Goal: Information Seeking & Learning: Learn about a topic

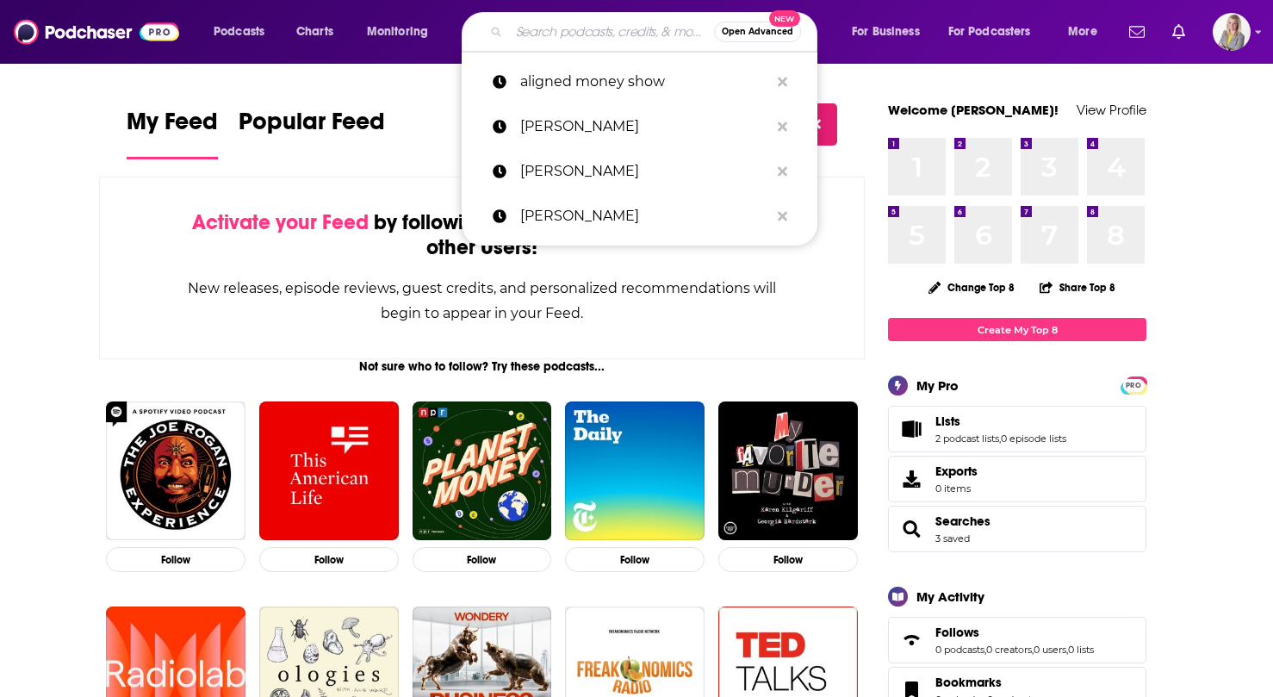
click at [553, 29] on input "Search podcasts, credits, & more..." at bounding box center [611, 32] width 205 height 28
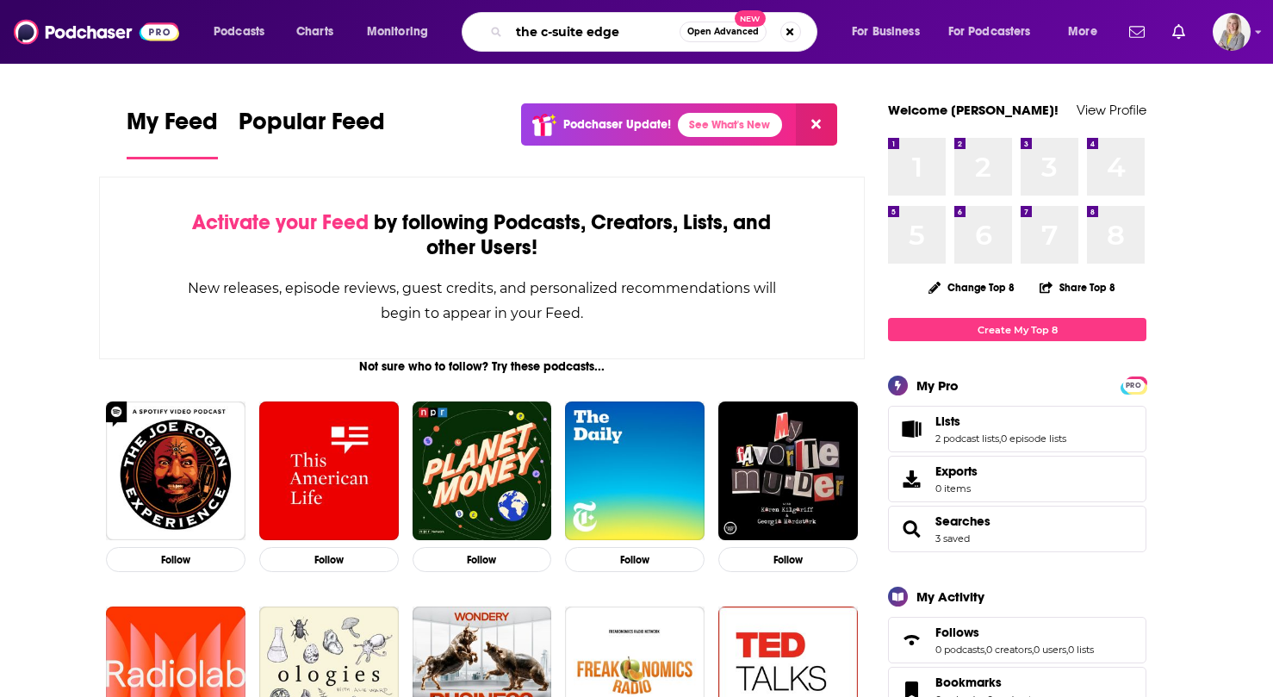
type input "the c-suite edge"
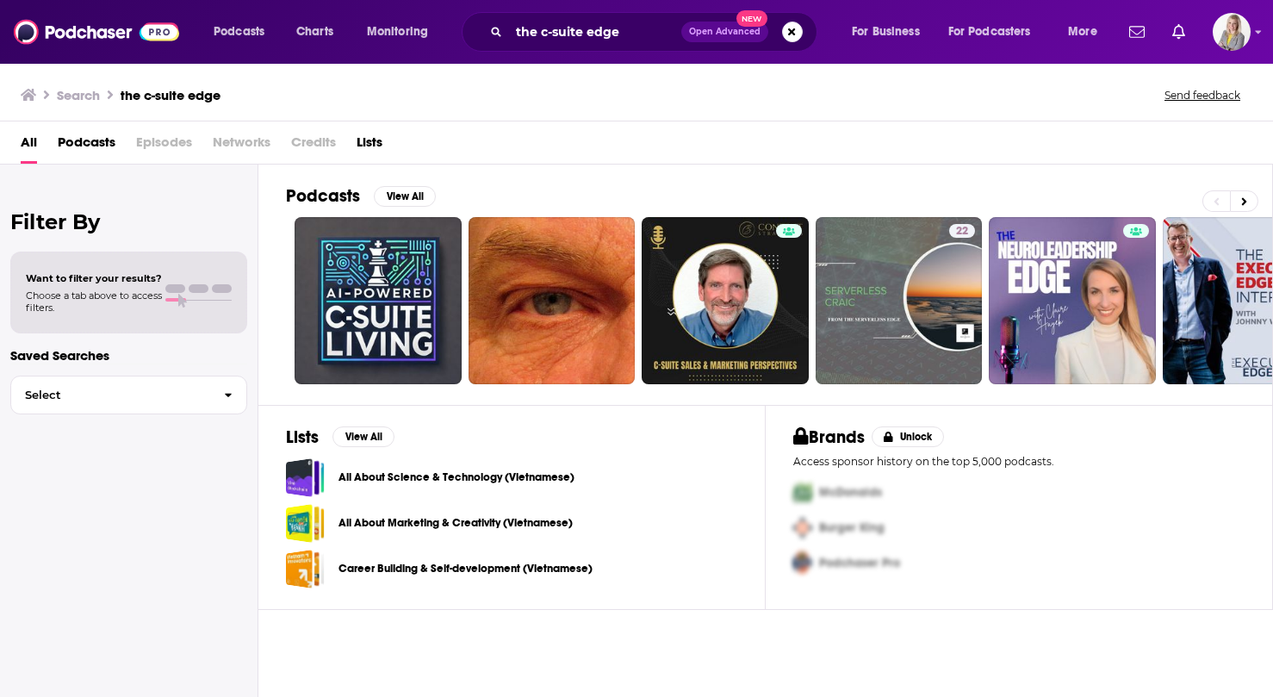
click at [86, 143] on span "Podcasts" at bounding box center [87, 145] width 58 height 35
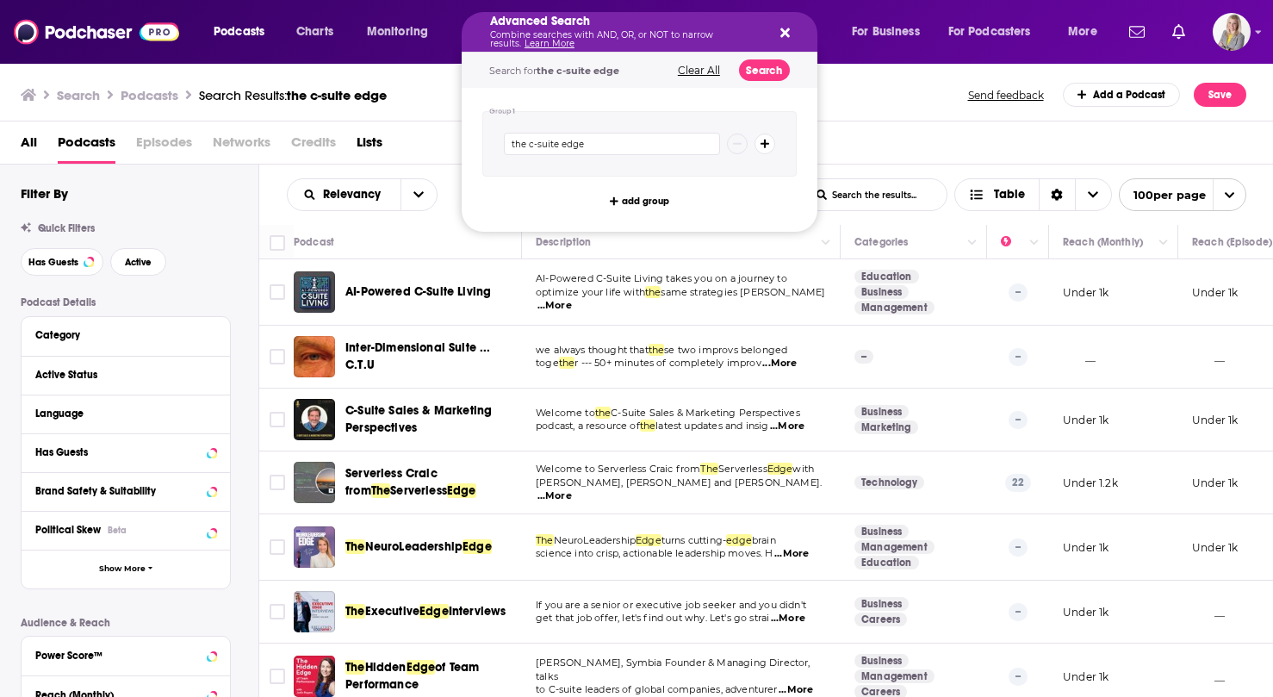
click at [780, 29] on icon "Search podcasts, credits, & more..." at bounding box center [784, 33] width 9 height 14
click at [630, 145] on input "the c-suite edge" at bounding box center [612, 144] width 216 height 22
type input "the c-suite edge sbr2th"
click at [751, 73] on button "Search" at bounding box center [764, 70] width 51 height 22
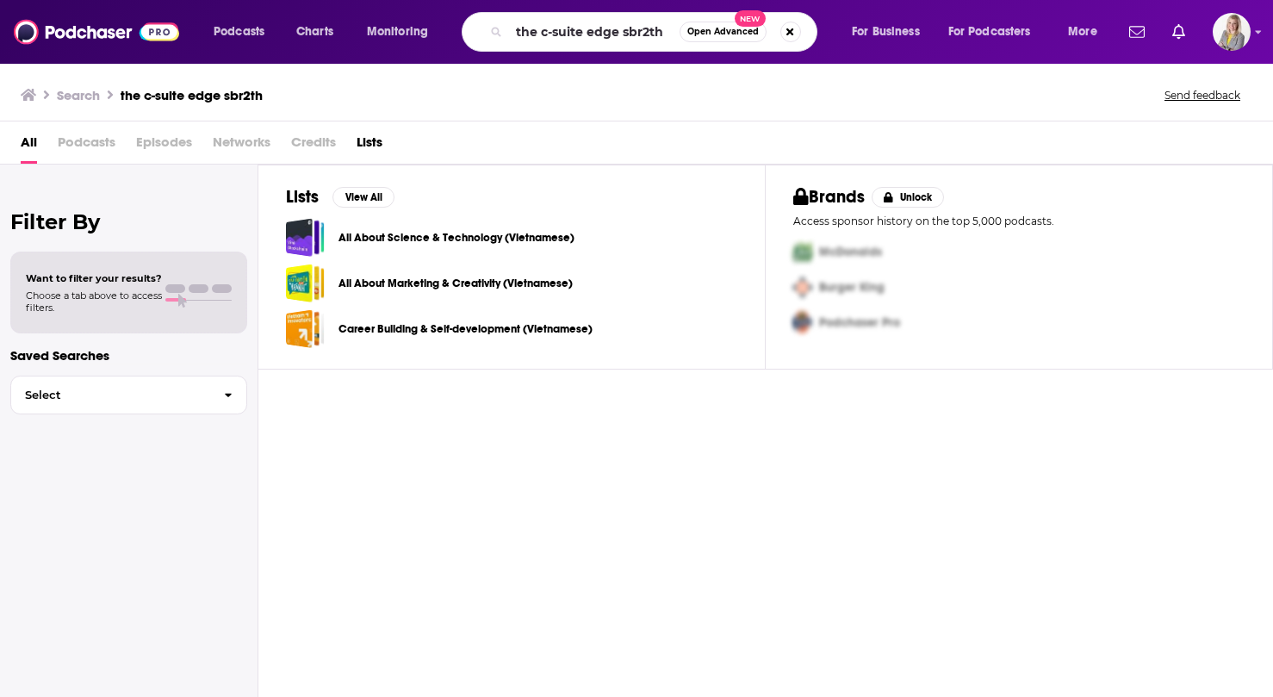
click at [71, 140] on span "Podcasts" at bounding box center [87, 145] width 58 height 35
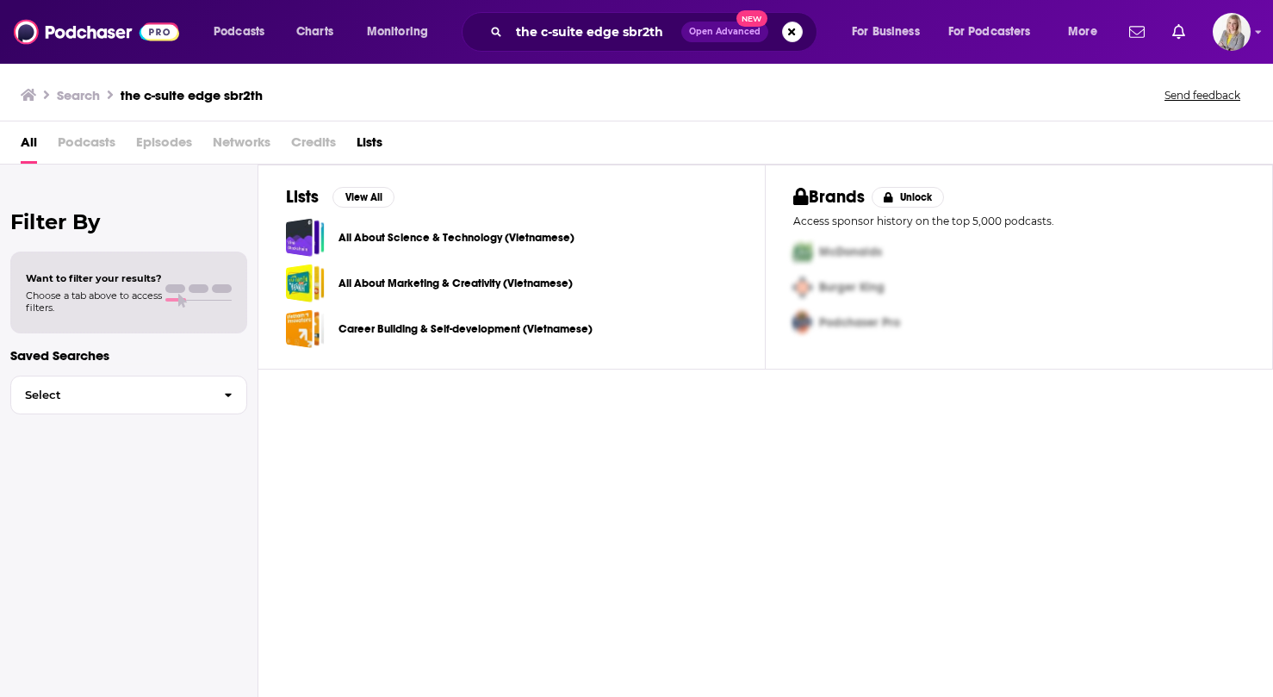
click at [36, 144] on span "All" at bounding box center [29, 145] width 16 height 35
click at [77, 97] on h3 "Search" at bounding box center [78, 95] width 43 height 16
click at [80, 90] on h3 "Search" at bounding box center [78, 95] width 43 height 16
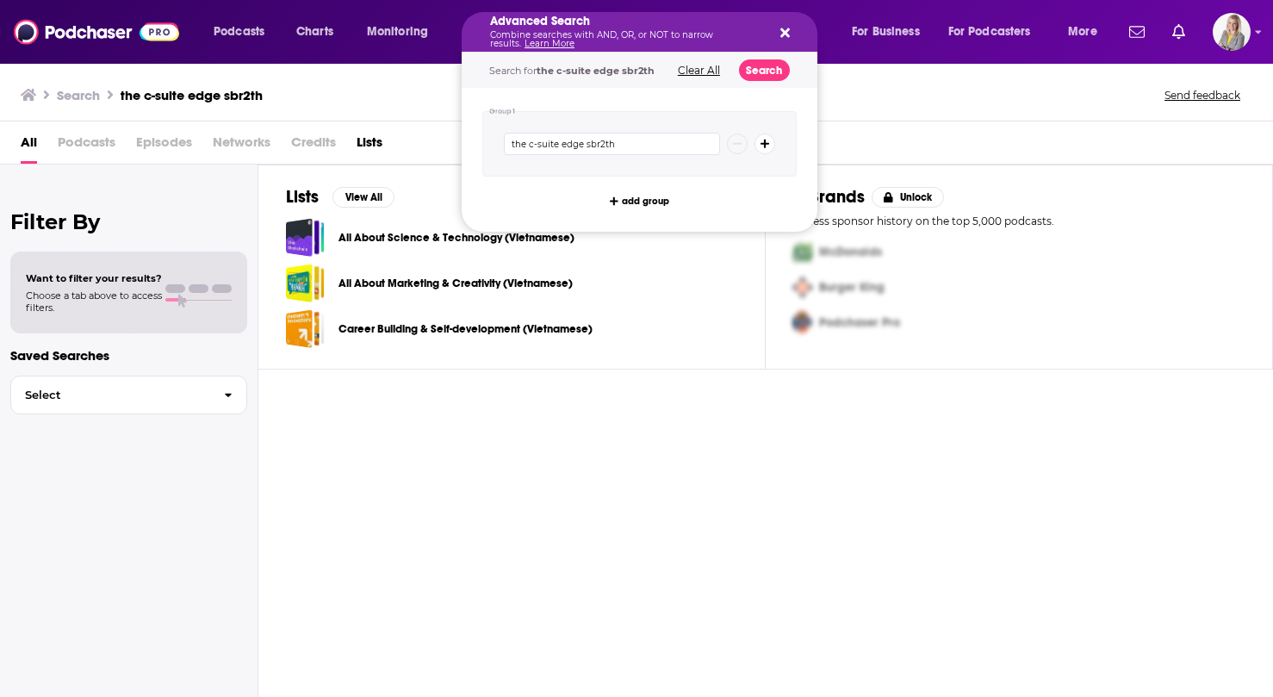
drag, startPoint x: 621, startPoint y: 32, endPoint x: 526, endPoint y: 26, distance: 94.9
drag, startPoint x: 584, startPoint y: 141, endPoint x: 479, endPoint y: 138, distance: 105.1
click at [480, 139] on div "Group 1 the c-suite edge sbr2th add group" at bounding box center [640, 160] width 356 height 144
type input "sbr2th"
click at [775, 78] on button "Search" at bounding box center [764, 70] width 51 height 22
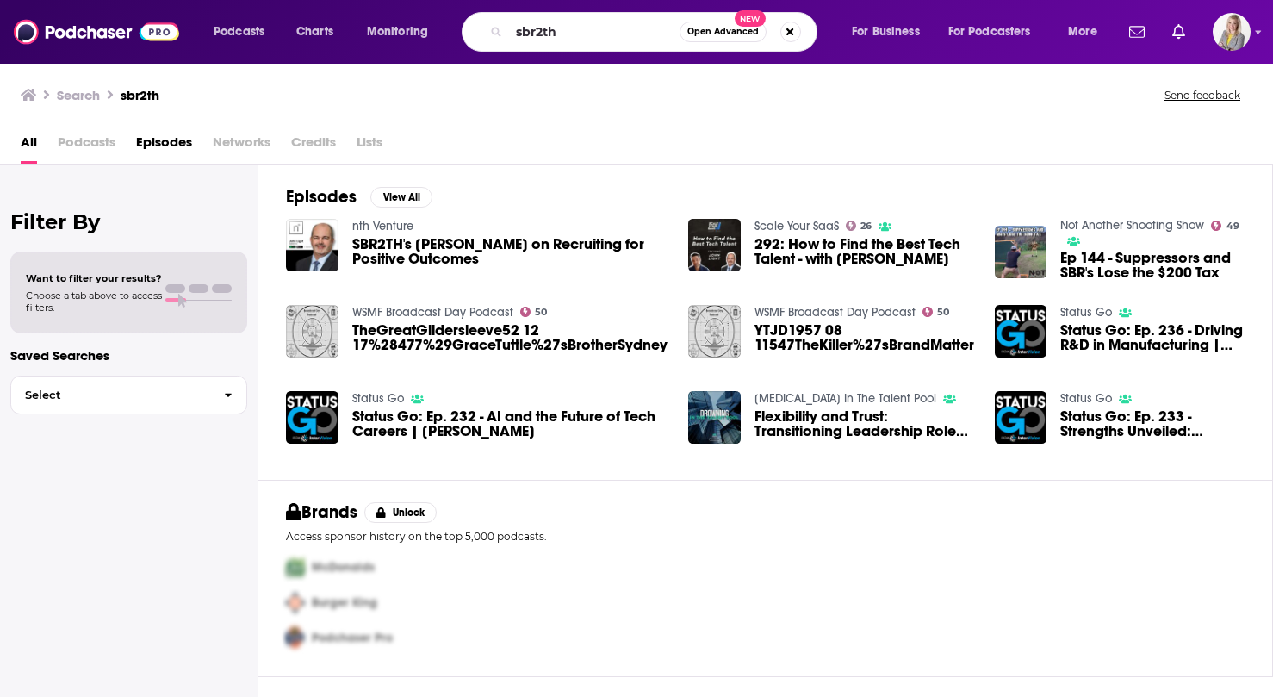
click at [460, 242] on span "SBR2TH's John Light on Recruiting for Positive Outcomes" at bounding box center [509, 251] width 315 height 29
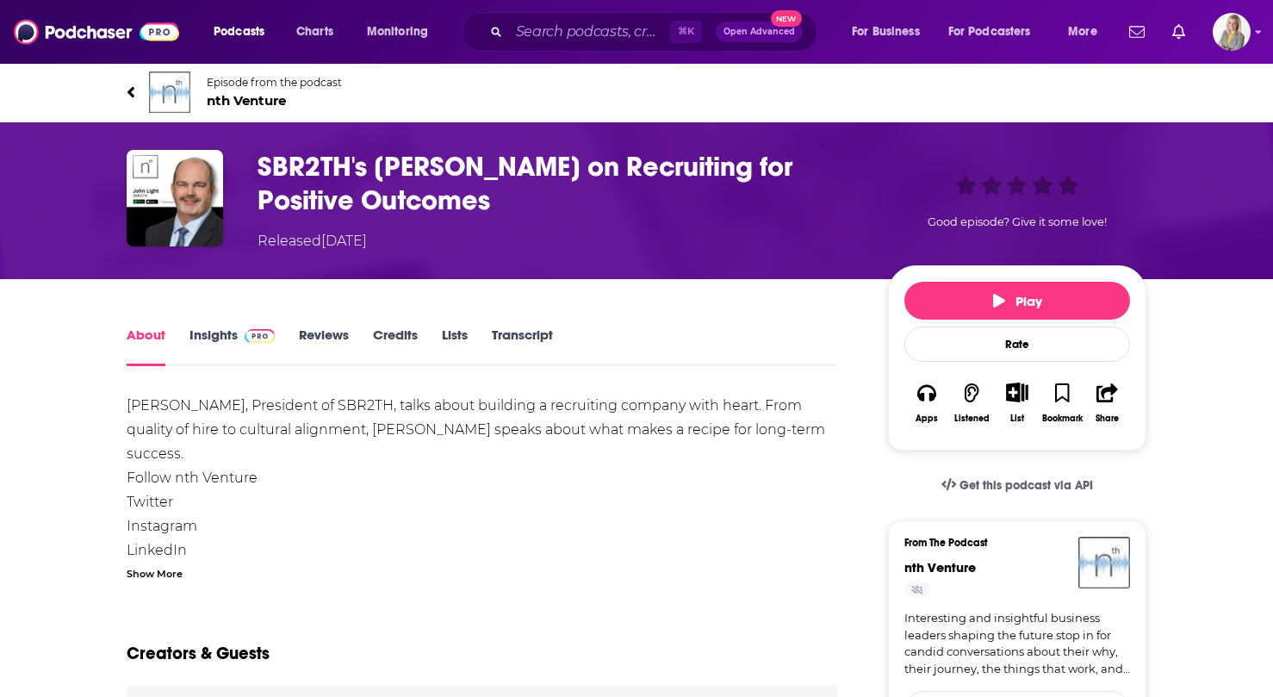
click at [213, 101] on span "nth Venture" at bounding box center [274, 100] width 135 height 16
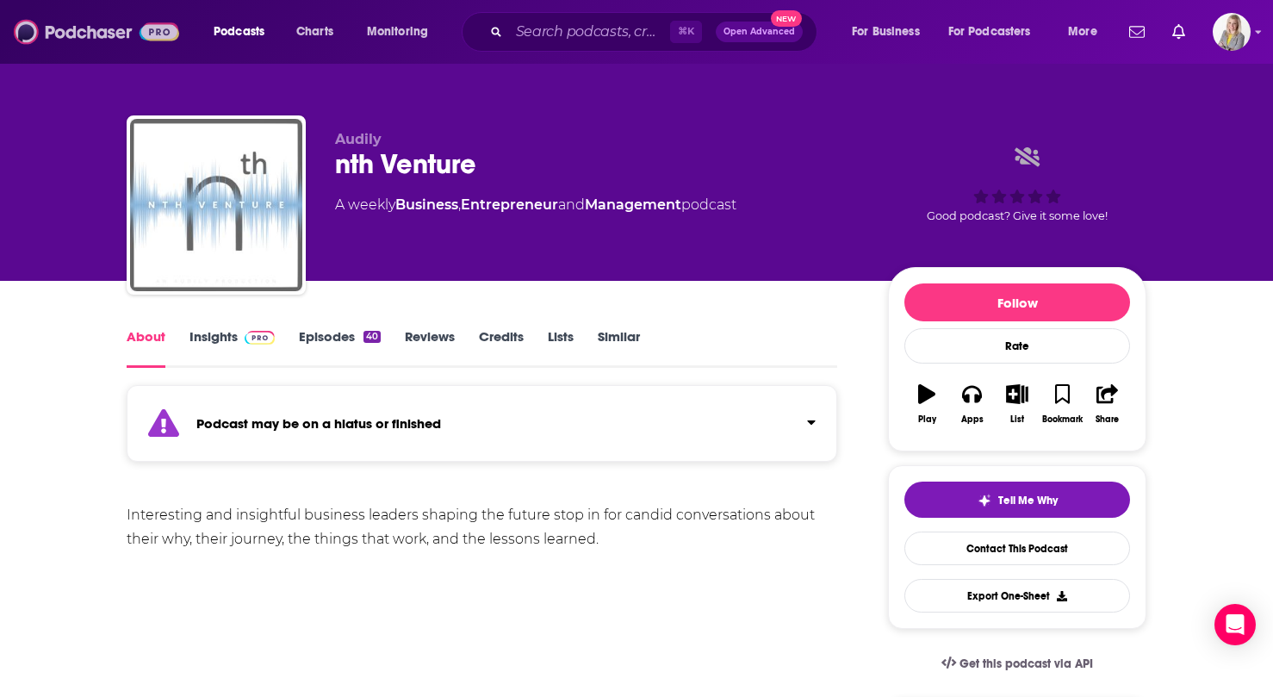
click at [104, 35] on img at bounding box center [96, 32] width 165 height 33
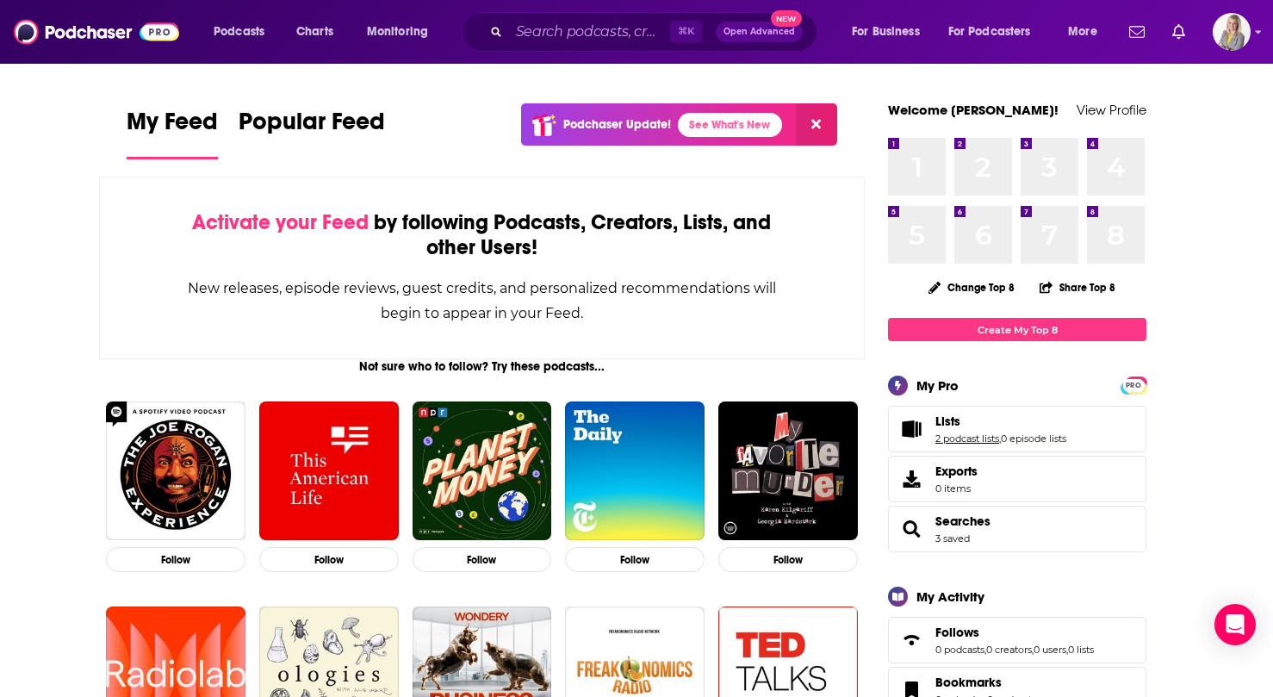
click at [951, 438] on link "2 podcast lists" at bounding box center [967, 438] width 64 height 12
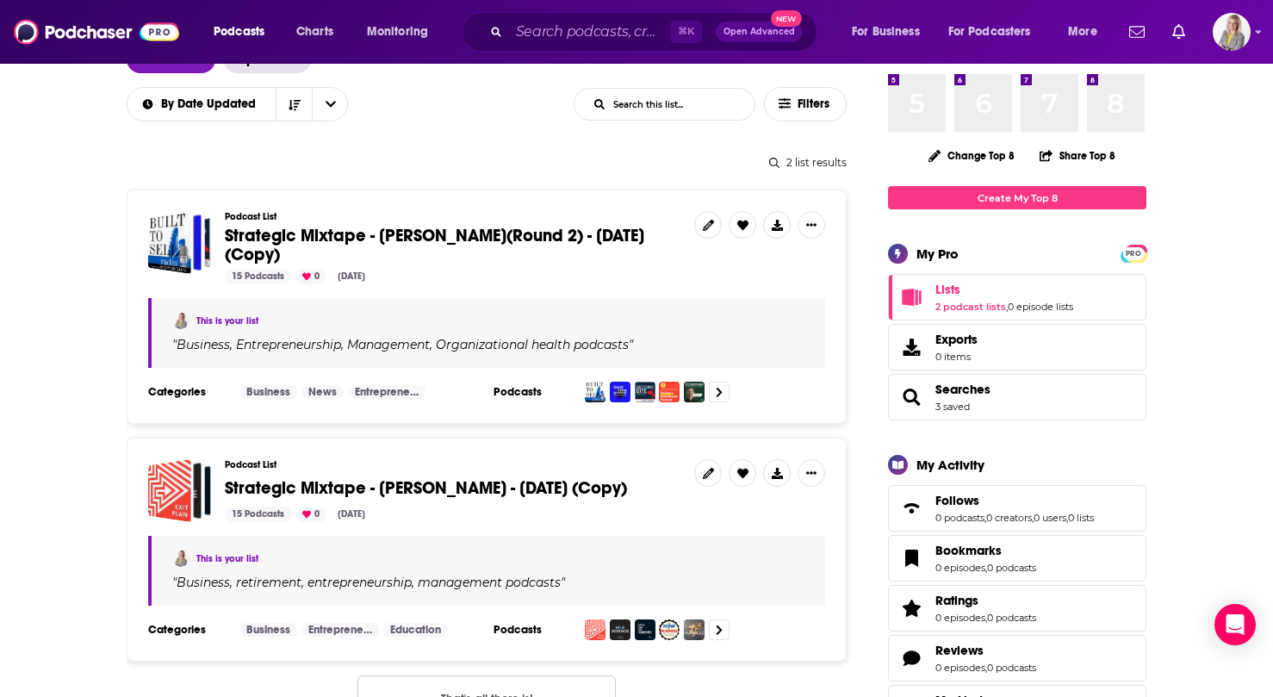
scroll to position [123, 0]
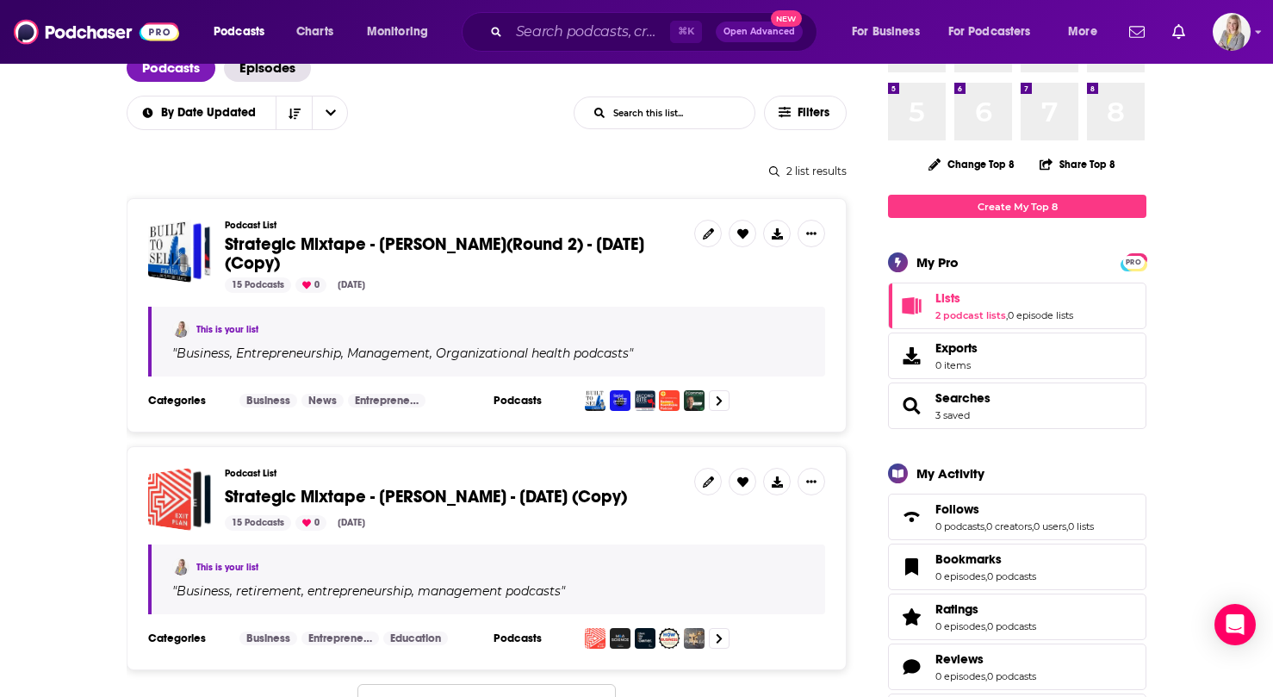
click at [286, 253] on span "Strategic Mixtape - Kelly Finnell(Round 2) - August 11, 2025 (Copy)" at bounding box center [434, 253] width 419 height 40
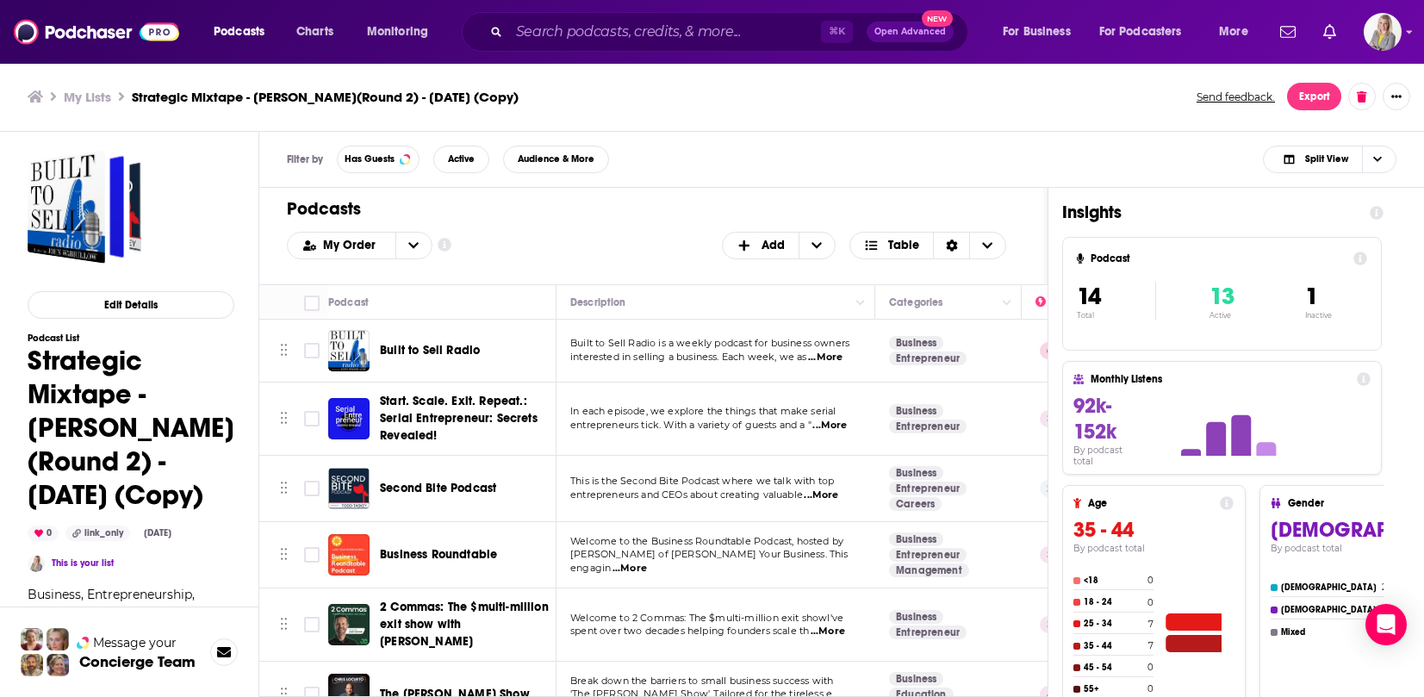
click at [410, 351] on span "Built to Sell Radio" at bounding box center [430, 350] width 100 height 15
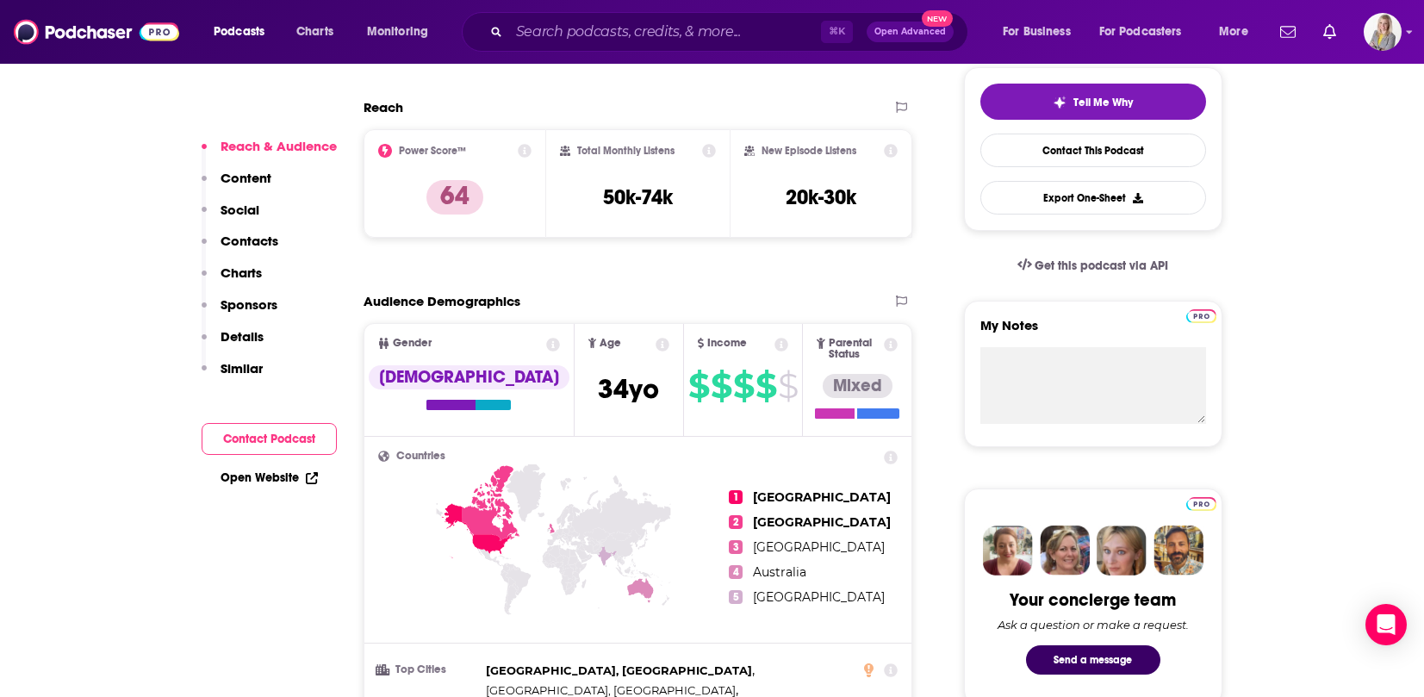
scroll to position [404, 0]
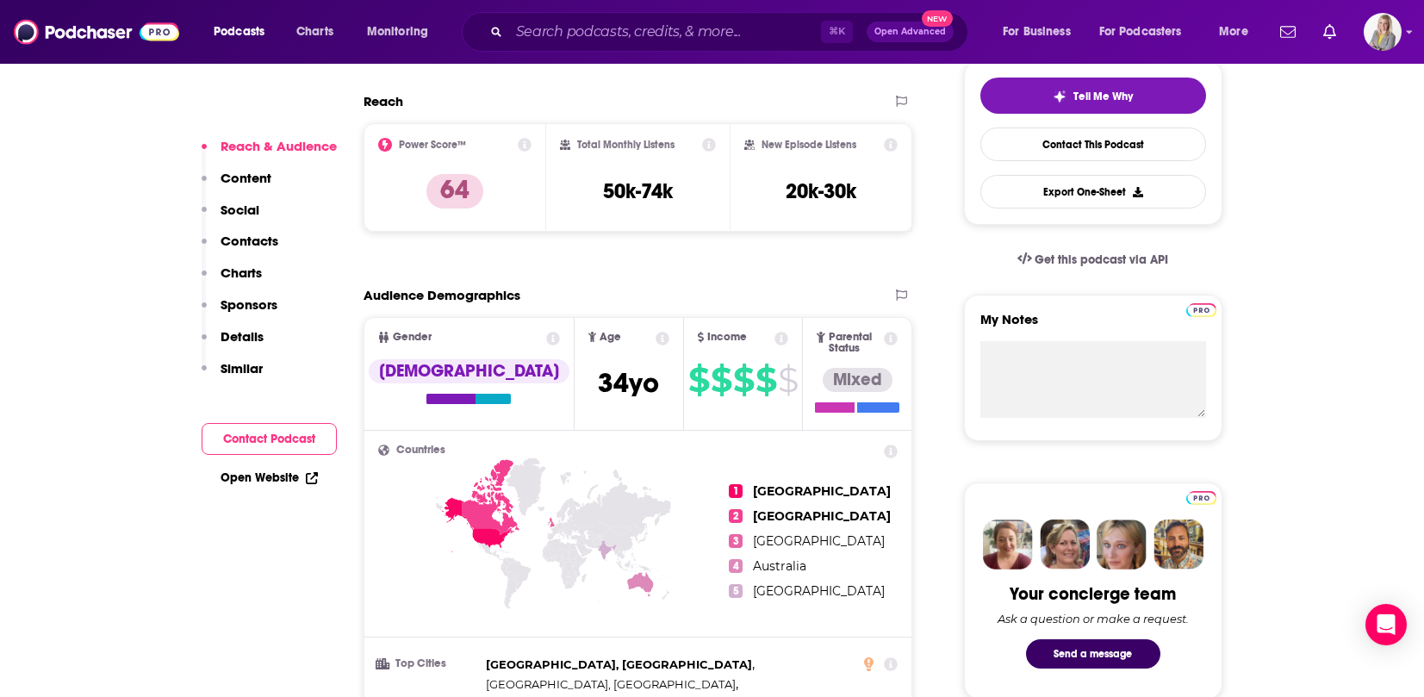
click at [238, 370] on p "Similar" at bounding box center [241, 368] width 42 height 16
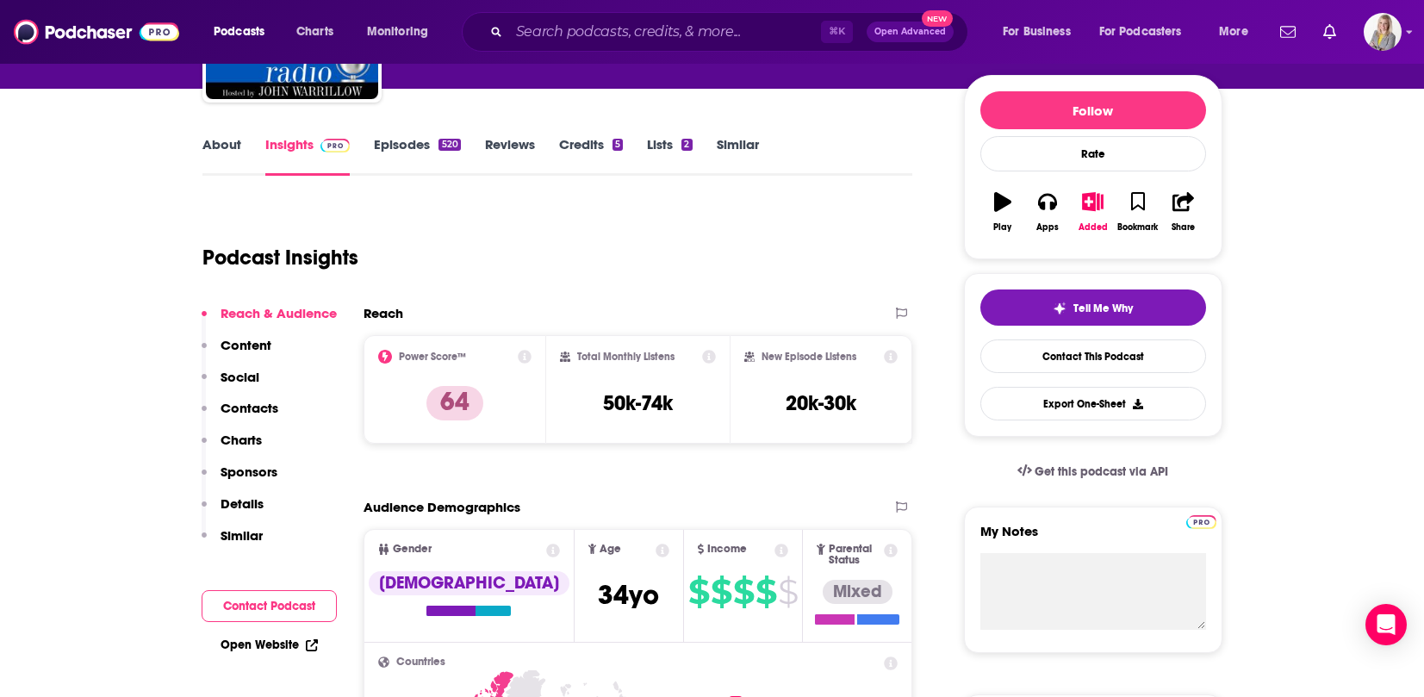
scroll to position [157, 0]
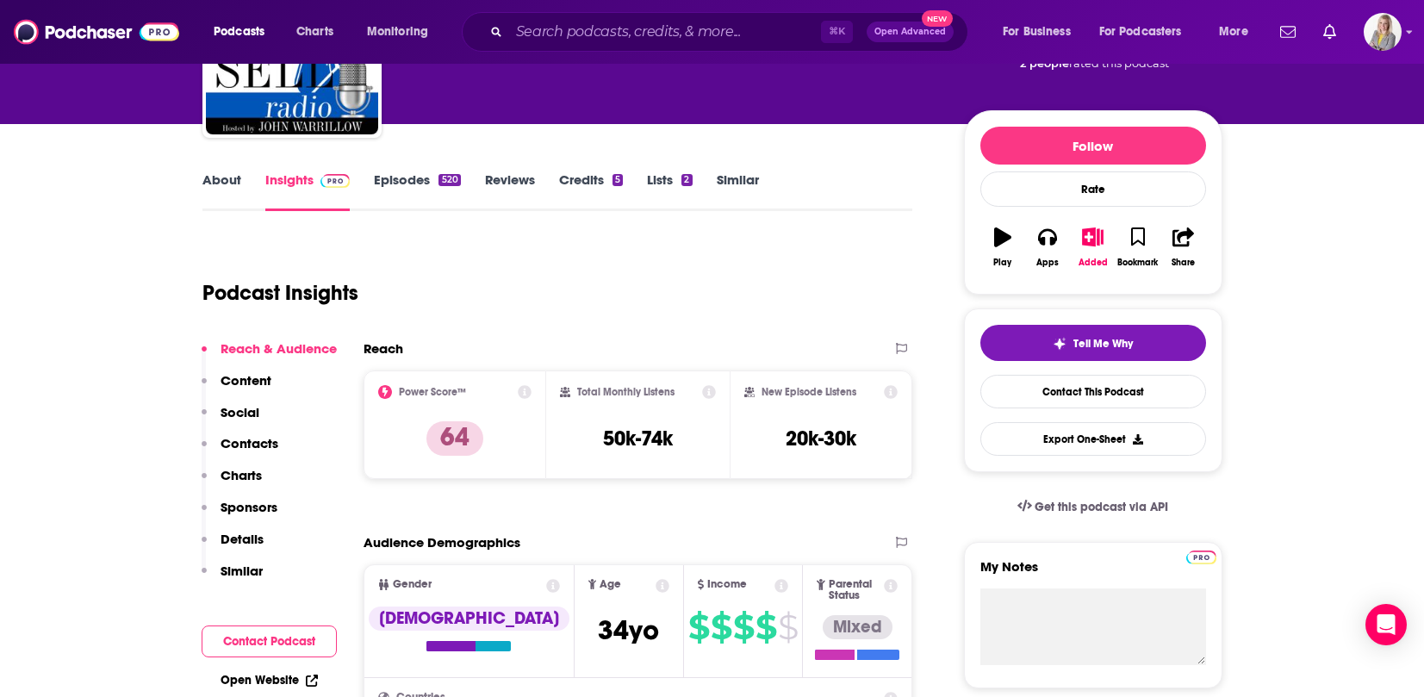
click at [409, 177] on link "Episodes 520" at bounding box center [417, 191] width 86 height 40
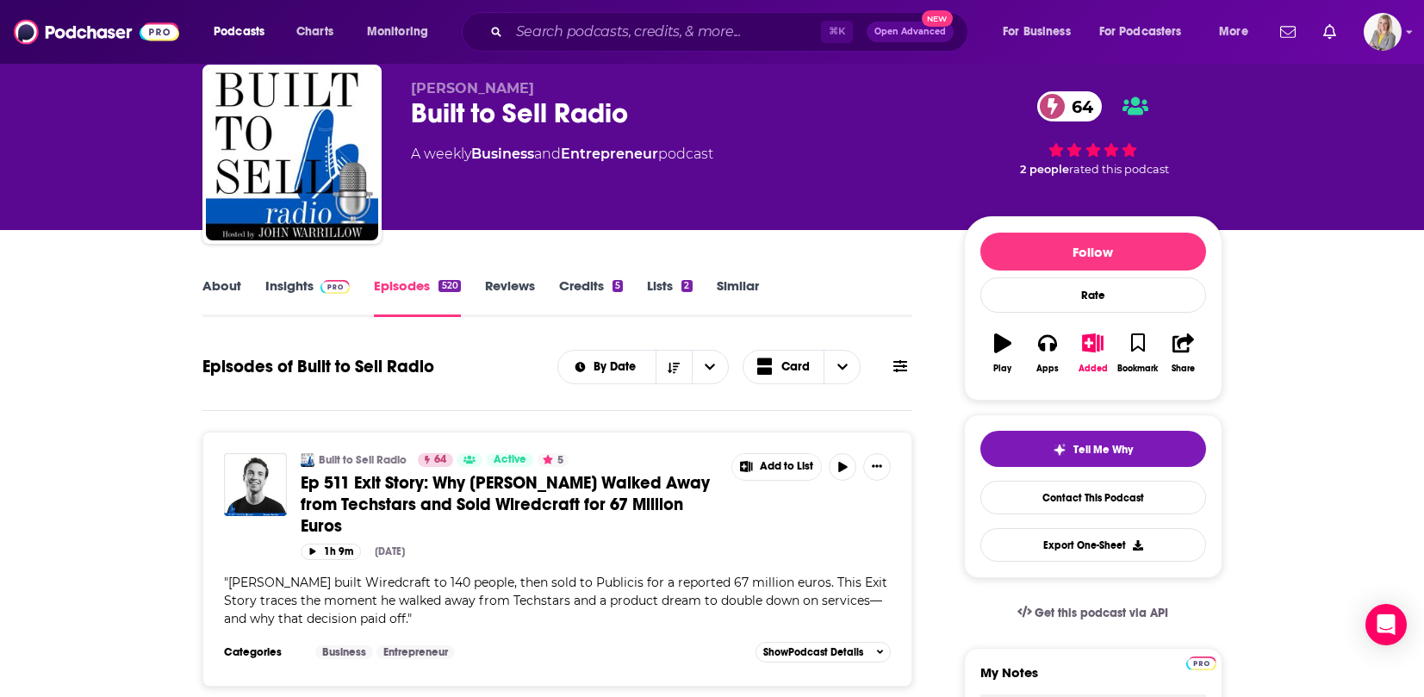
scroll to position [54, 0]
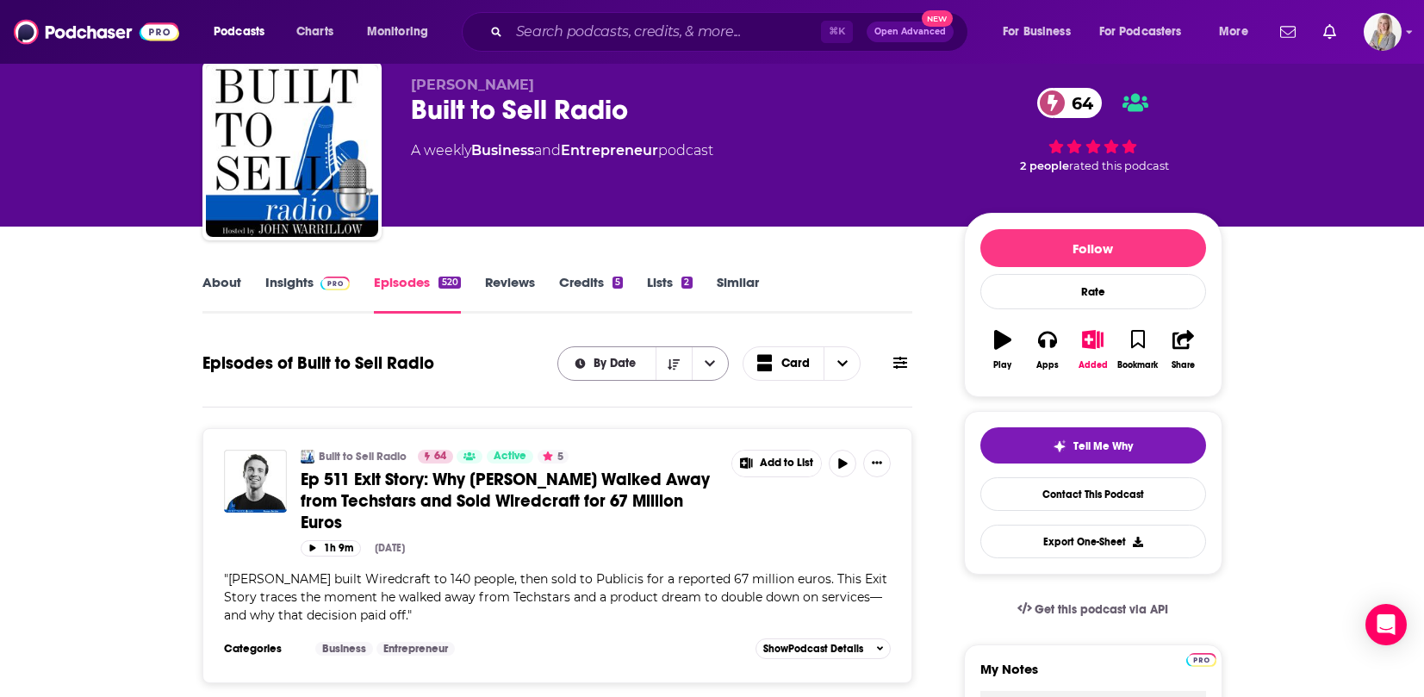
click at [712, 367] on icon "open menu" at bounding box center [710, 363] width 10 height 12
click at [712, 367] on icon "close menu" at bounding box center [710, 363] width 10 height 12
click at [717, 363] on button "open menu" at bounding box center [710, 363] width 36 height 33
click at [717, 363] on button "close menu" at bounding box center [710, 363] width 36 height 33
click at [676, 363] on icon "Sort Direction" at bounding box center [674, 364] width 12 height 12
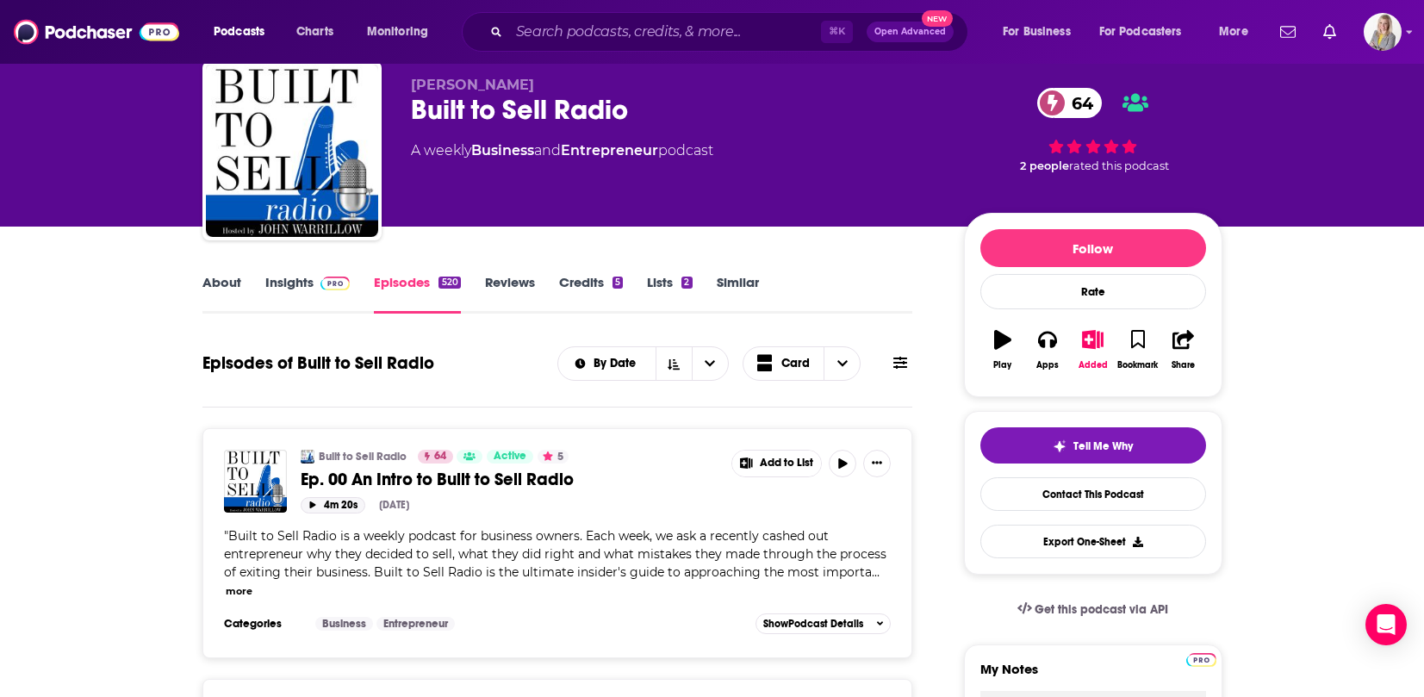
click at [313, 506] on icon "button" at bounding box center [312, 504] width 6 height 7
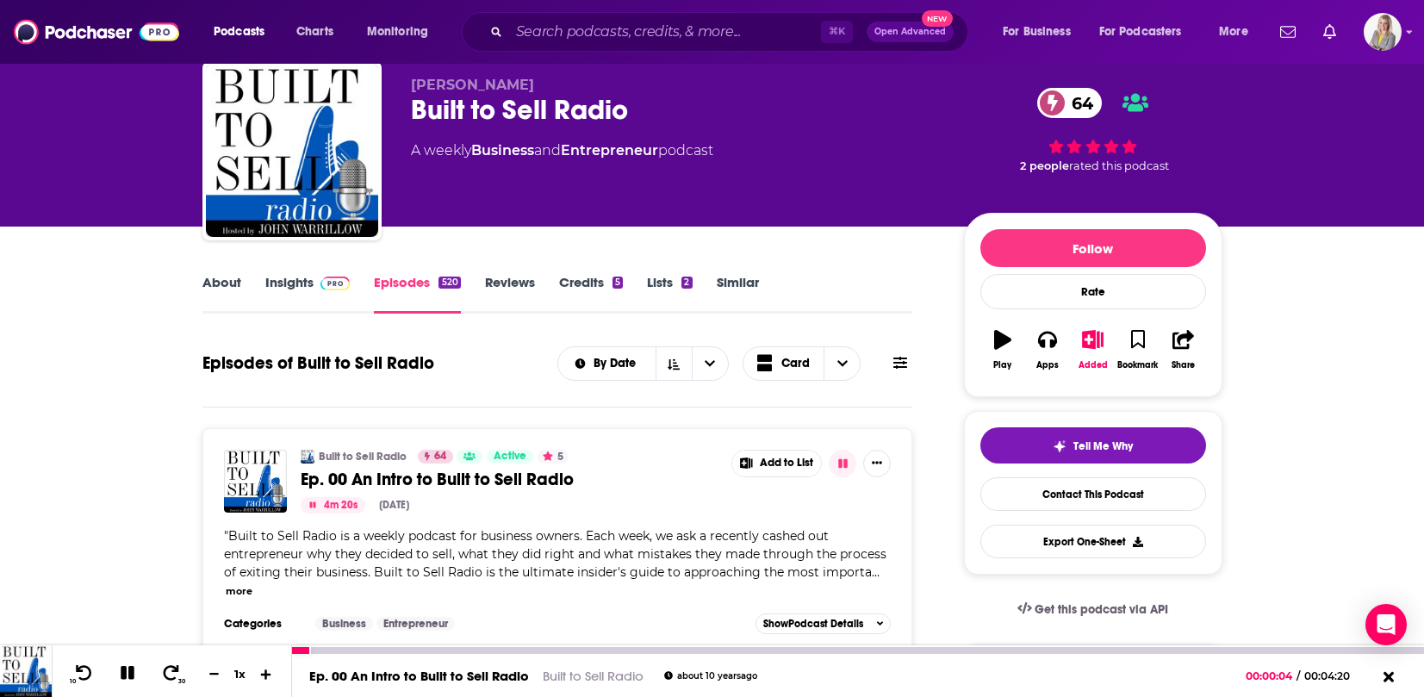
click at [264, 672] on icon at bounding box center [266, 673] width 10 height 10
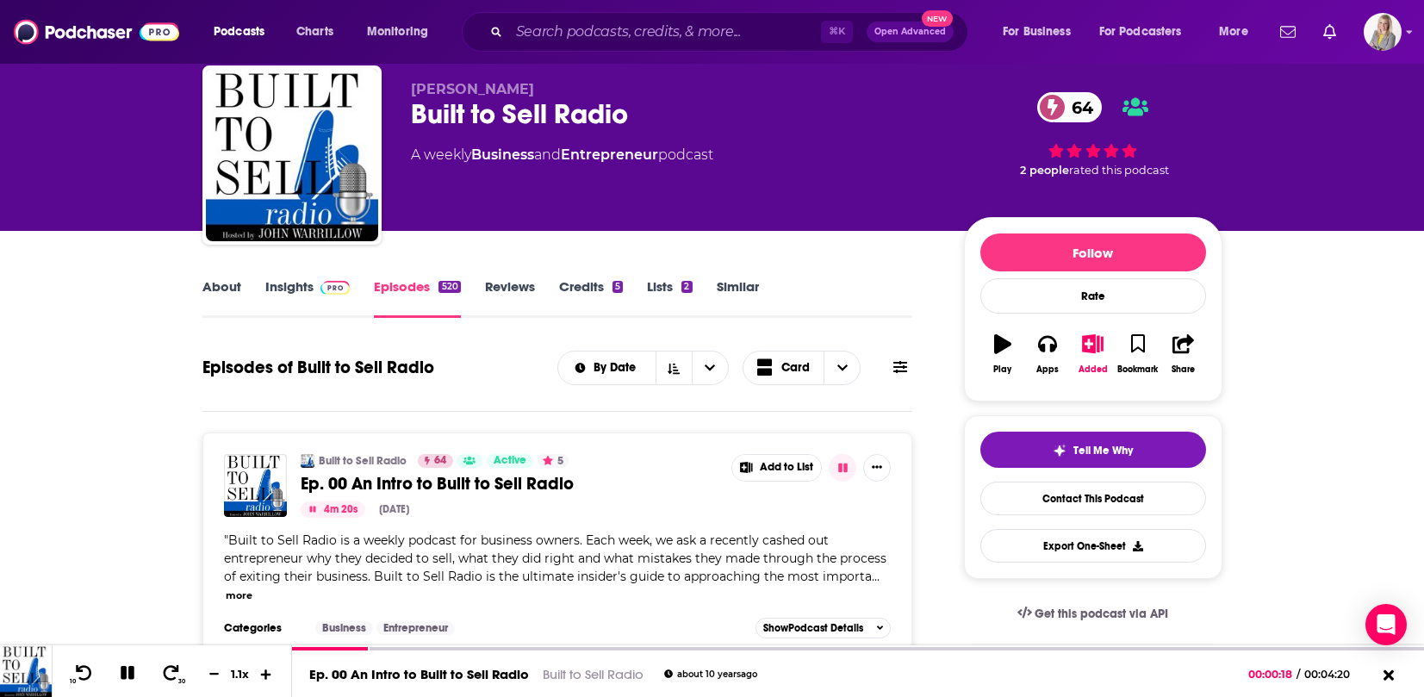
scroll to position [47, 0]
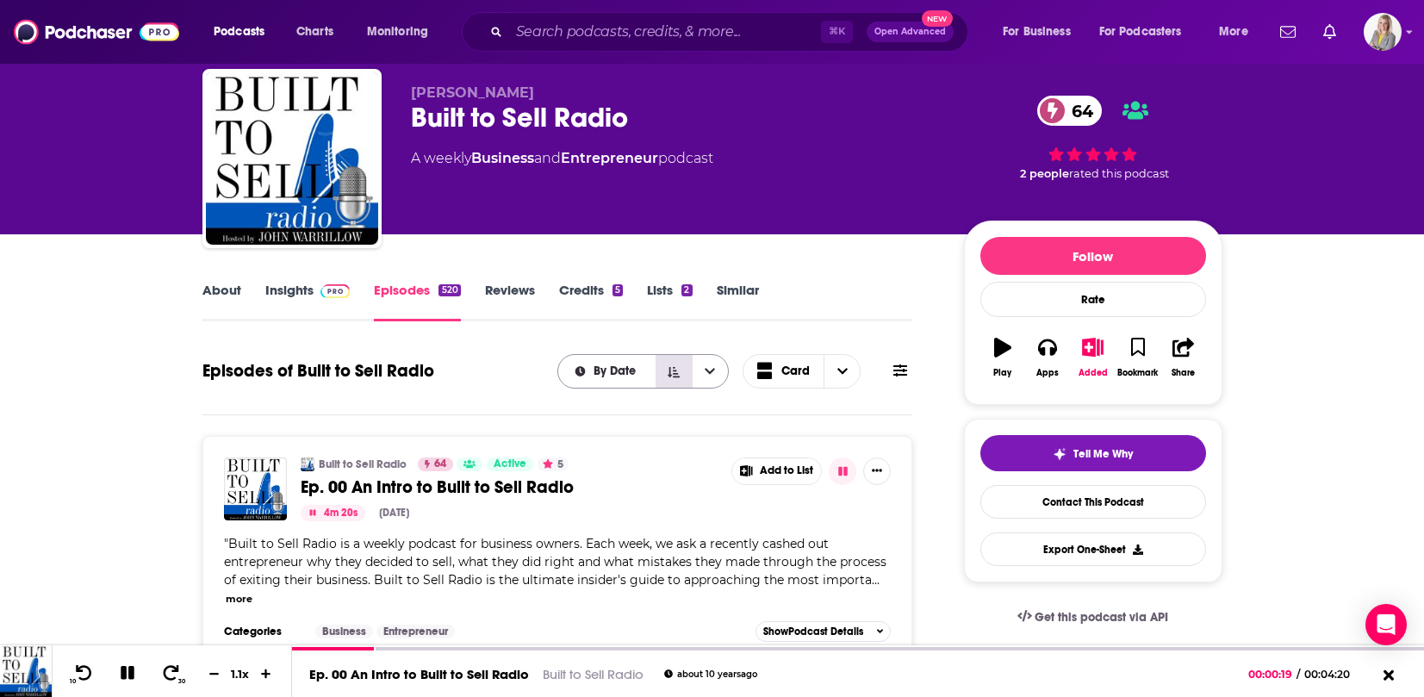
click at [667, 378] on button "Sort Direction" at bounding box center [673, 371] width 36 height 33
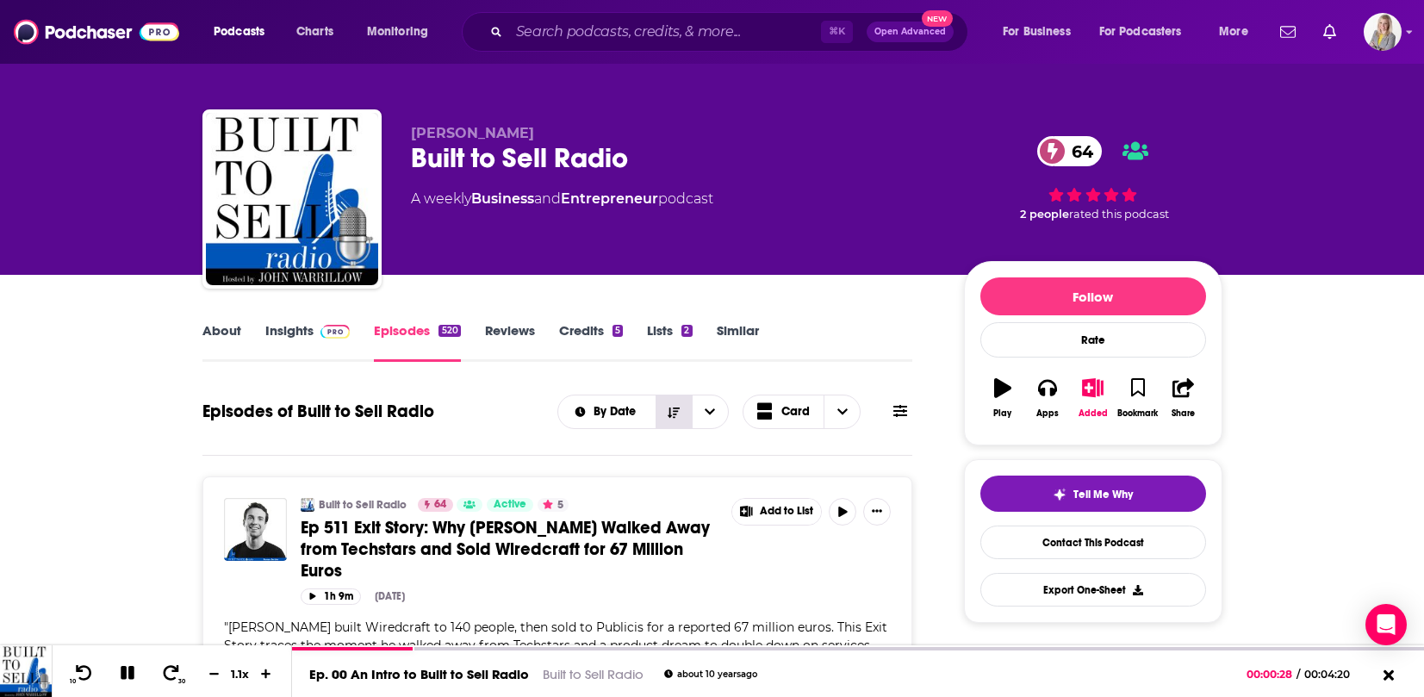
scroll to position [0, 0]
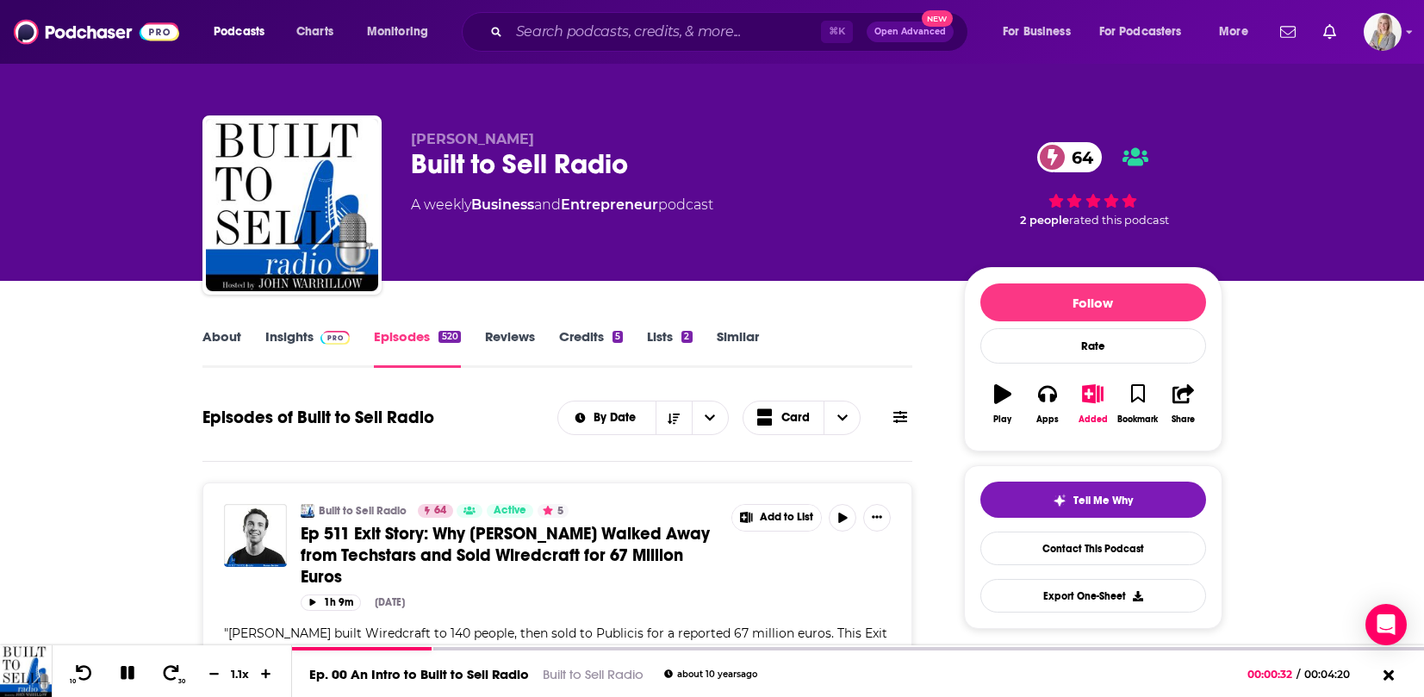
click at [901, 429] on div "By Date Card" at bounding box center [734, 418] width 355 height 34
click at [902, 419] on icon at bounding box center [900, 417] width 14 height 14
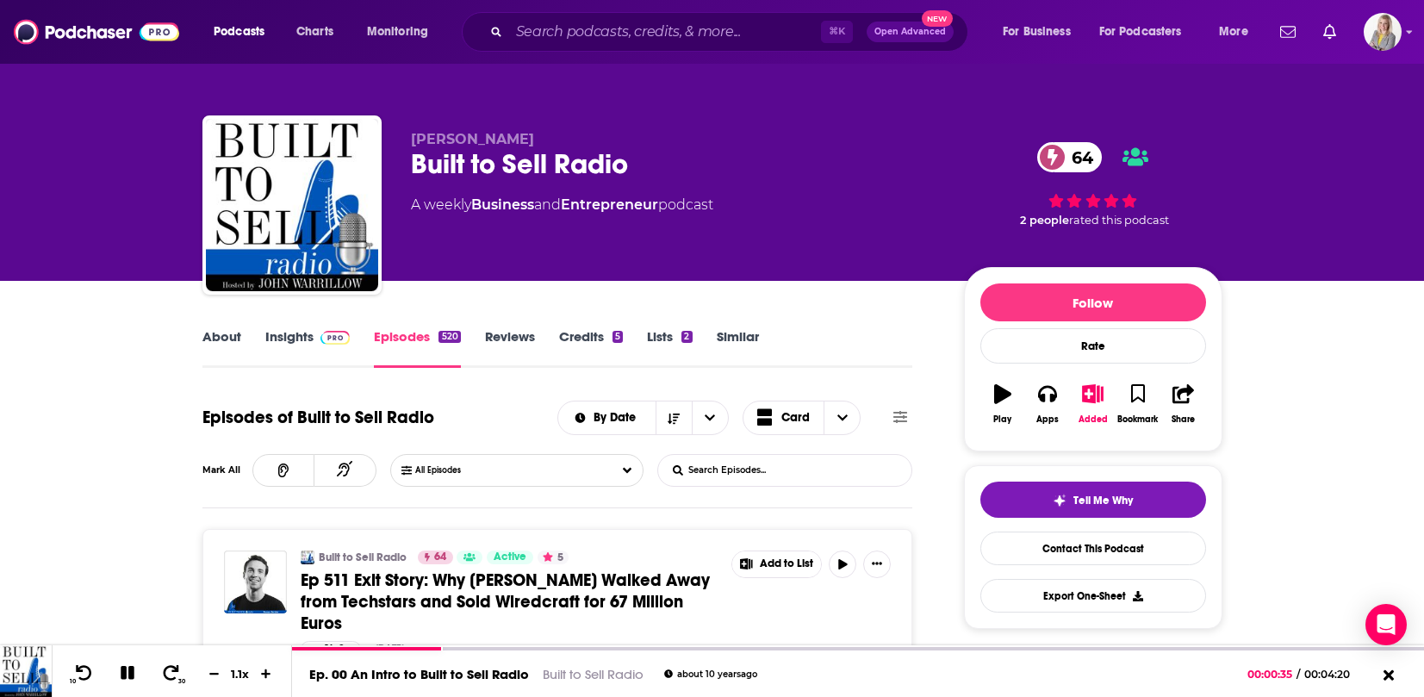
click at [762, 472] on input "List Search Input" at bounding box center [748, 470] width 180 height 31
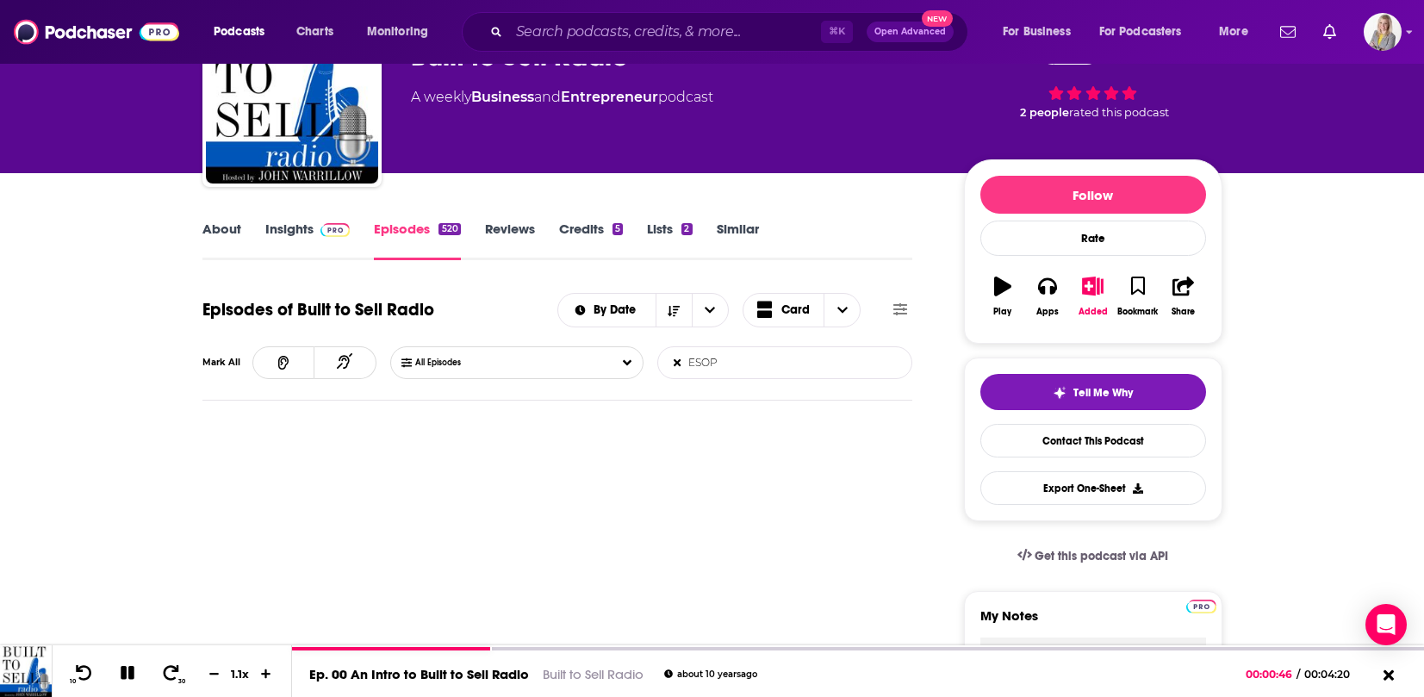
scroll to position [163, 0]
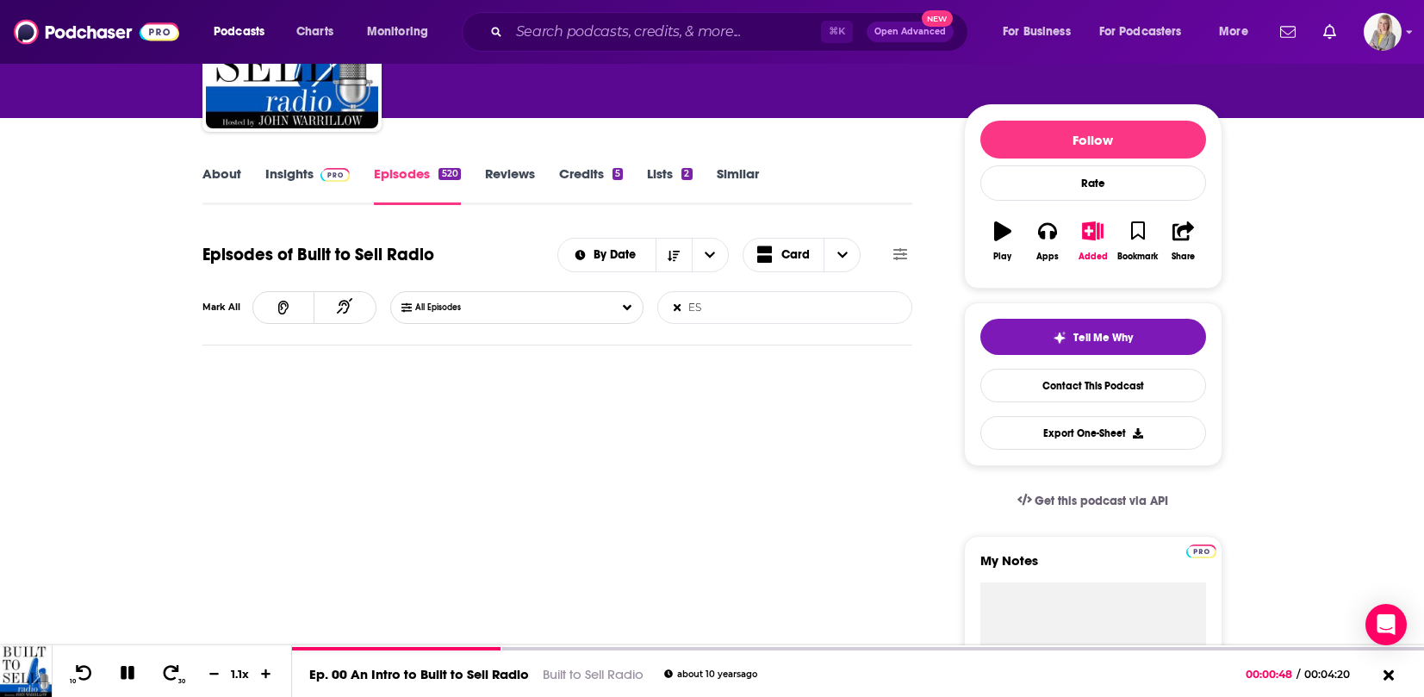
type input "E"
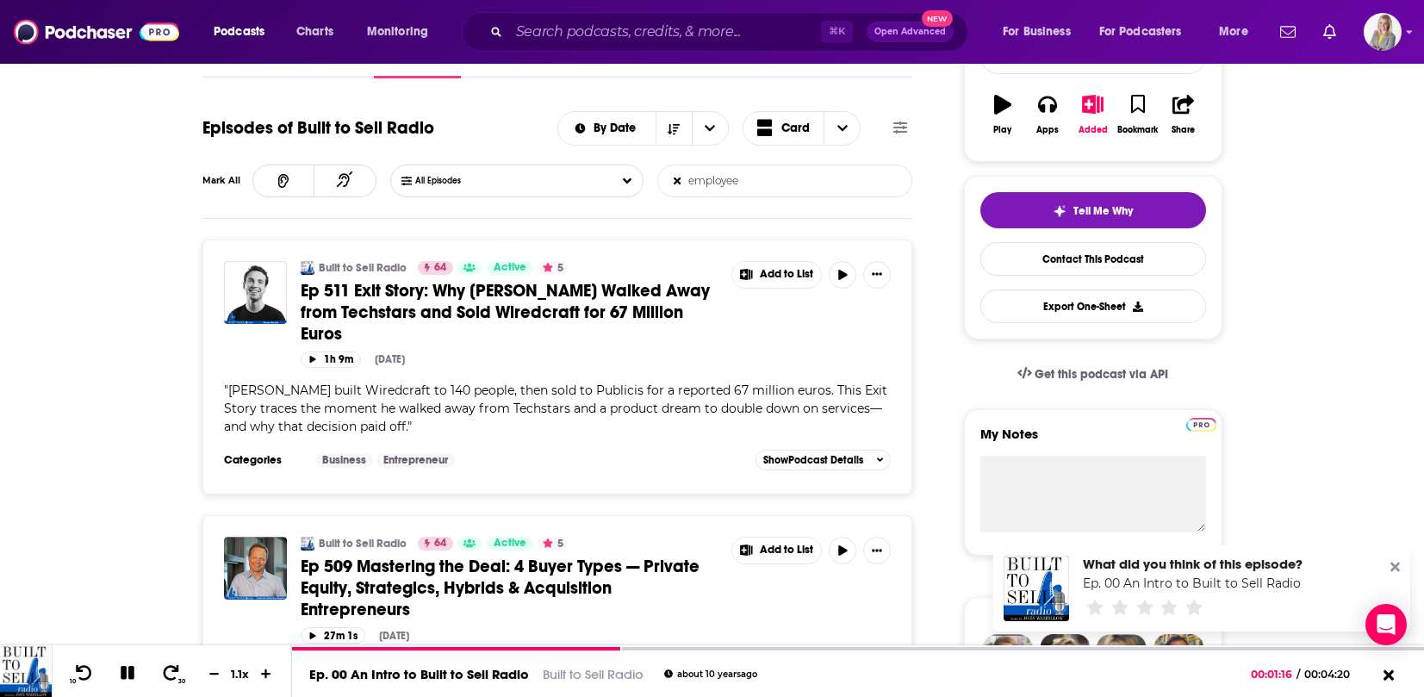
scroll to position [224, 0]
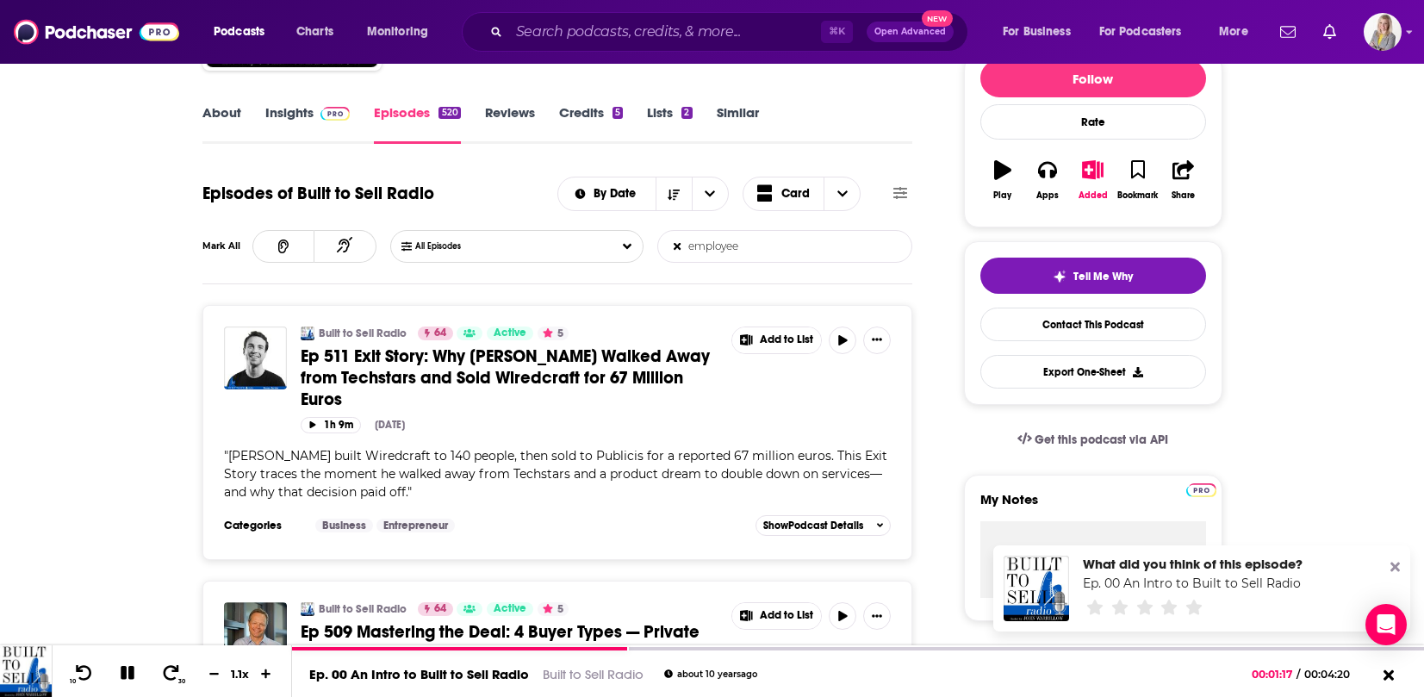
click at [713, 247] on input "employee" at bounding box center [748, 246] width 180 height 31
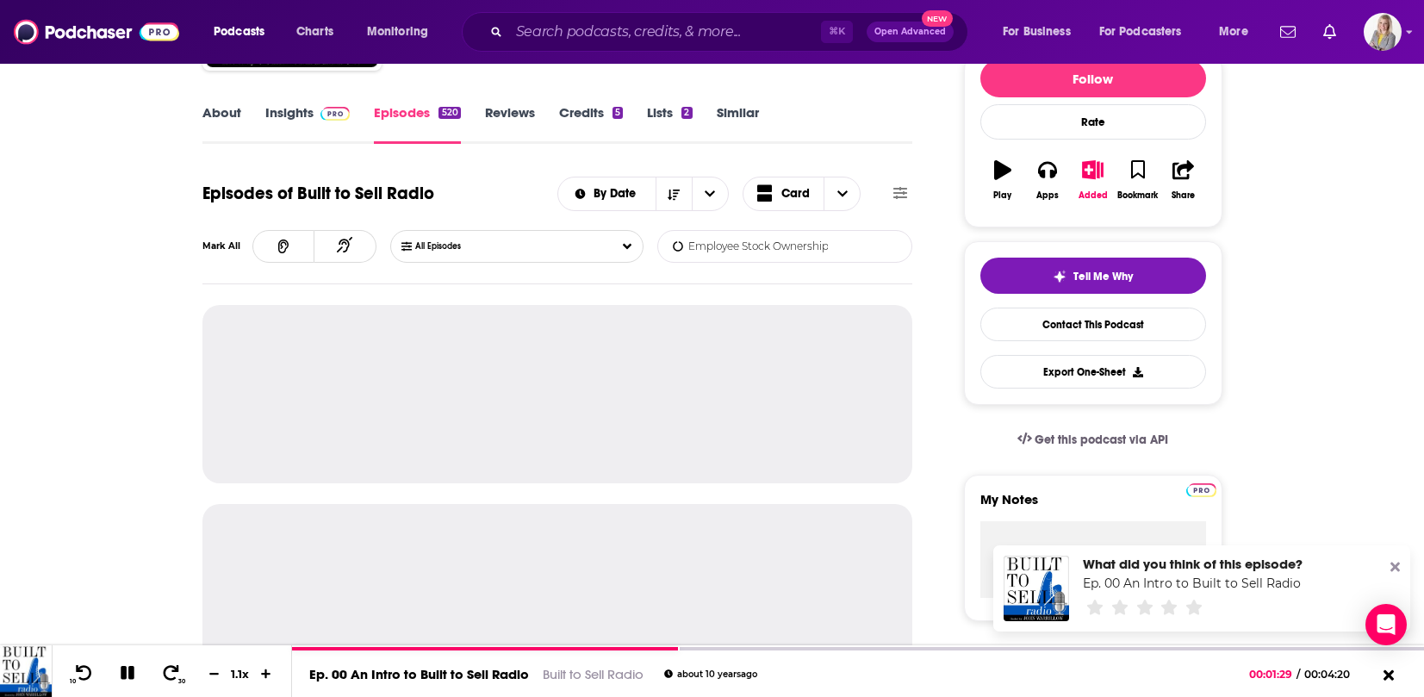
scroll to position [0, 2]
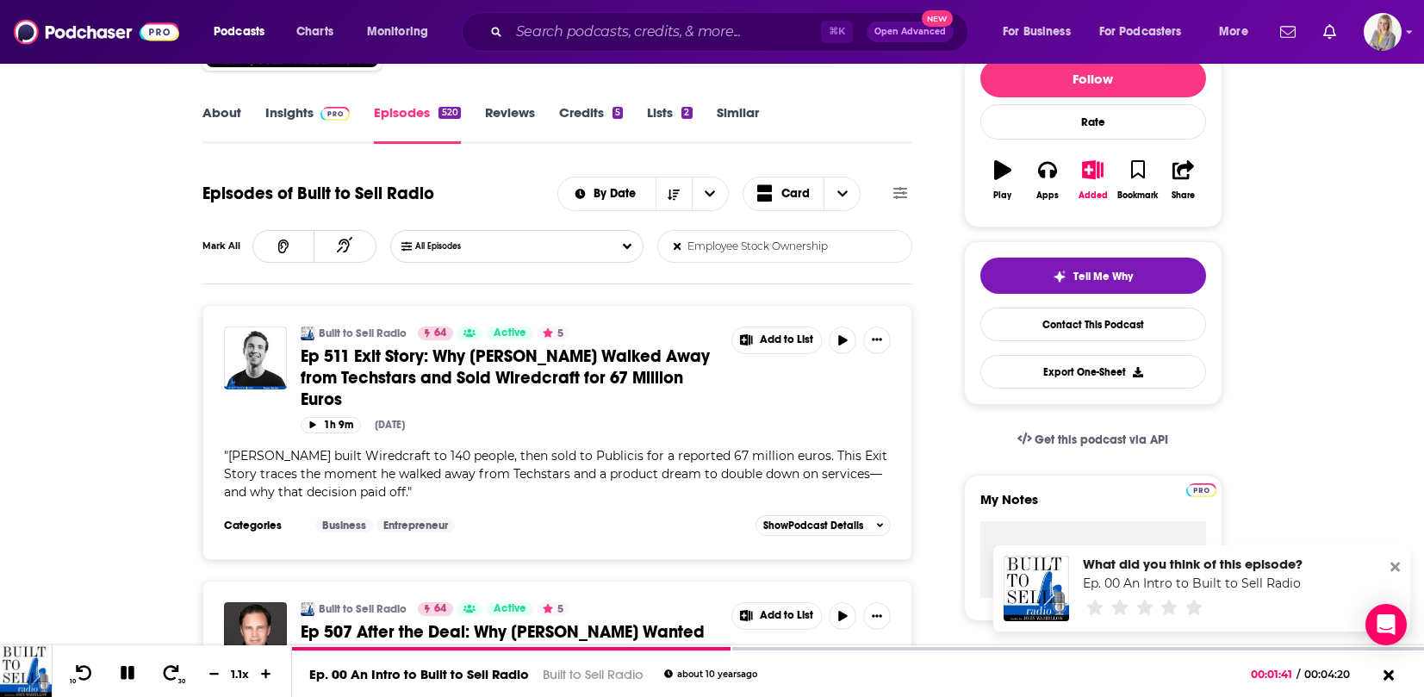
type input "Employee Stock Ownership"
click at [677, 245] on icon at bounding box center [677, 246] width 7 height 7
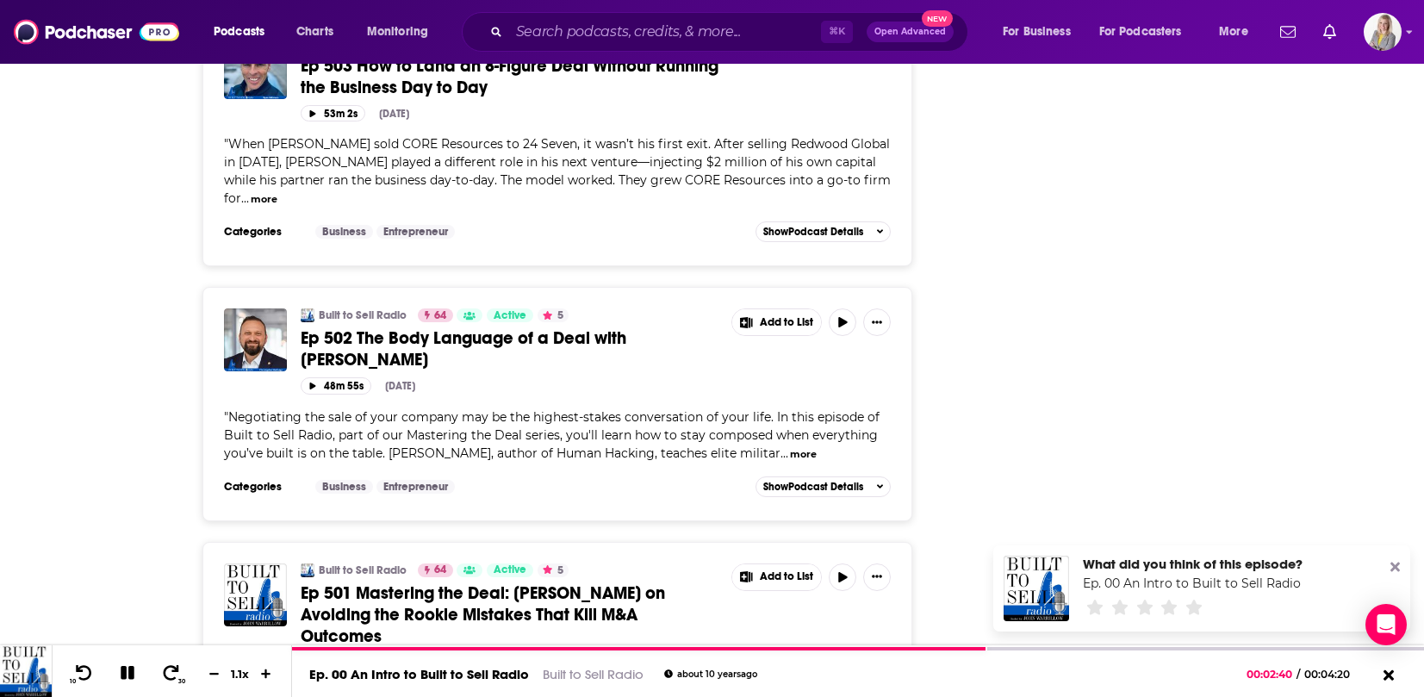
scroll to position [2694, 0]
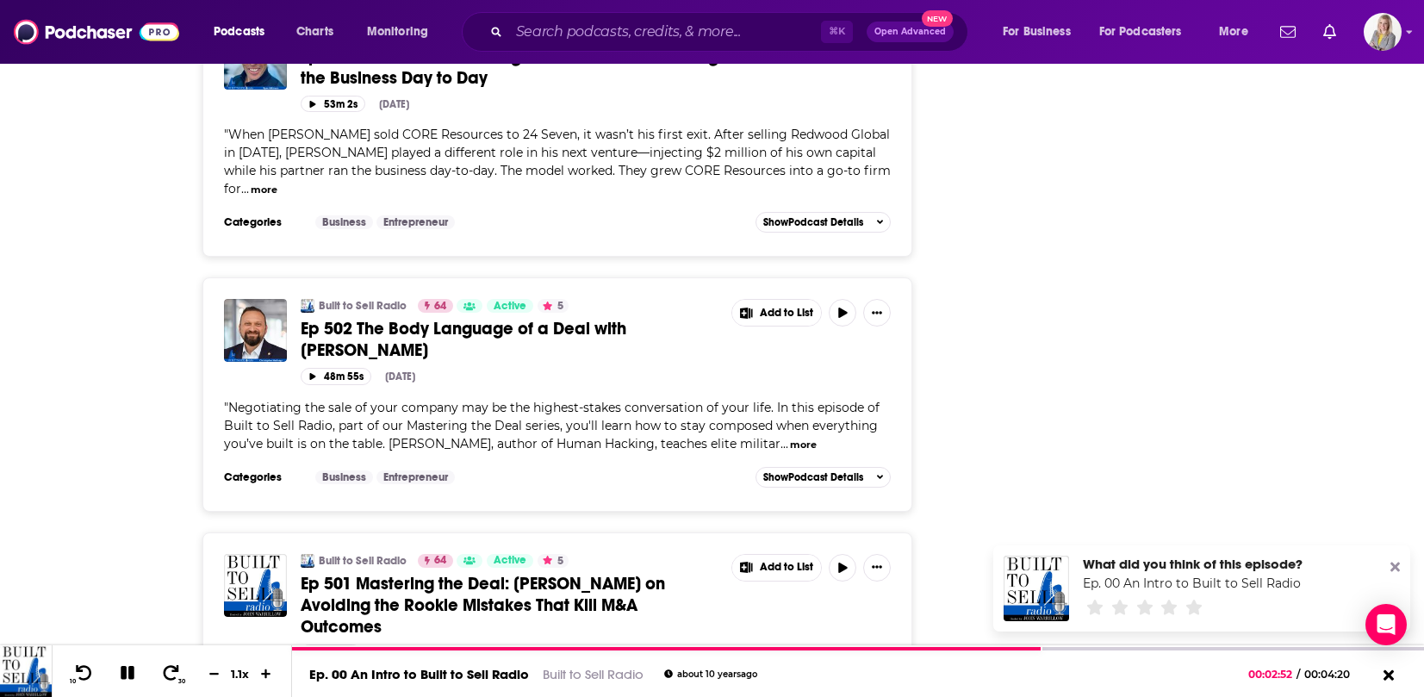
click at [817, 438] on button "more" at bounding box center [803, 445] width 27 height 15
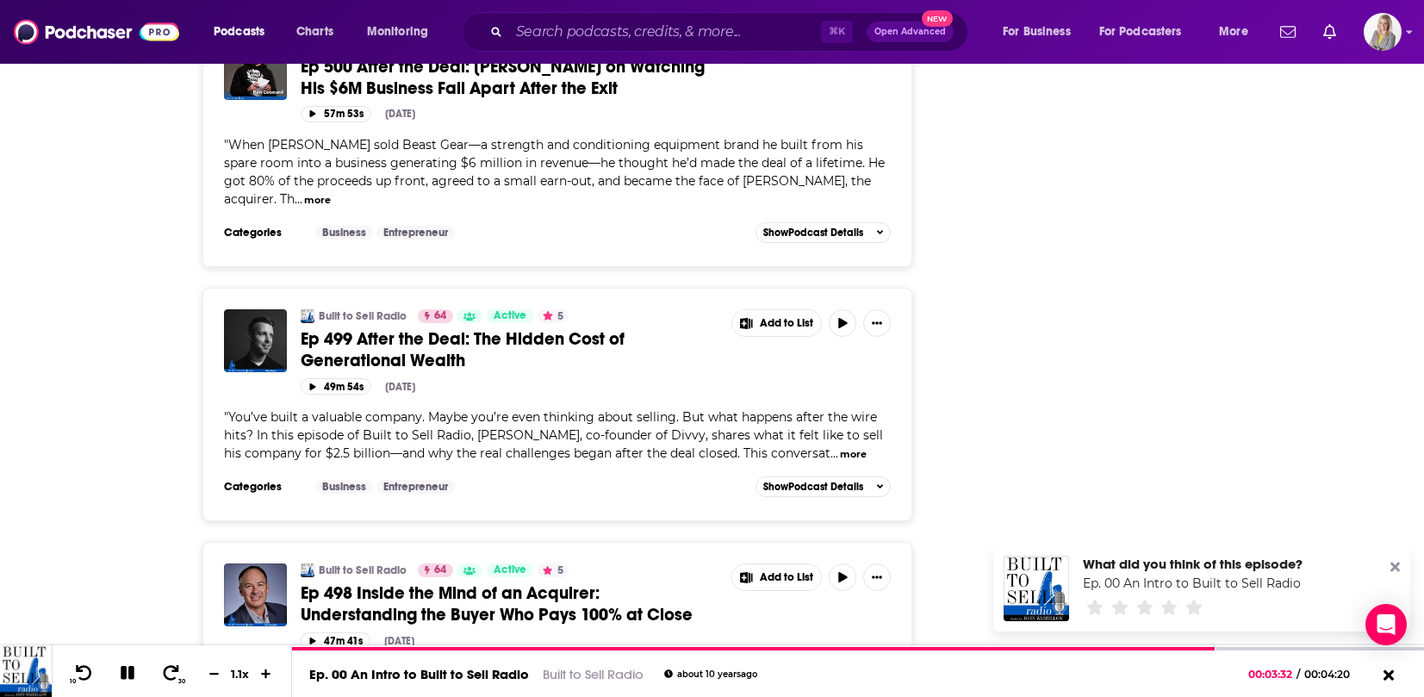
scroll to position [3490, 0]
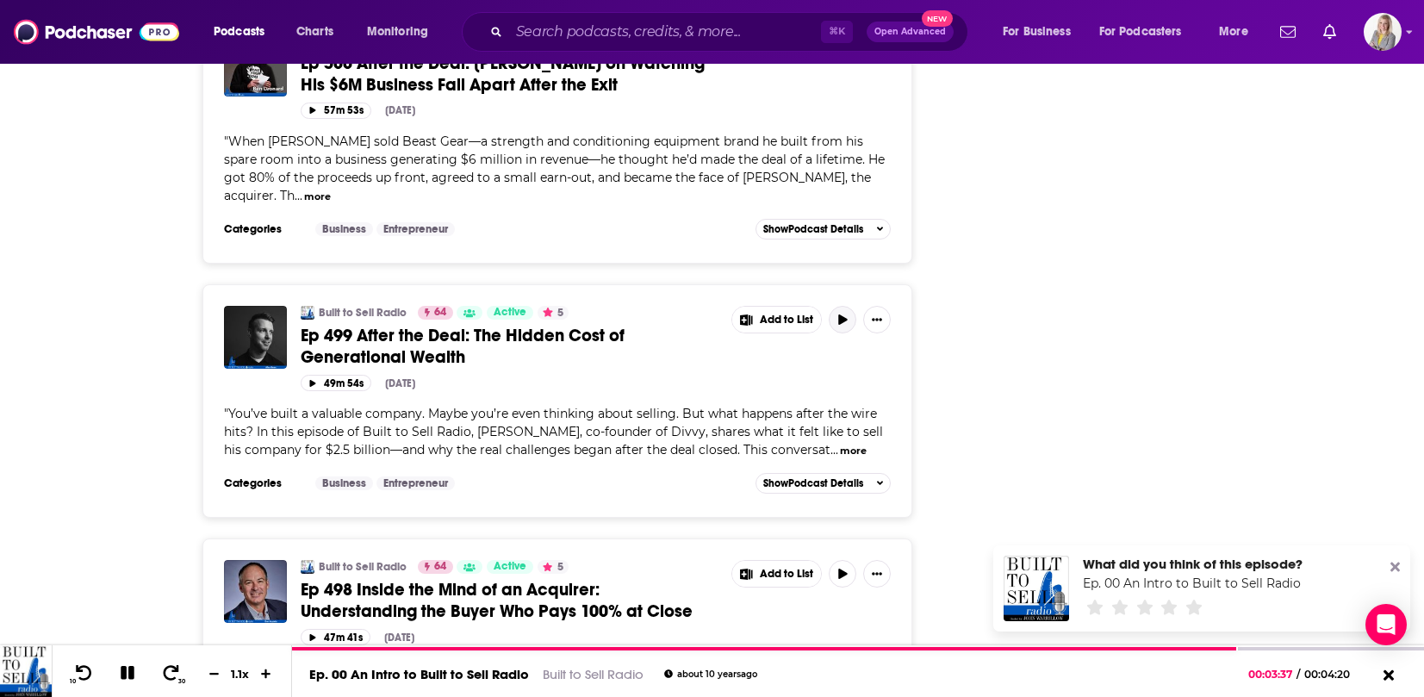
click at [838, 314] on icon "button" at bounding box center [842, 319] width 9 height 10
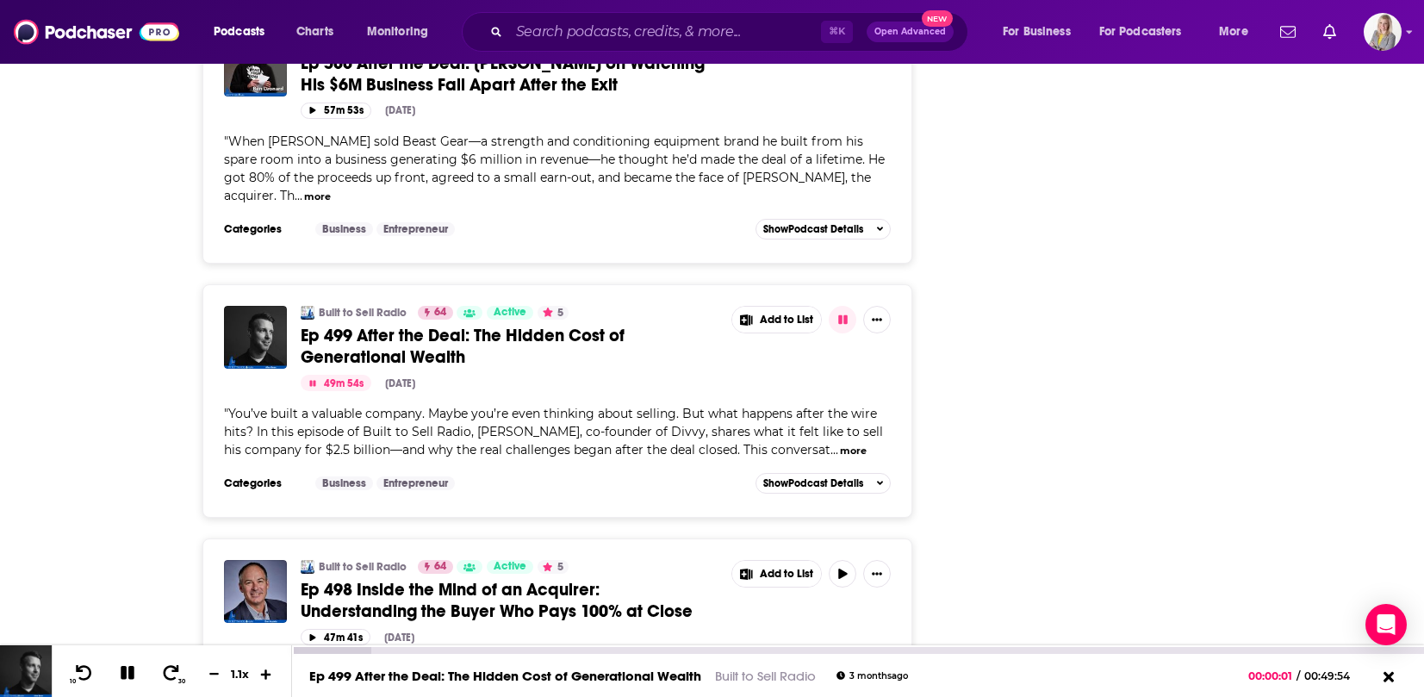
click at [269, 666] on button at bounding box center [266, 674] width 26 height 16
click at [215, 672] on icon at bounding box center [214, 673] width 15 height 11
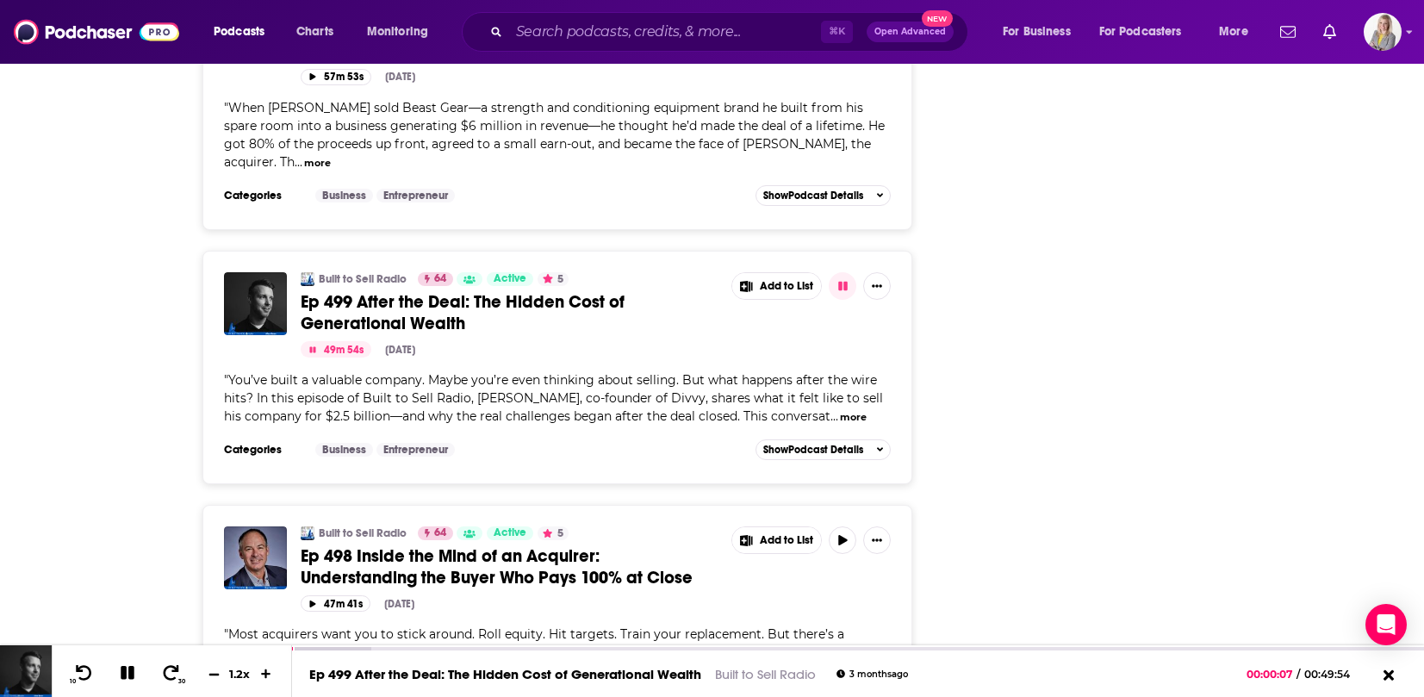
scroll to position [3526, 0]
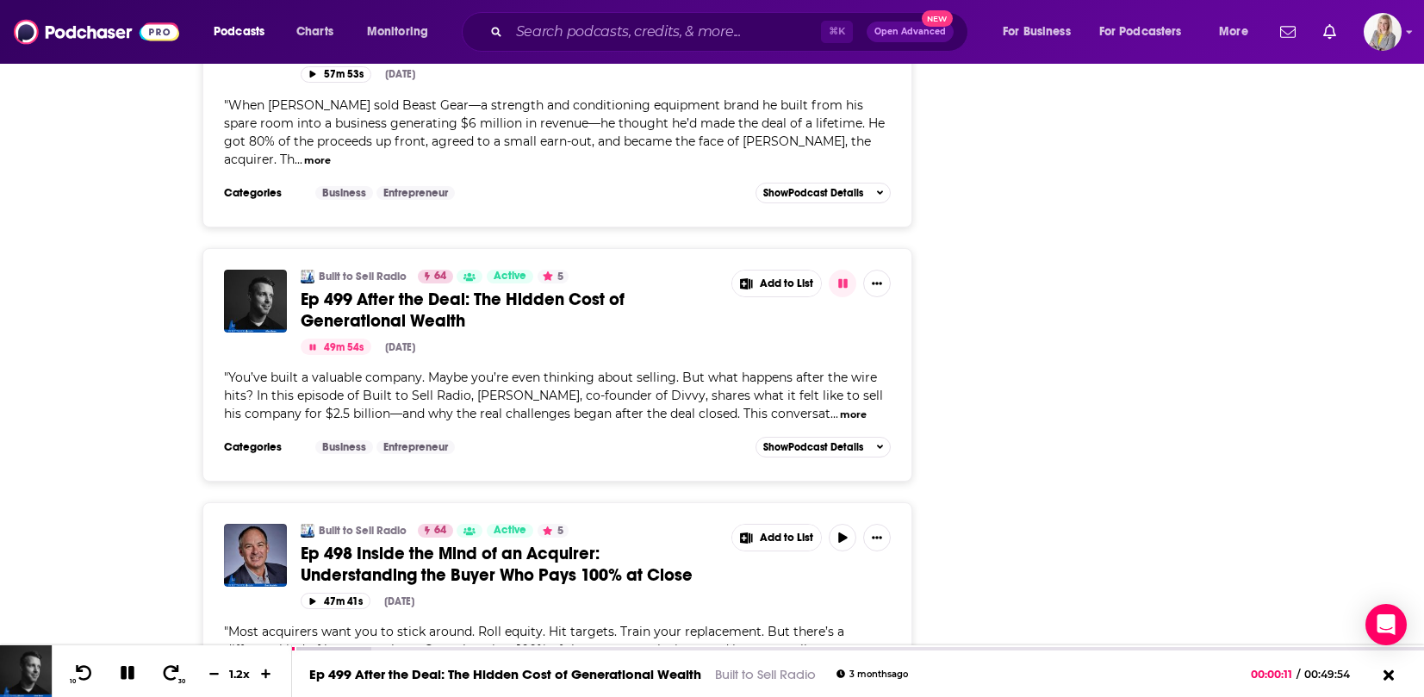
click at [840, 407] on button "more" at bounding box center [853, 414] width 27 height 15
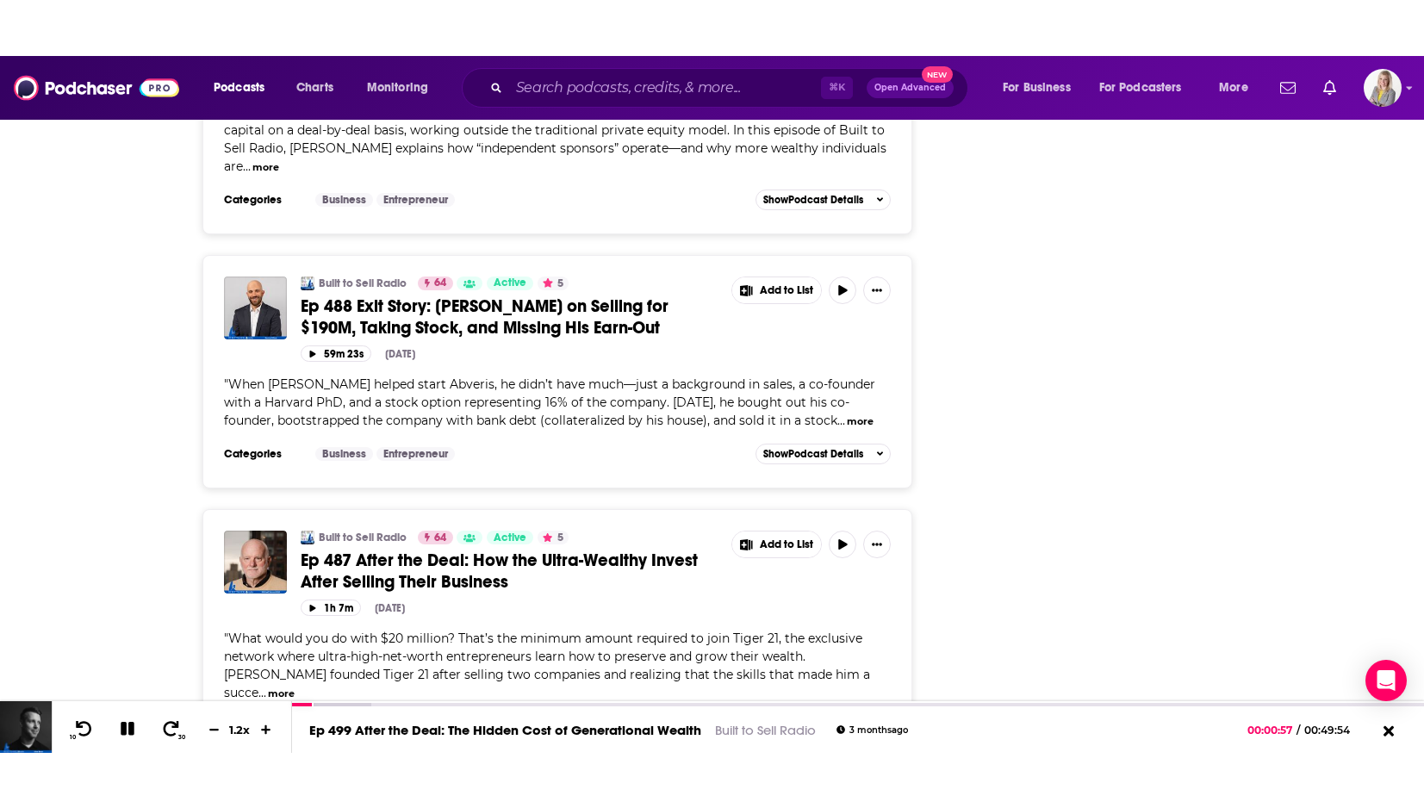
scroll to position [6568, 0]
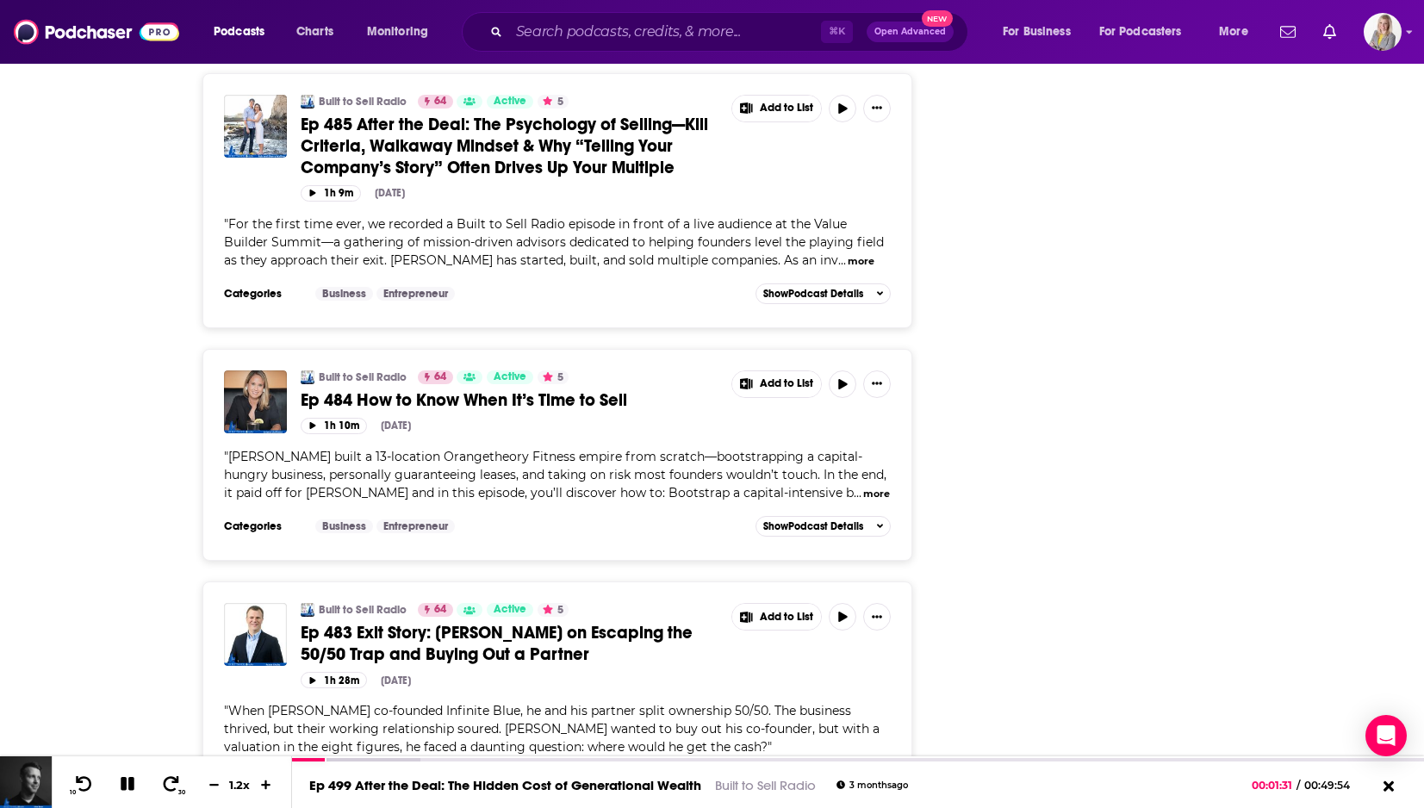
scroll to position [7475, 0]
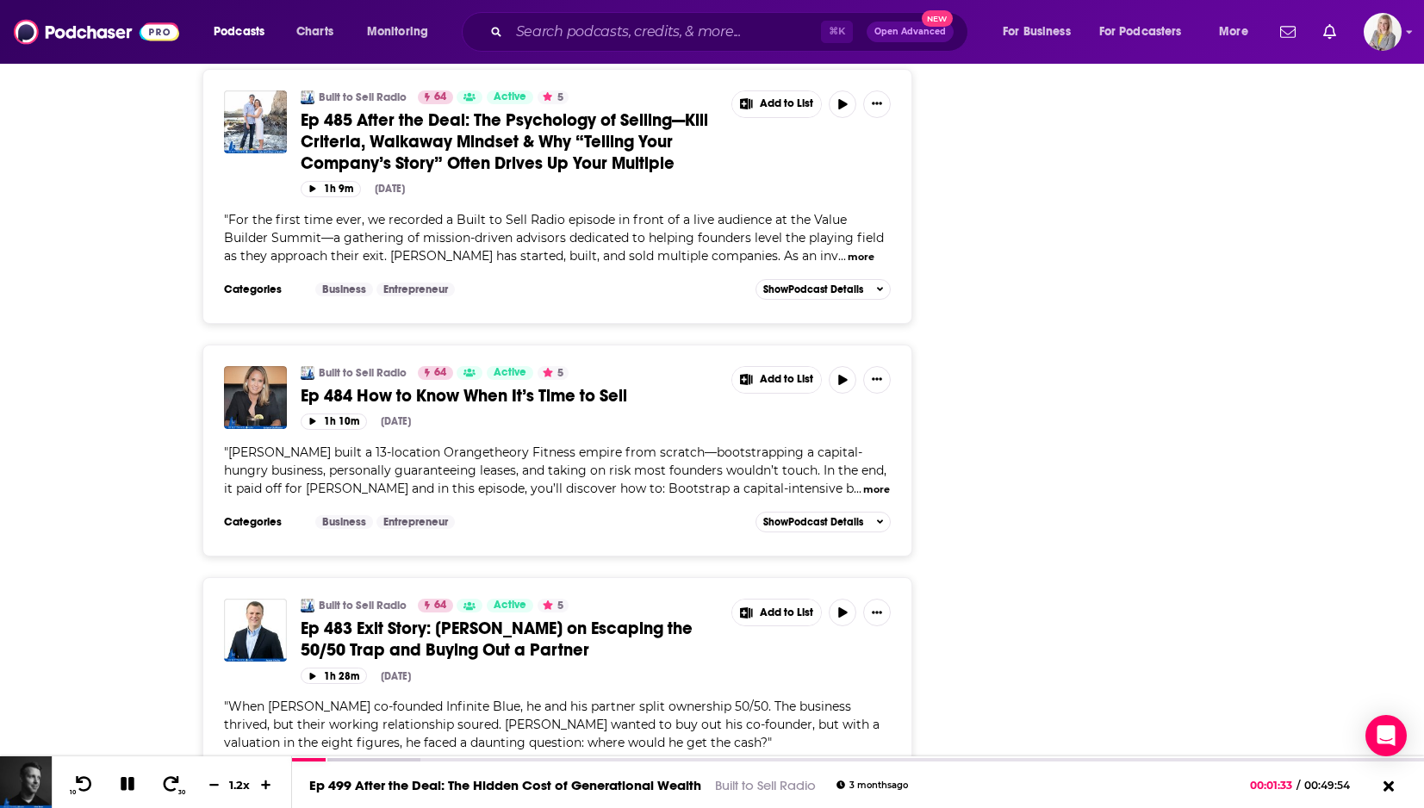
click at [863, 482] on button "more" at bounding box center [876, 489] width 27 height 15
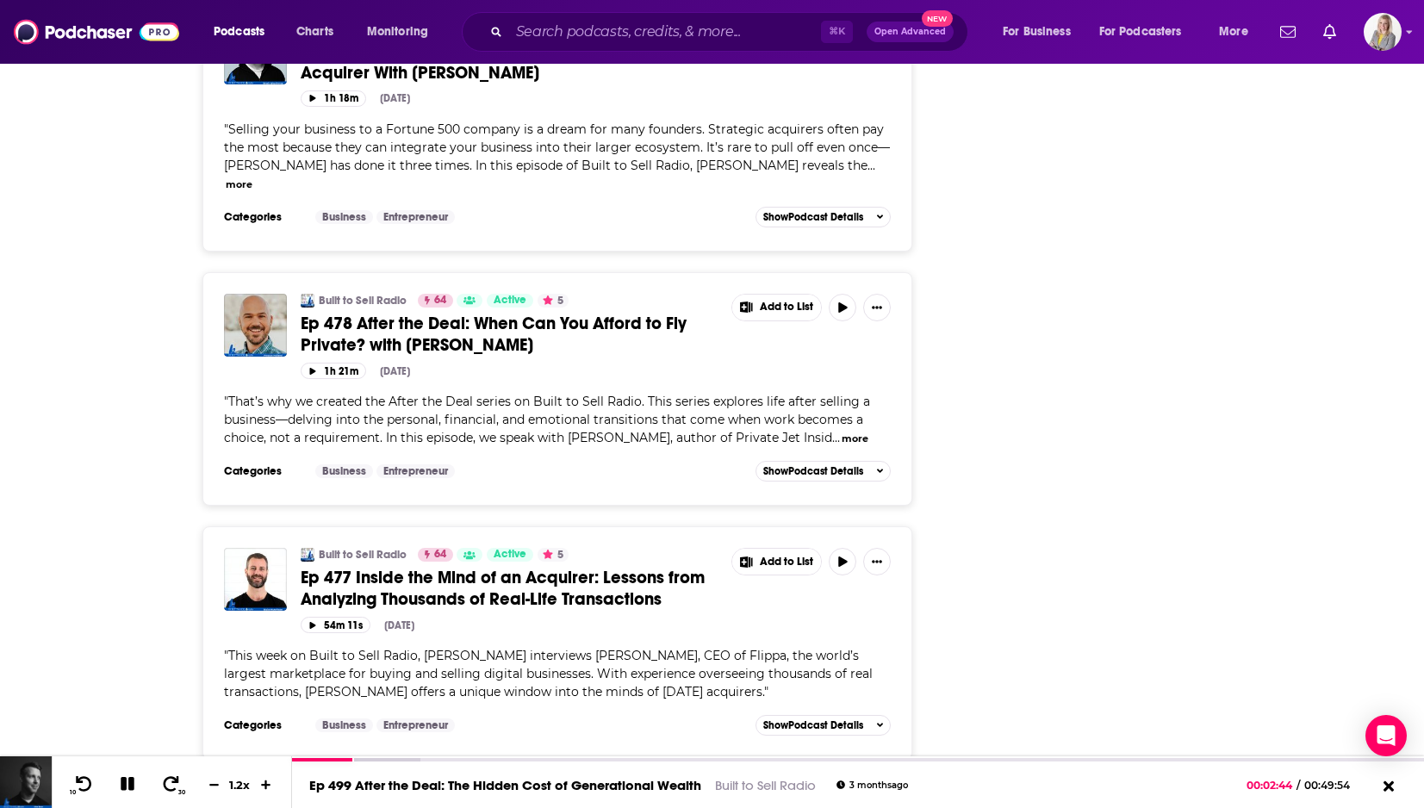
scroll to position [9270, 0]
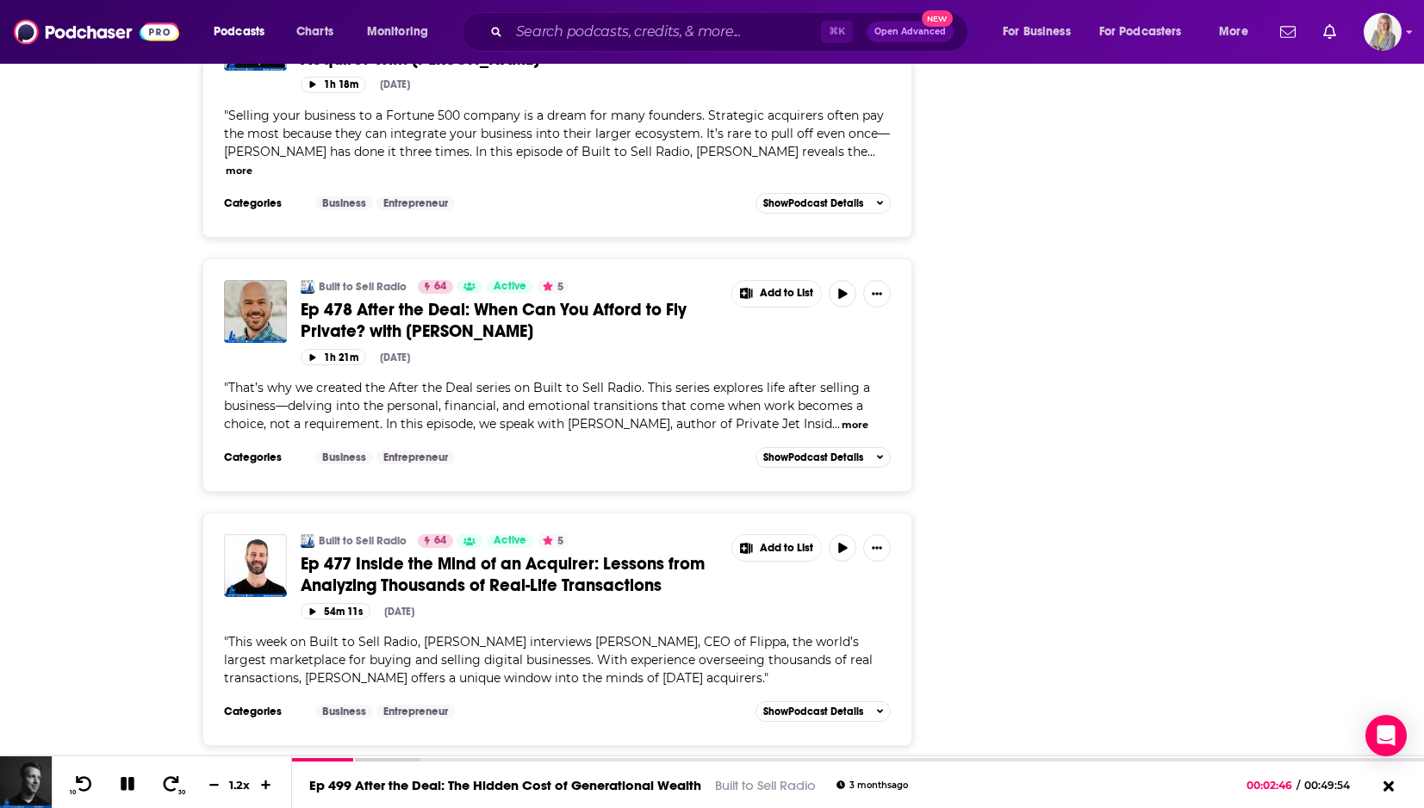
click at [859, 418] on button "more" at bounding box center [855, 425] width 27 height 15
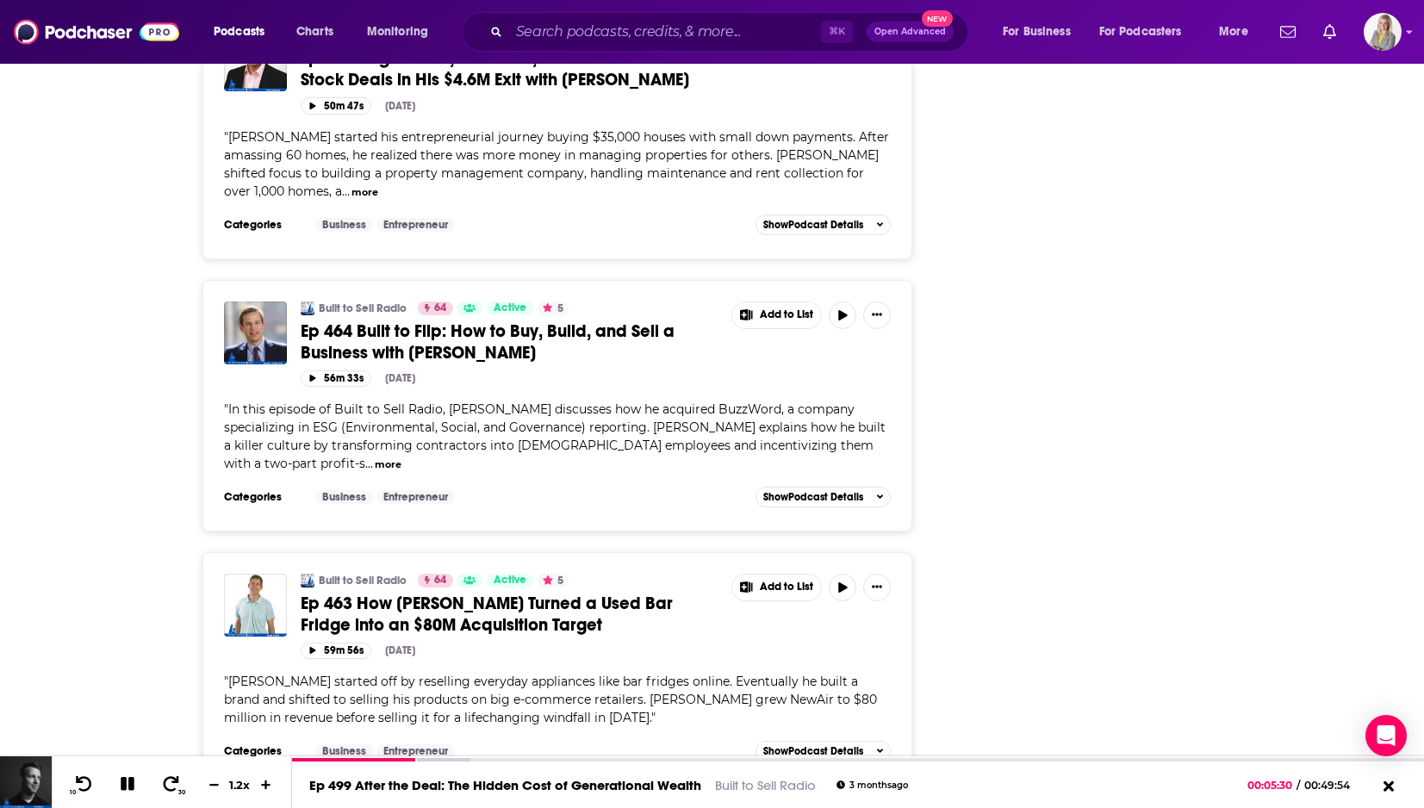
scroll to position [13199, 0]
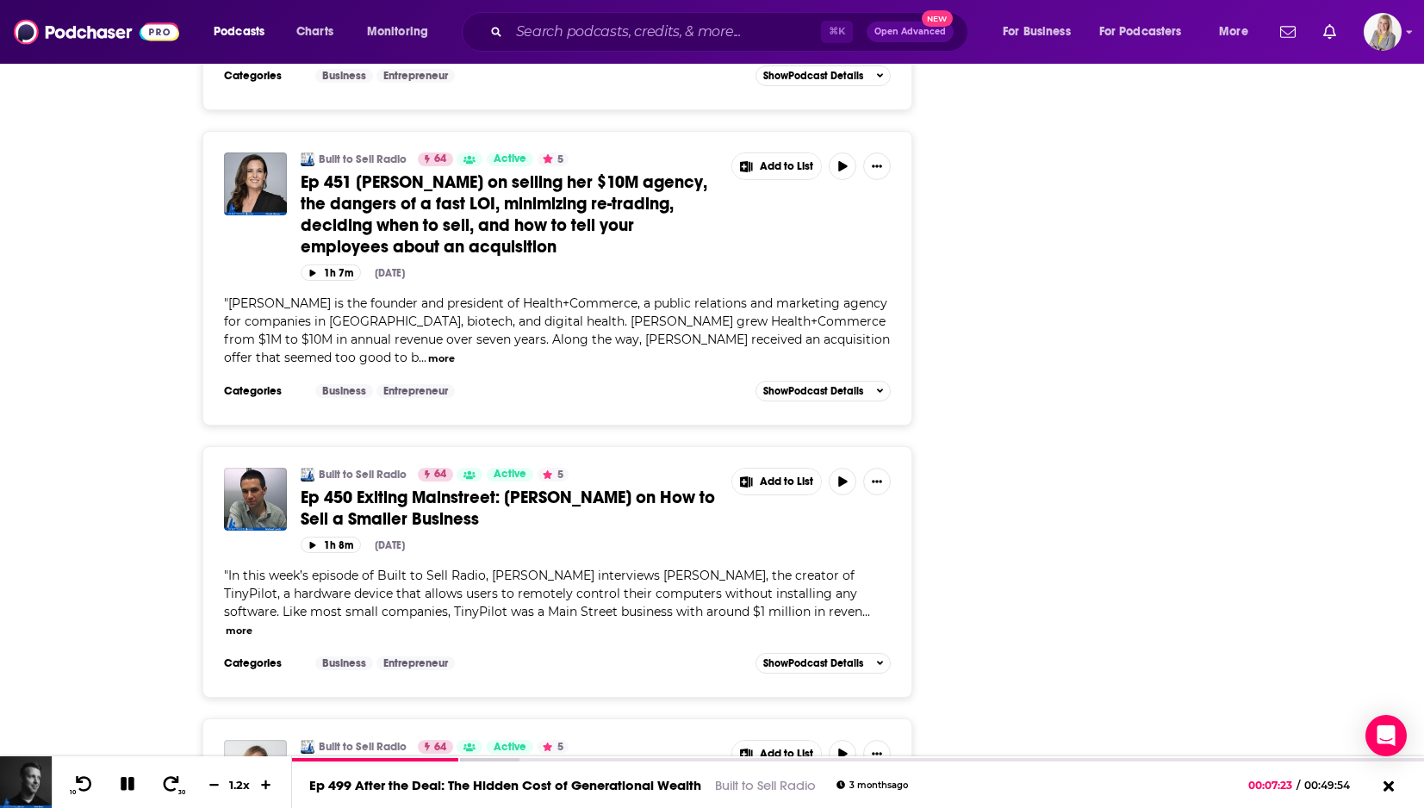
scroll to position [16894, 0]
click at [842, 467] on button "button" at bounding box center [843, 481] width 28 height 28
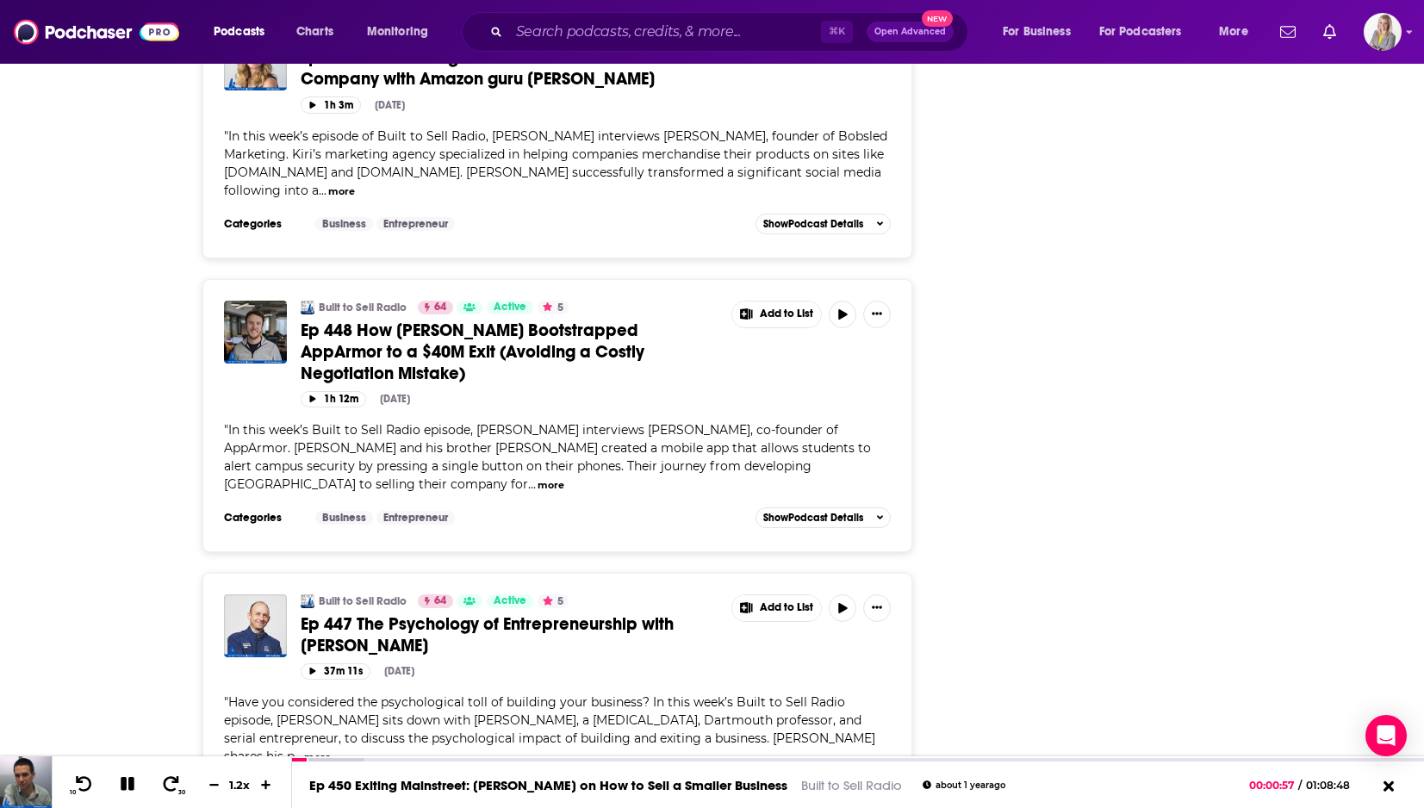
scroll to position [17611, 0]
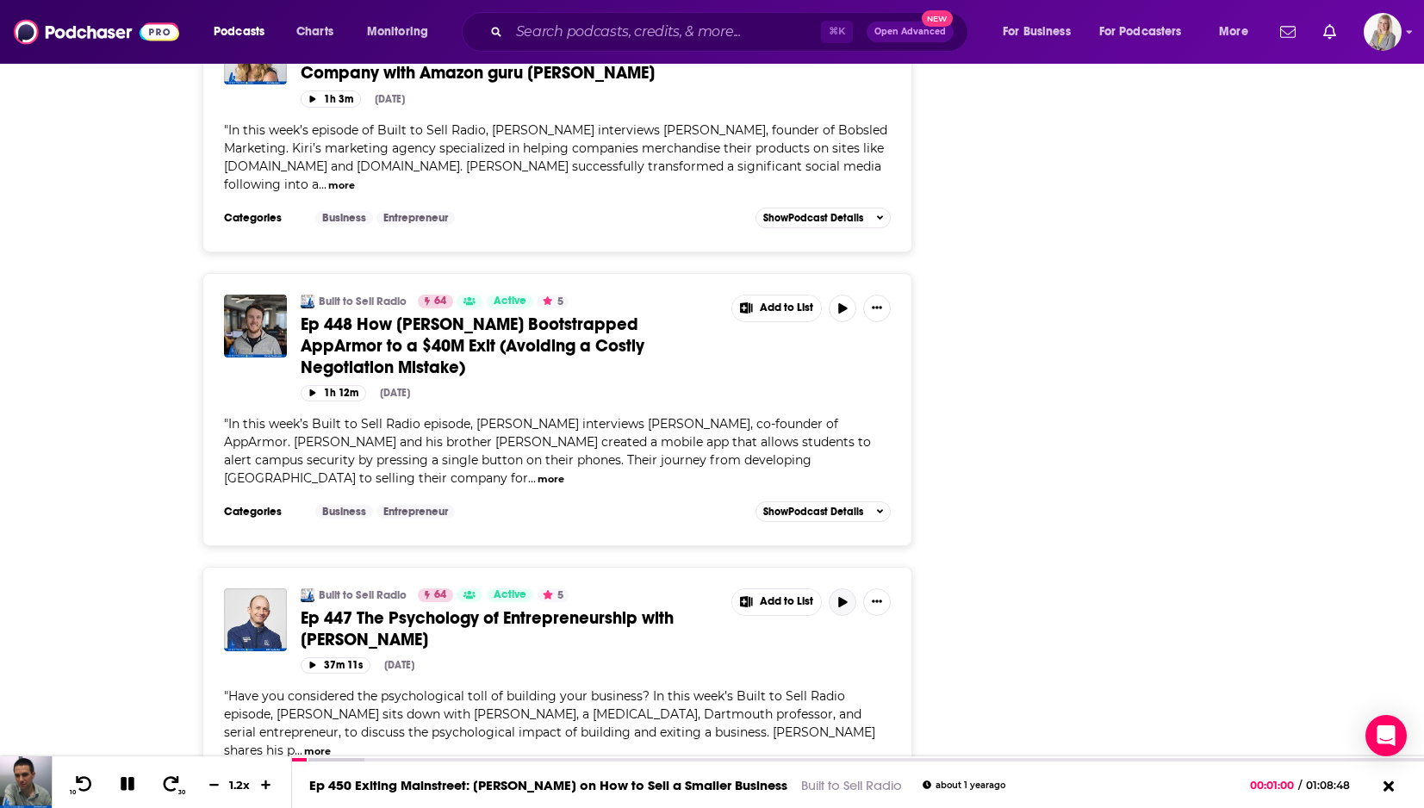
click at [845, 588] on button "button" at bounding box center [843, 602] width 28 height 28
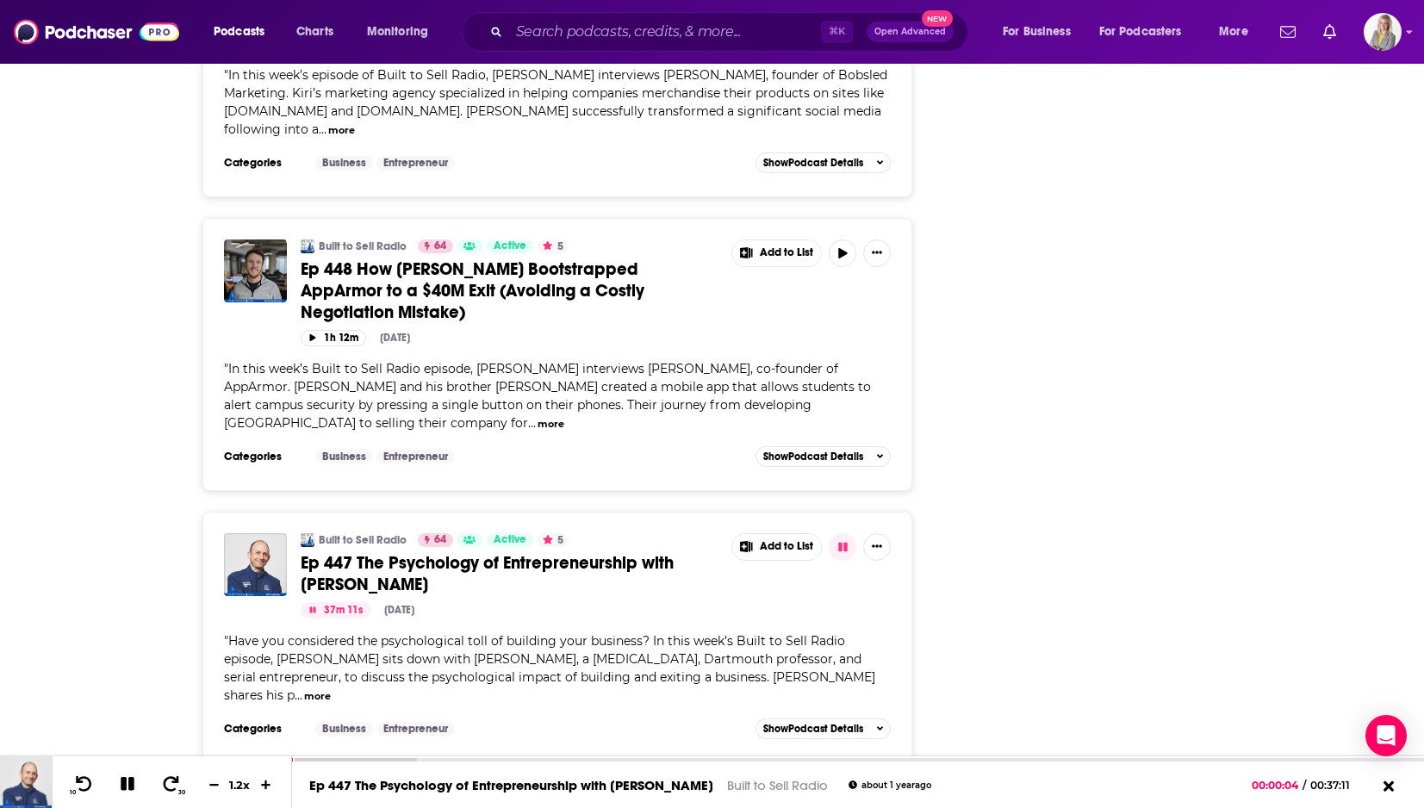
scroll to position [17670, 0]
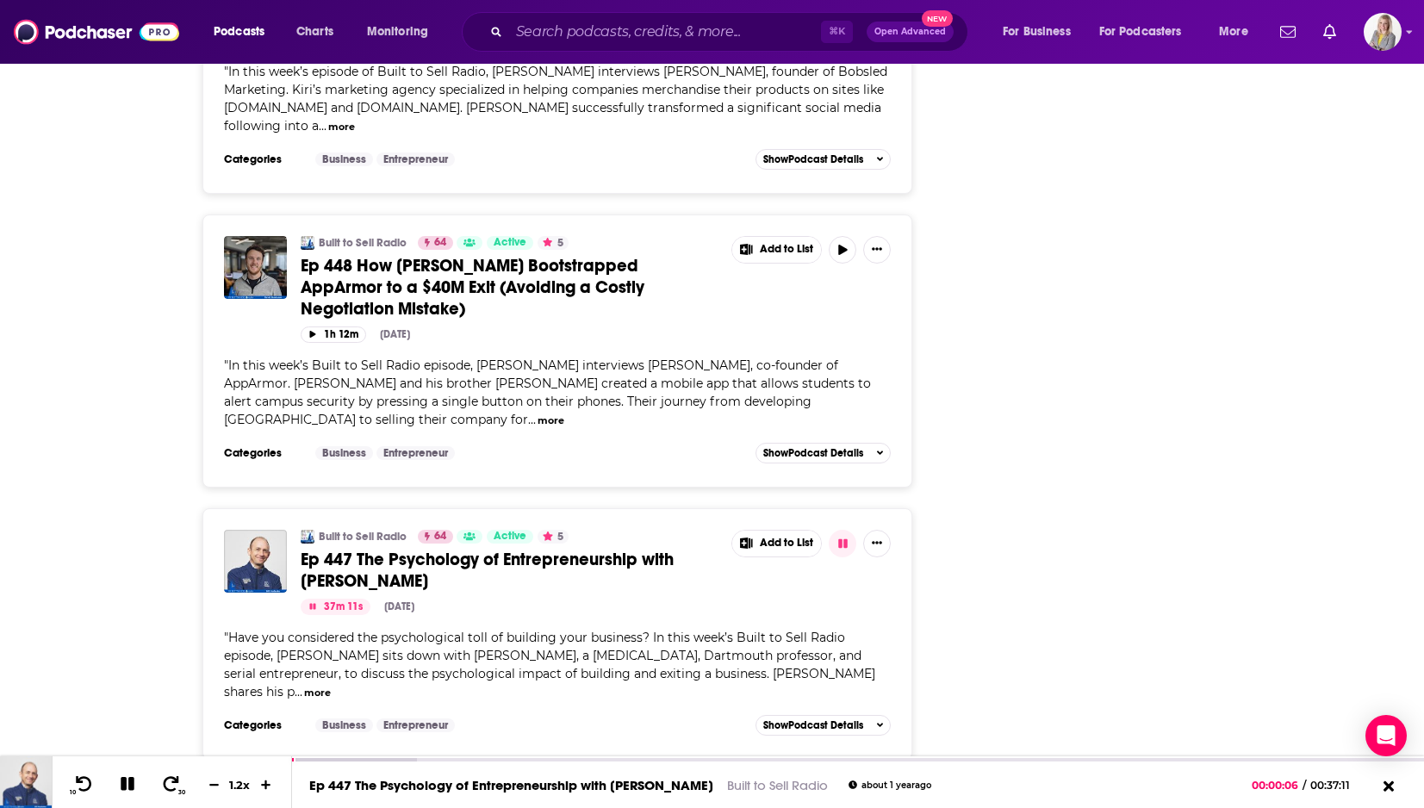
click at [331, 686] on button "more" at bounding box center [317, 693] width 27 height 15
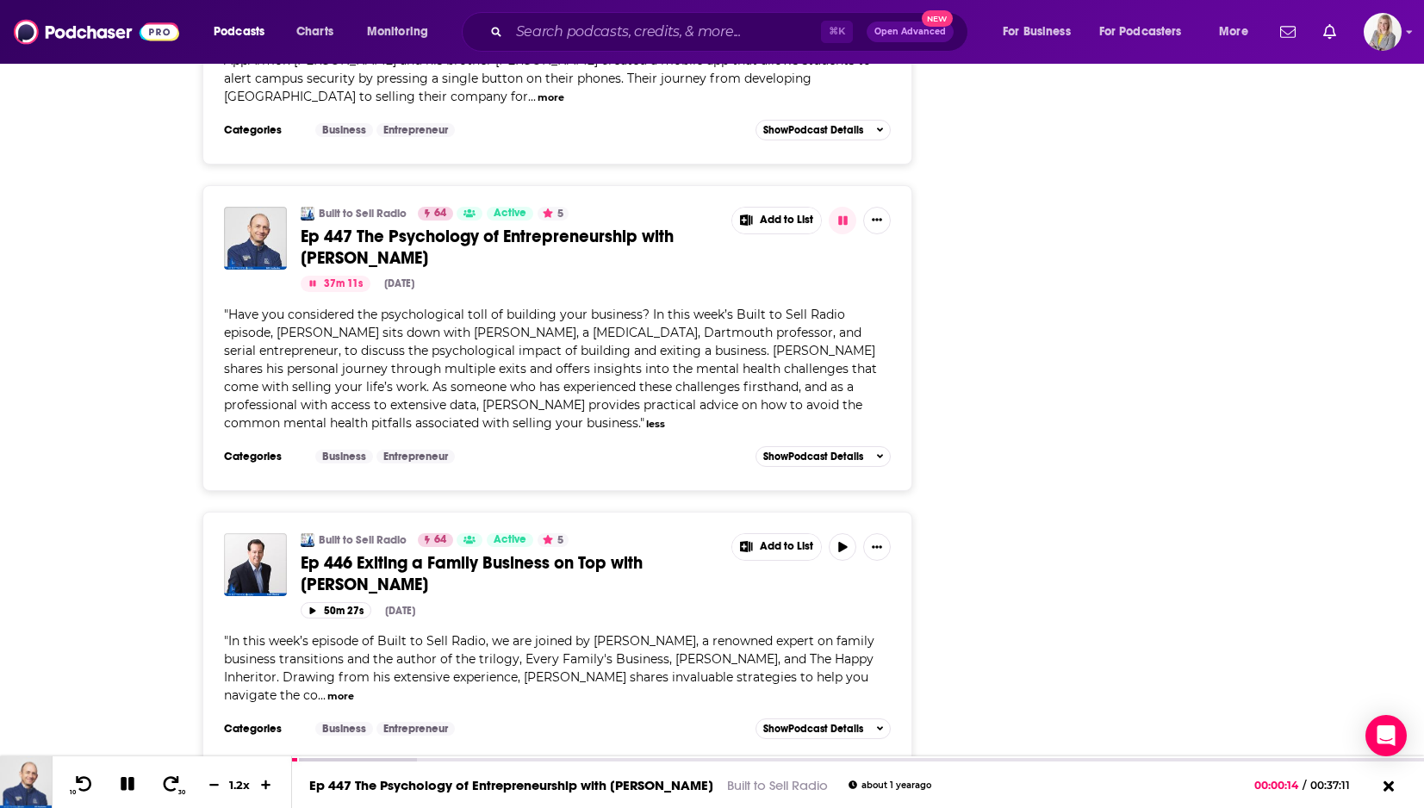
scroll to position [17995, 0]
click at [837, 531] on button "button" at bounding box center [843, 545] width 28 height 28
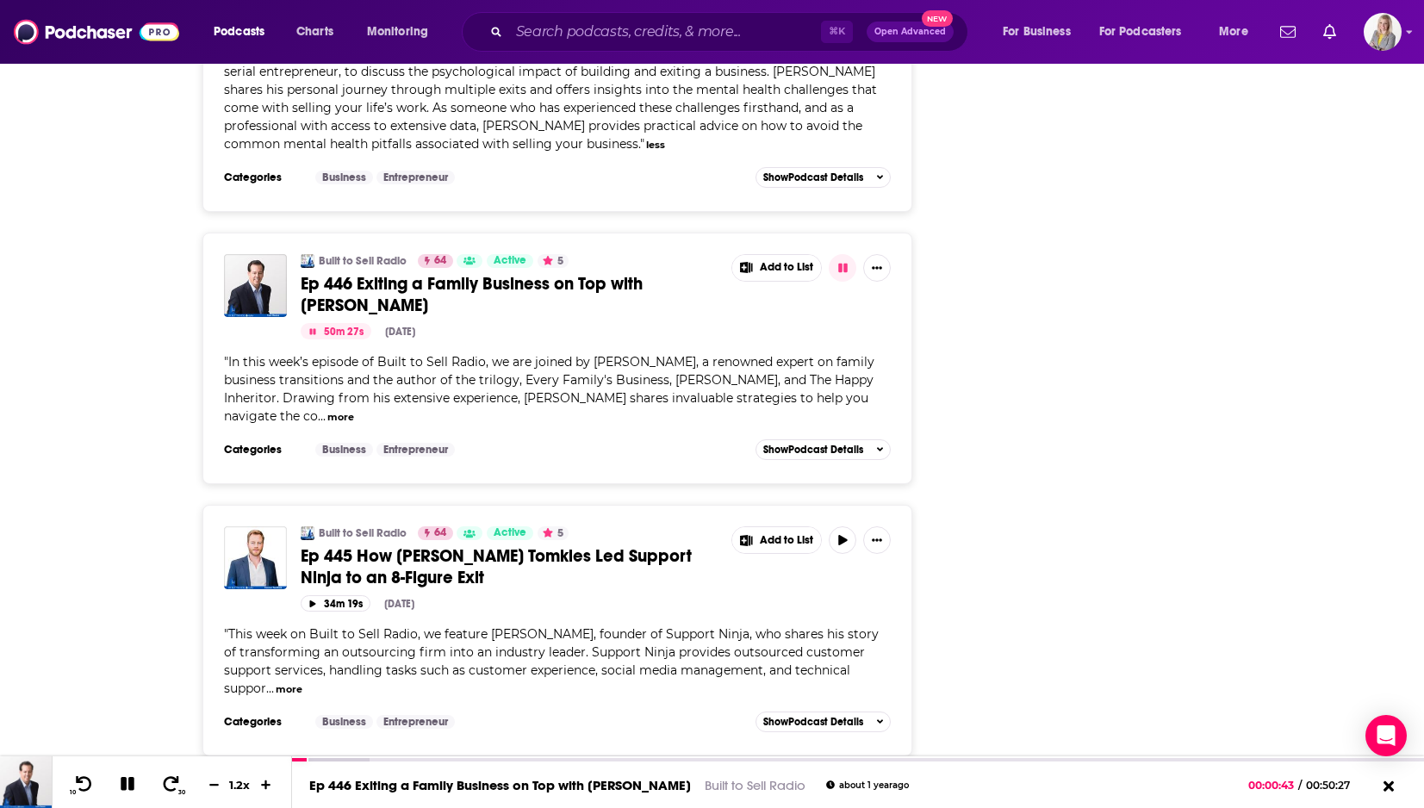
scroll to position [18175, 0]
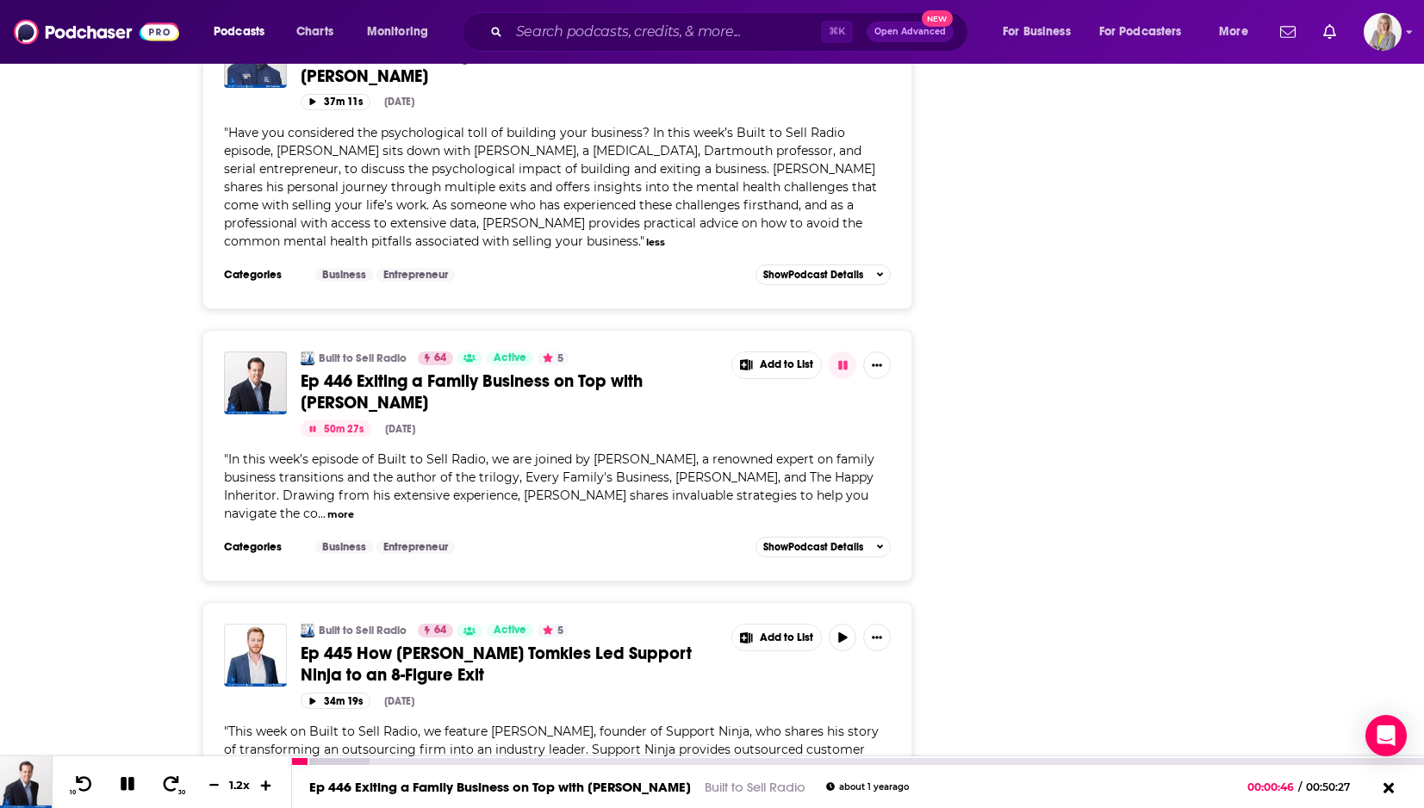
click at [264, 696] on icon at bounding box center [266, 784] width 10 height 10
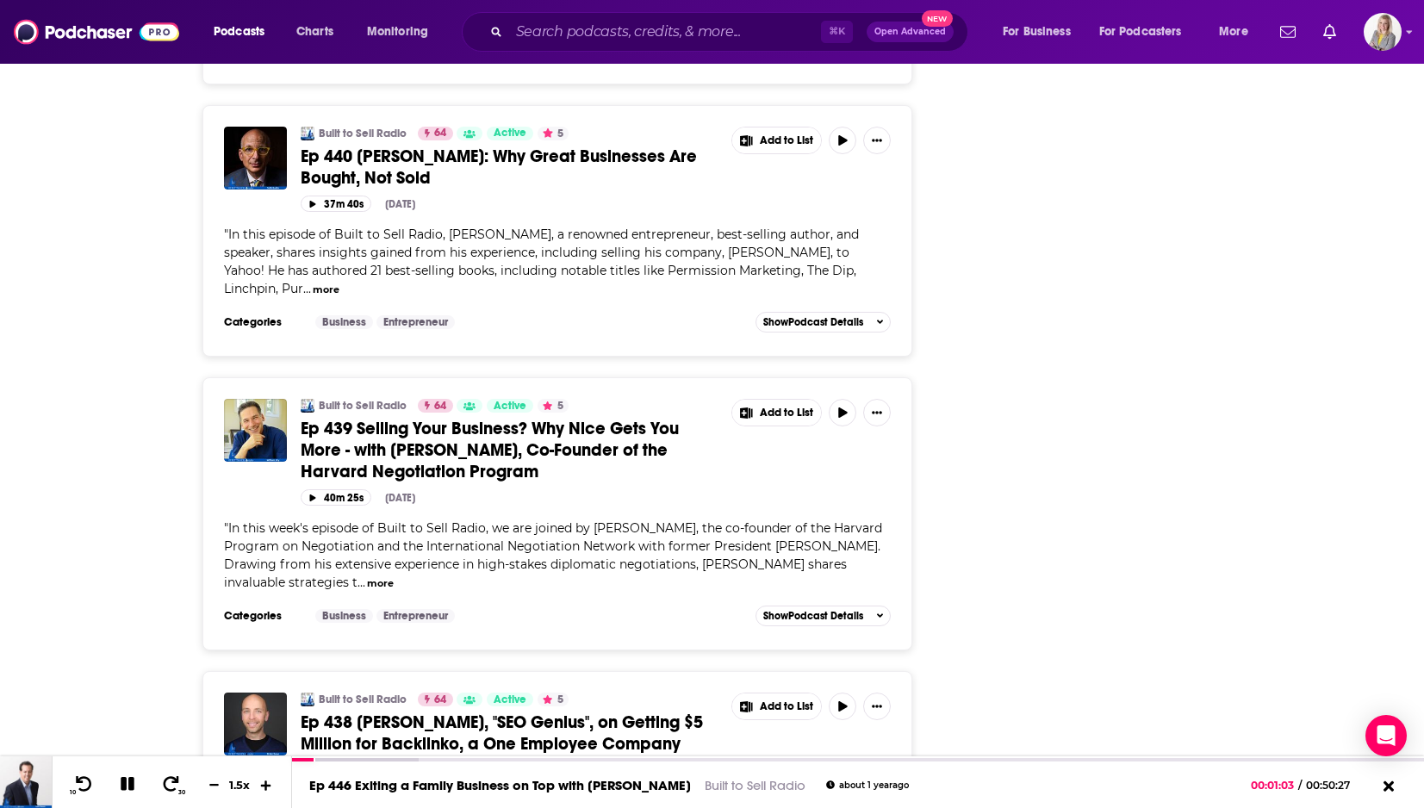
scroll to position [20006, 0]
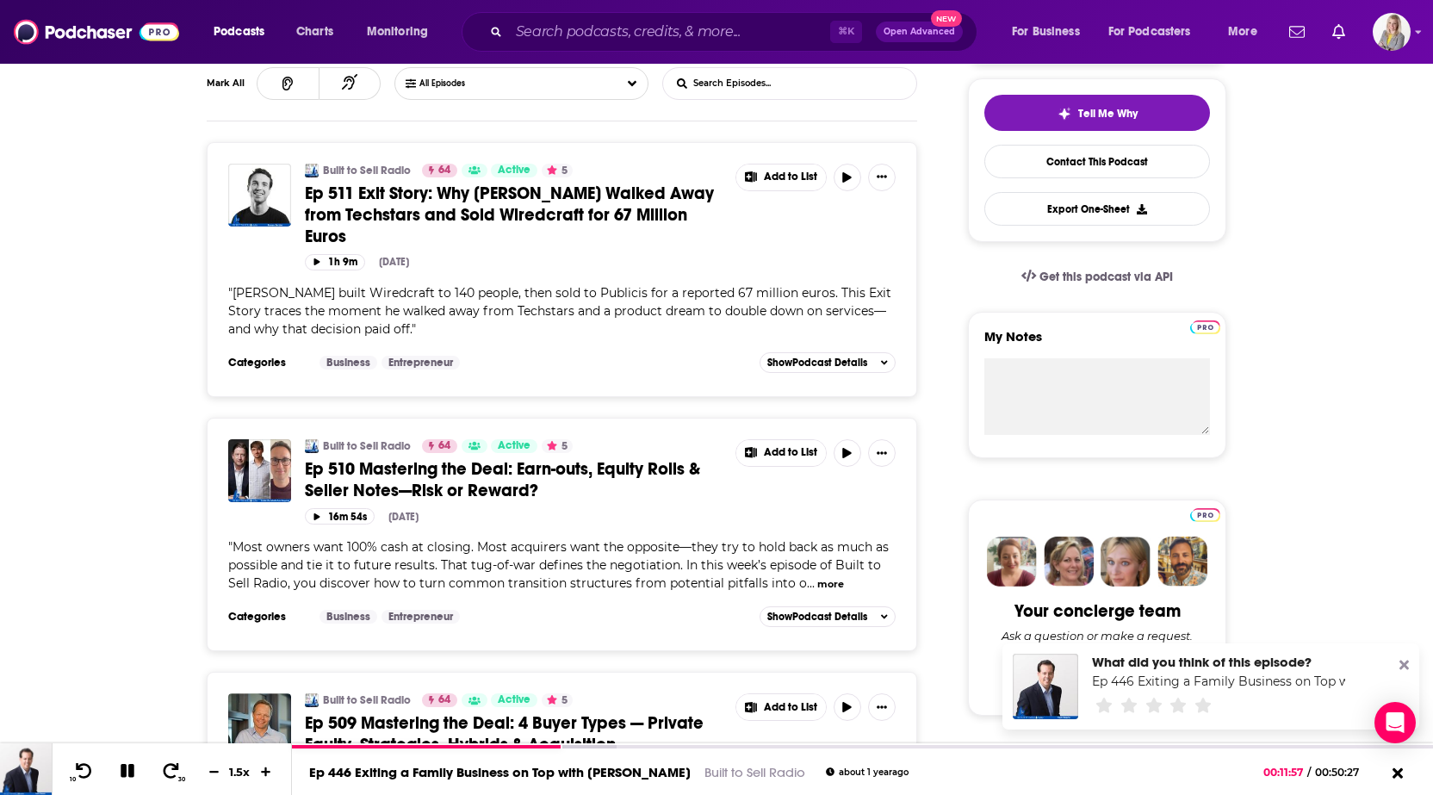
scroll to position [0, 0]
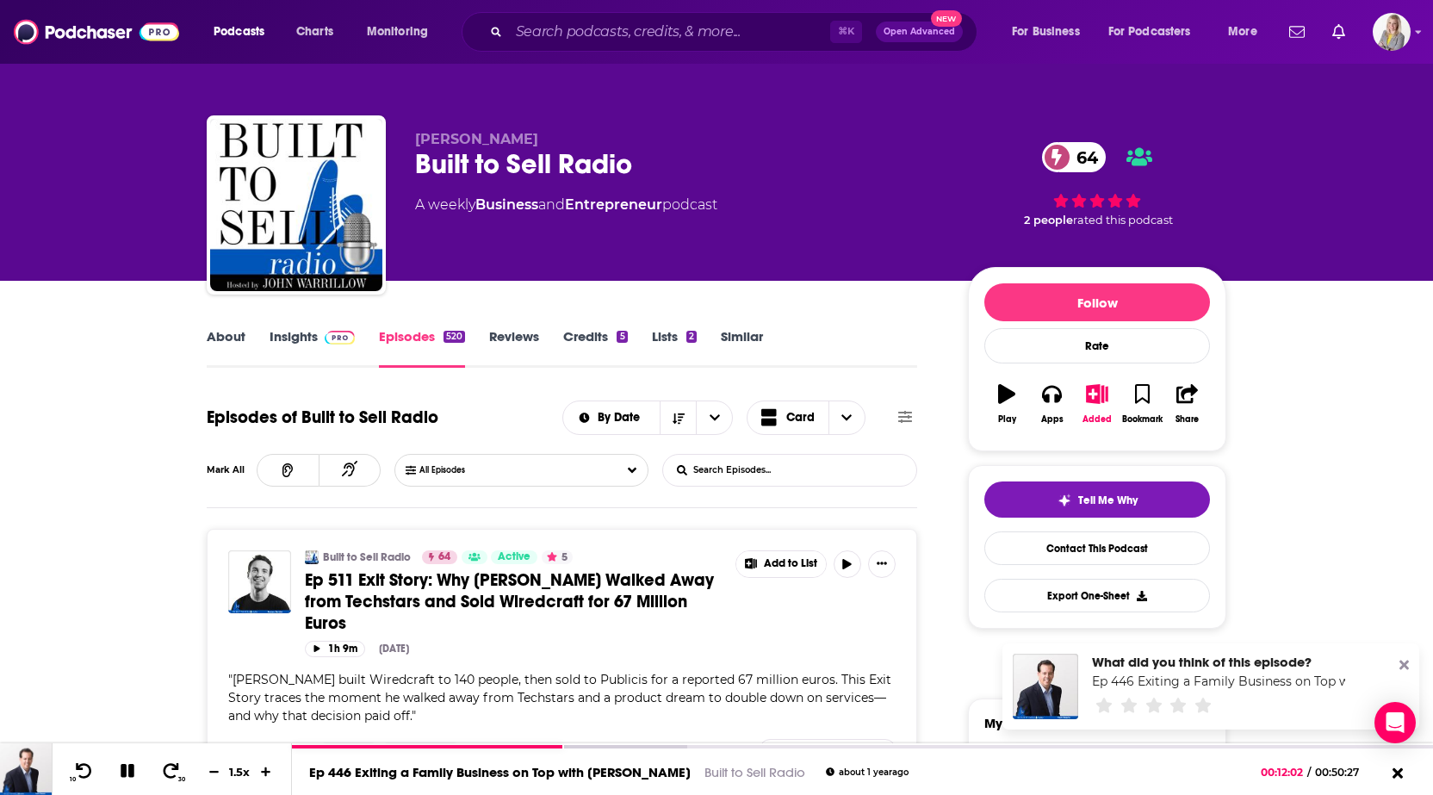
click at [235, 334] on link "About" at bounding box center [226, 348] width 39 height 40
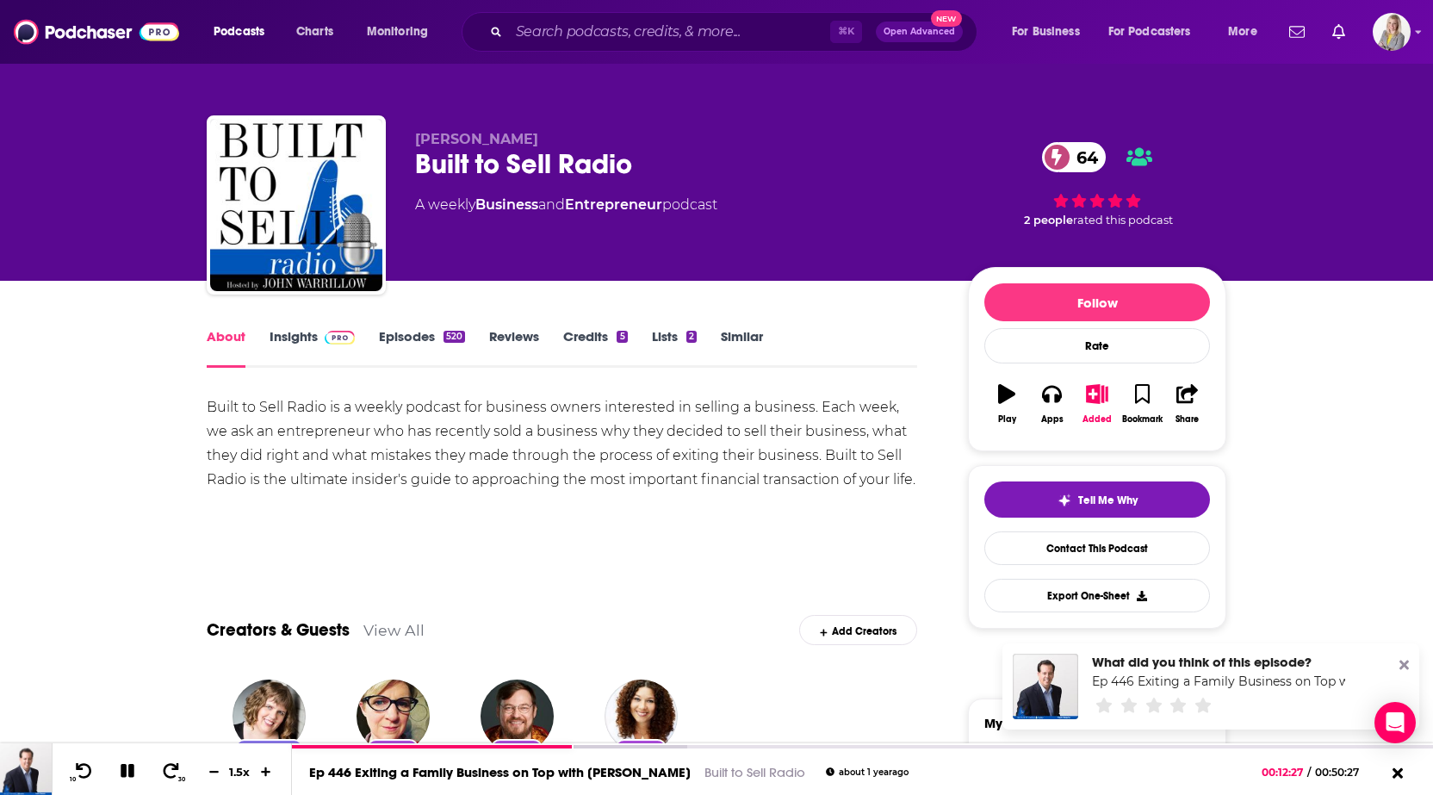
click at [299, 332] on link "Insights" at bounding box center [312, 348] width 85 height 40
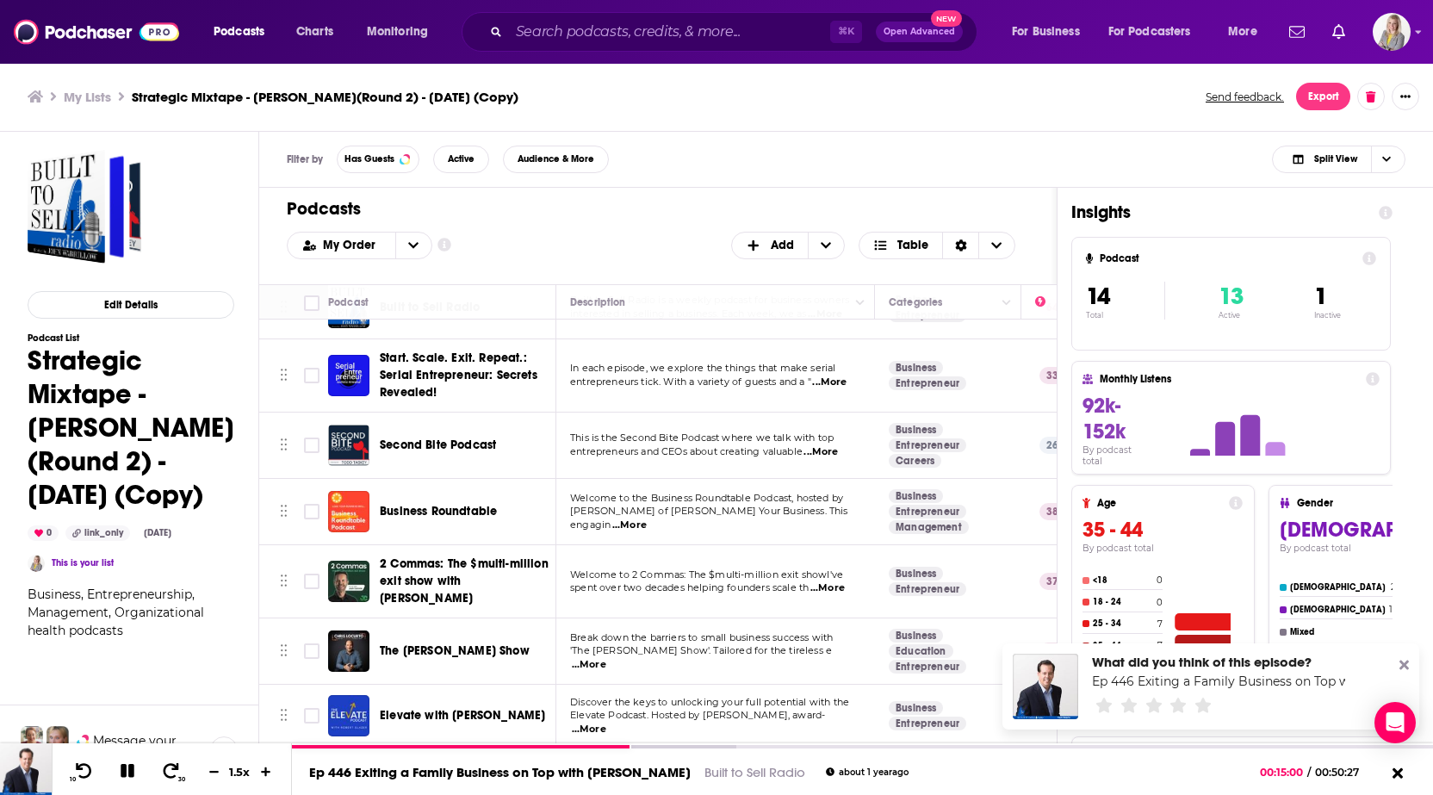
scroll to position [44, 0]
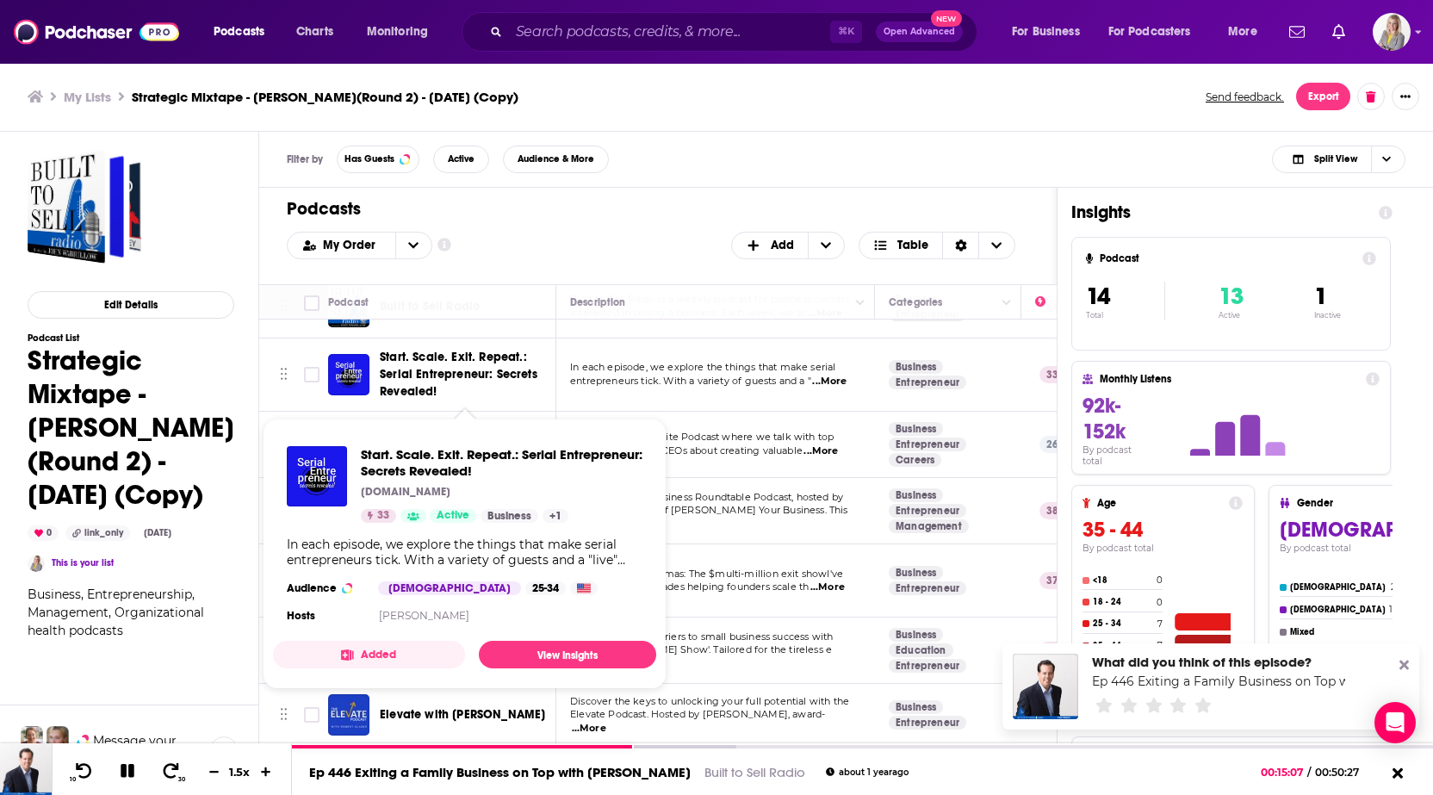
click at [483, 380] on span "Start. Scale. Exit. Repeat.: Serial Entrepreneur: Secrets Revealed!" at bounding box center [465, 375] width 171 height 52
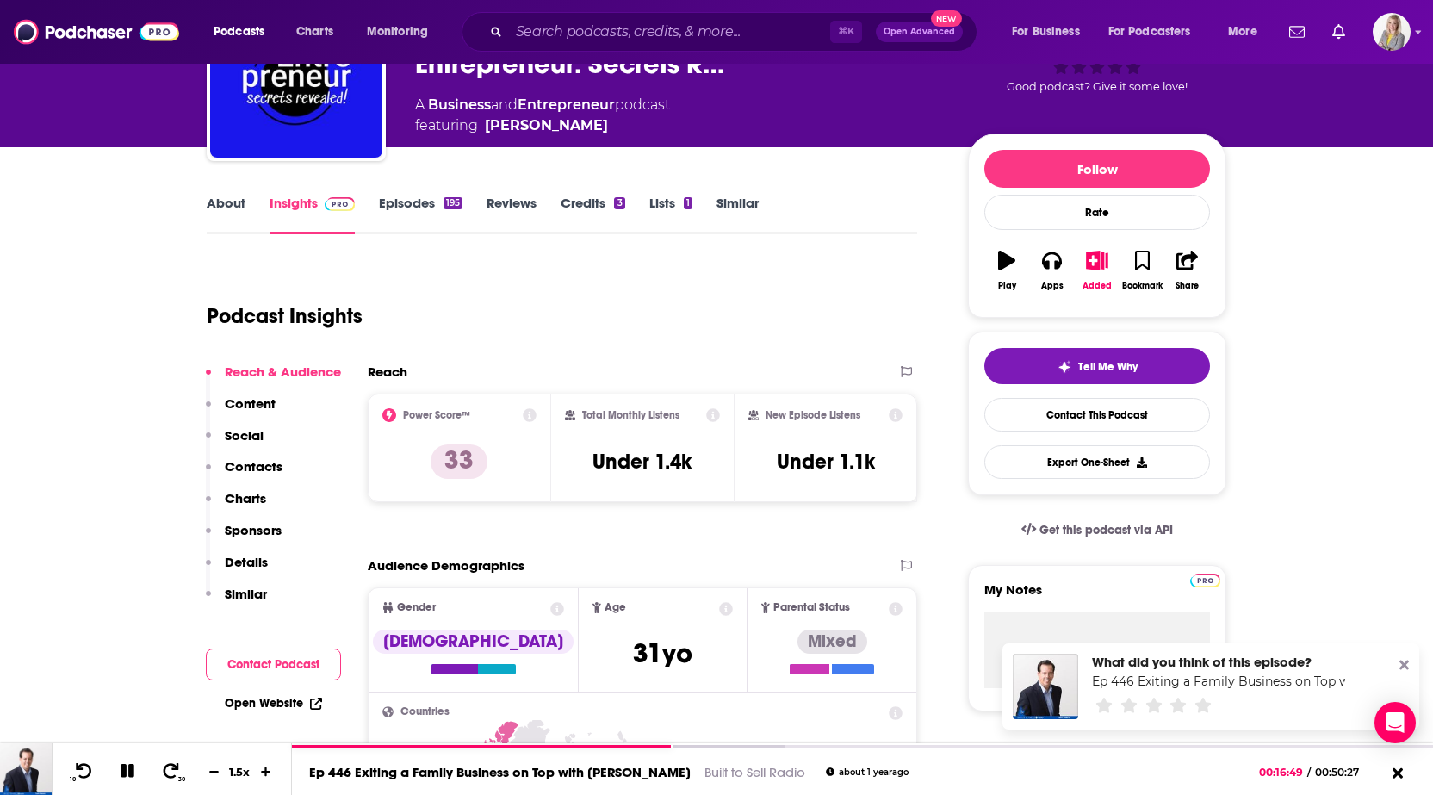
scroll to position [127, 0]
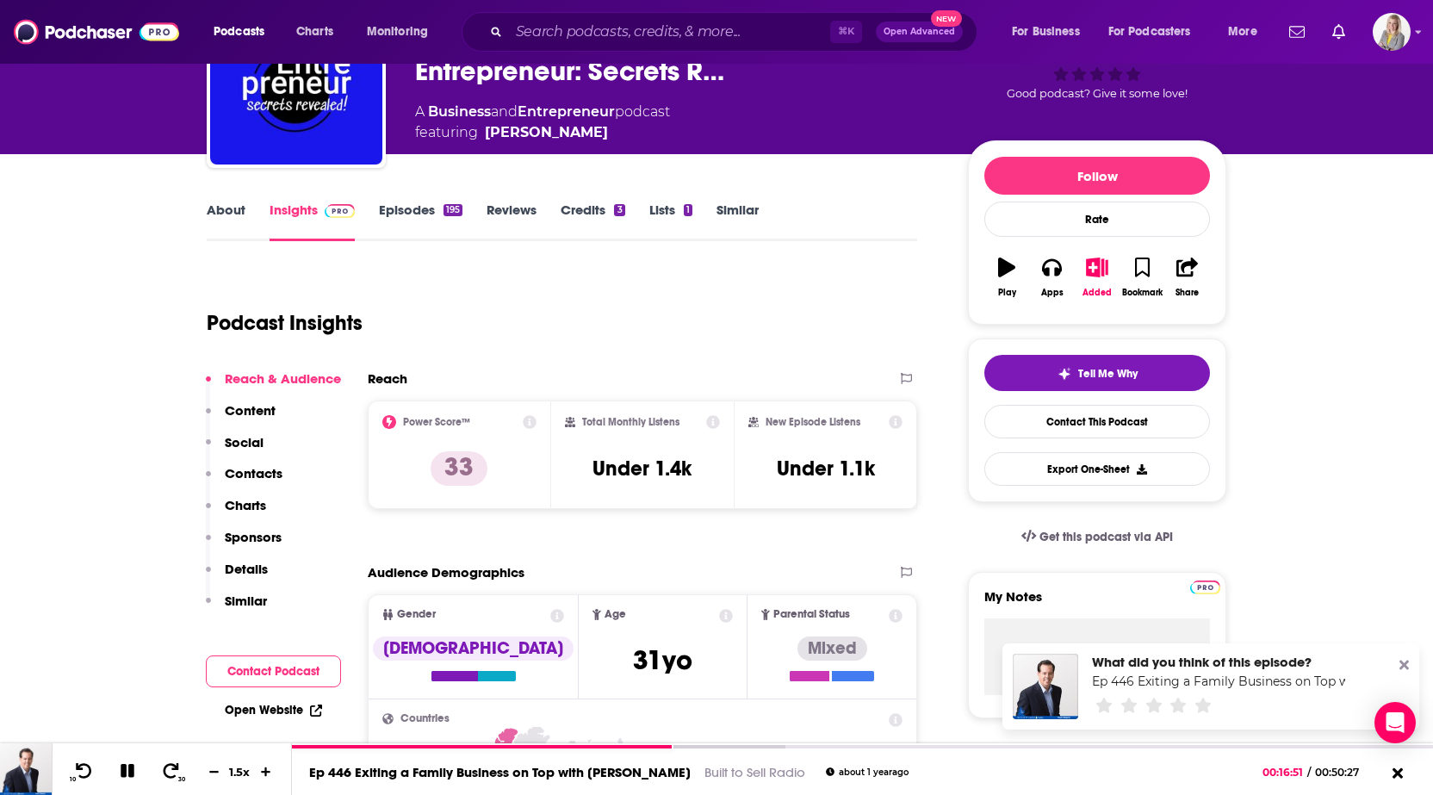
click at [397, 207] on link "Episodes 195" at bounding box center [421, 222] width 84 height 40
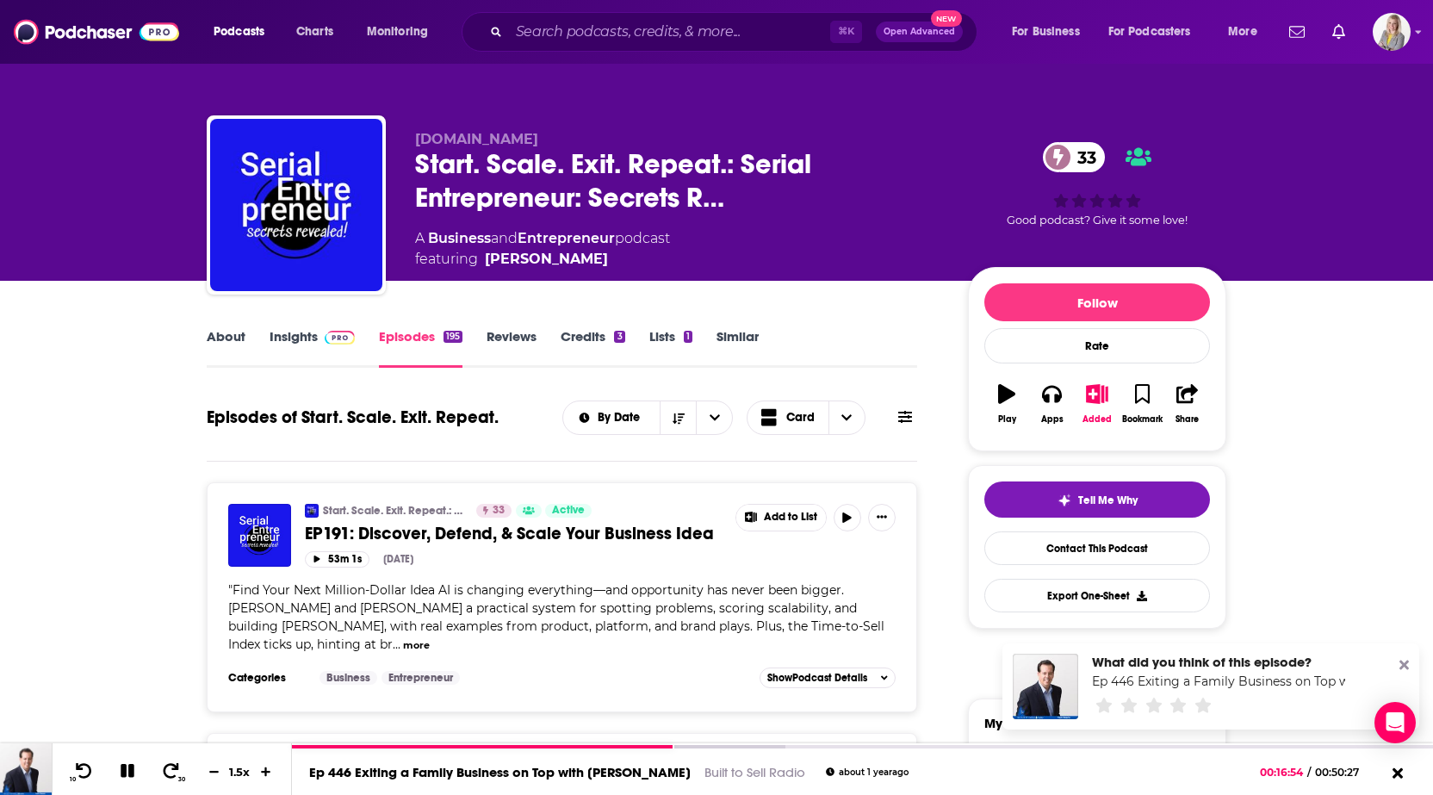
click at [593, 340] on link "Credits 3" at bounding box center [593, 348] width 64 height 40
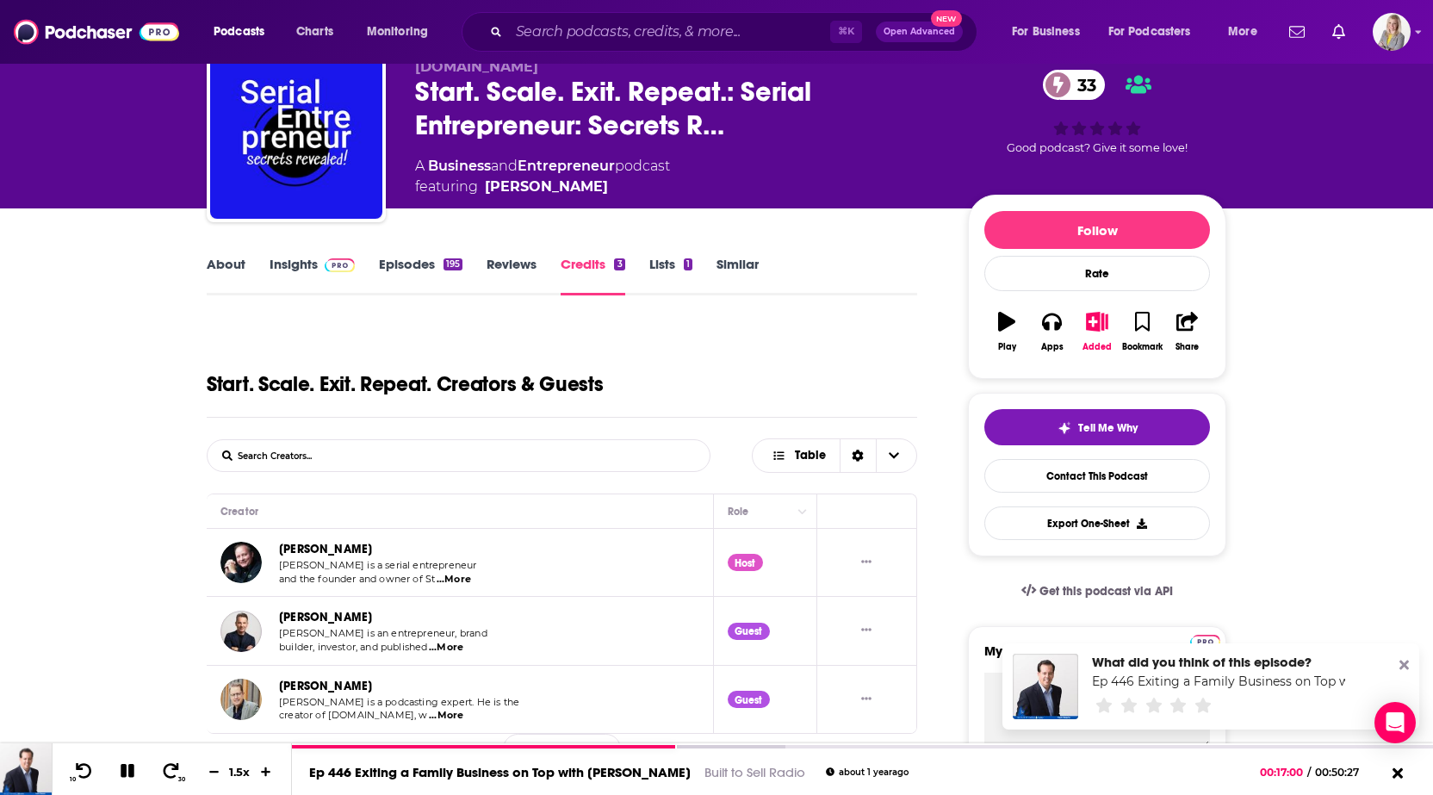
scroll to position [63, 0]
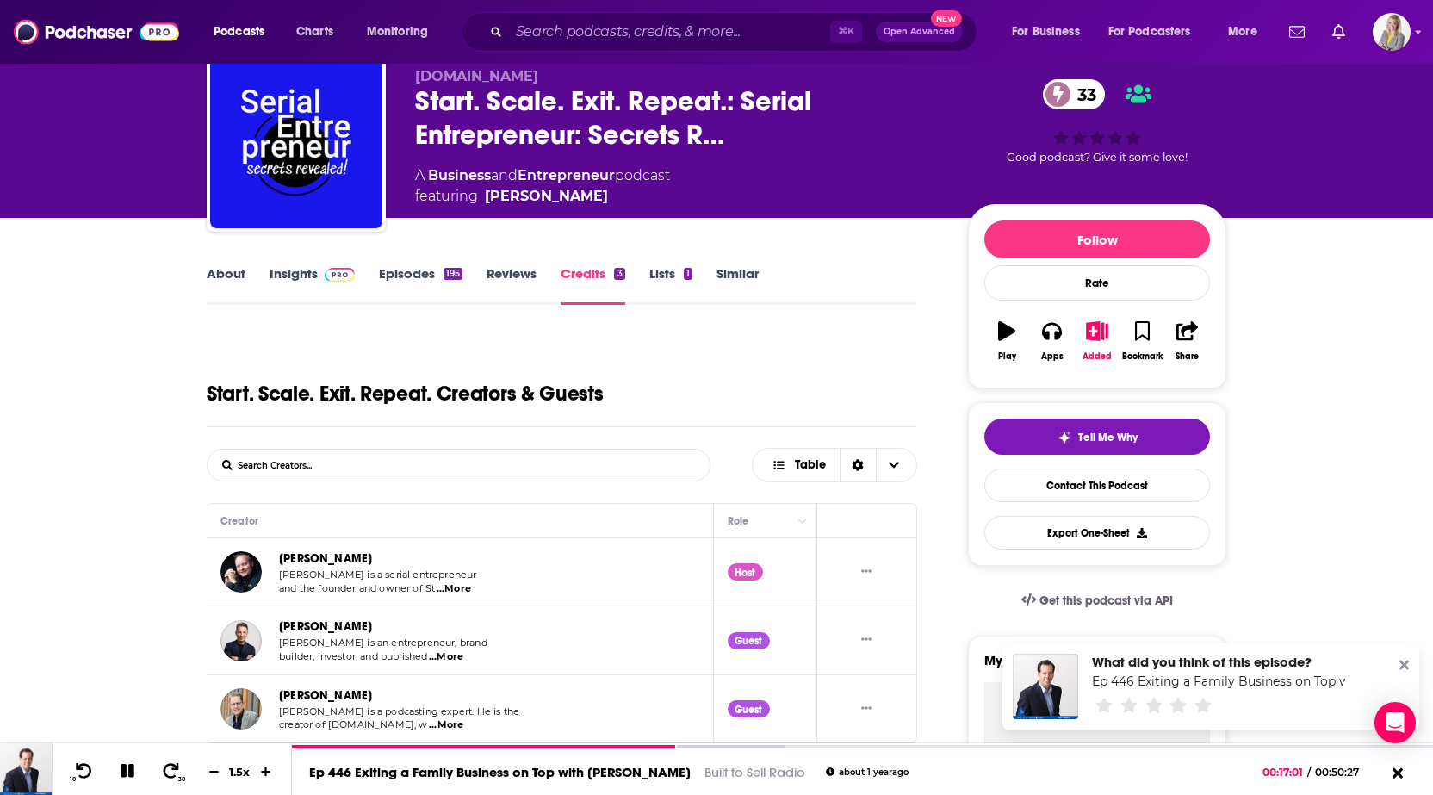
click at [425, 276] on link "Episodes 195" at bounding box center [421, 285] width 84 height 40
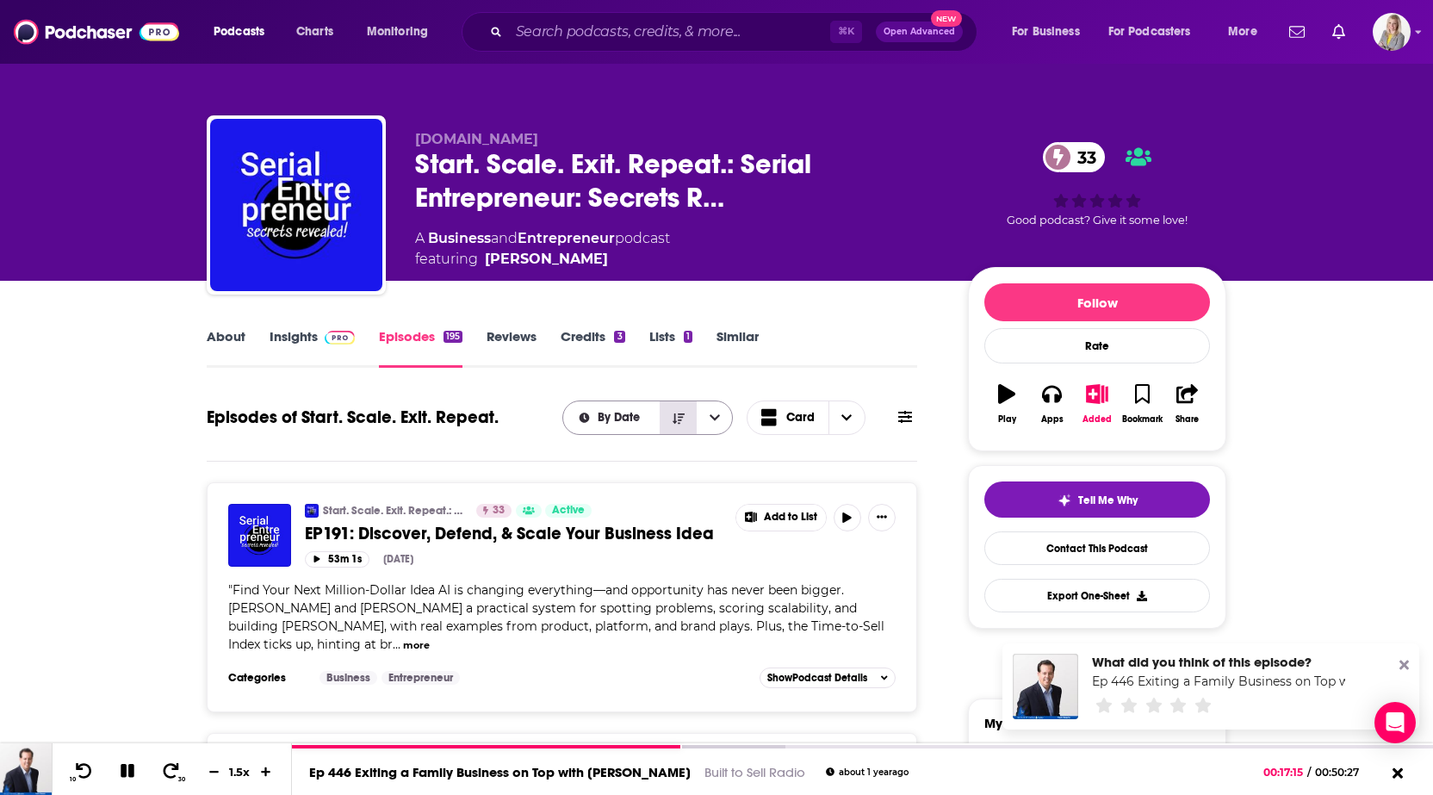
click at [674, 420] on icon "Sort Direction" at bounding box center [679, 418] width 12 height 10
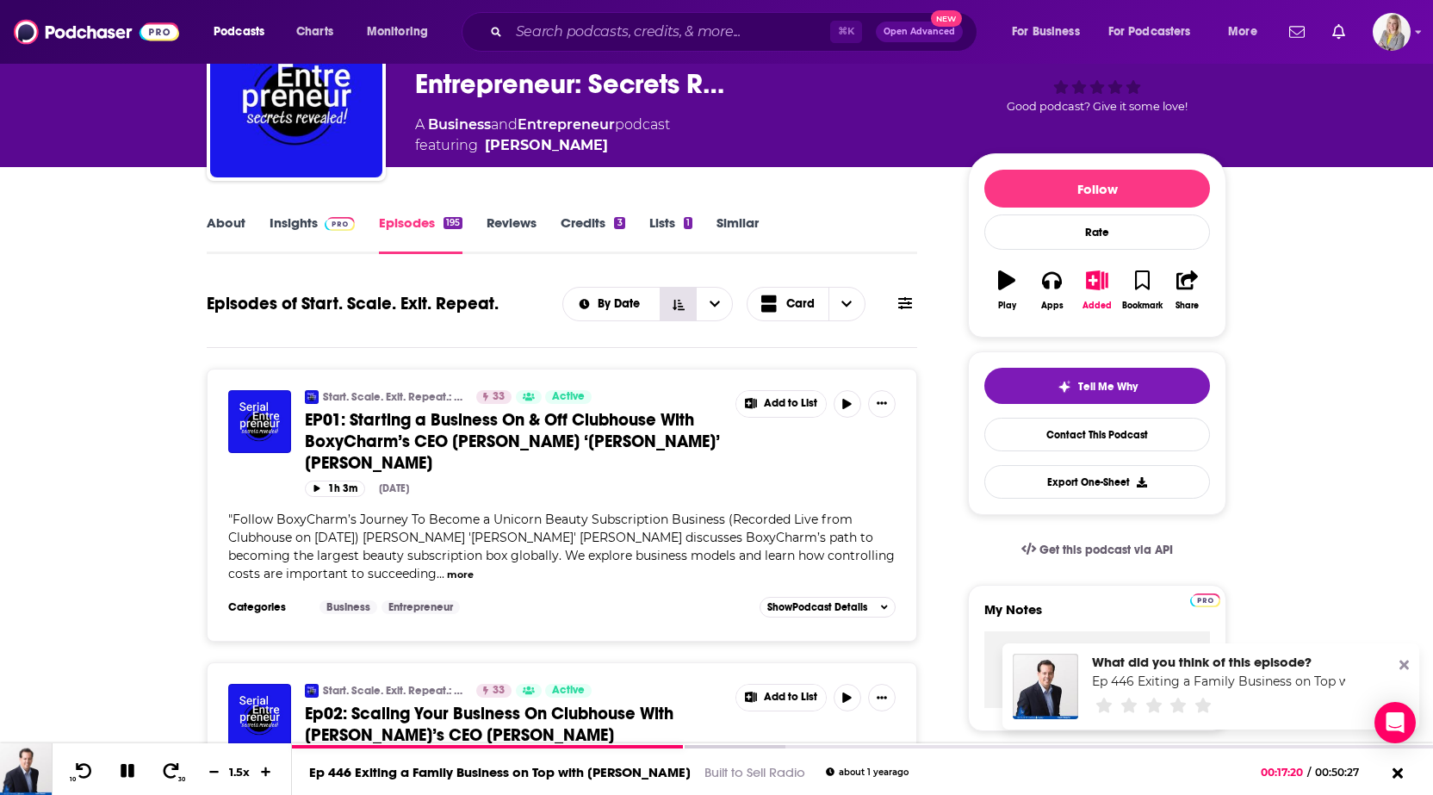
scroll to position [171, 0]
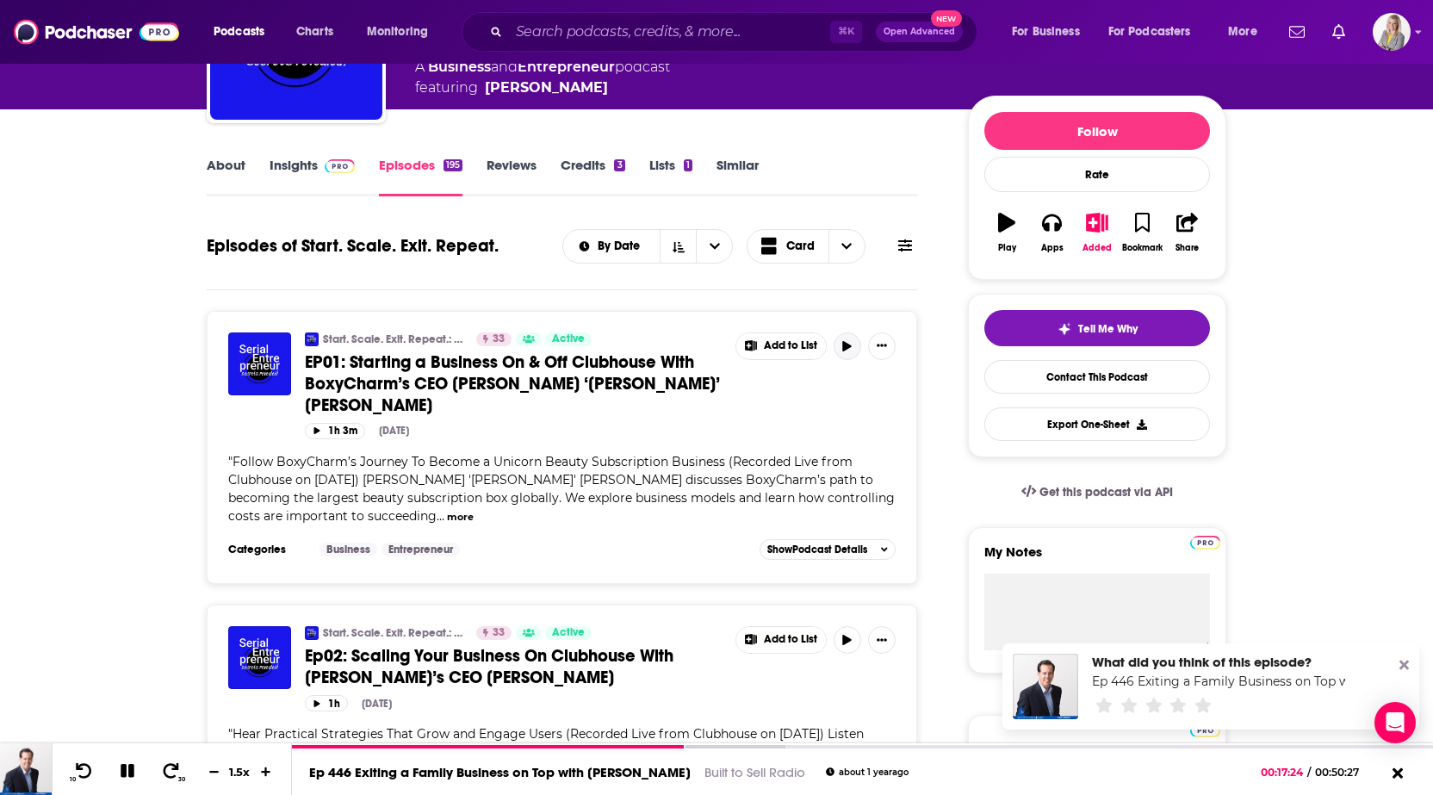
click at [846, 345] on icon "button" at bounding box center [847, 346] width 9 height 10
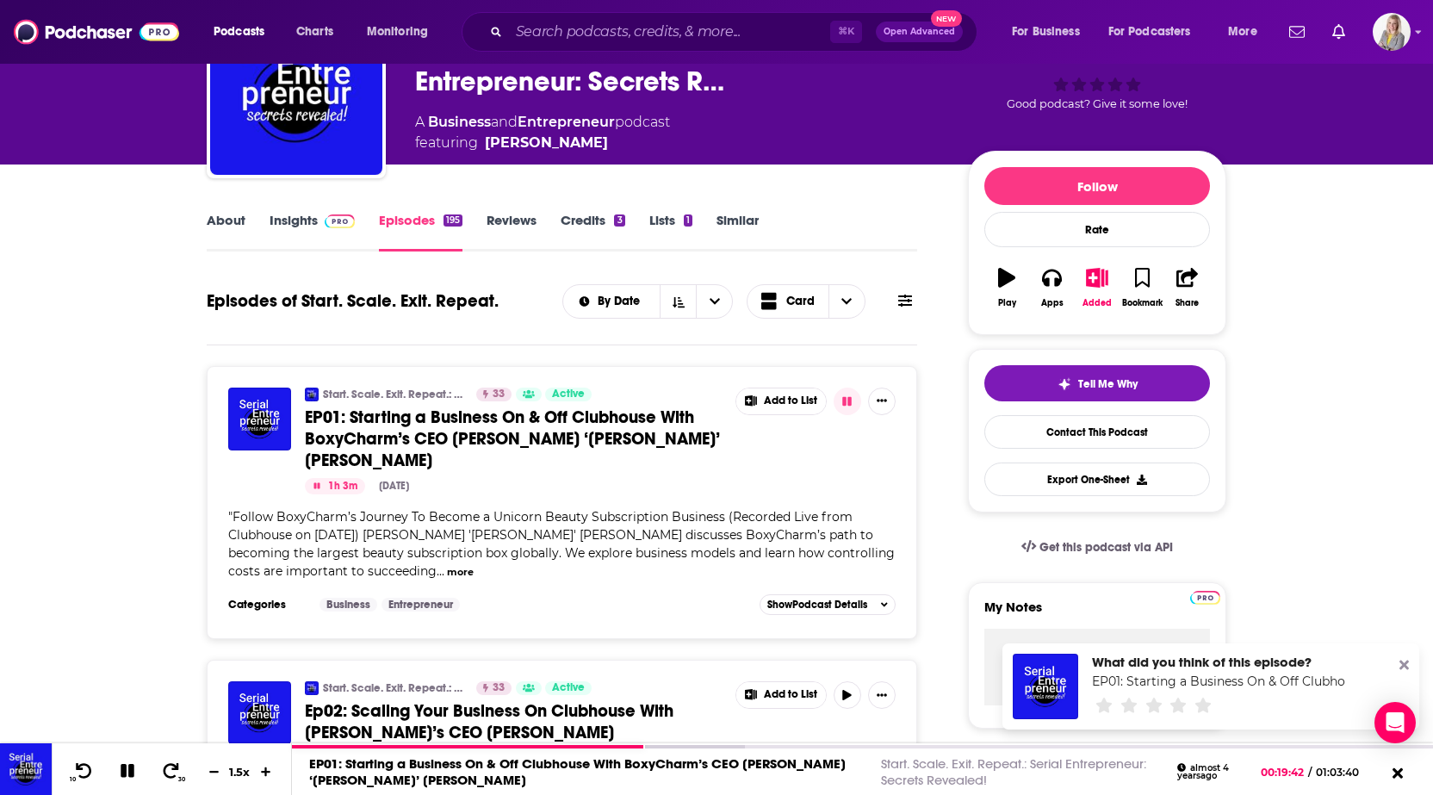
scroll to position [112, 0]
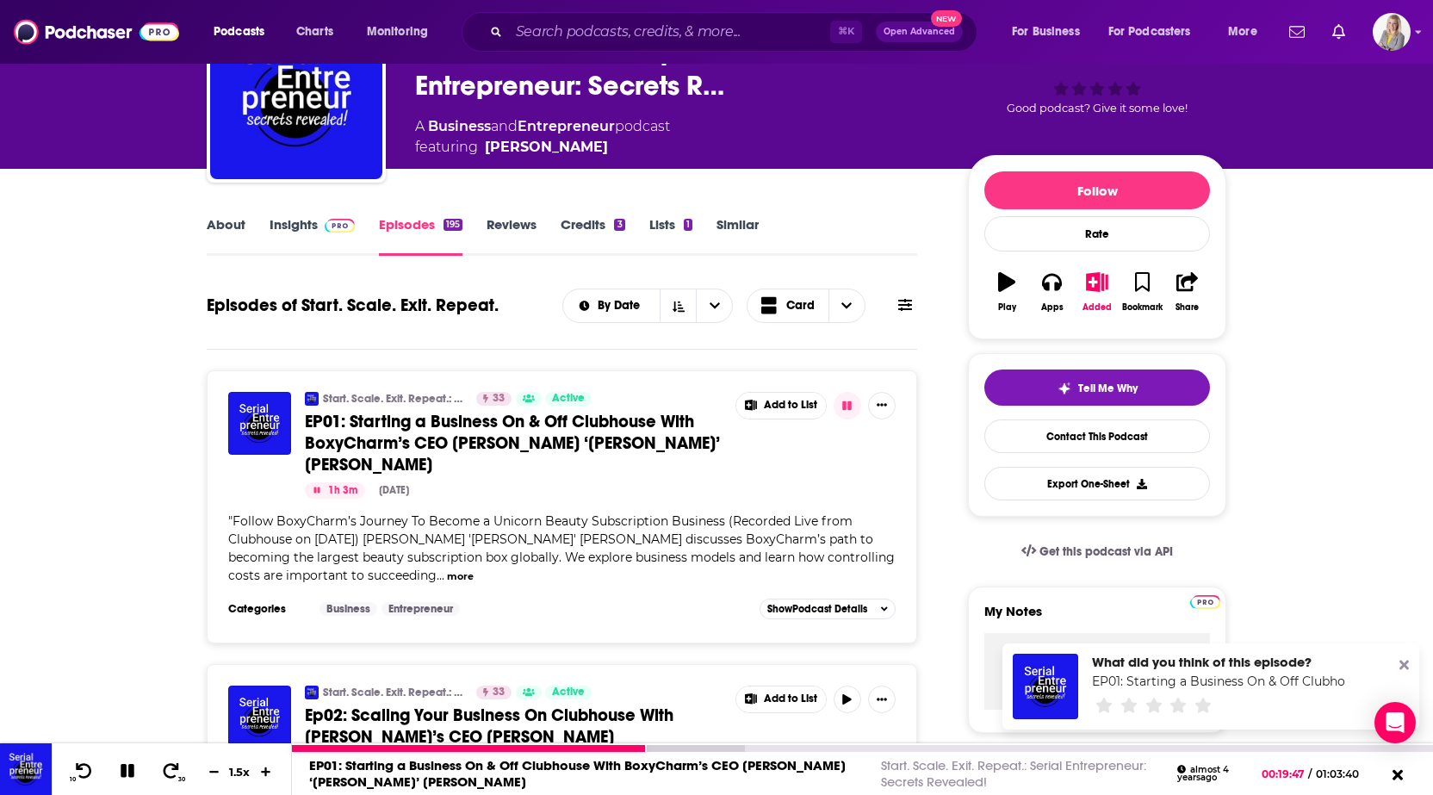
click at [126, 696] on icon at bounding box center [128, 771] width 20 height 16
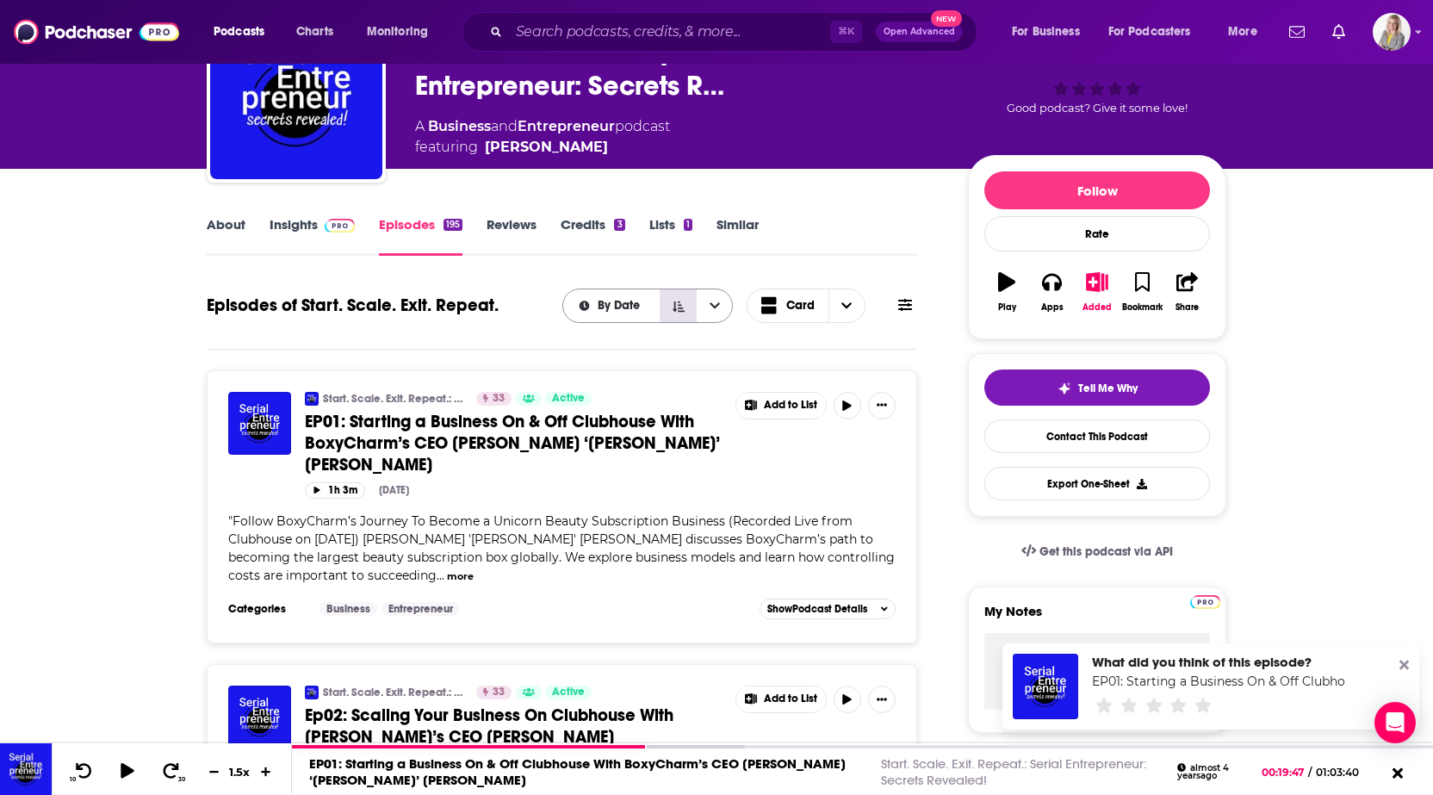
click at [680, 310] on icon "Sort Direction" at bounding box center [679, 306] width 12 height 10
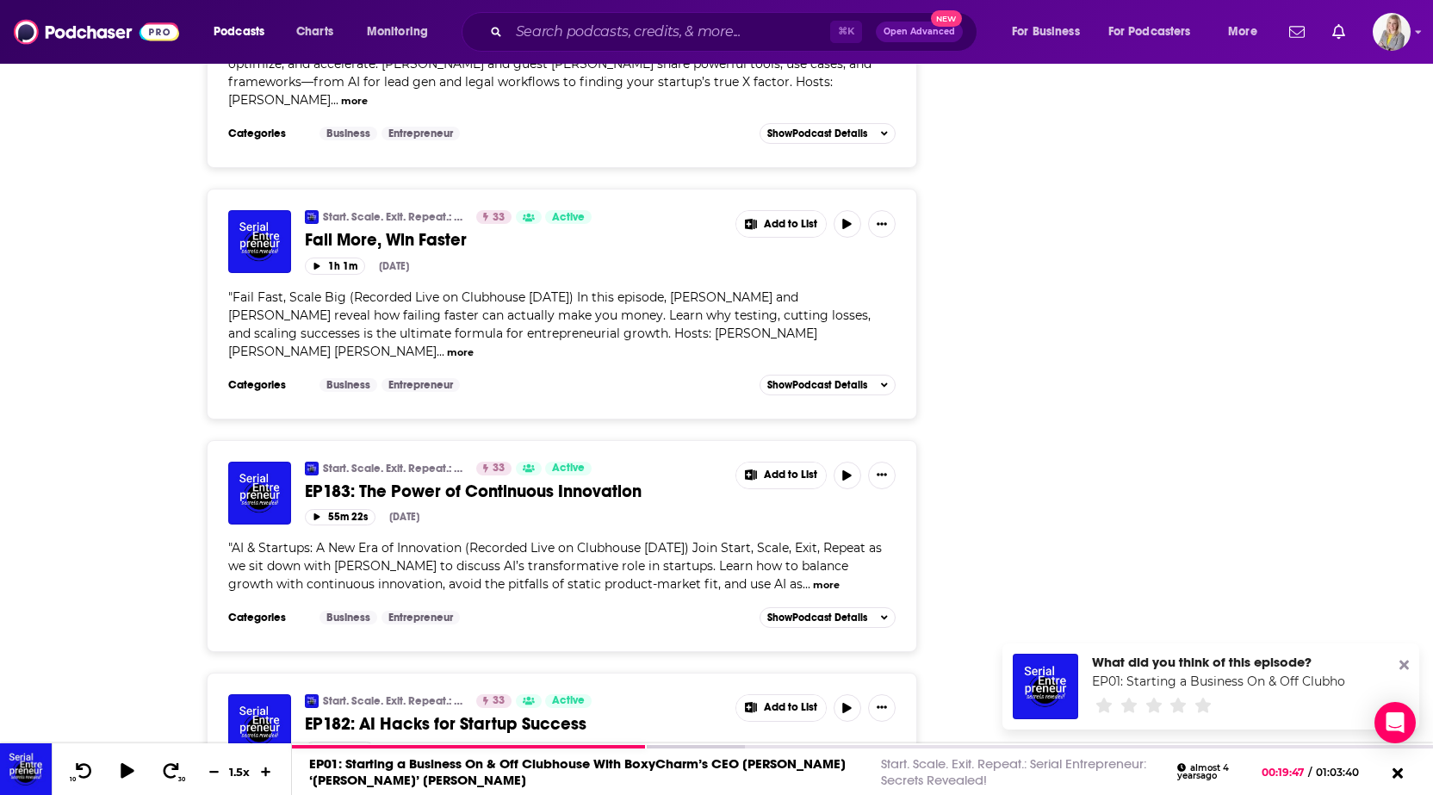
scroll to position [2540, 0]
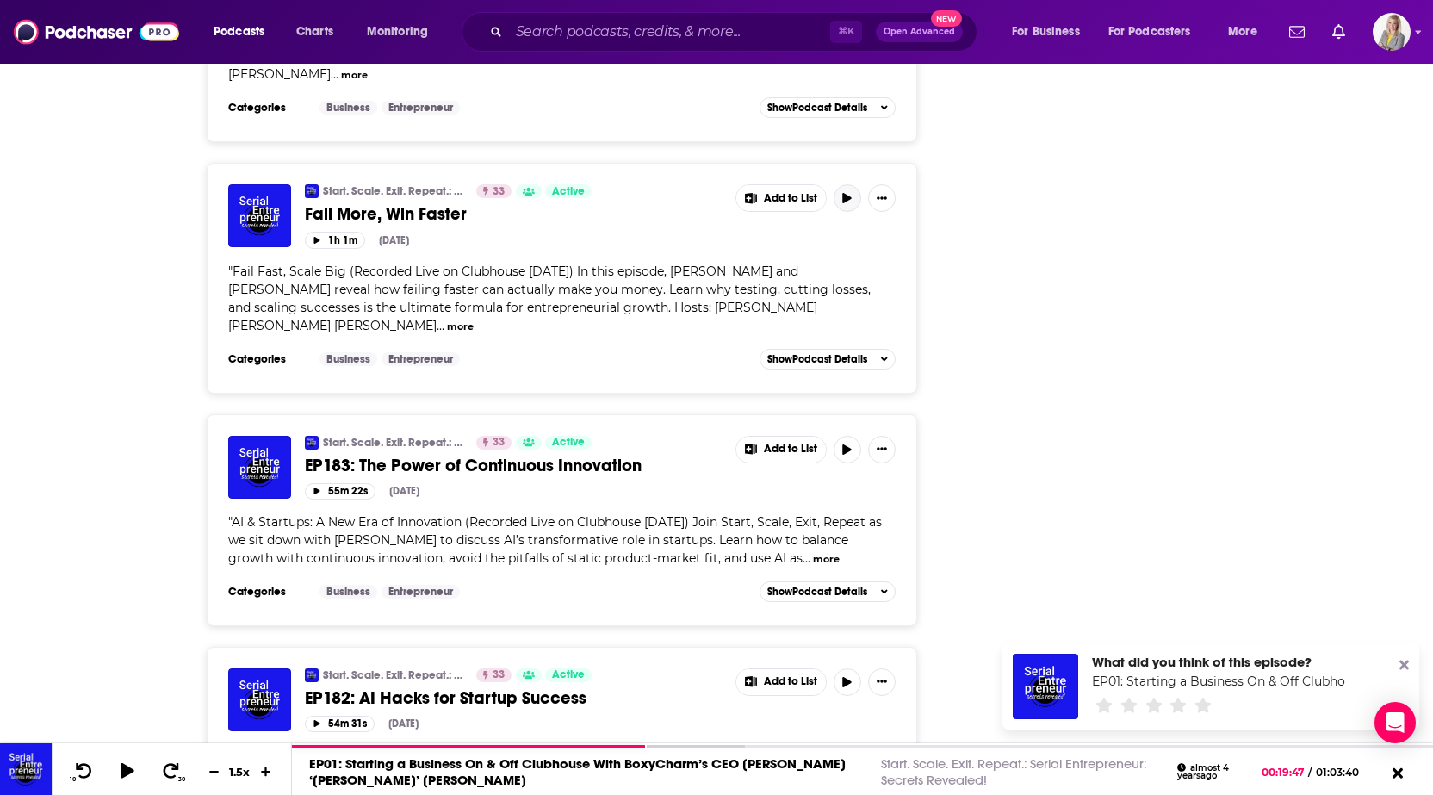
click at [849, 193] on icon "button" at bounding box center [847, 198] width 13 height 10
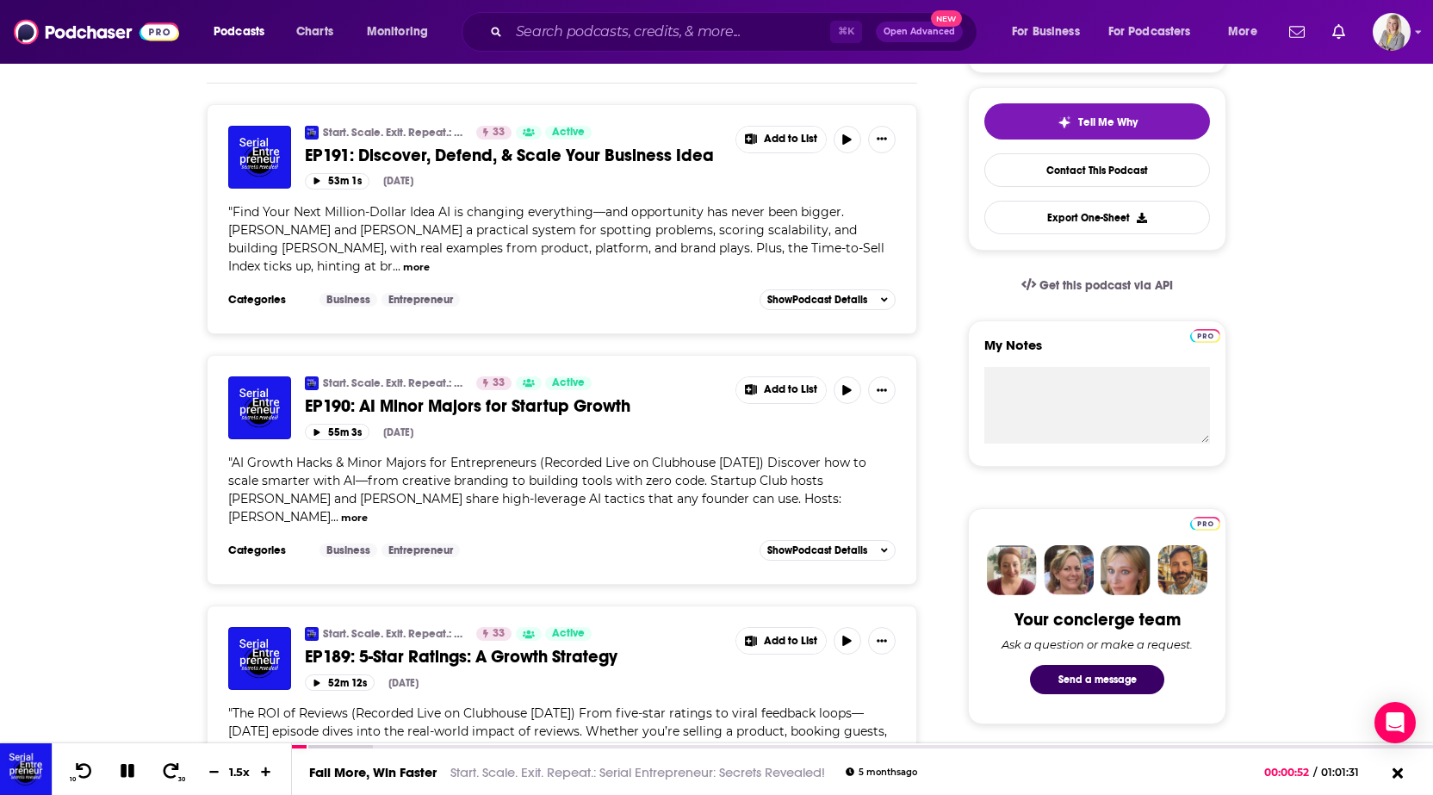
scroll to position [0, 0]
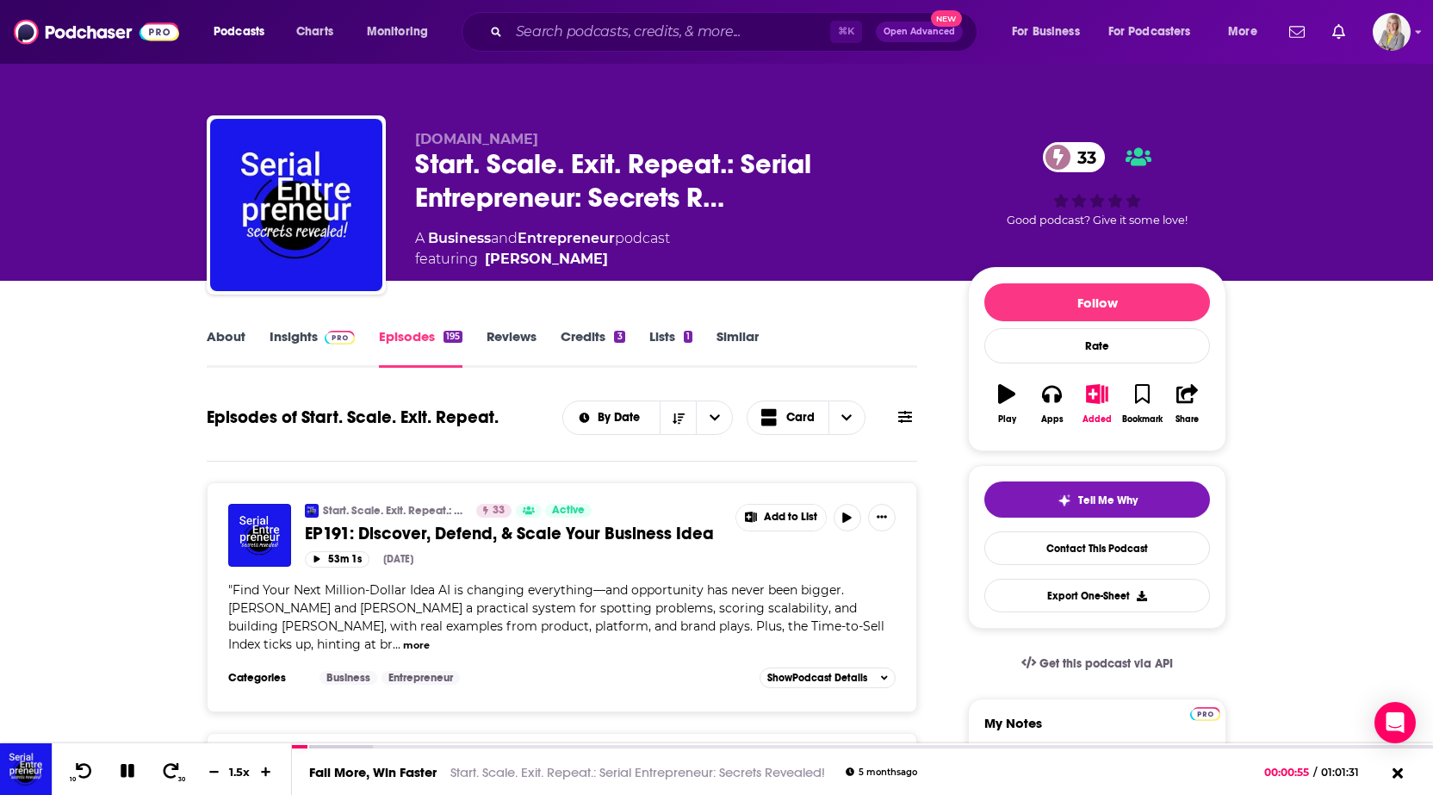
click at [301, 333] on link "Insights" at bounding box center [312, 348] width 85 height 40
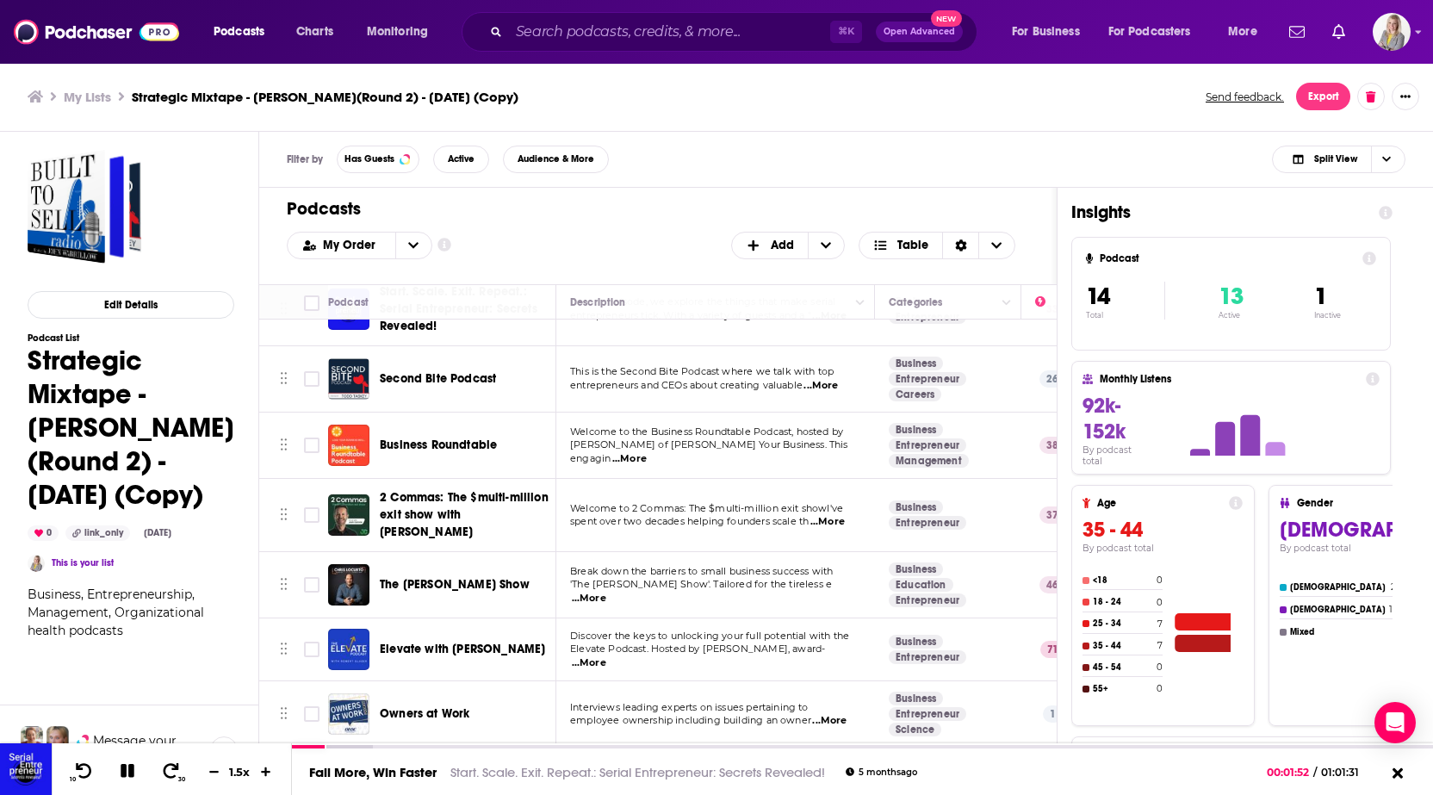
scroll to position [101, 0]
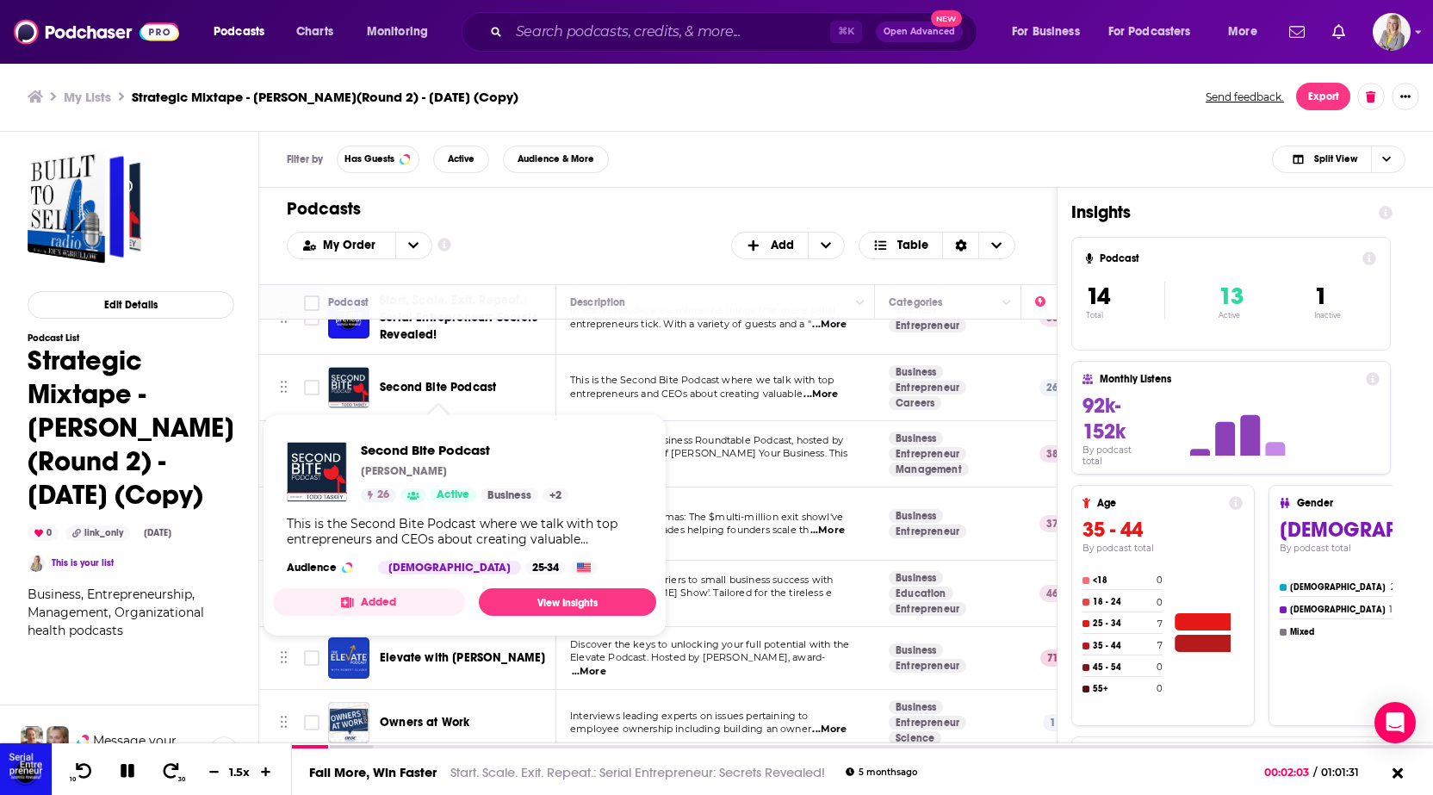
click at [442, 390] on span "Second Bite Podcast" at bounding box center [438, 387] width 116 height 15
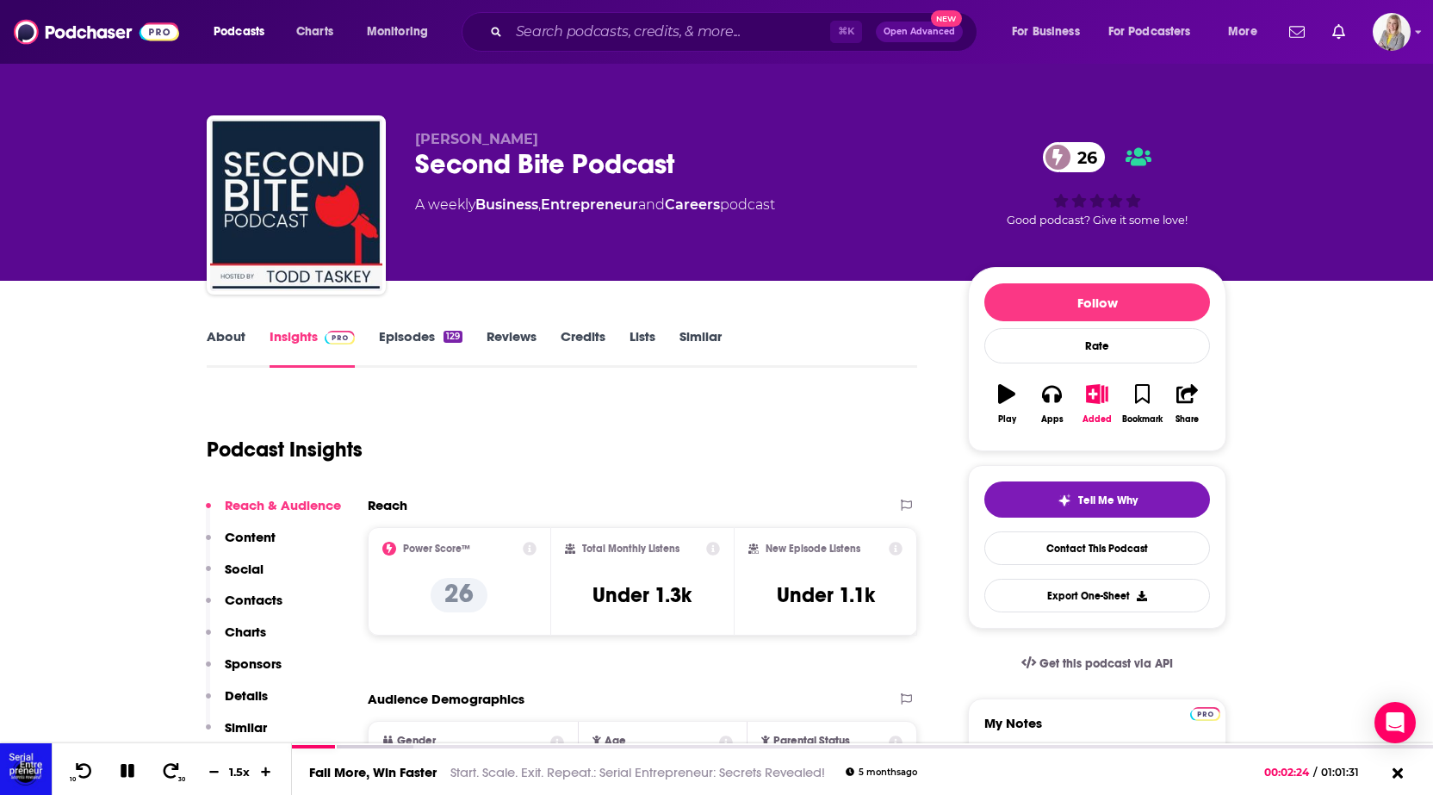
click at [221, 340] on link "About" at bounding box center [226, 348] width 39 height 40
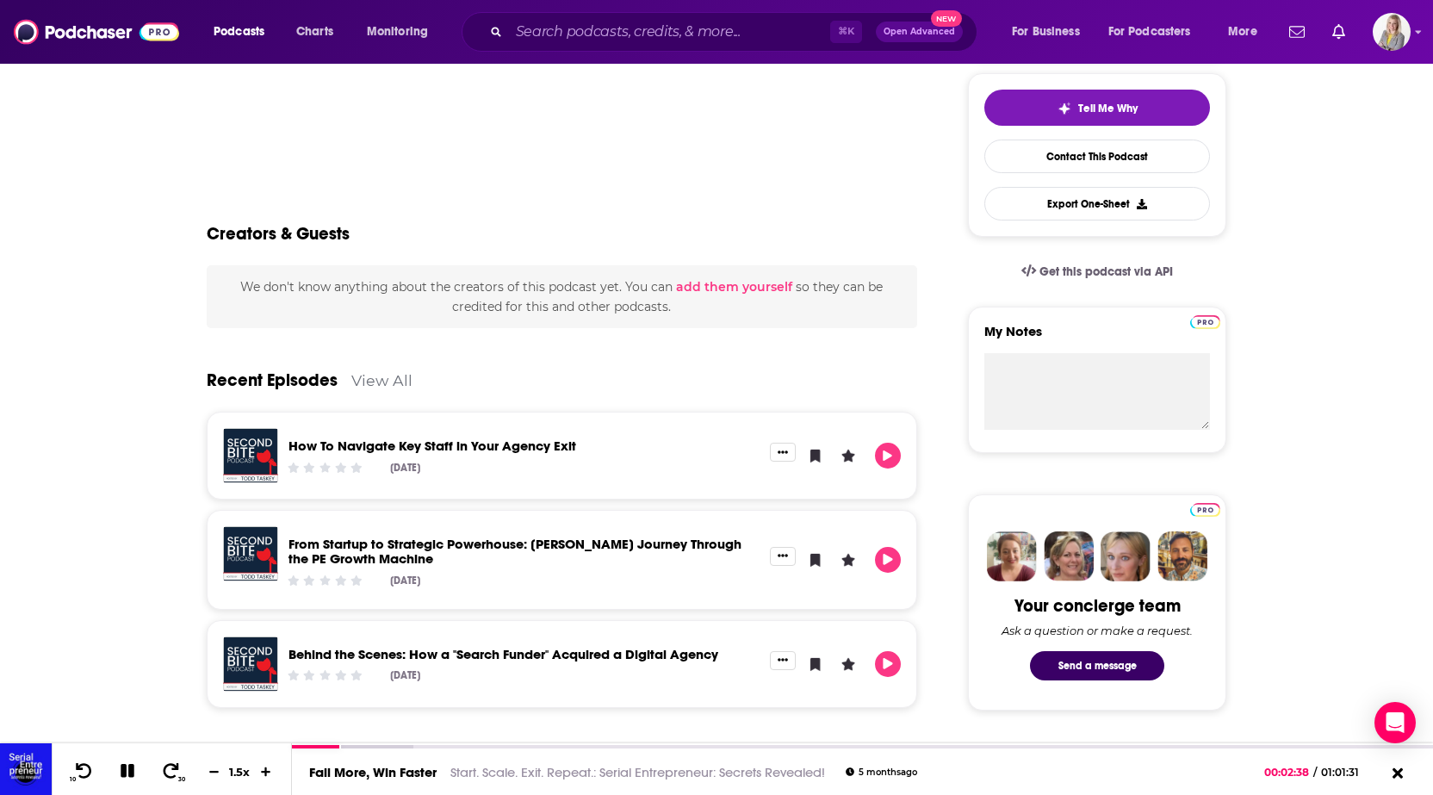
scroll to position [464, 0]
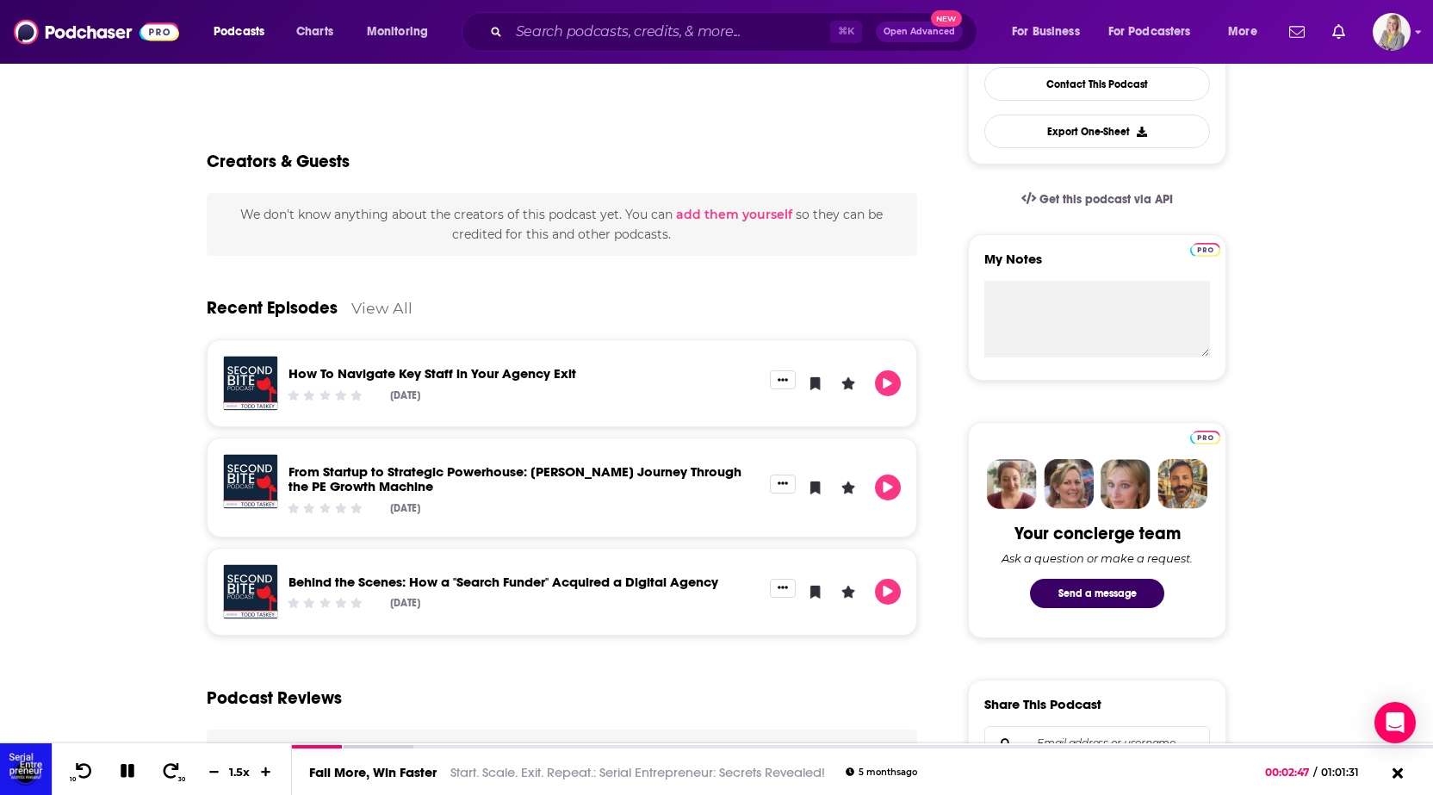
click at [528, 377] on link "How To Navigate Key Staff in Your Agency Exit" at bounding box center [433, 373] width 288 height 16
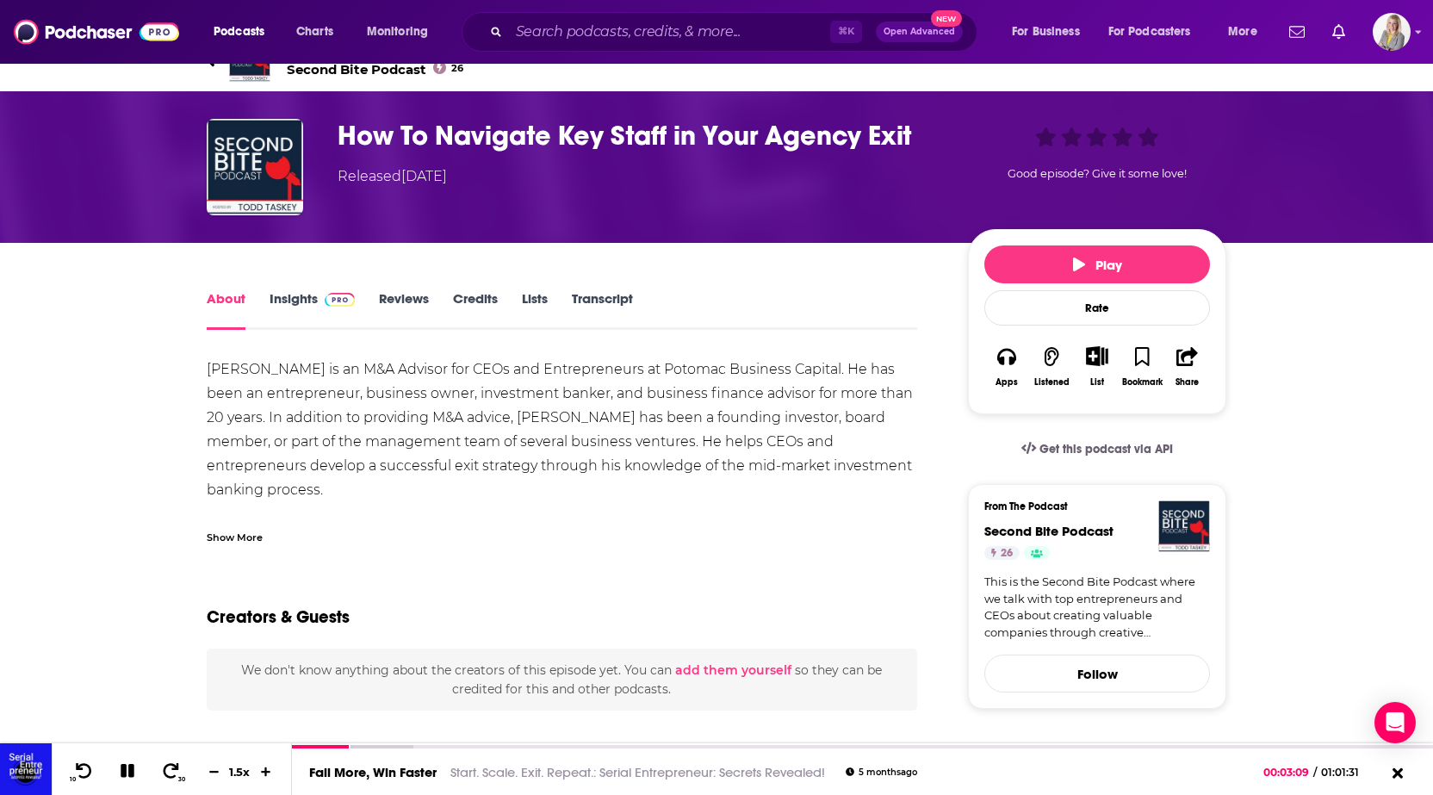
scroll to position [12, 0]
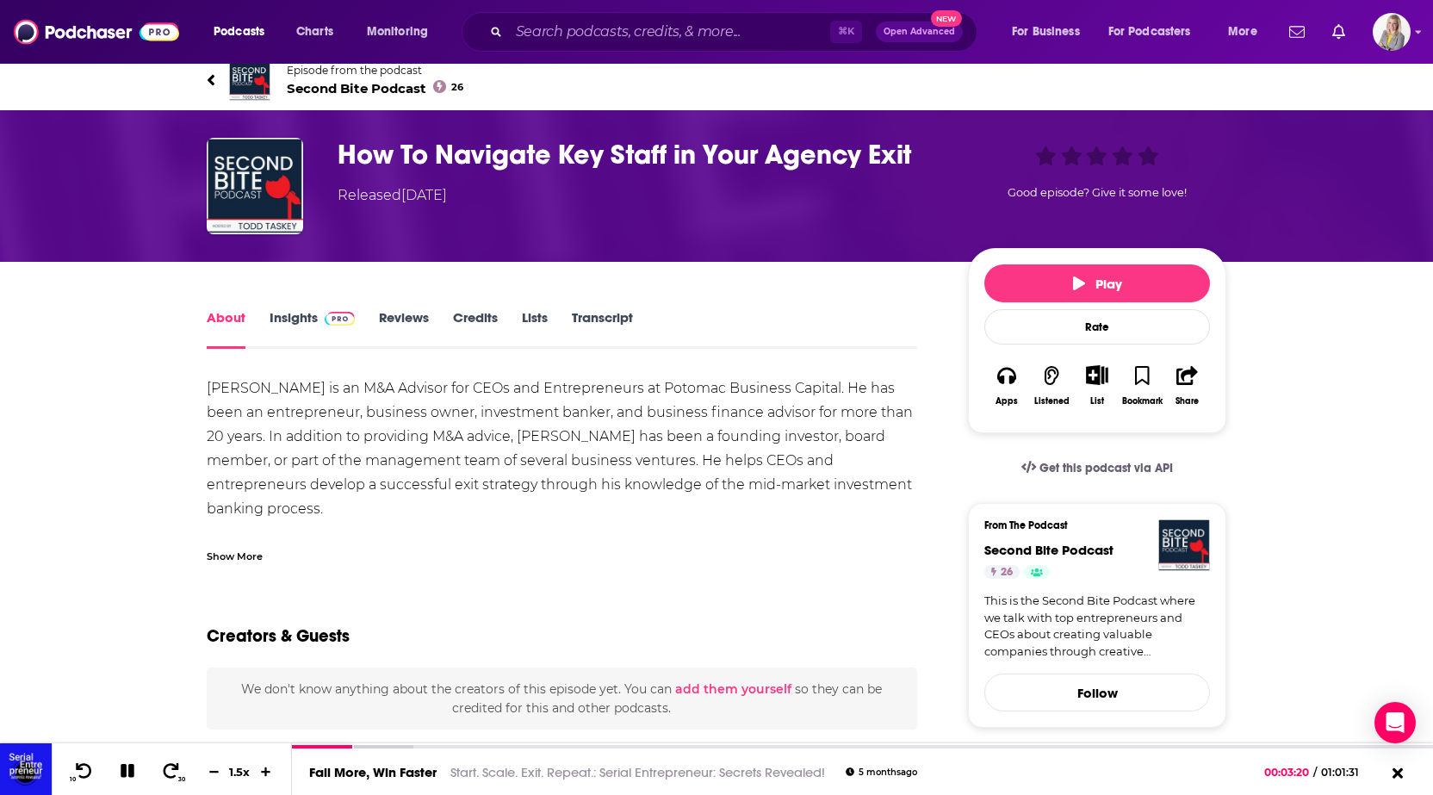
click at [306, 326] on link "Insights" at bounding box center [312, 329] width 85 height 40
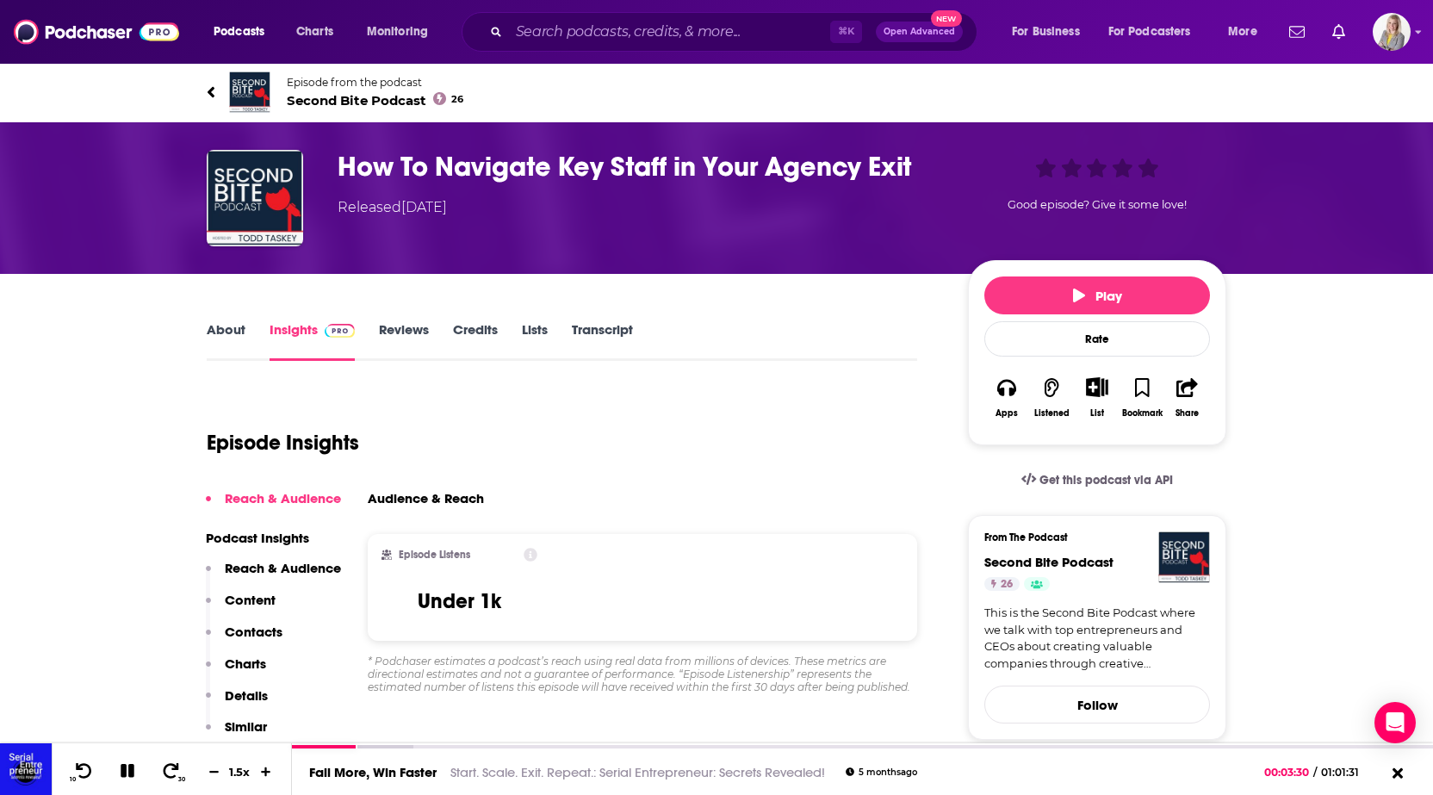
click at [400, 153] on h3 "How To Navigate Key Staff in Your Agency Exit" at bounding box center [639, 167] width 603 height 34
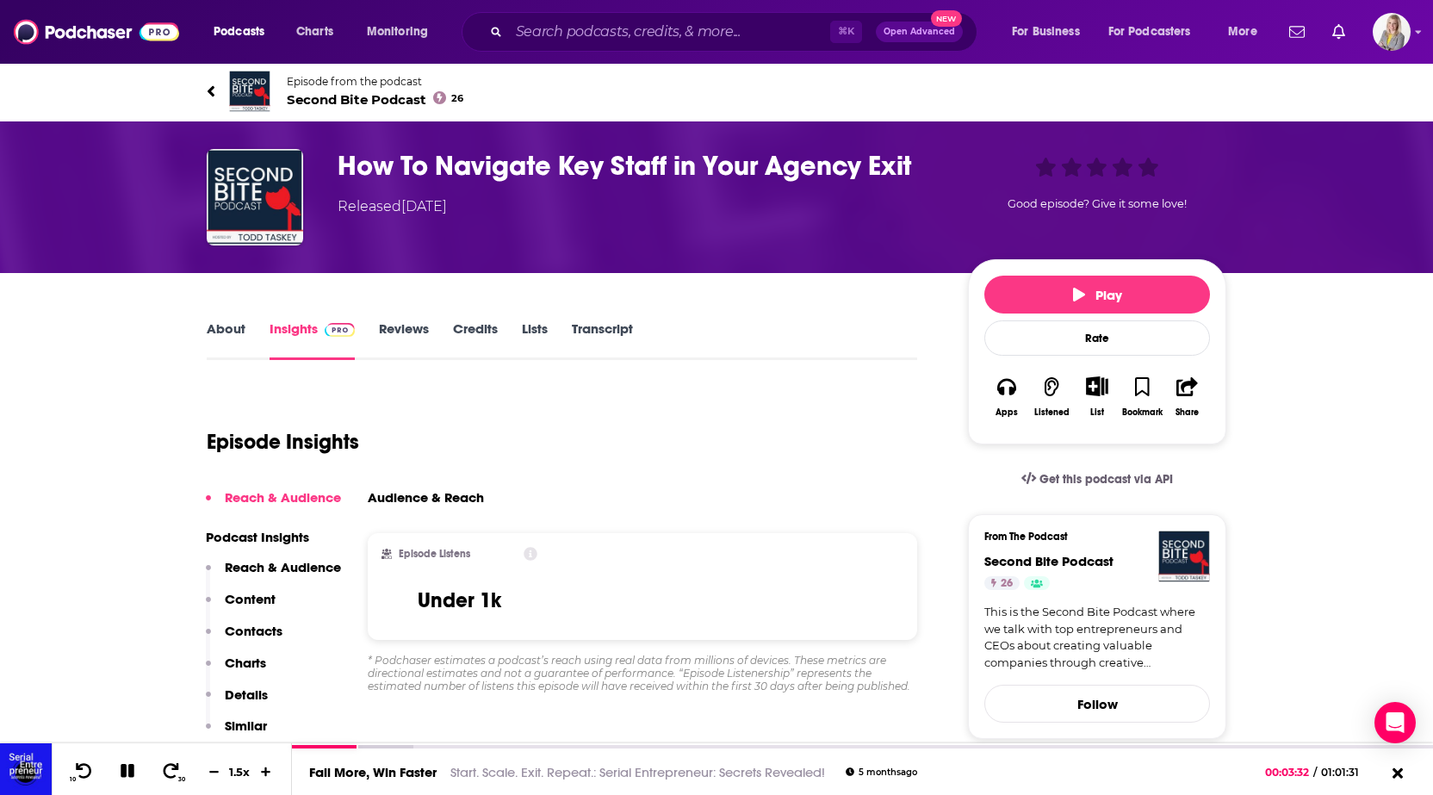
click at [209, 89] on icon at bounding box center [211, 90] width 7 height 11
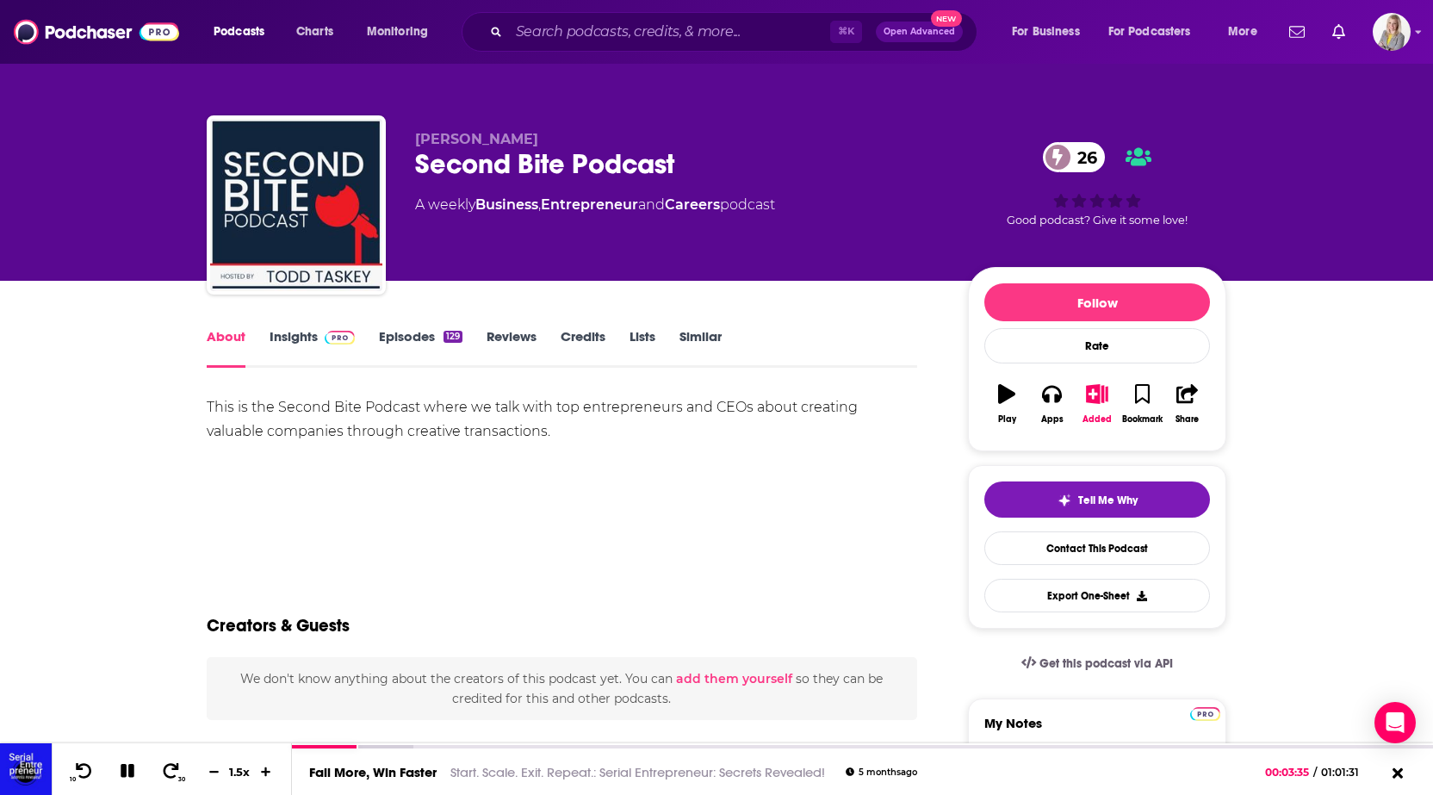
click at [416, 338] on link "Episodes 129" at bounding box center [421, 348] width 84 height 40
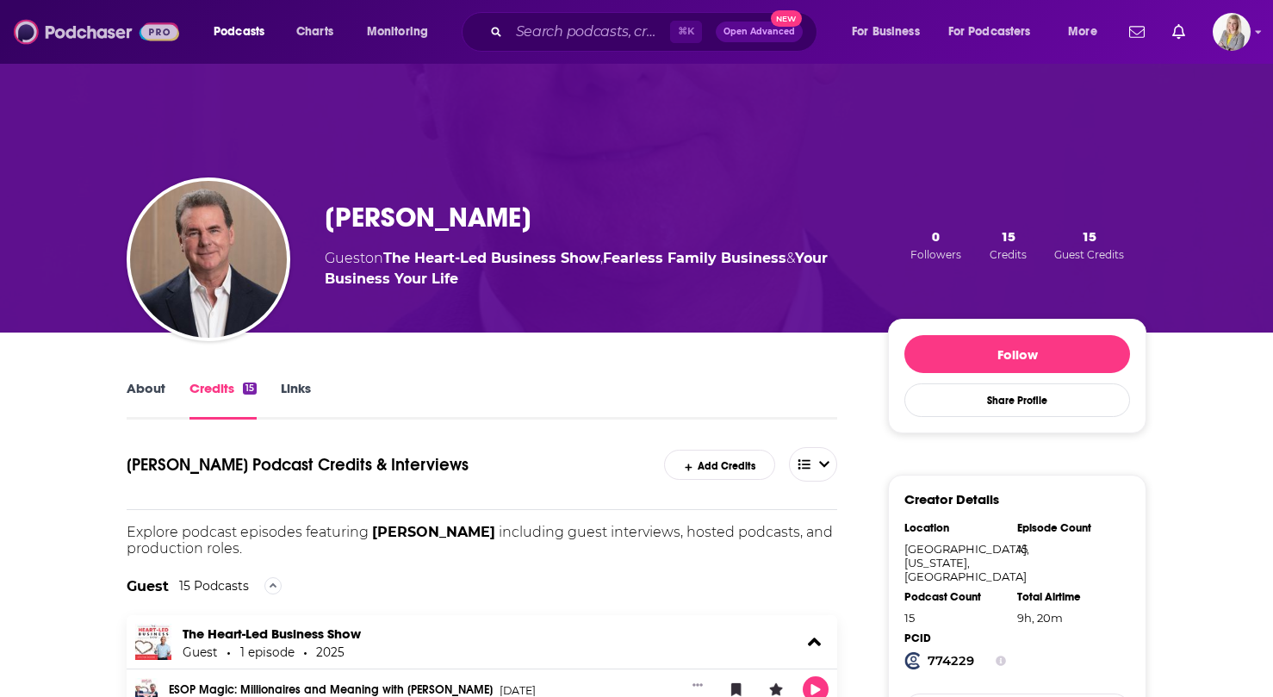
click at [73, 35] on img at bounding box center [96, 32] width 165 height 33
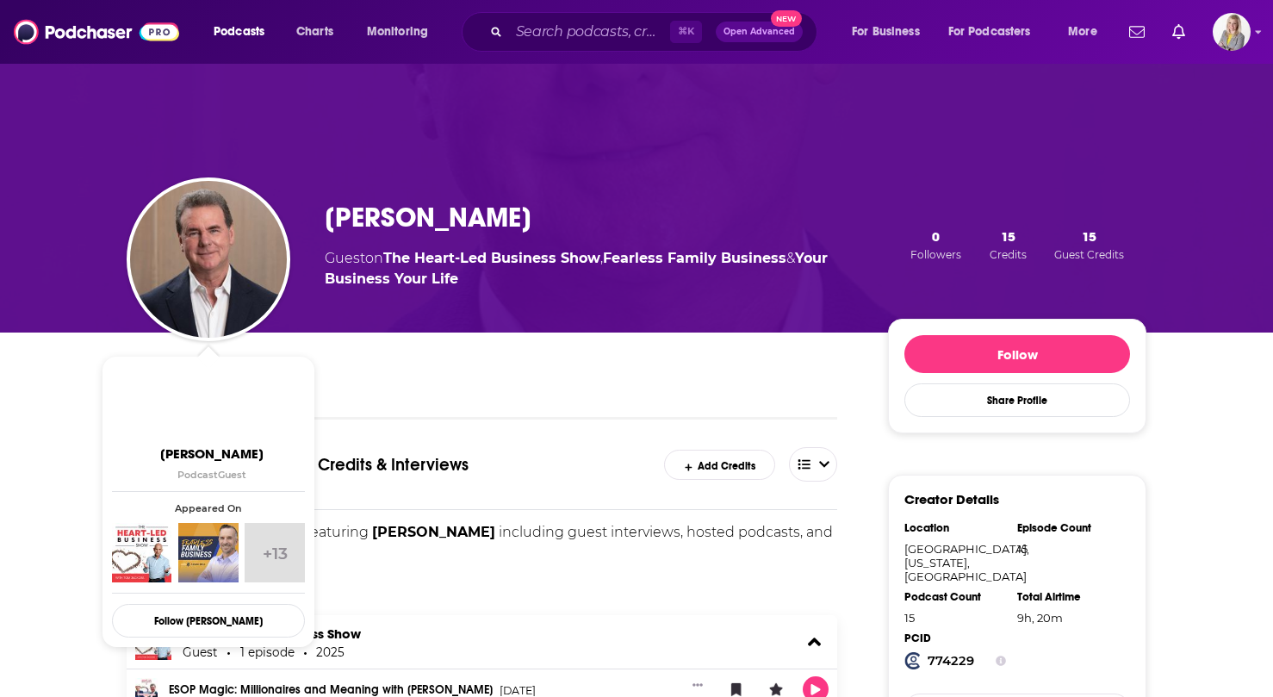
scroll to position [18, 0]
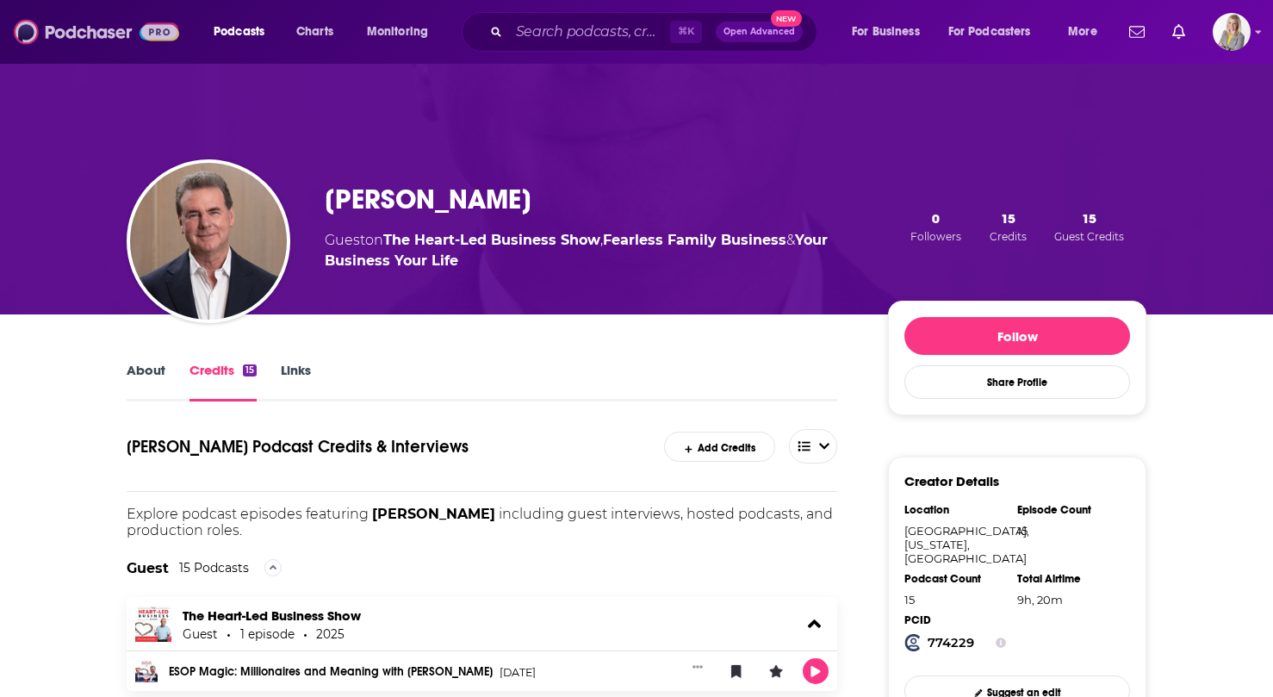
click at [71, 34] on img at bounding box center [96, 32] width 165 height 33
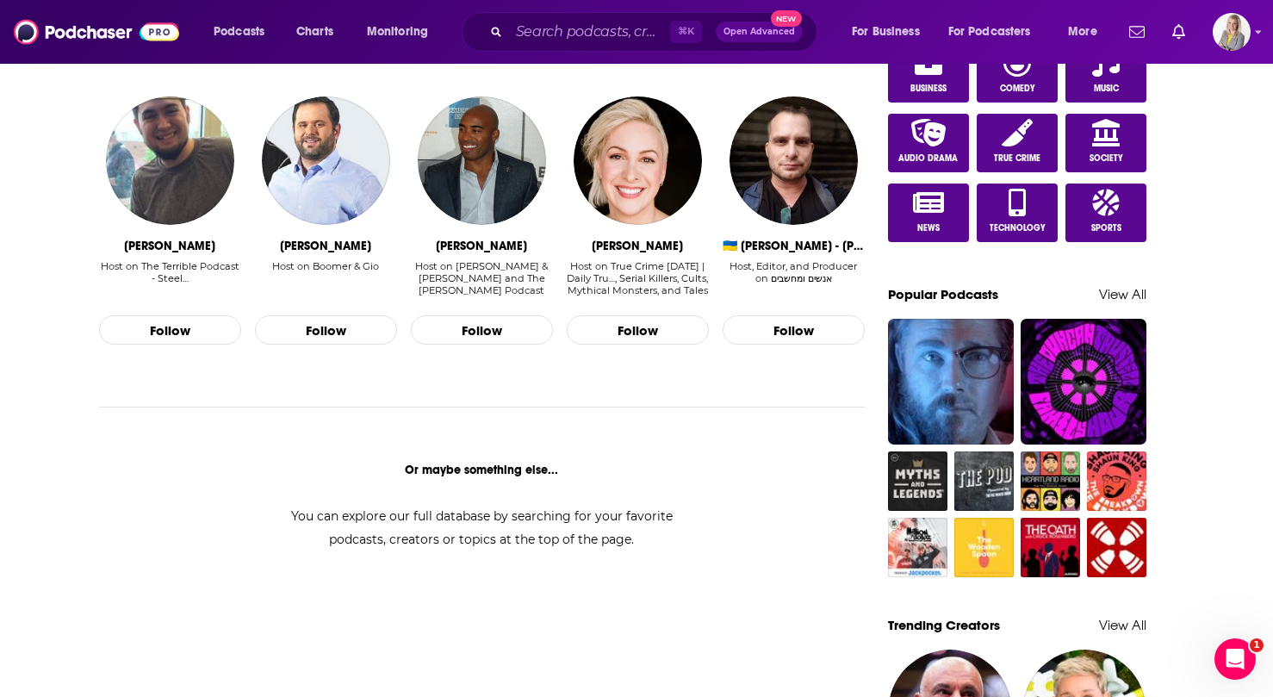
scroll to position [1095, 0]
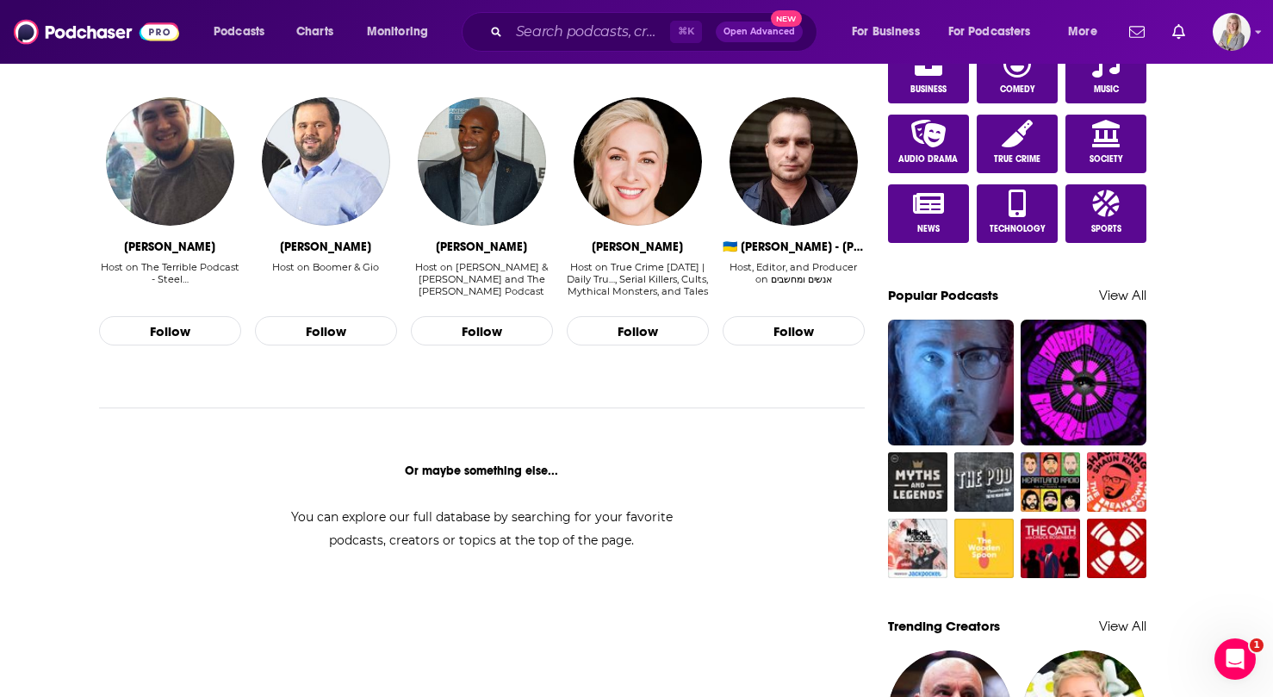
click at [331, 244] on div "Gregg Giannotti" at bounding box center [325, 246] width 91 height 15
click at [331, 266] on div "Host on Boomer & Gio" at bounding box center [325, 267] width 107 height 12
click at [329, 183] on img "Gregg Giannotti" at bounding box center [325, 160] width 127 height 127
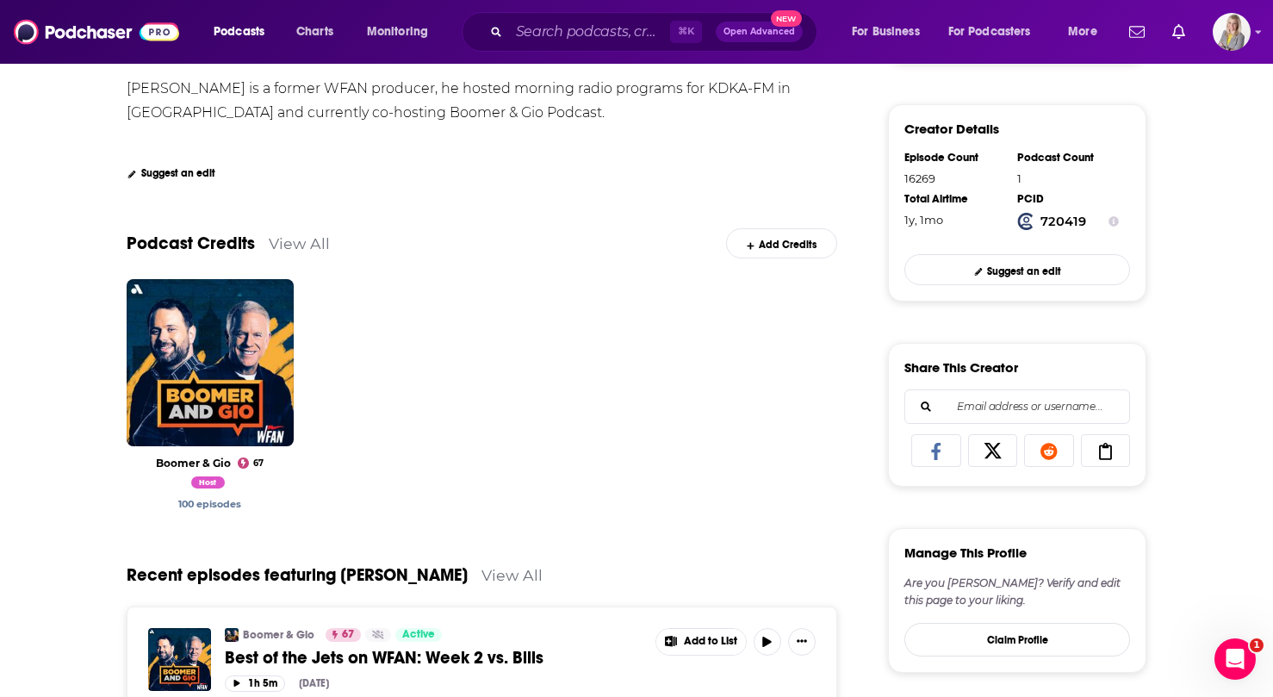
scroll to position [379, 0]
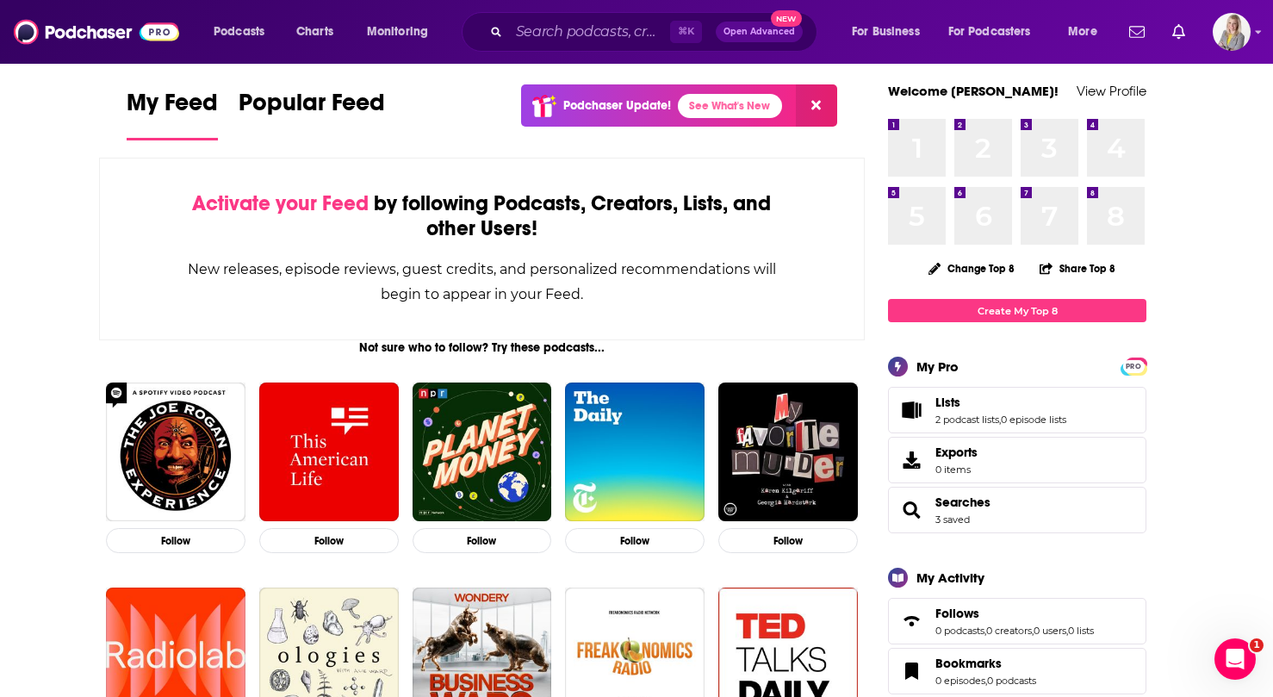
scroll to position [22, 0]
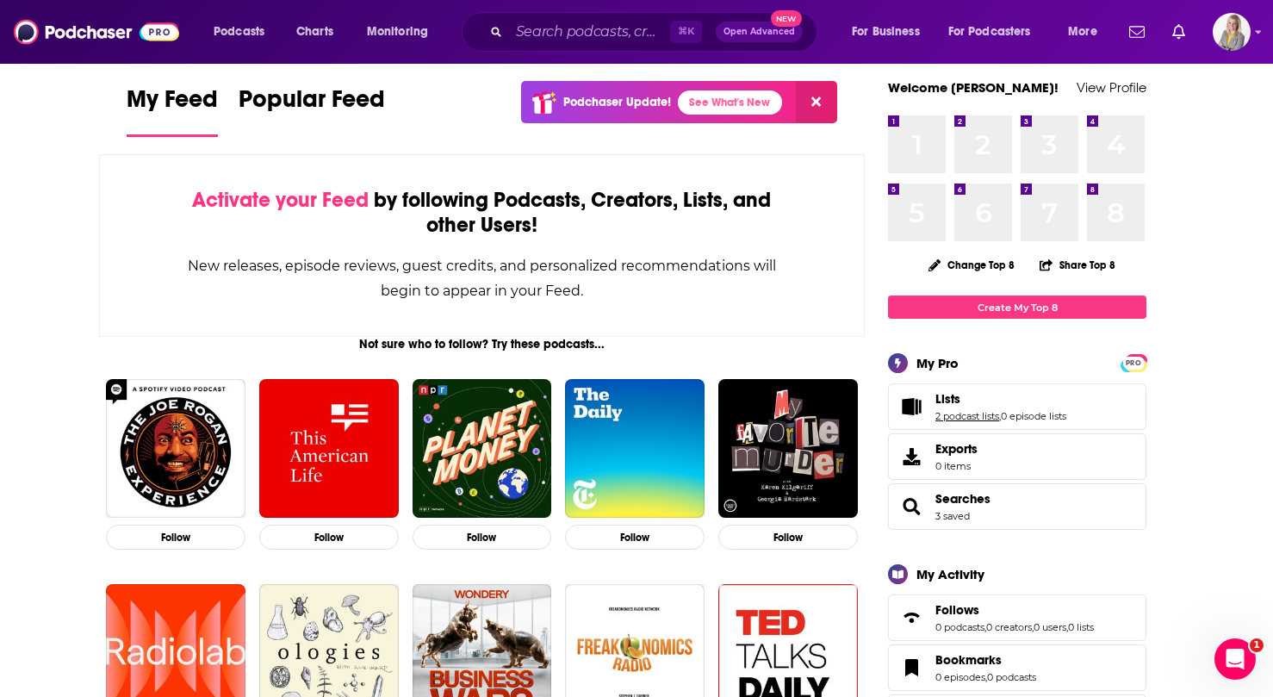
click at [982, 411] on link "2 podcast lists" at bounding box center [967, 416] width 64 height 12
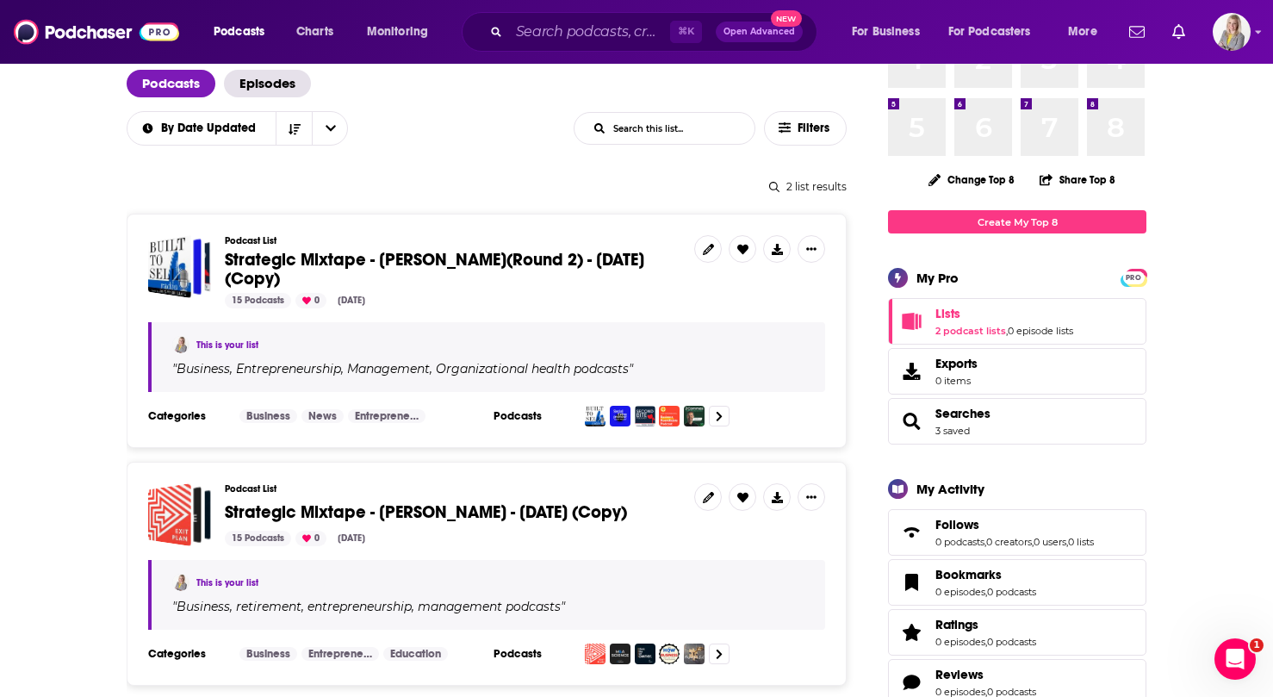
scroll to position [109, 0]
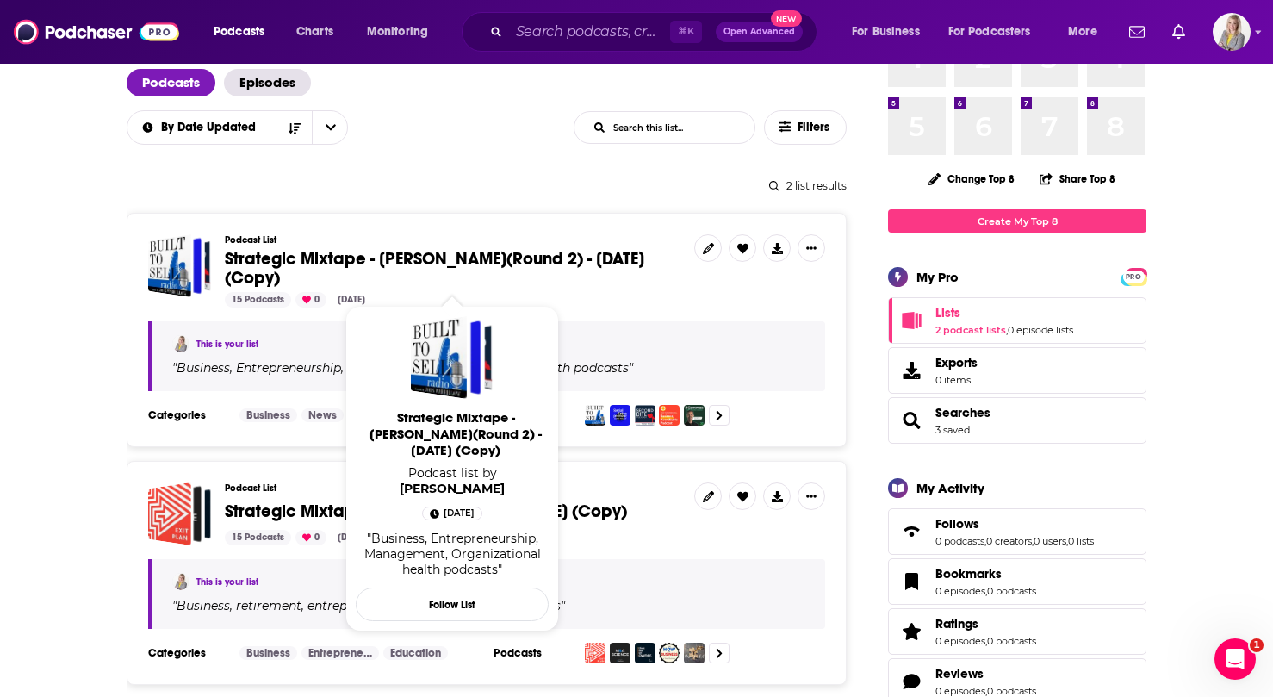
click at [320, 263] on span "Strategic Mixtape - Kelly Finnell(Round 2) - August 11, 2025 (Copy)" at bounding box center [434, 268] width 419 height 40
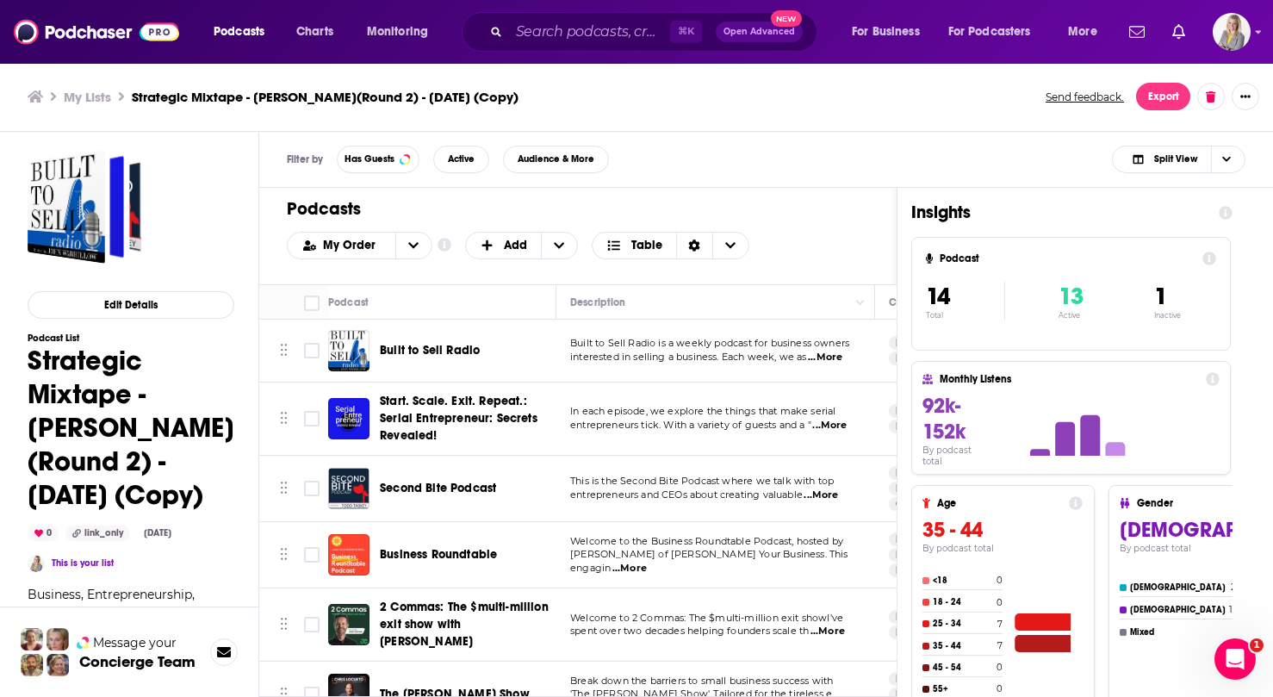
click at [708, 363] on span "interested in selling a business. Each week, we as" at bounding box center [688, 357] width 237 height 12
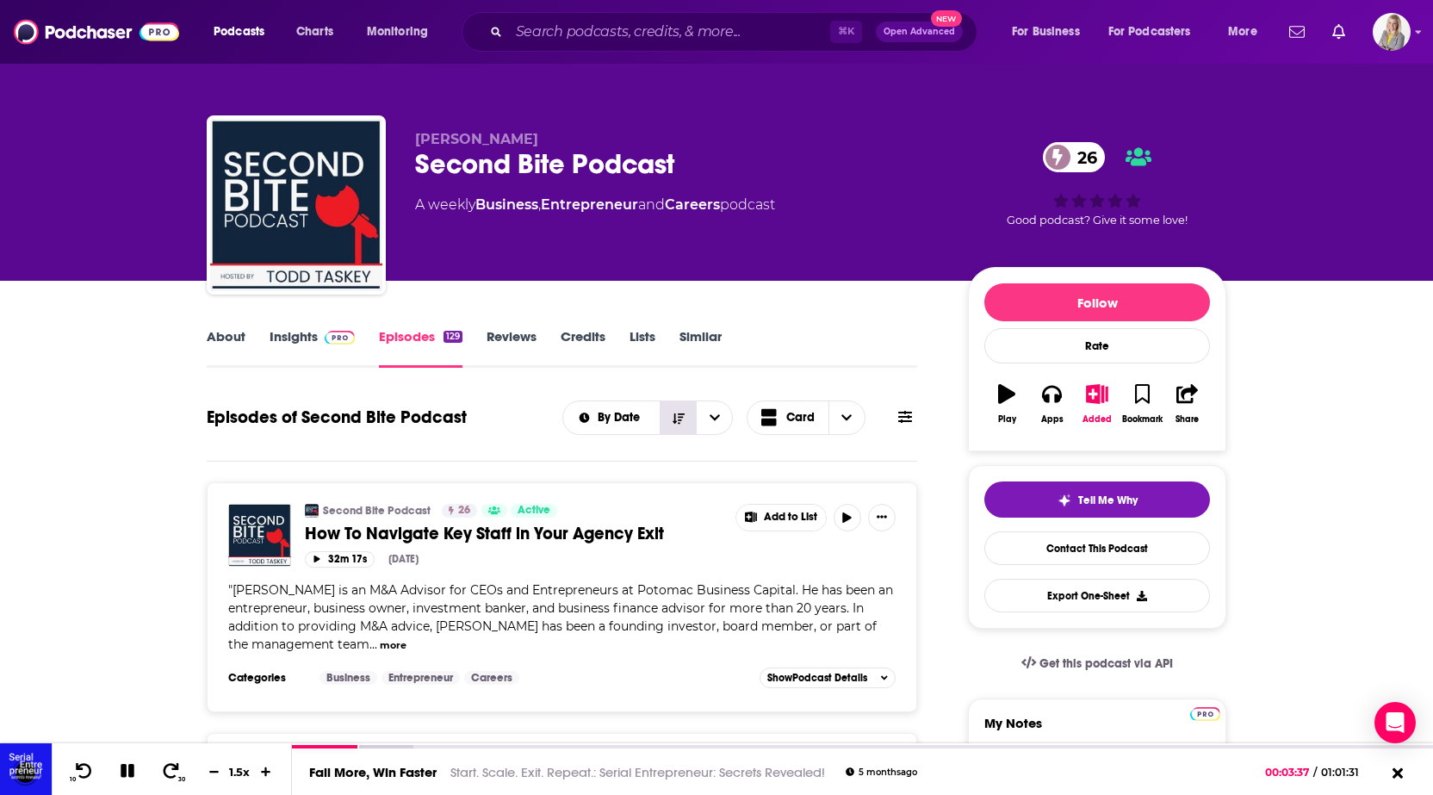
click at [685, 418] on button "Sort Direction" at bounding box center [678, 417] width 36 height 33
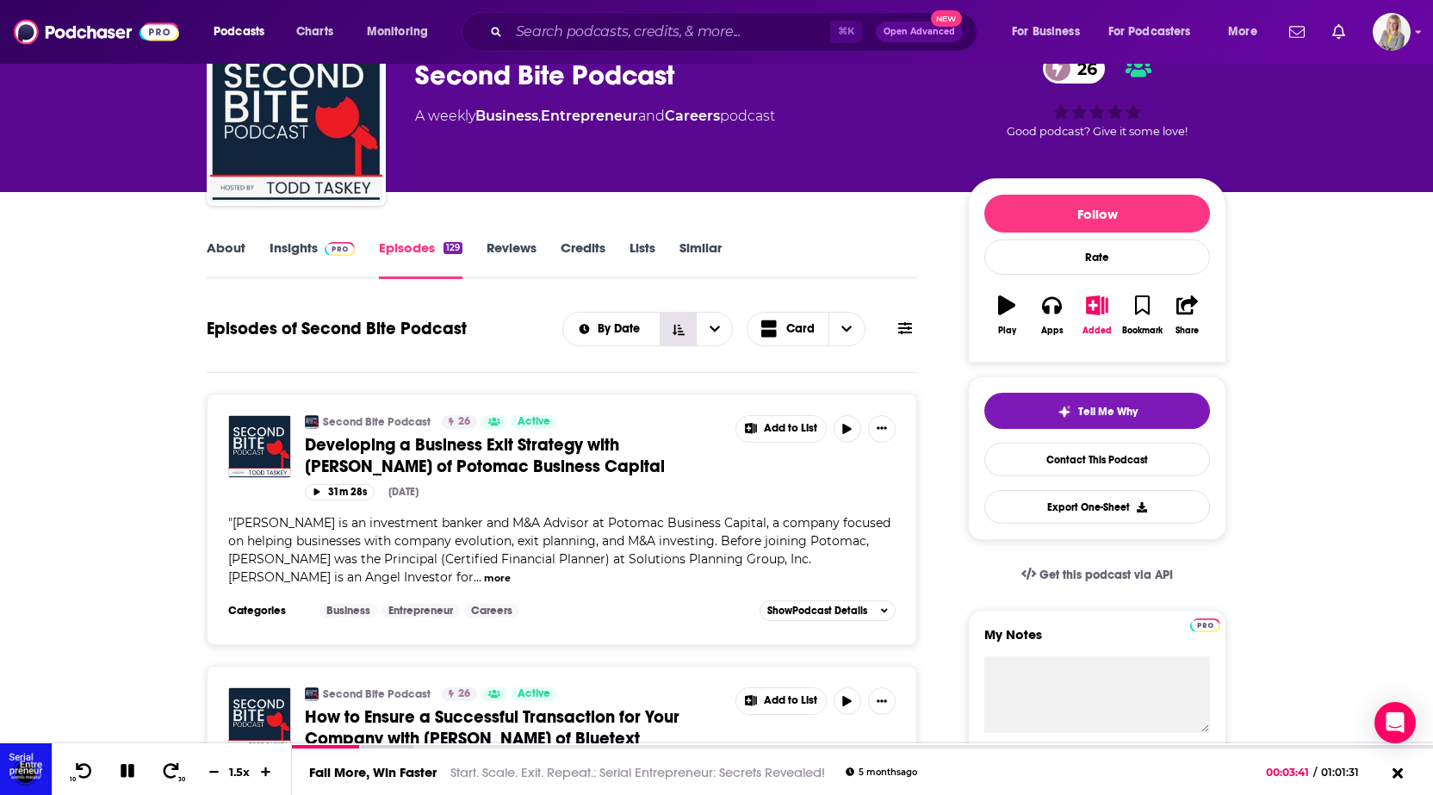
scroll to position [142, 0]
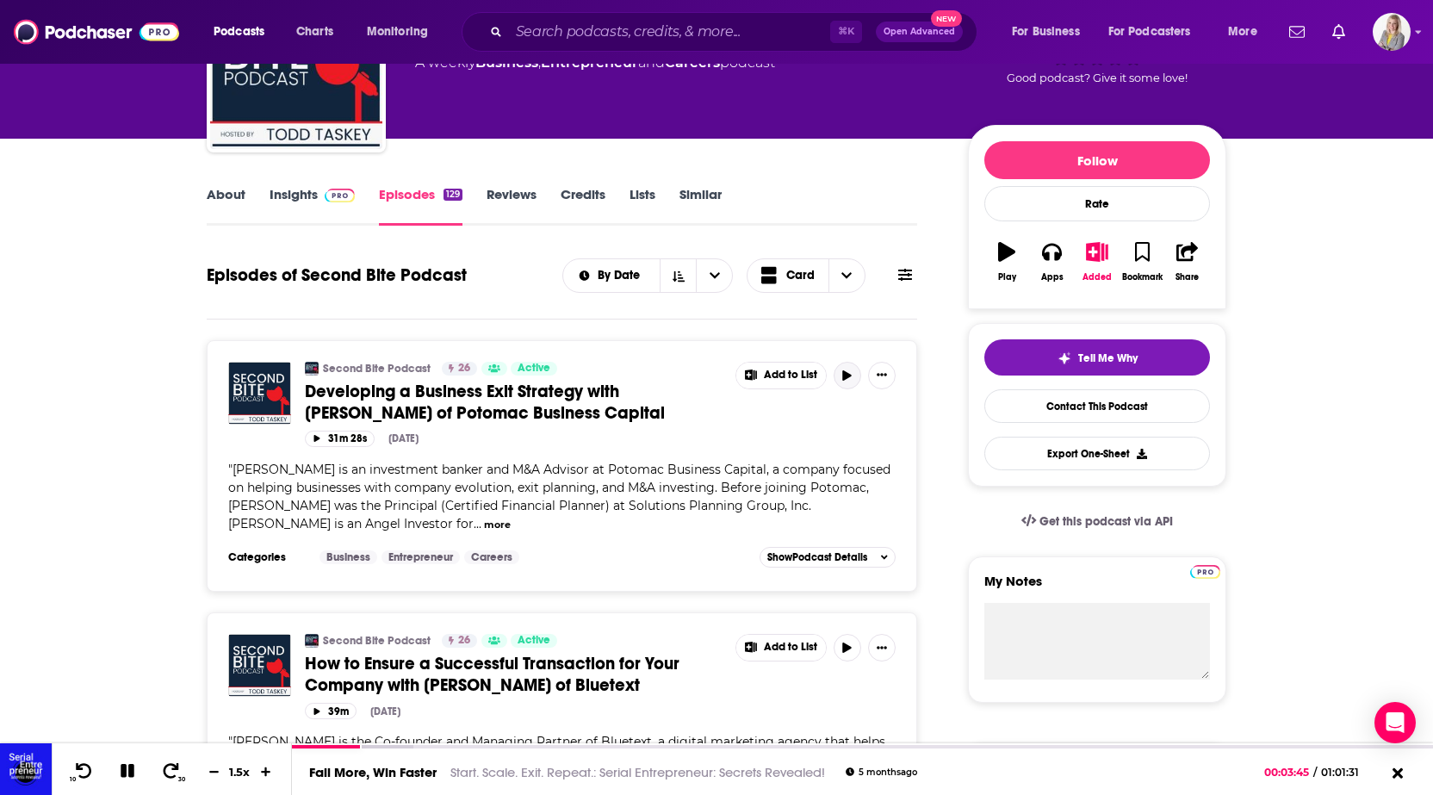
click at [848, 376] on icon "button" at bounding box center [847, 375] width 9 height 10
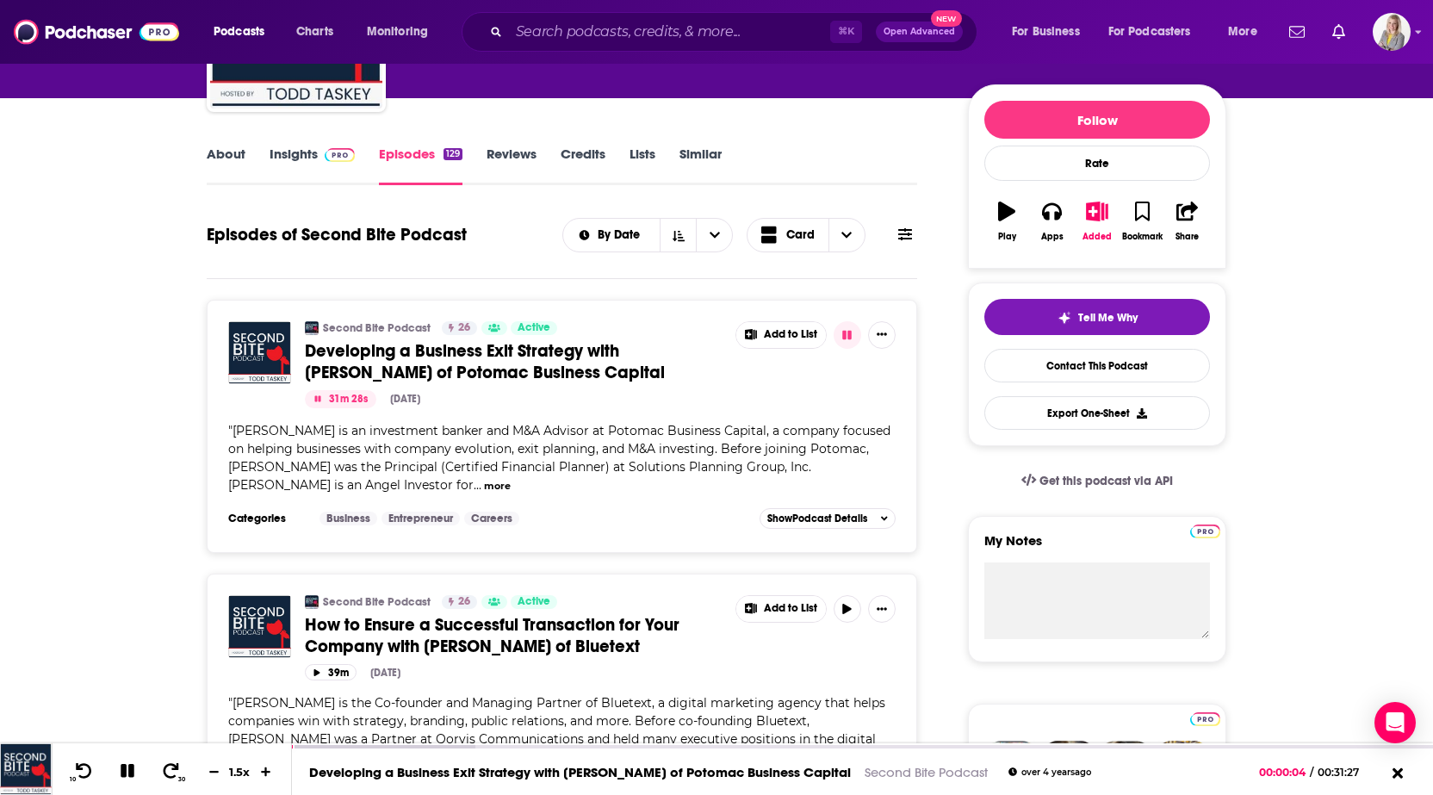
scroll to position [184, 0]
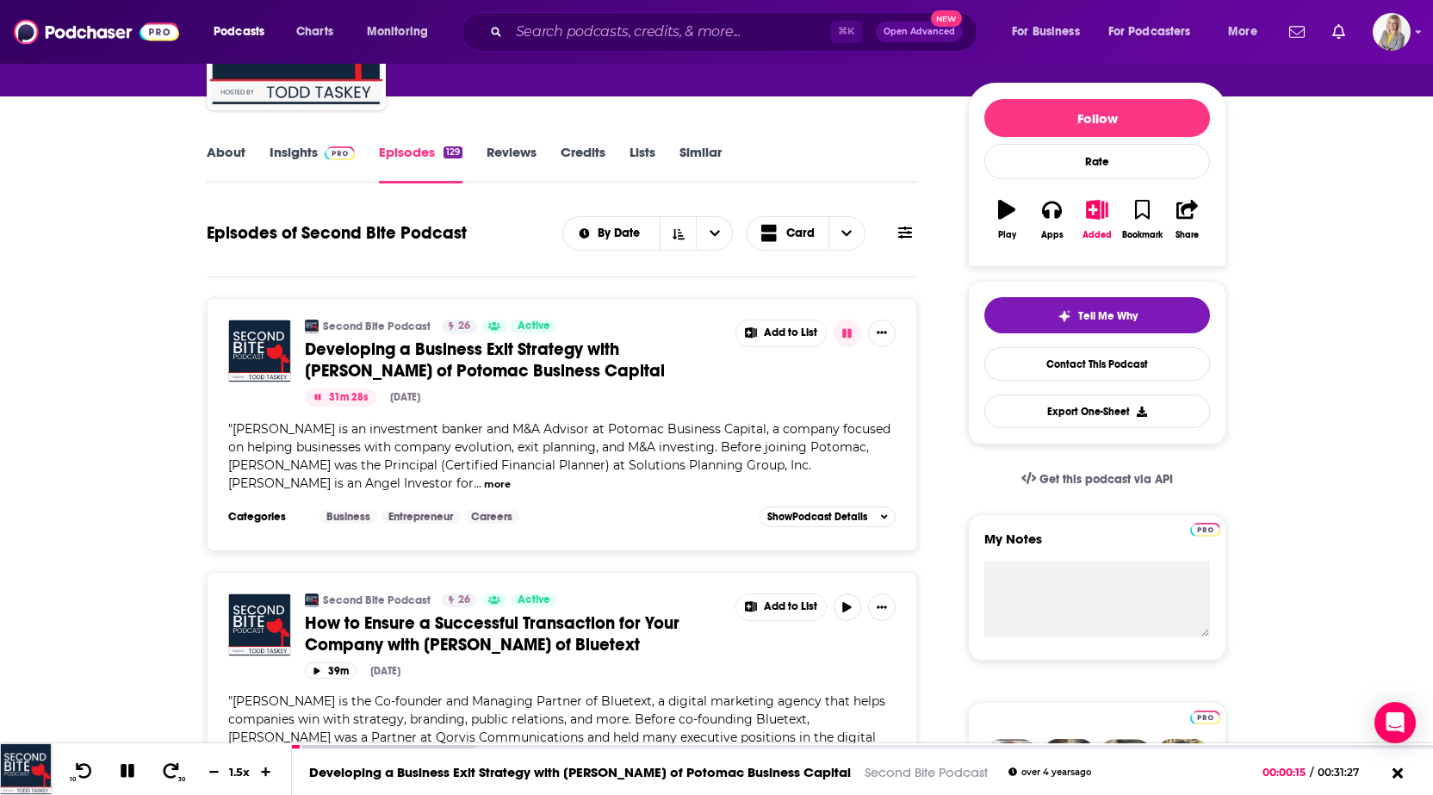
click at [910, 232] on icon at bounding box center [905, 233] width 14 height 12
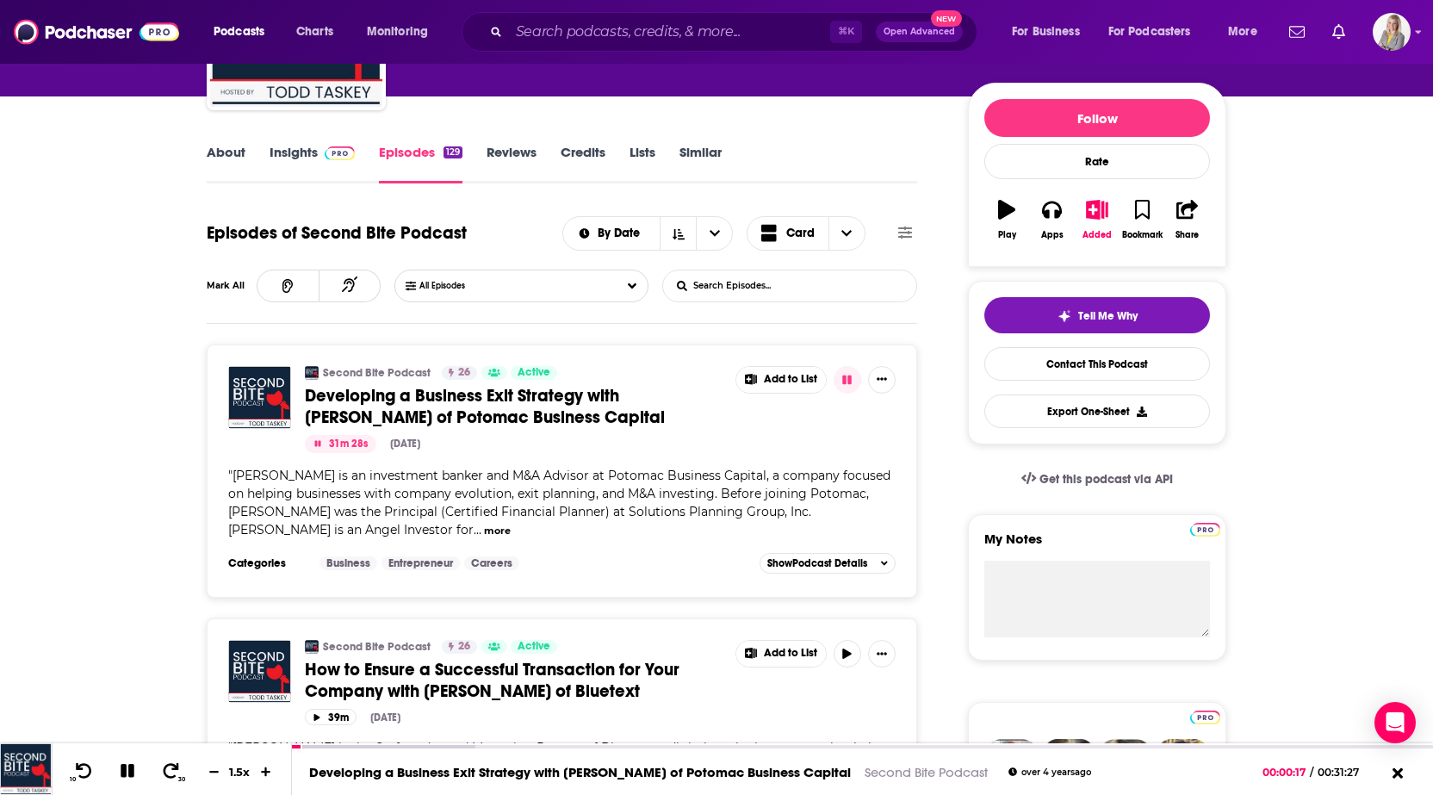
click at [860, 283] on form "List Search Input Search Episodes..." at bounding box center [789, 286] width 255 height 33
click at [818, 290] on input "List Search Input" at bounding box center [753, 285] width 180 height 31
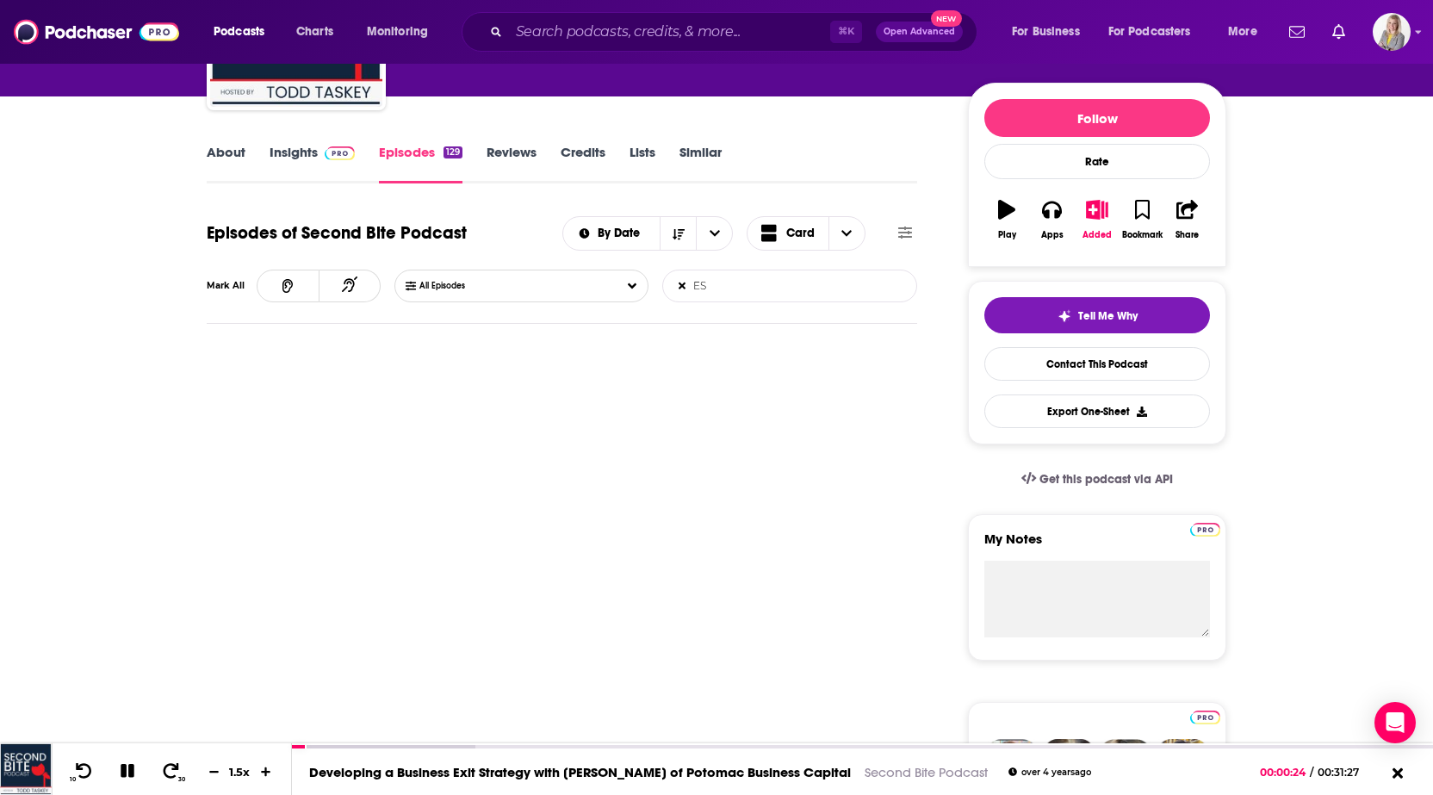
type input "E"
type input "e"
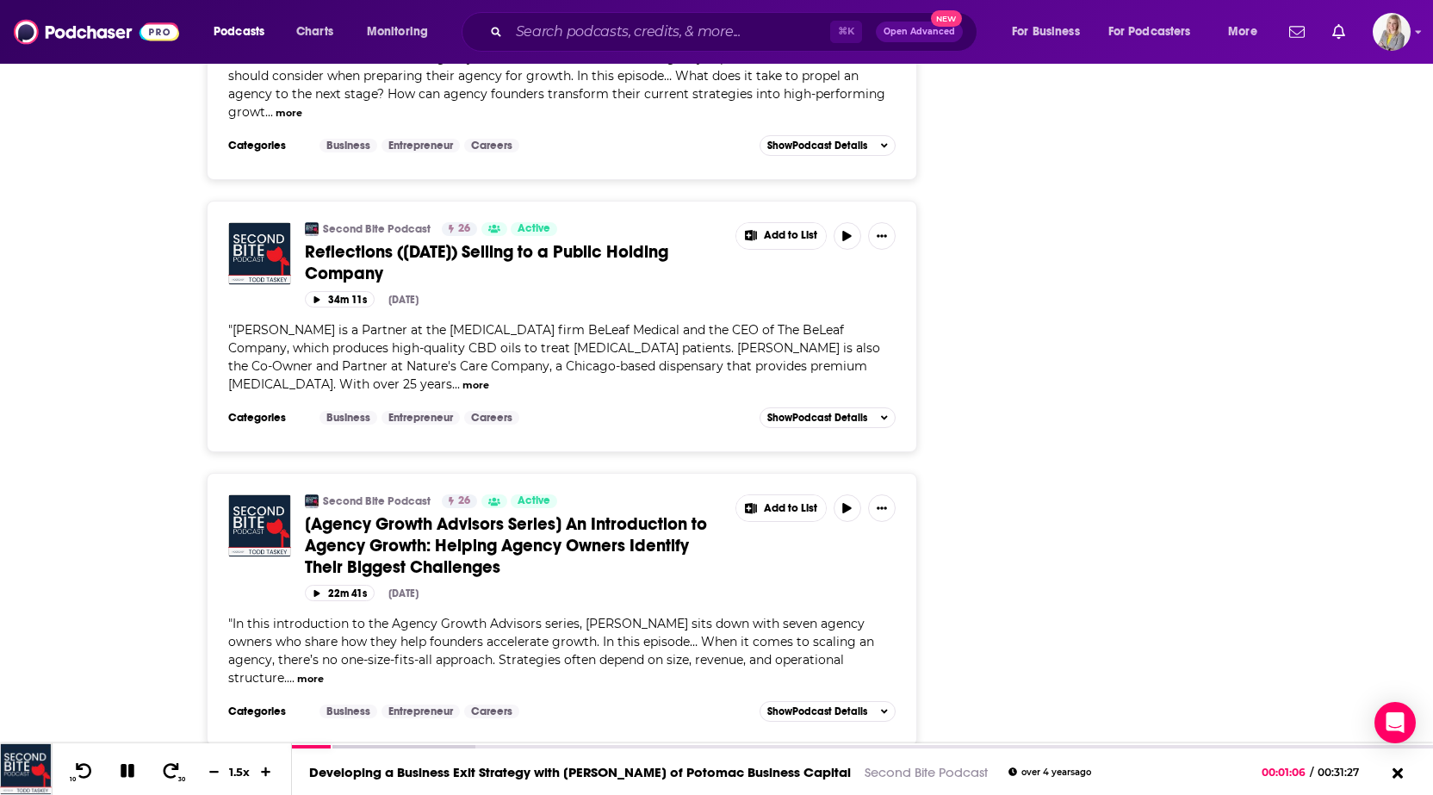
scroll to position [6438, 0]
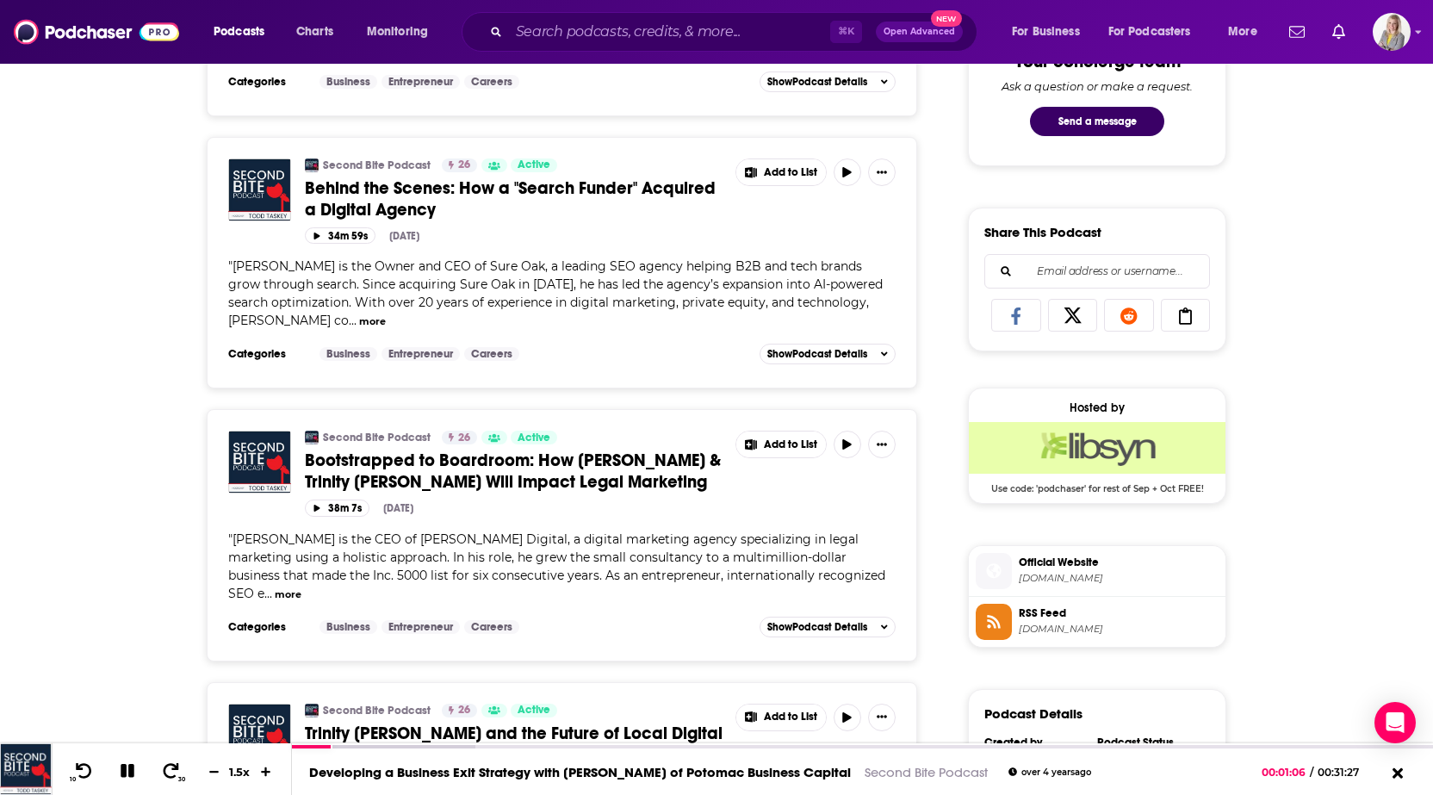
scroll to position [0, 0]
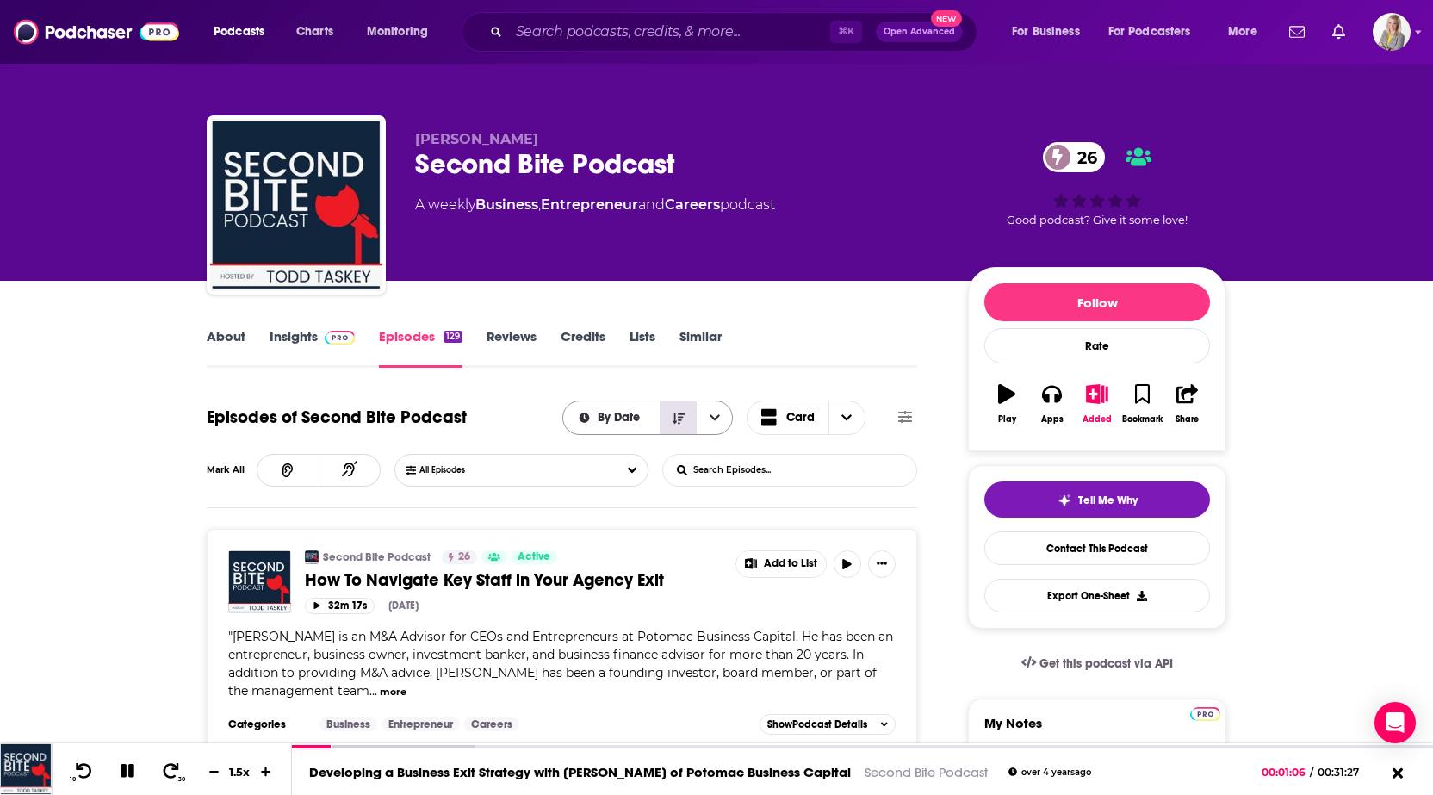
click at [676, 419] on icon "Sort Direction" at bounding box center [679, 419] width 12 height 12
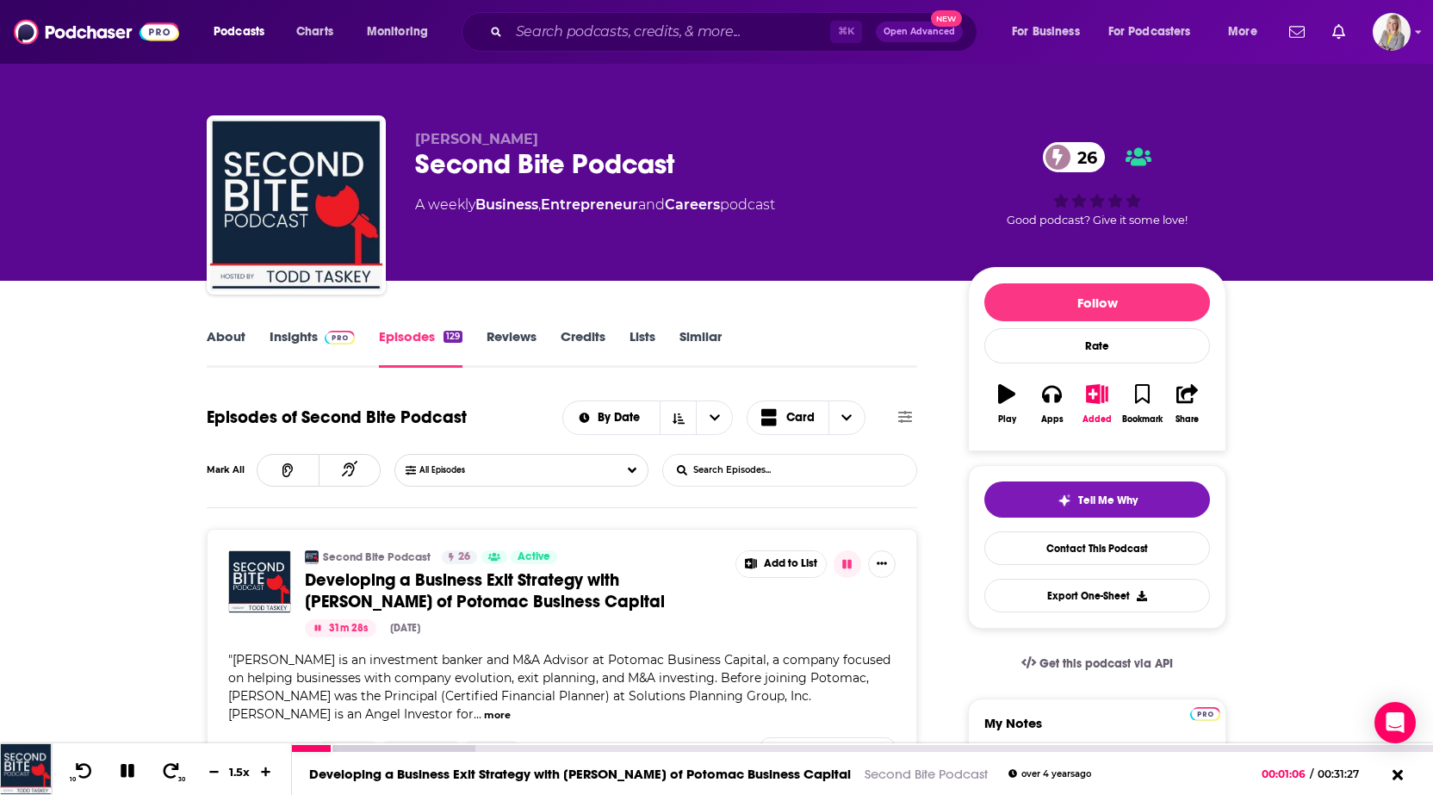
click at [125, 767] on icon at bounding box center [128, 771] width 14 height 14
click at [130, 773] on icon at bounding box center [127, 770] width 15 height 17
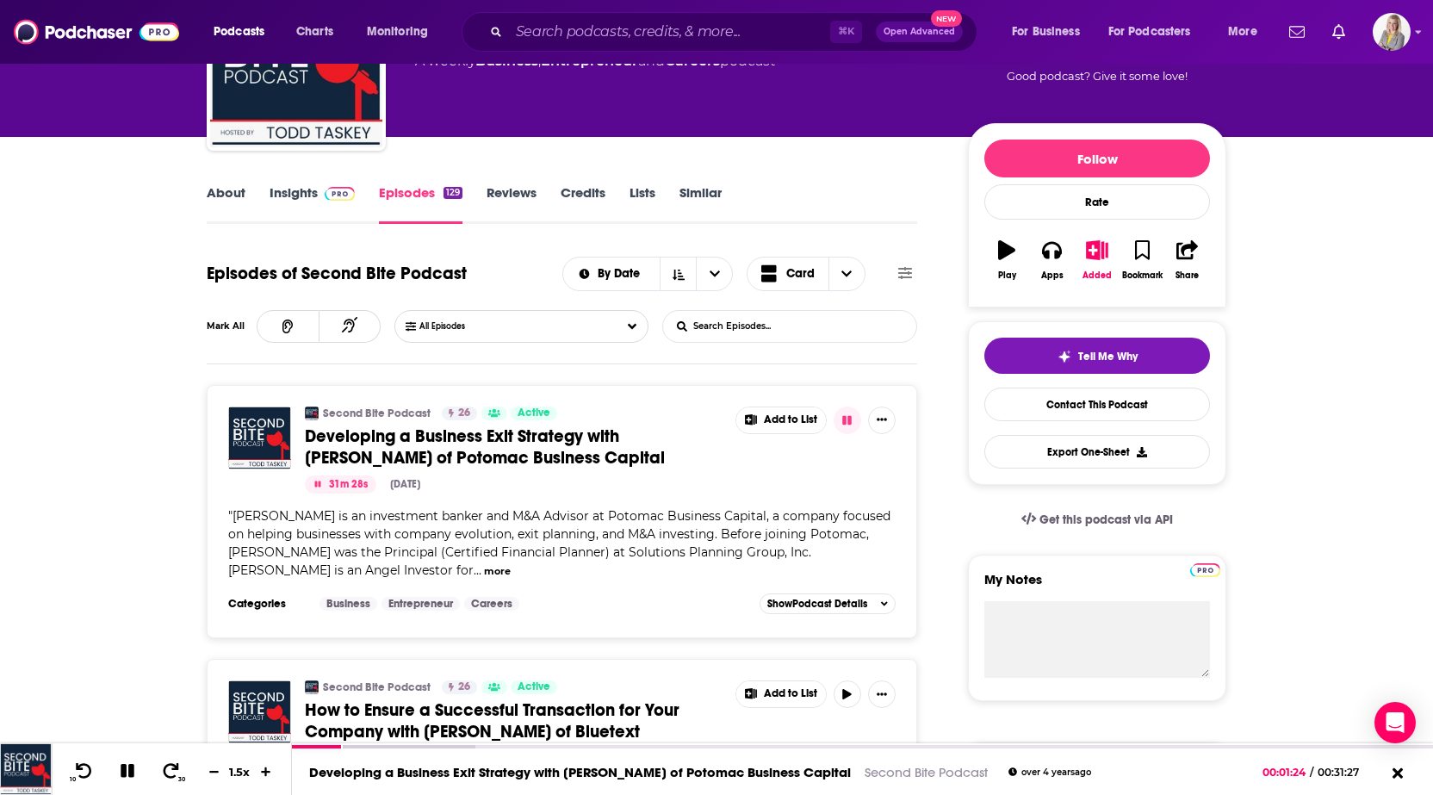
scroll to position [141, 0]
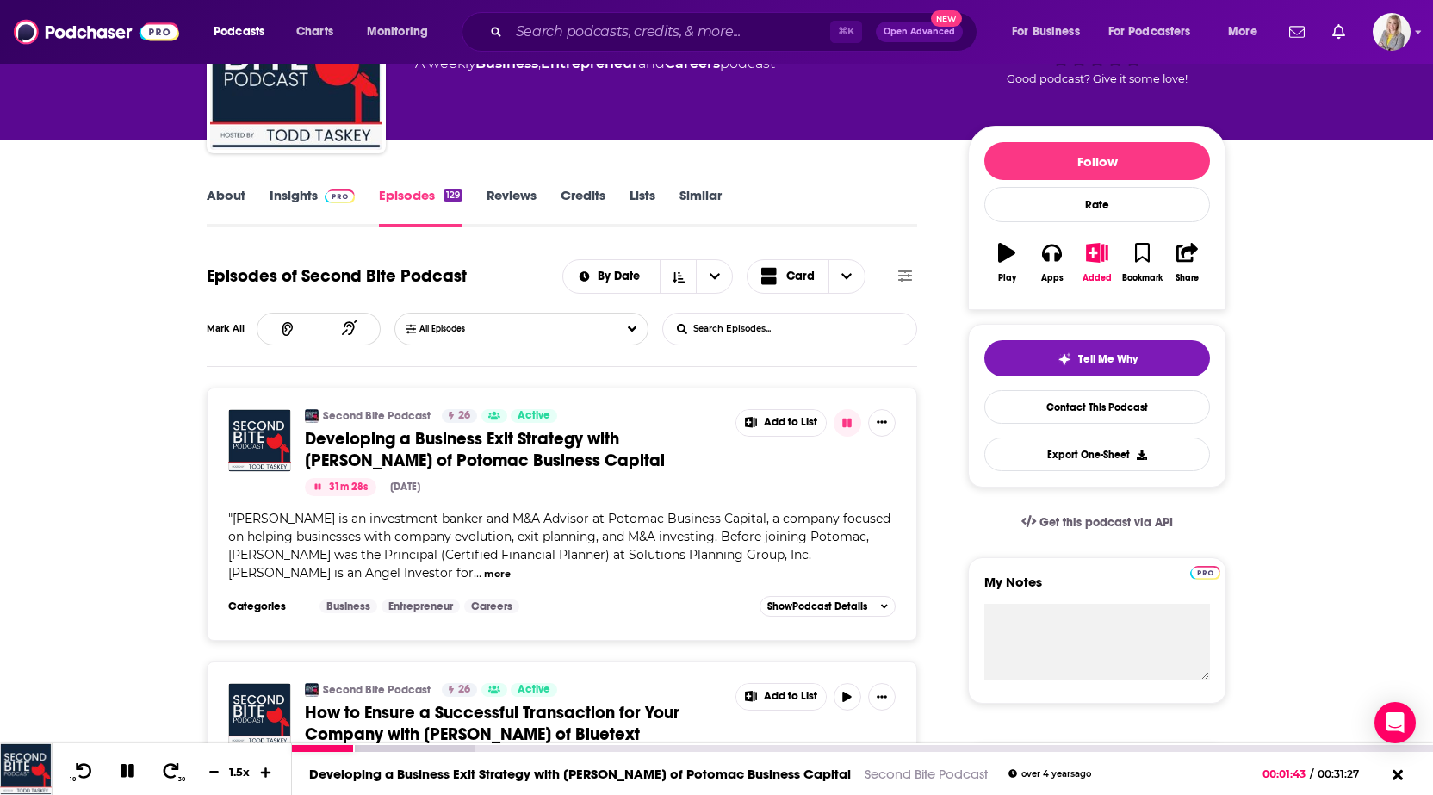
click at [262, 772] on icon at bounding box center [266, 772] width 10 height 10
click at [267, 771] on icon at bounding box center [266, 771] width 15 height 11
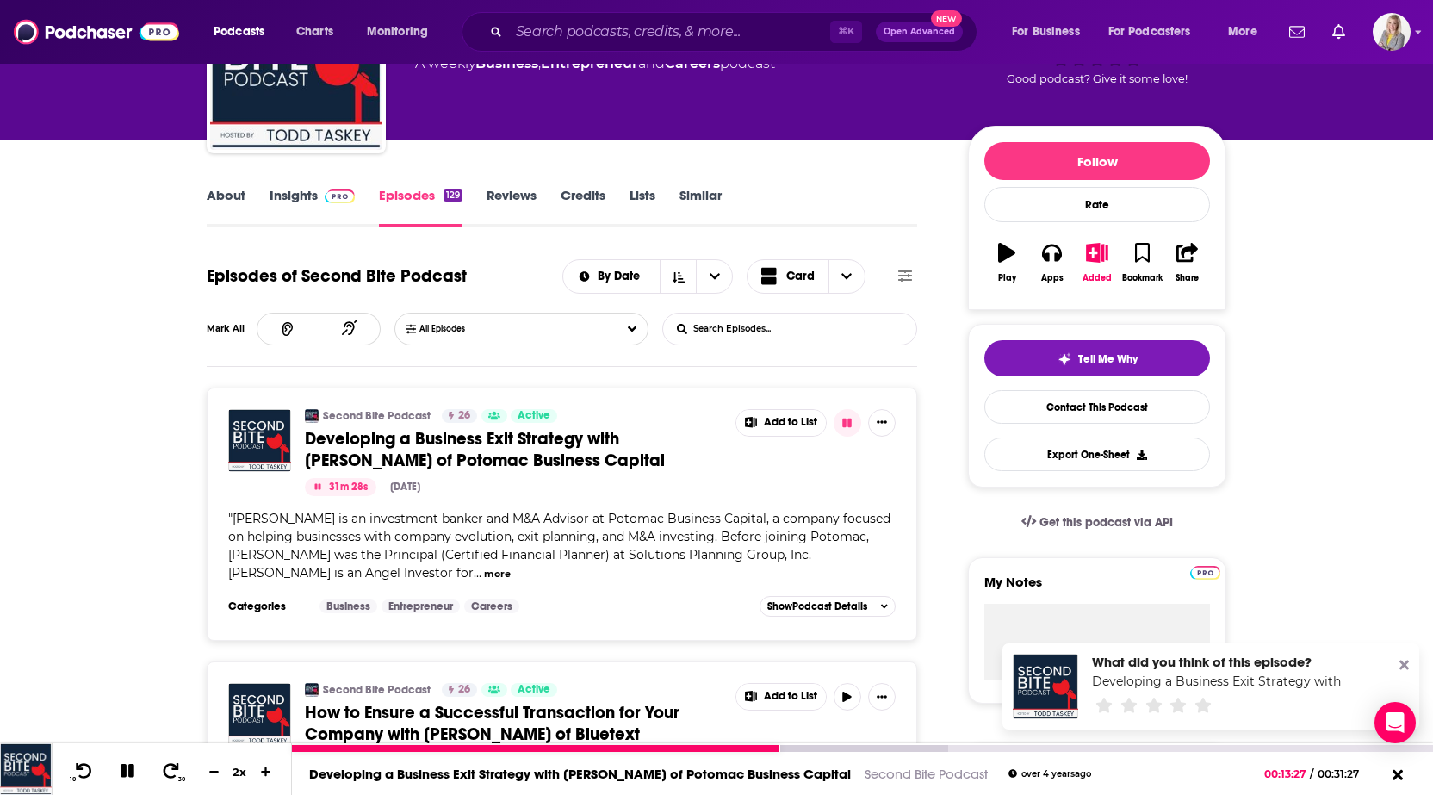
click at [130, 773] on icon at bounding box center [128, 771] width 14 height 14
click at [131, 773] on icon at bounding box center [127, 770] width 22 height 17
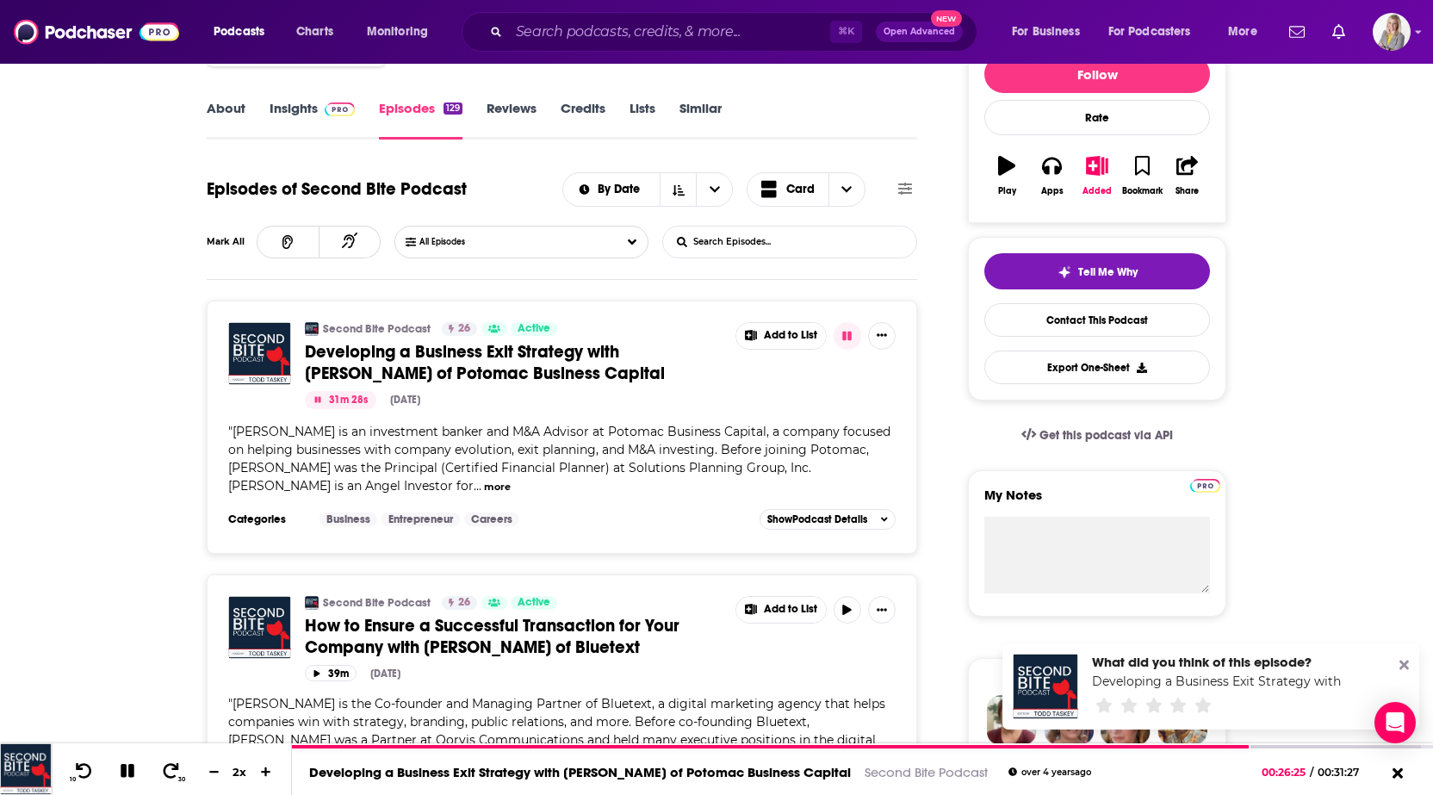
scroll to position [232, 0]
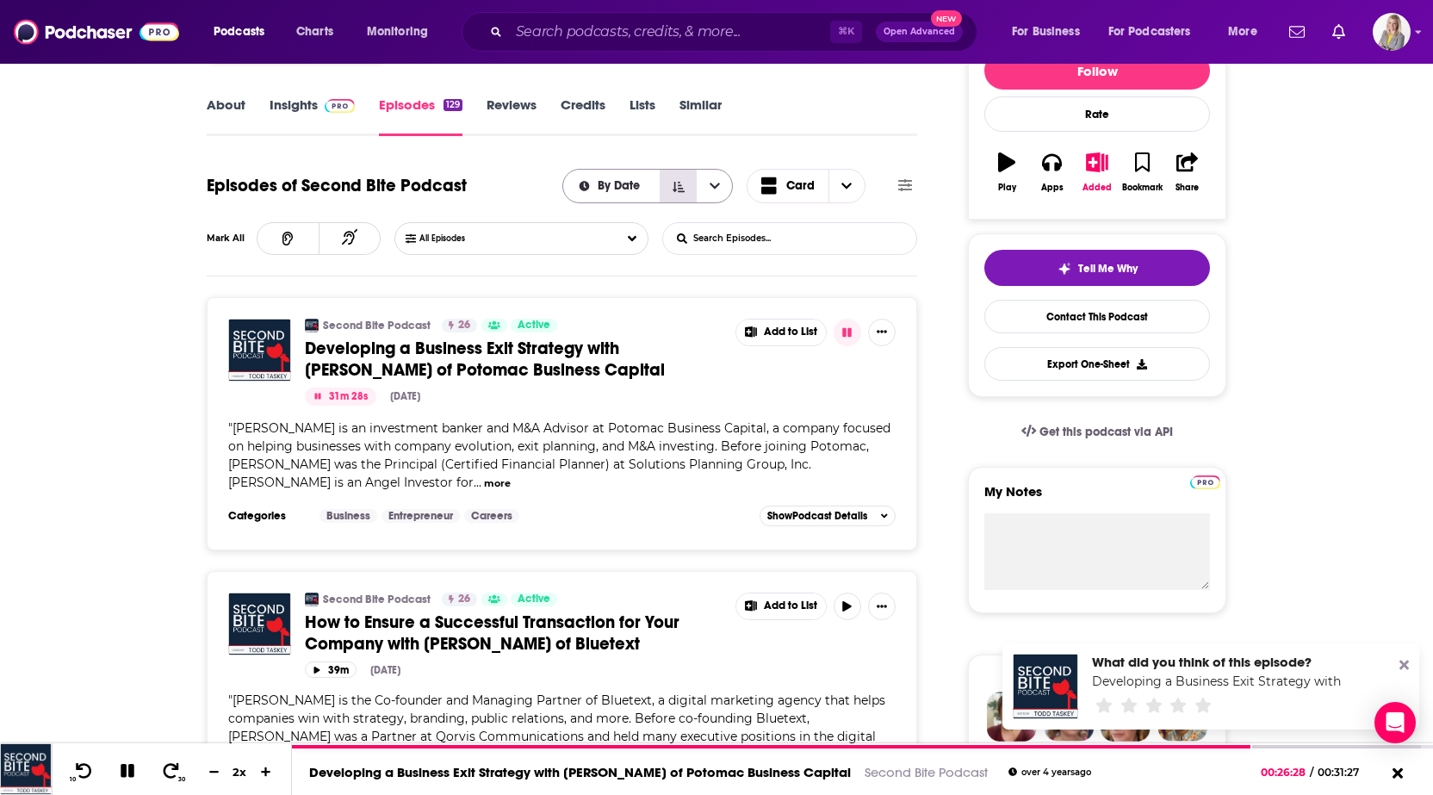
click at [683, 193] on button "Sort Direction" at bounding box center [678, 186] width 36 height 33
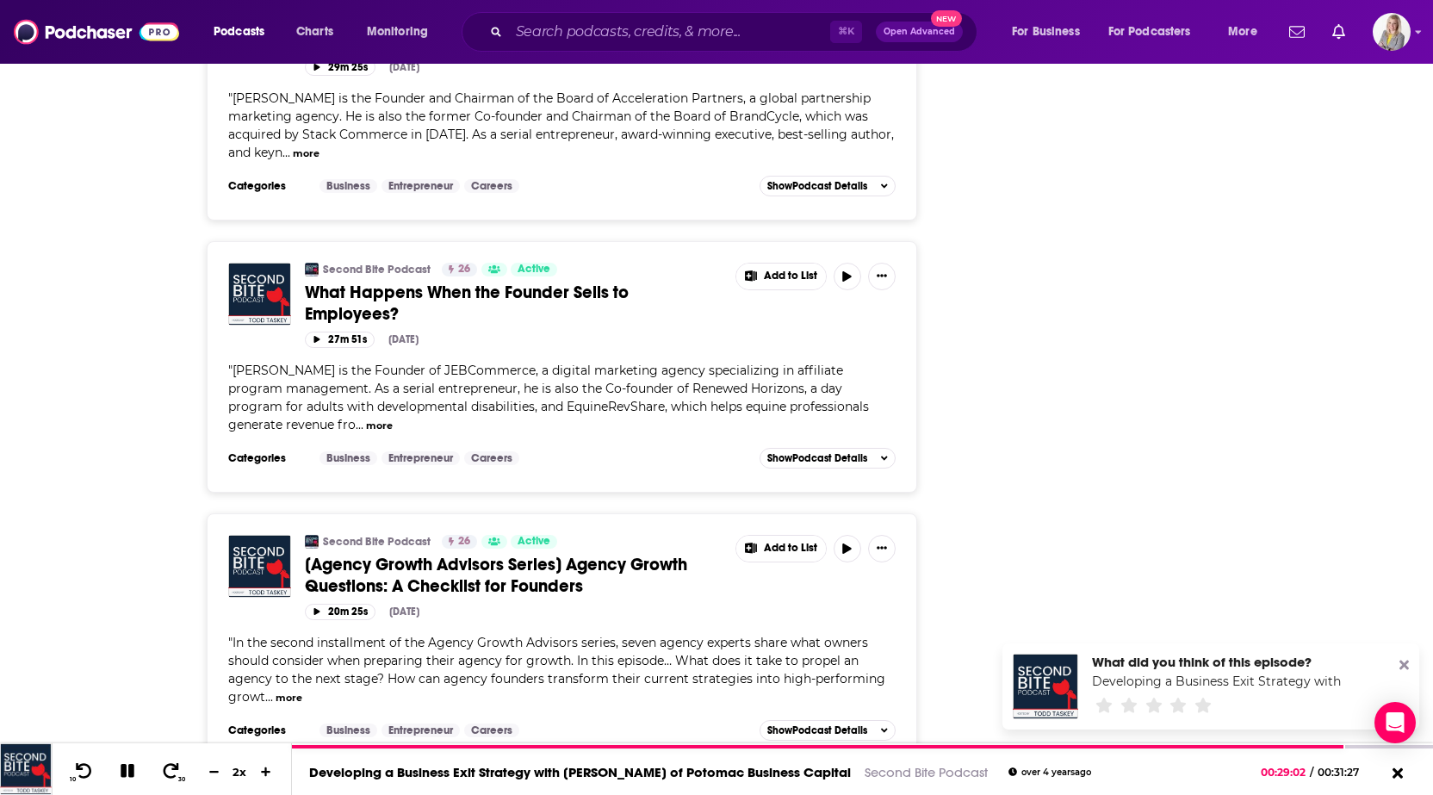
scroll to position [5650, 0]
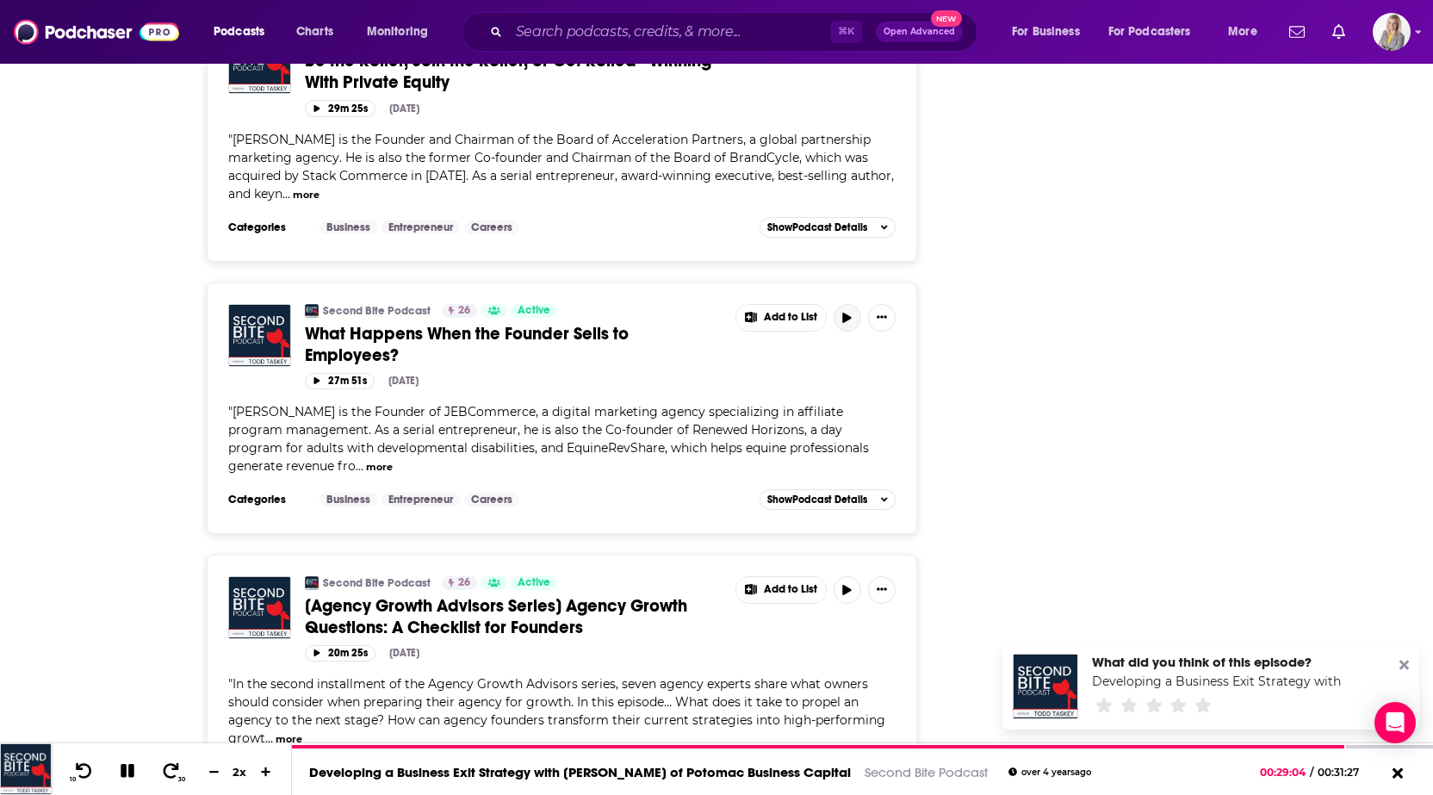
click at [854, 313] on icon "button" at bounding box center [847, 318] width 13 height 10
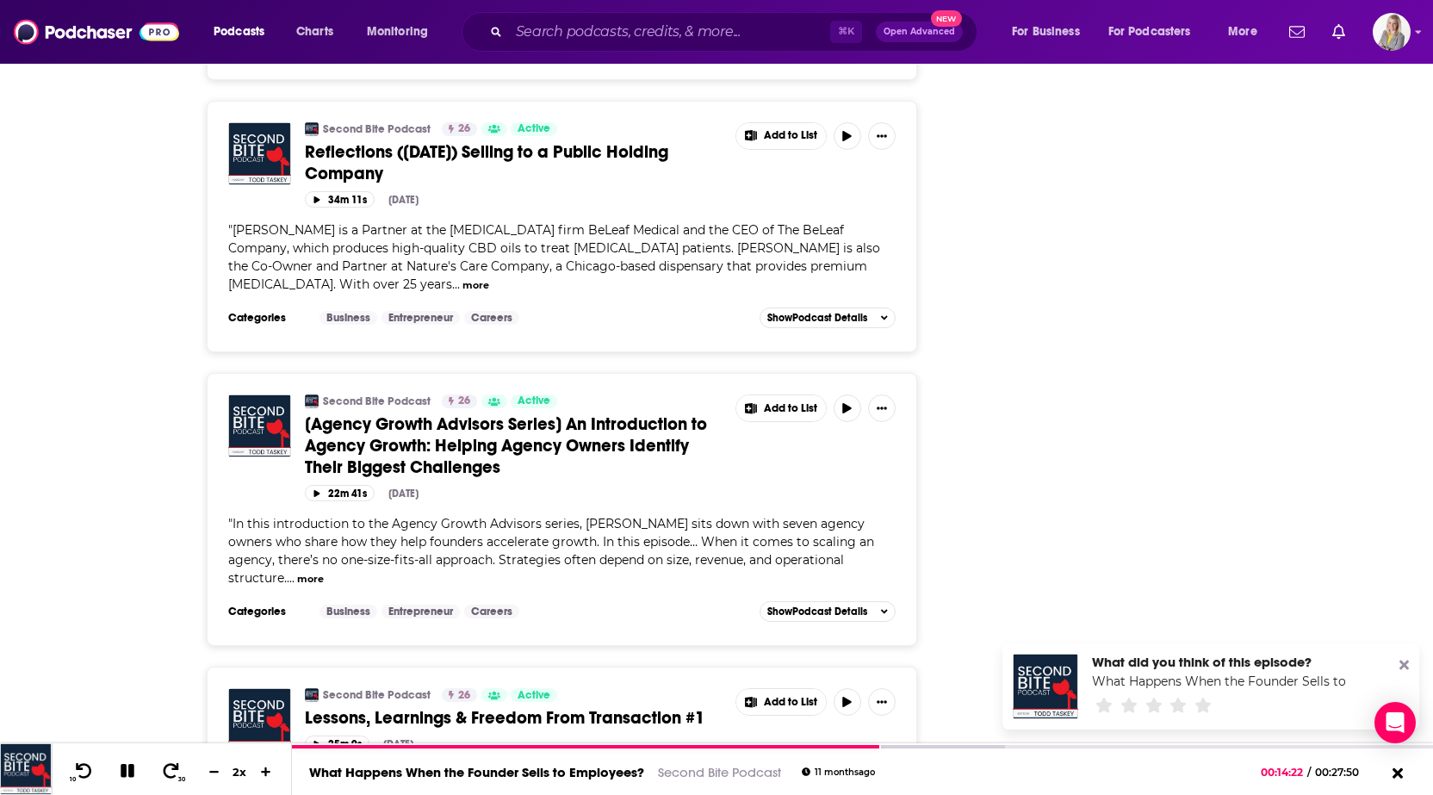
scroll to position [6438, 0]
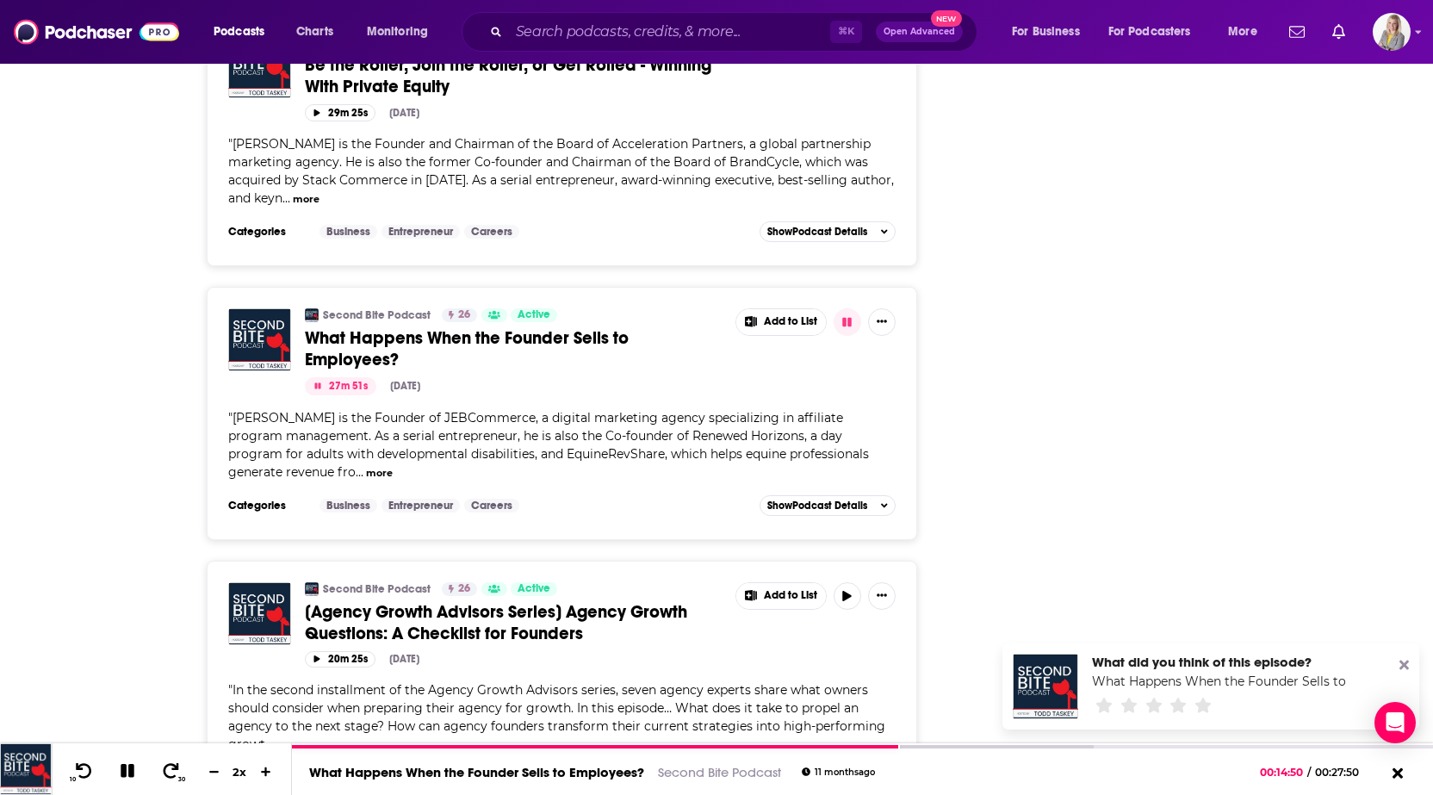
scroll to position [5652, 0]
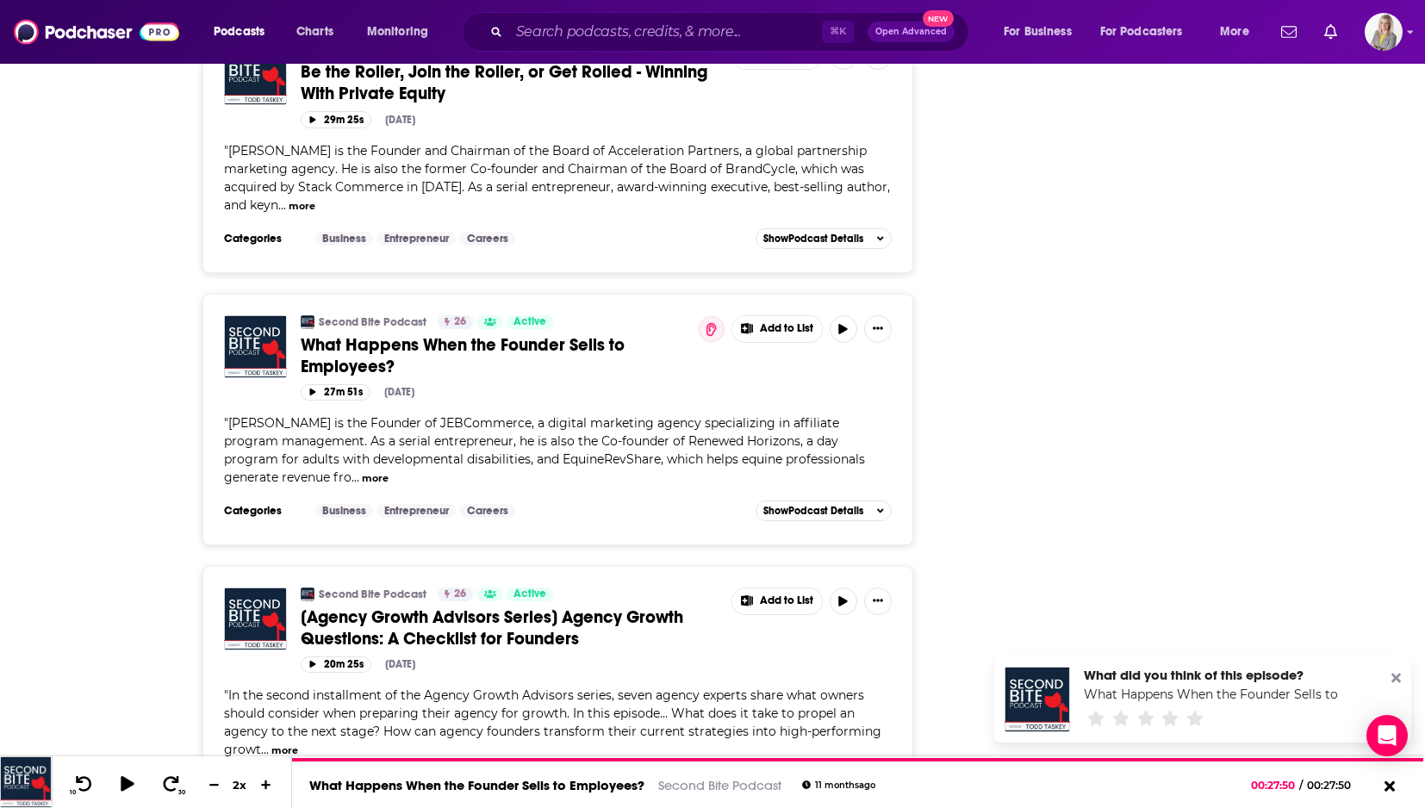
scroll to position [5638, 0]
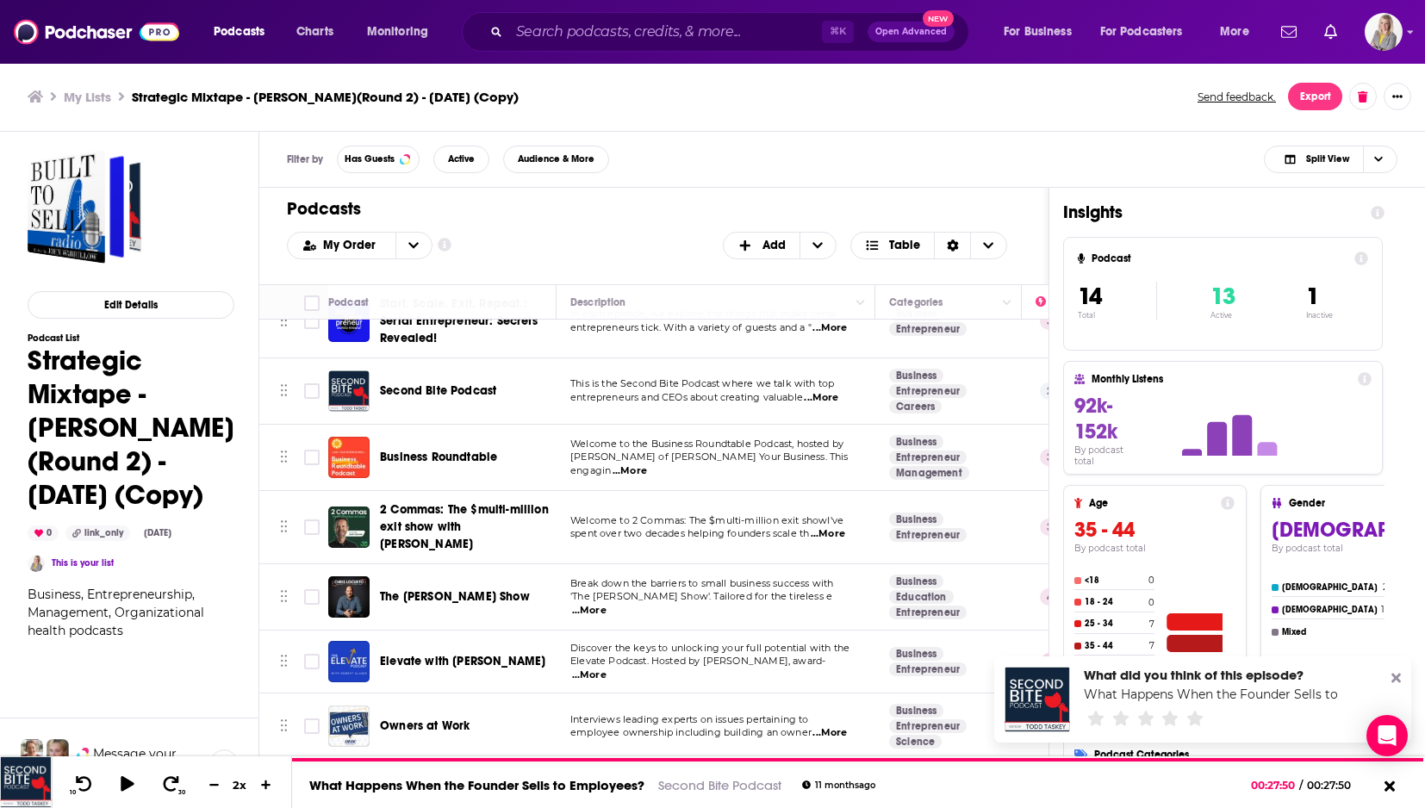
scroll to position [110, 0]
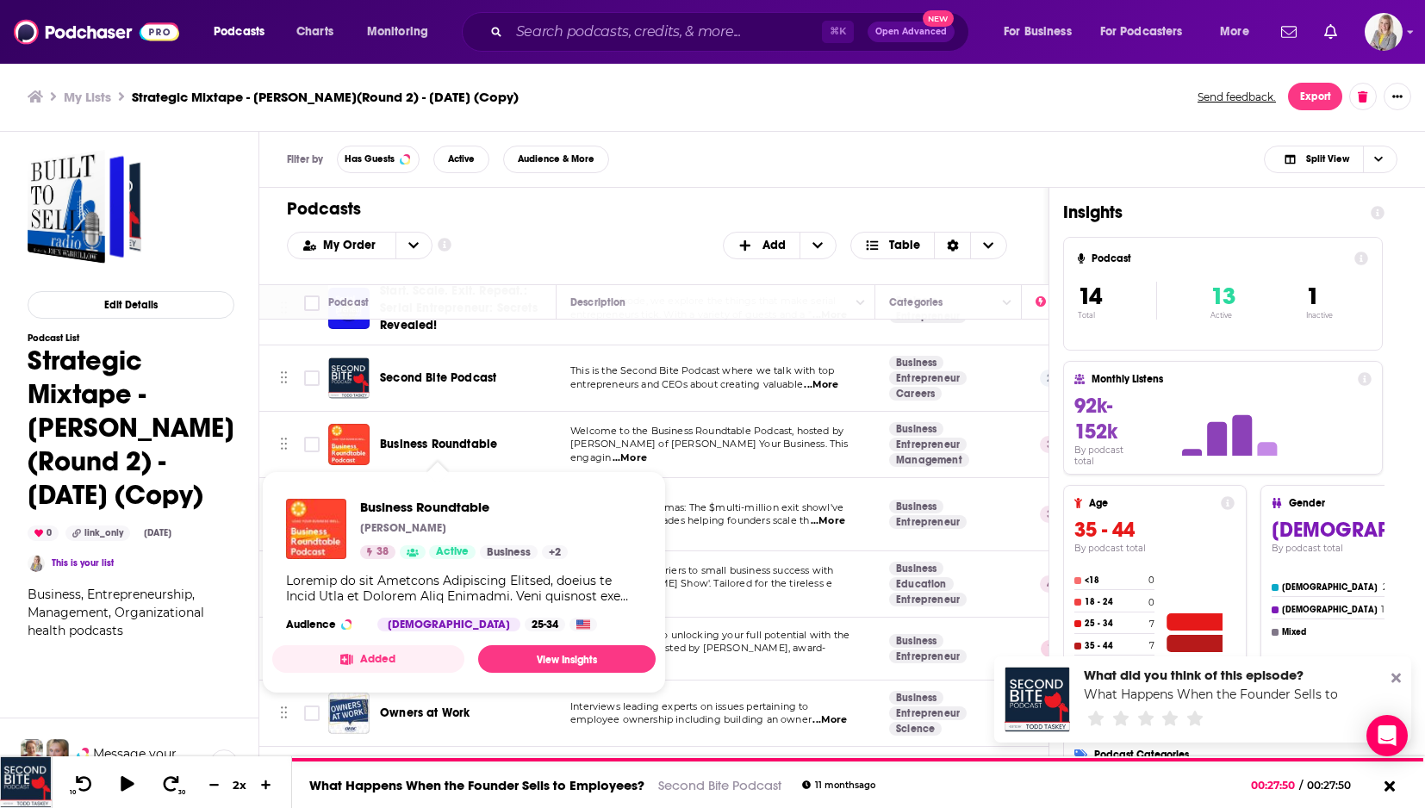
click at [476, 444] on span "Business Roundtable" at bounding box center [438, 444] width 117 height 15
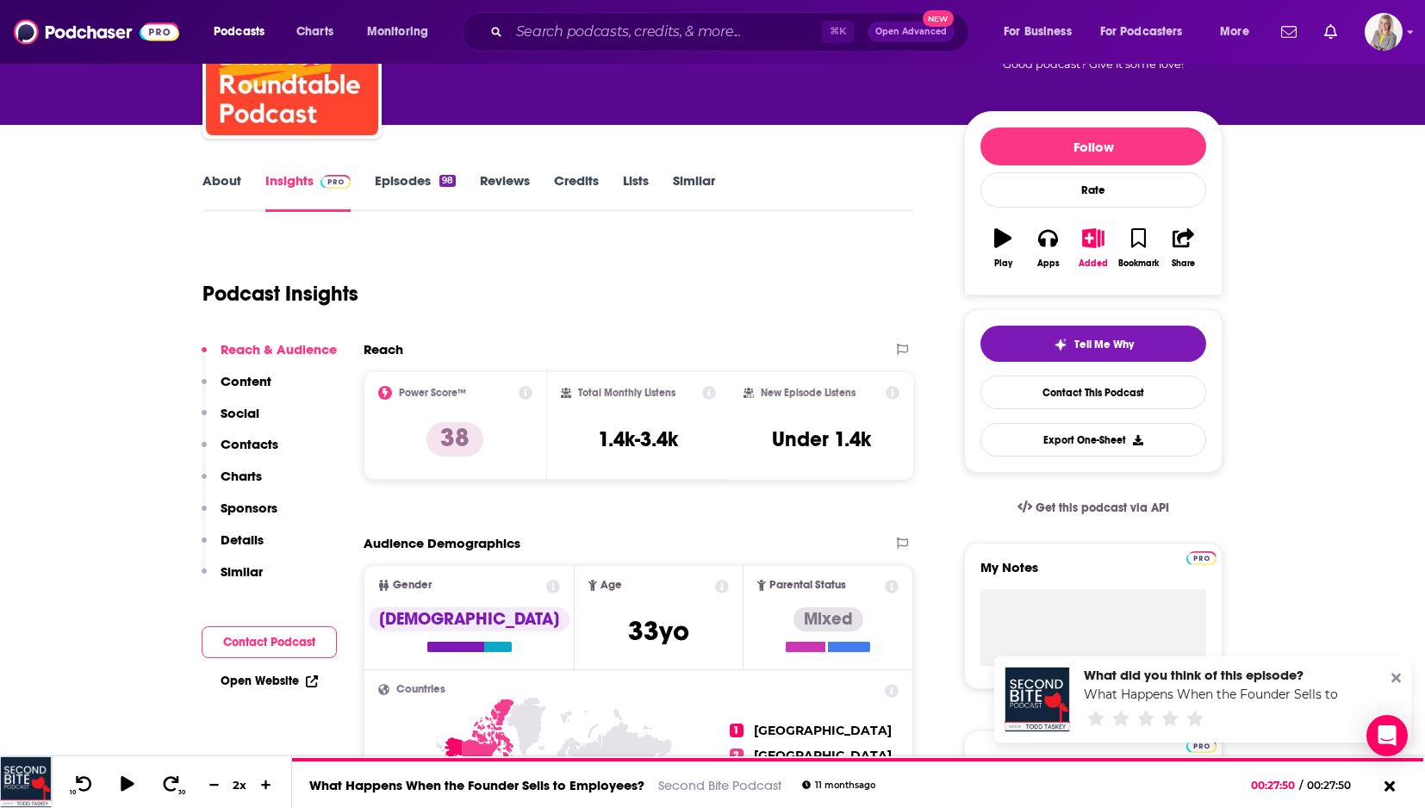
scroll to position [56, 0]
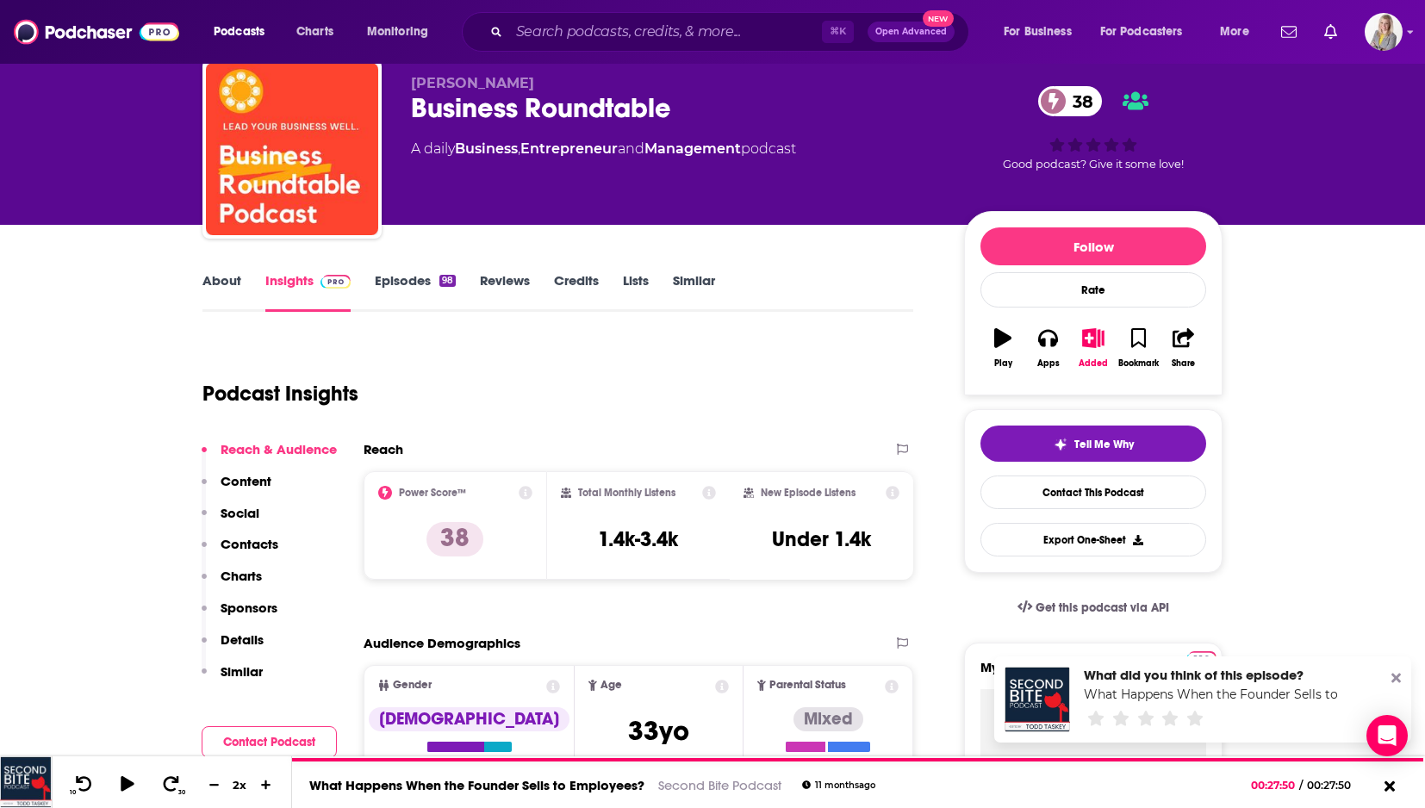
click at [228, 272] on link "About" at bounding box center [221, 292] width 39 height 40
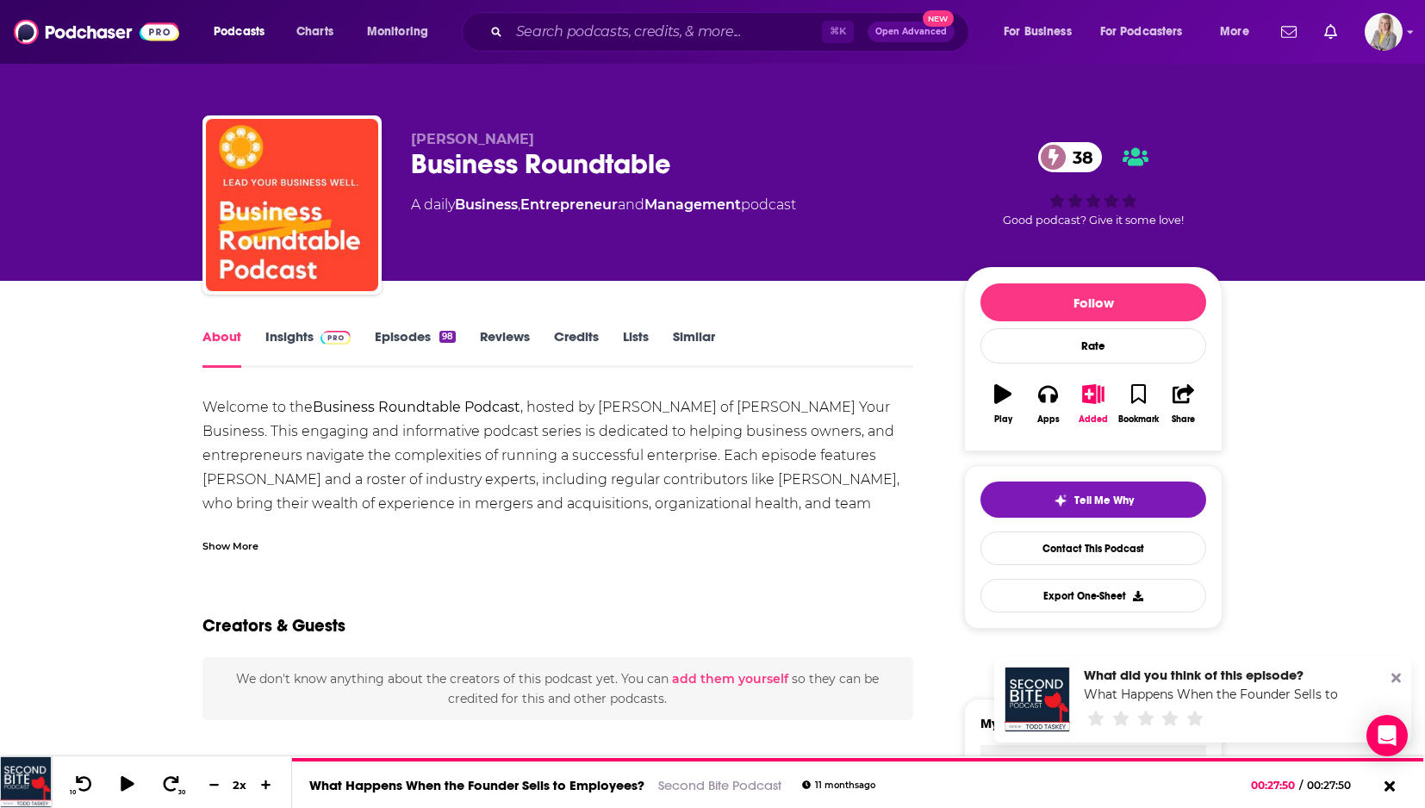
click at [401, 328] on link "Episodes 98" at bounding box center [415, 348] width 81 height 40
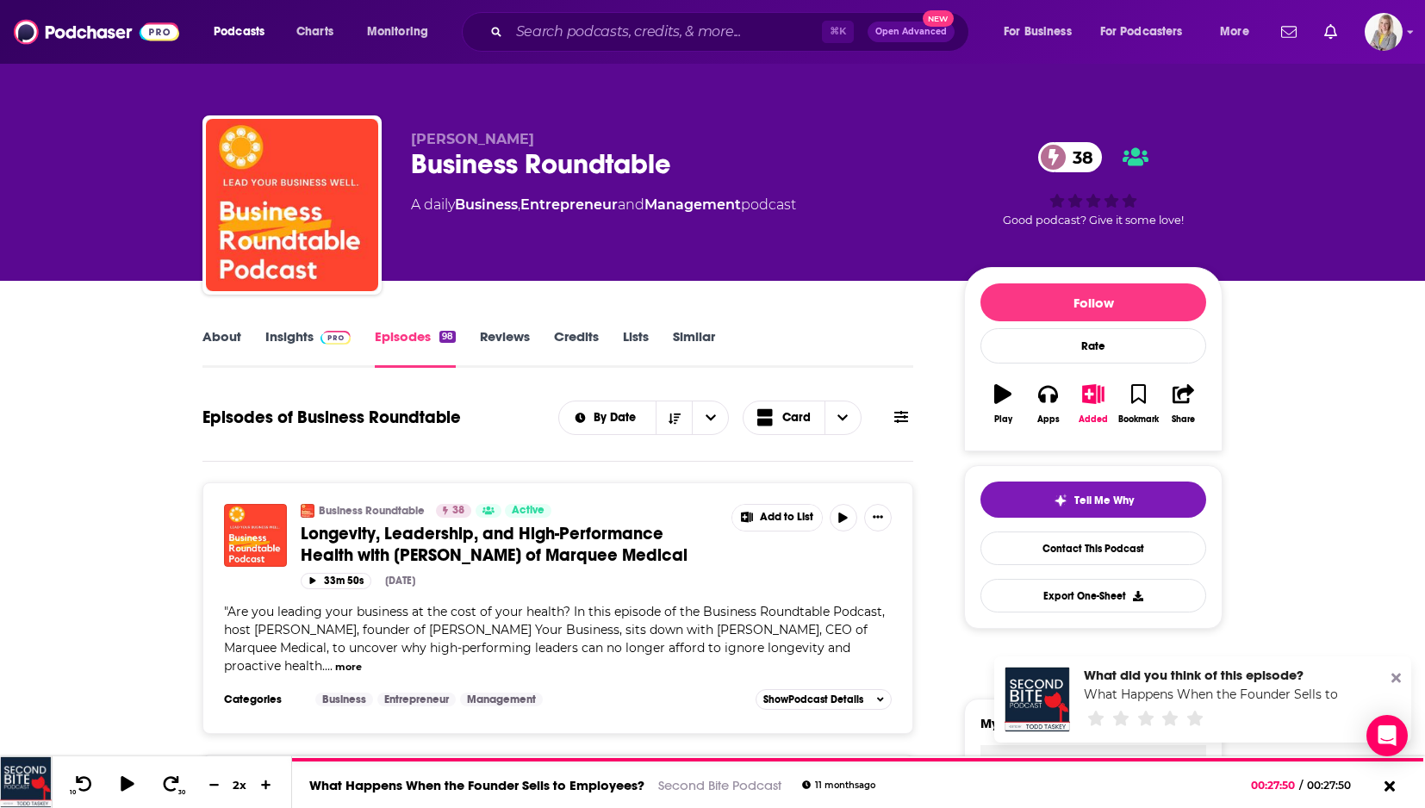
click at [270, 339] on link "Insights" at bounding box center [307, 348] width 85 height 40
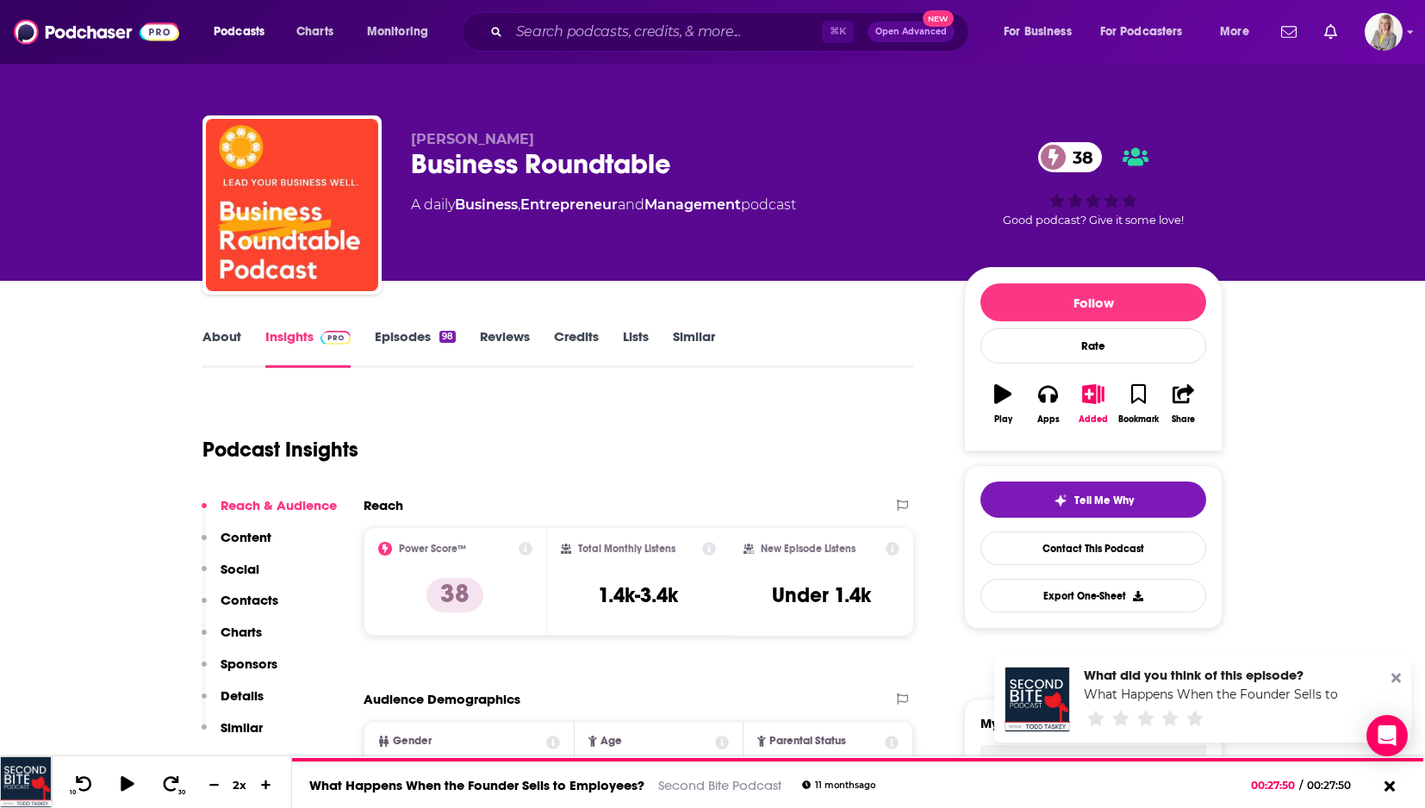
click at [413, 334] on link "Episodes 98" at bounding box center [415, 348] width 81 height 40
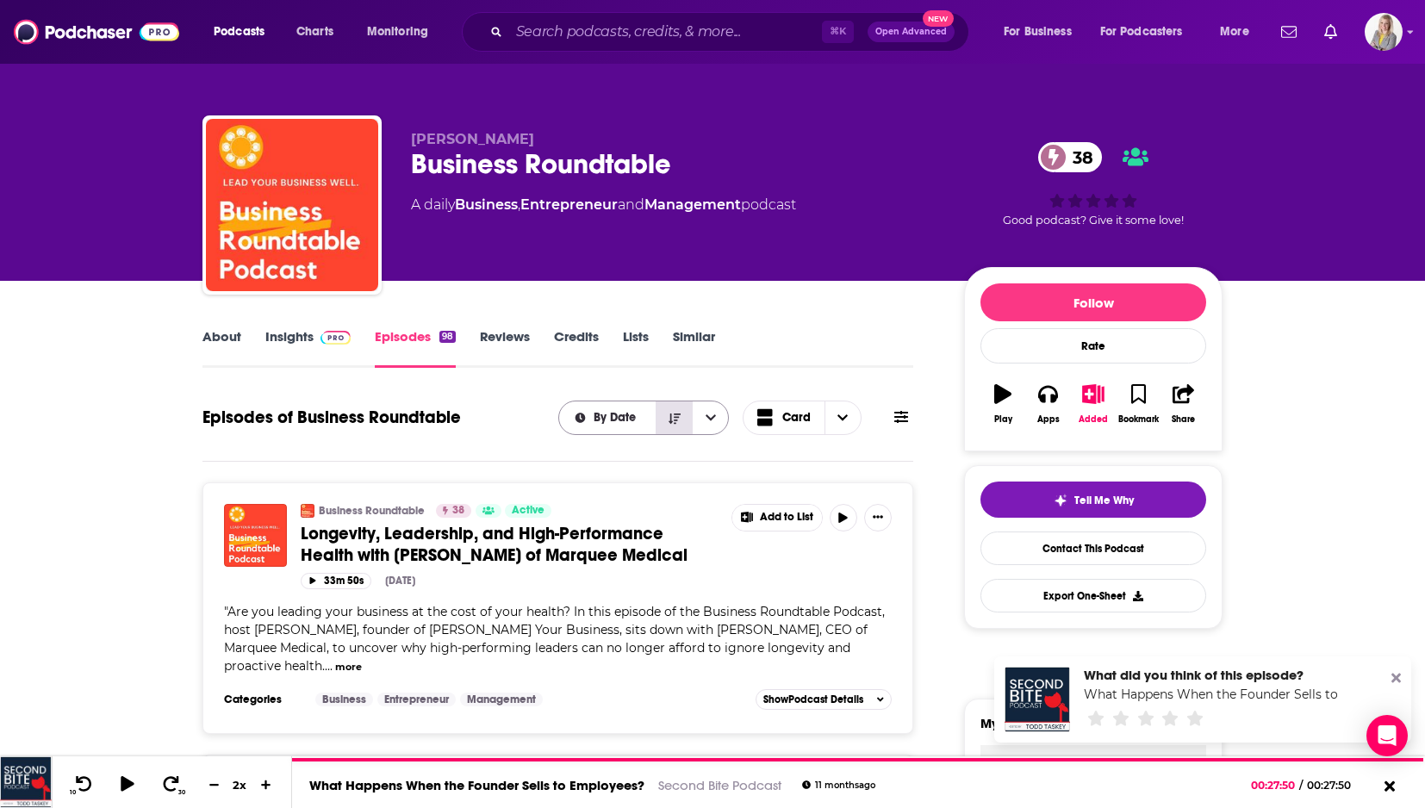
click at [672, 415] on icon "Sort Direction" at bounding box center [674, 419] width 12 height 12
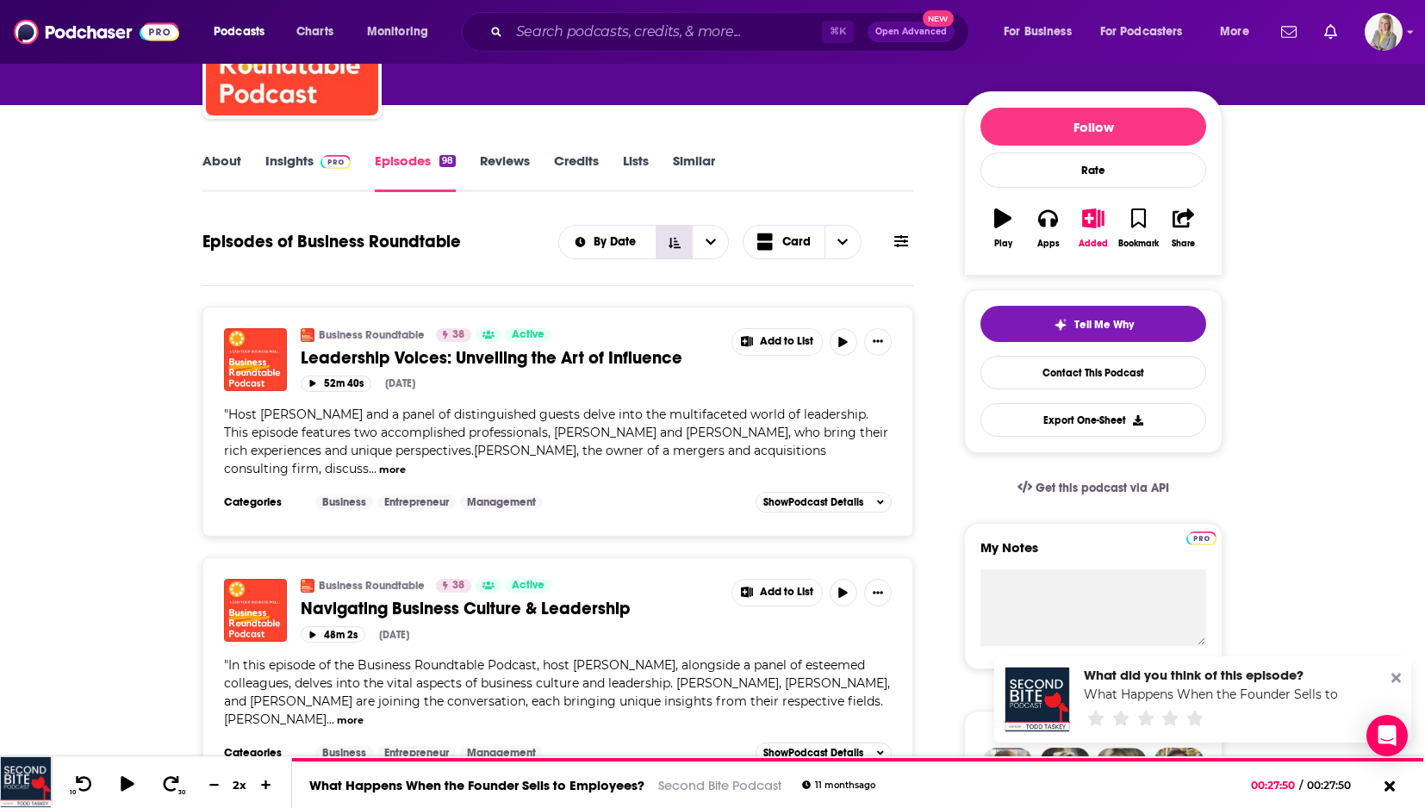
scroll to position [179, 0]
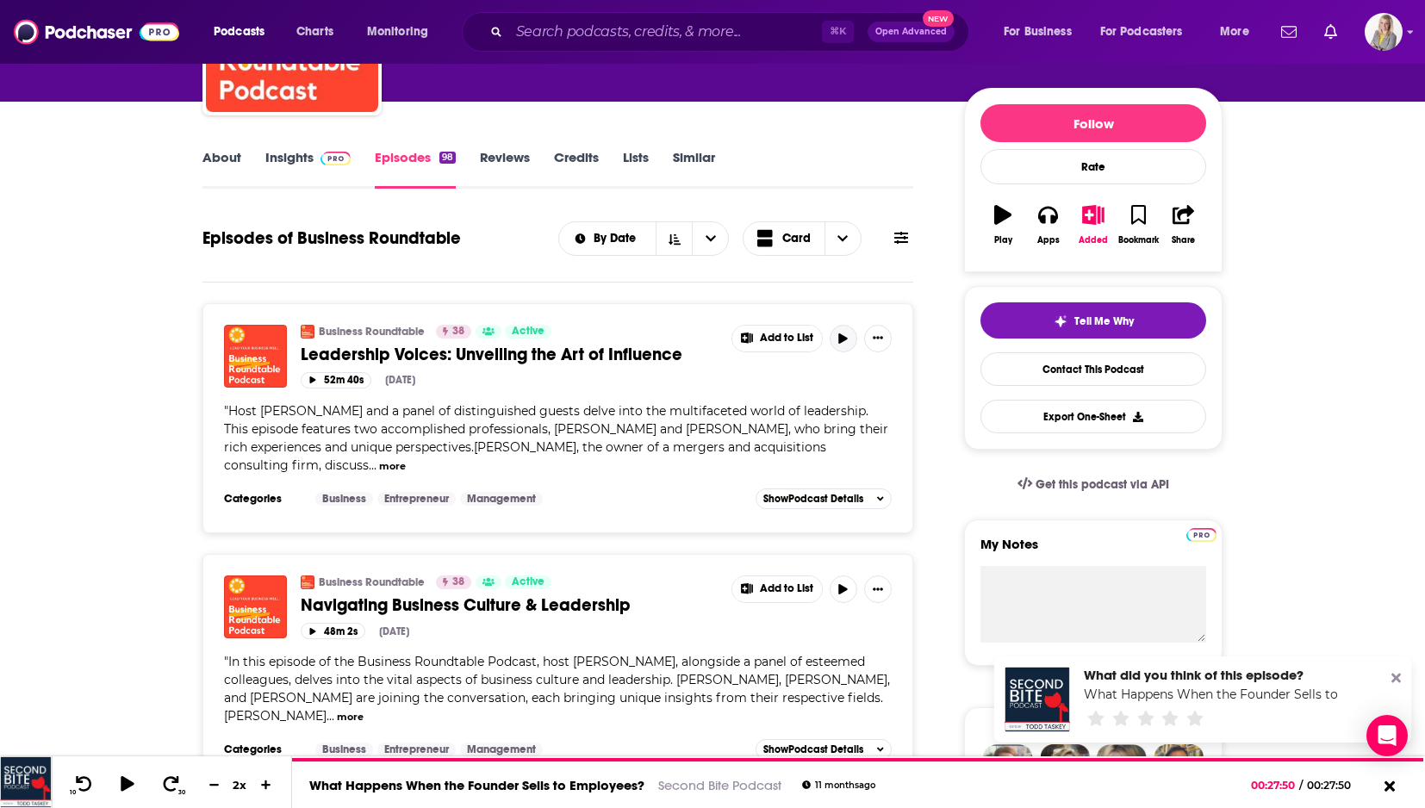
click at [846, 337] on icon "button" at bounding box center [843, 338] width 9 height 10
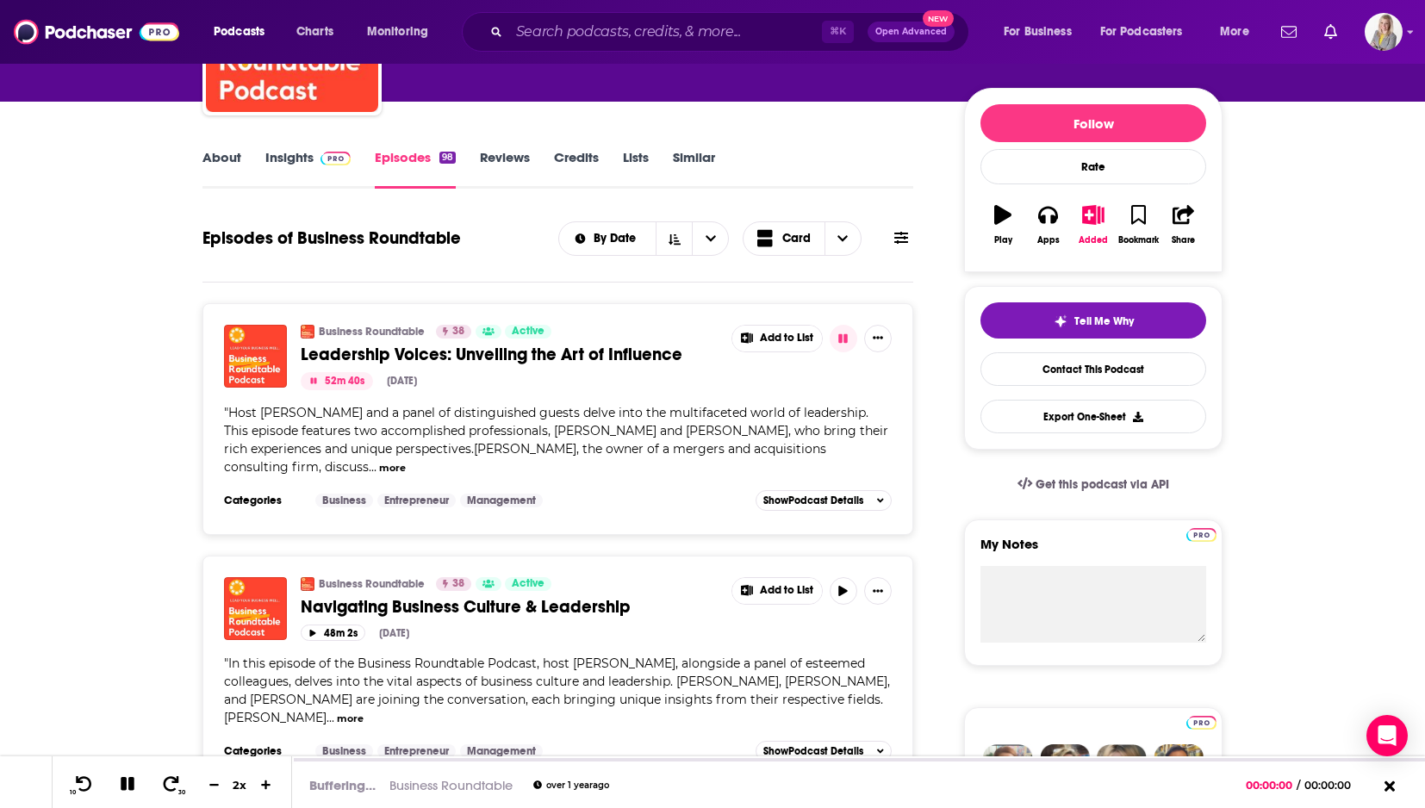
scroll to position [183, 0]
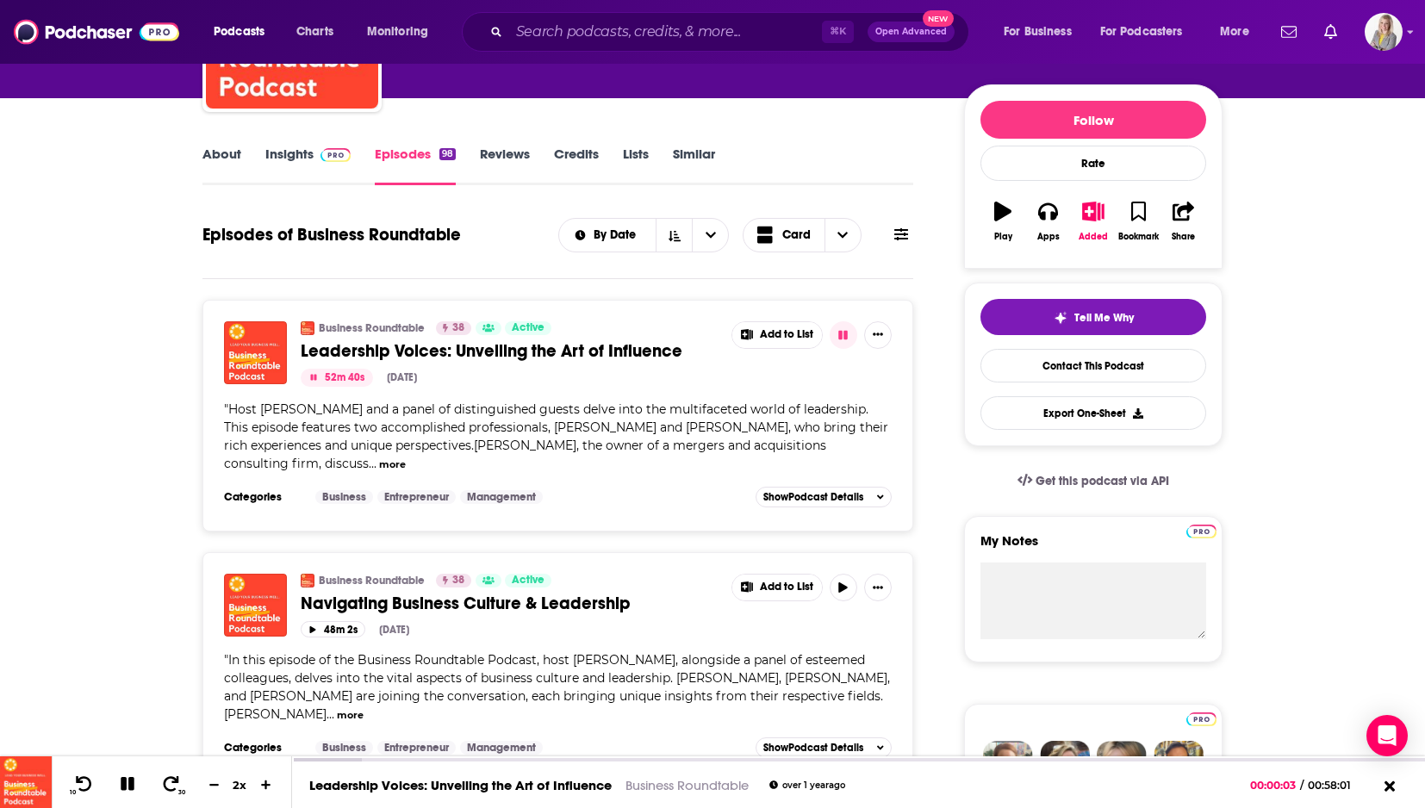
click at [519, 438] on span "Host David Carr and a panel of distinguished guests delve into the multifaceted…" at bounding box center [556, 436] width 664 height 70
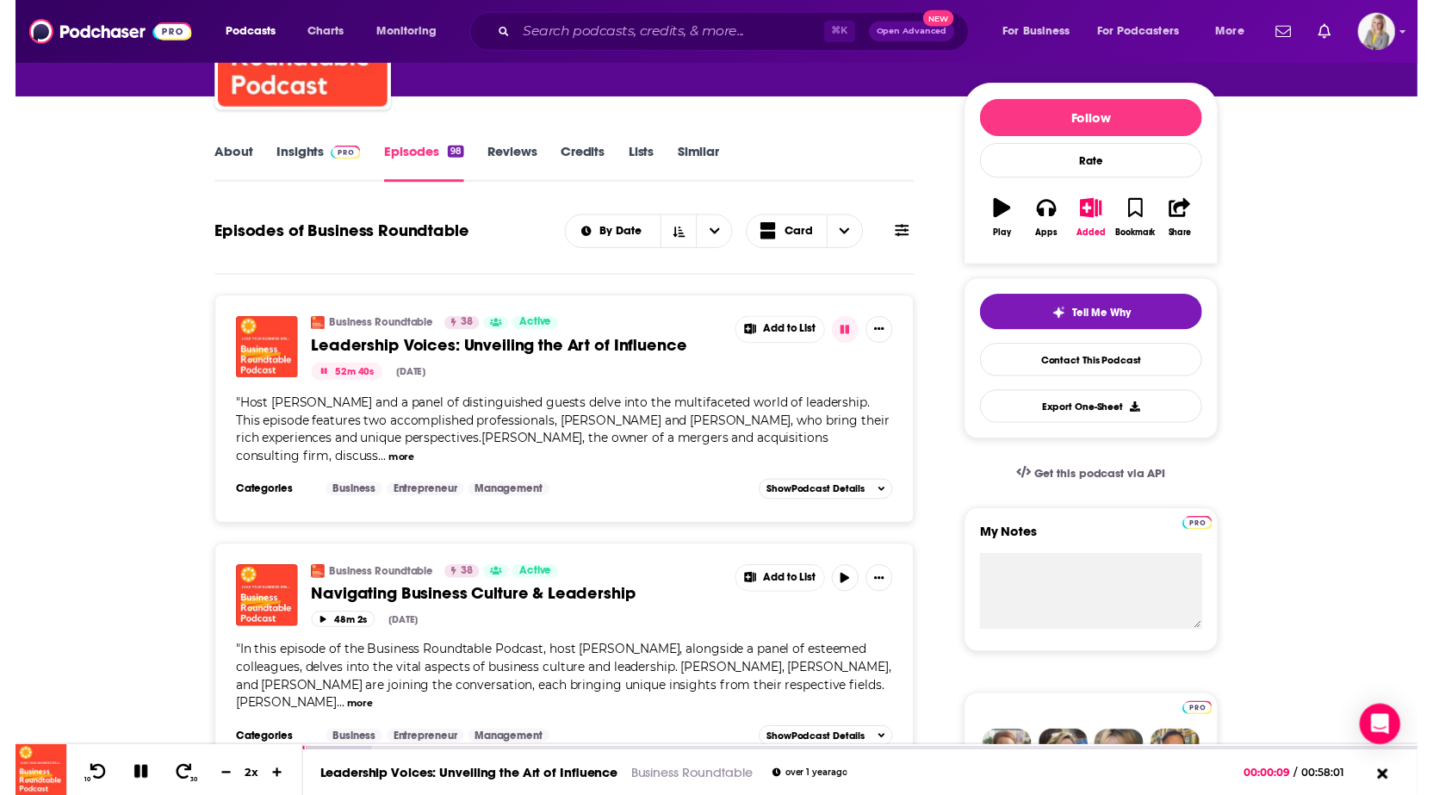
scroll to position [182, 0]
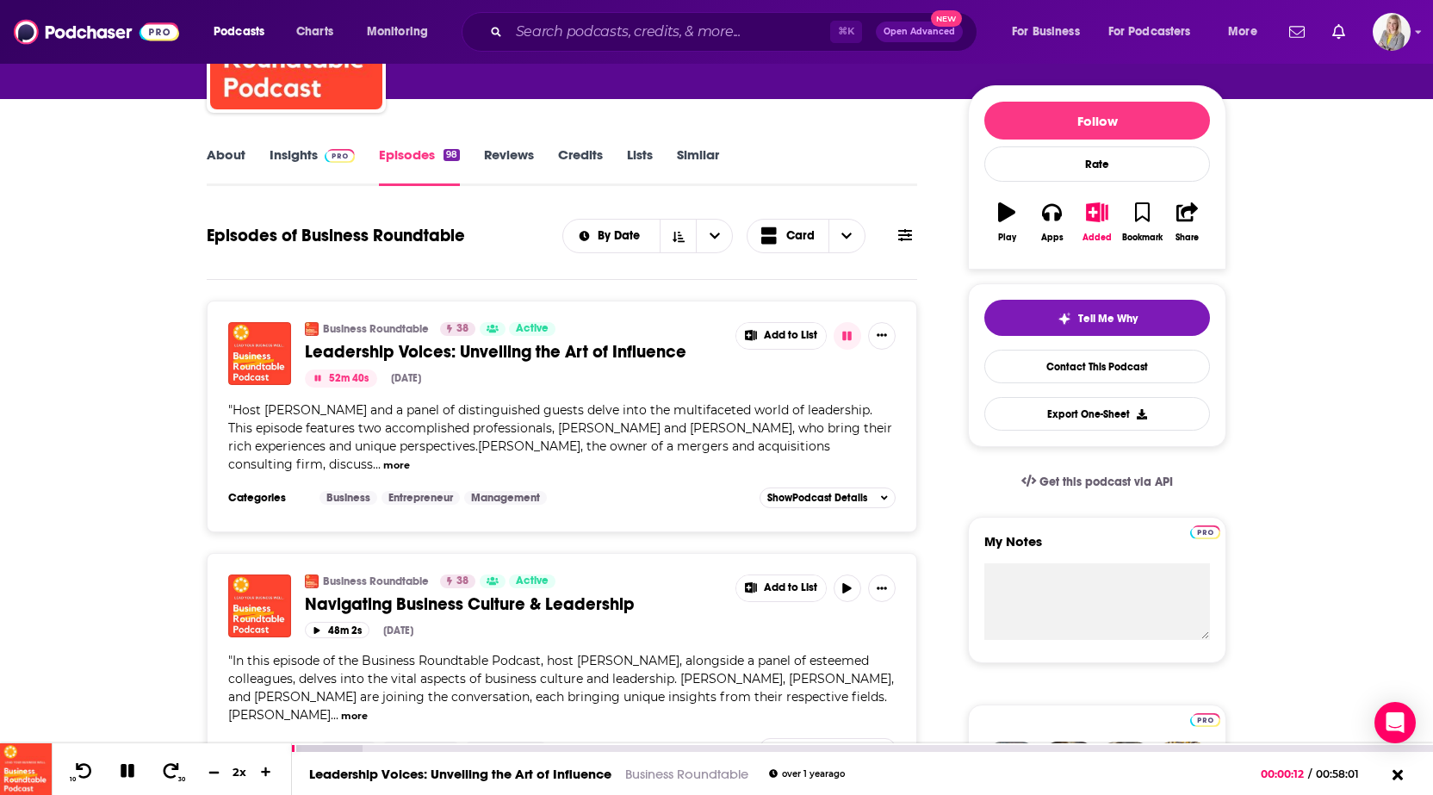
click at [205, 775] on button at bounding box center [214, 772] width 26 height 16
click at [208, 773] on icon at bounding box center [214, 771] width 15 height 11
click at [214, 773] on icon at bounding box center [214, 771] width 15 height 11
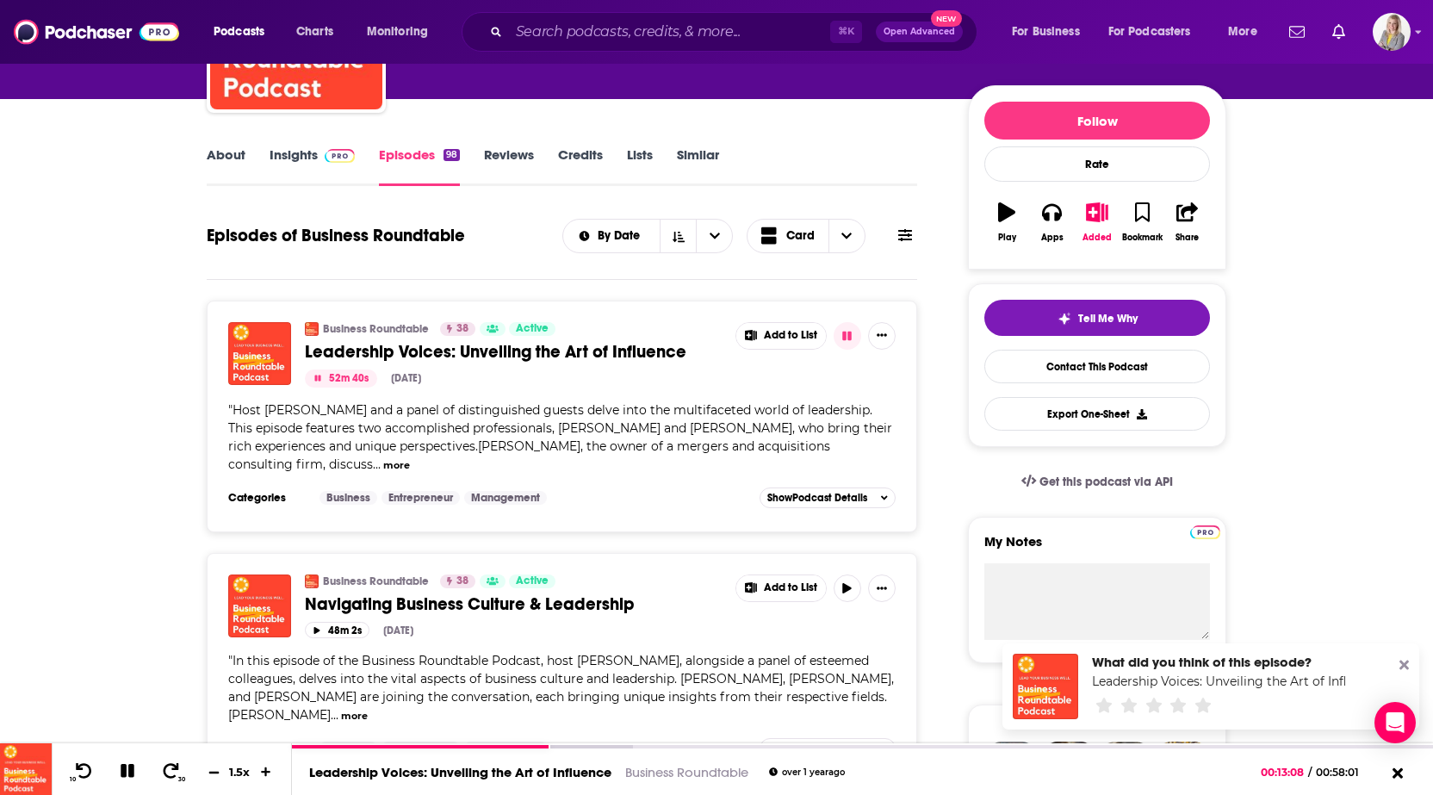
scroll to position [184, 0]
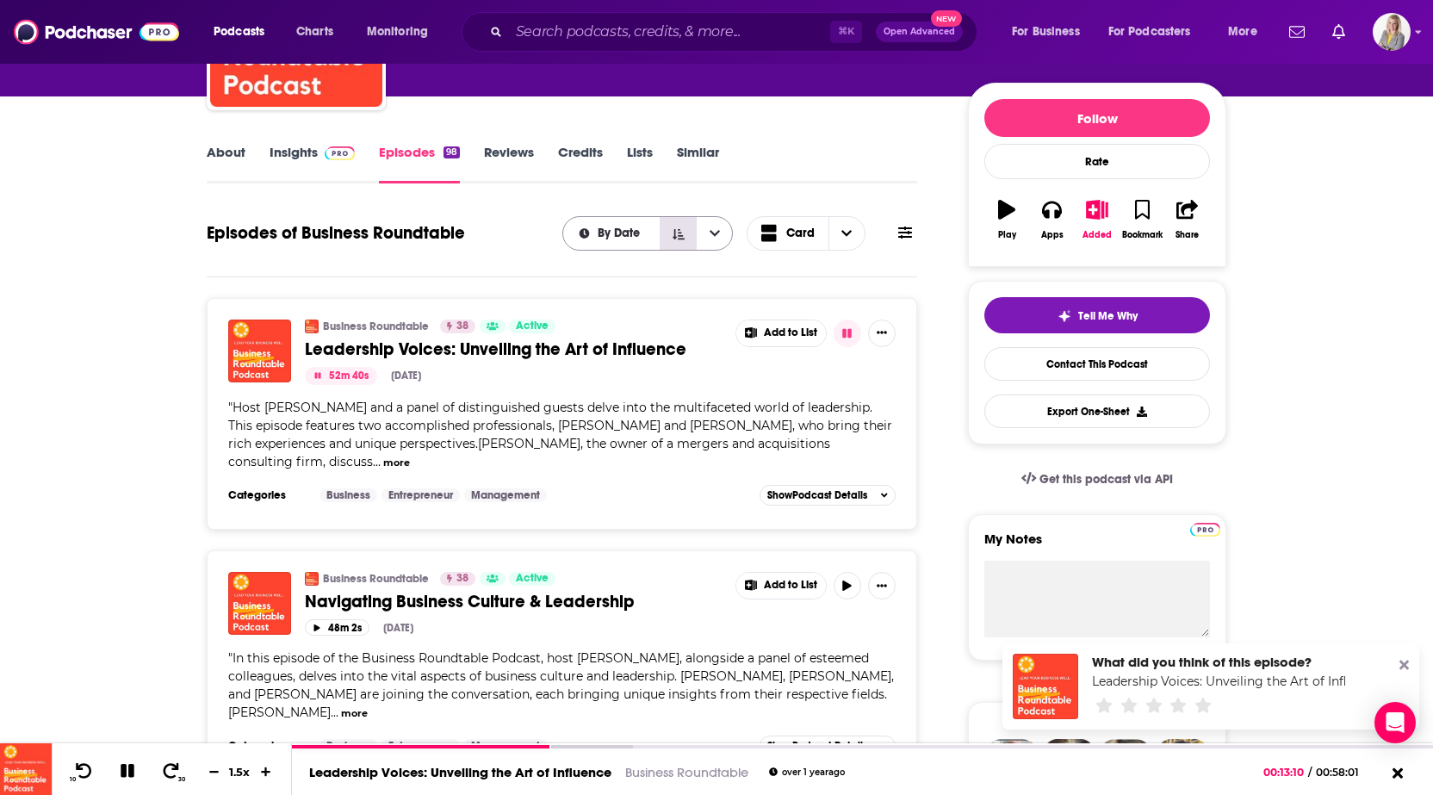
click at [684, 245] on button "Sort Direction" at bounding box center [678, 233] width 36 height 33
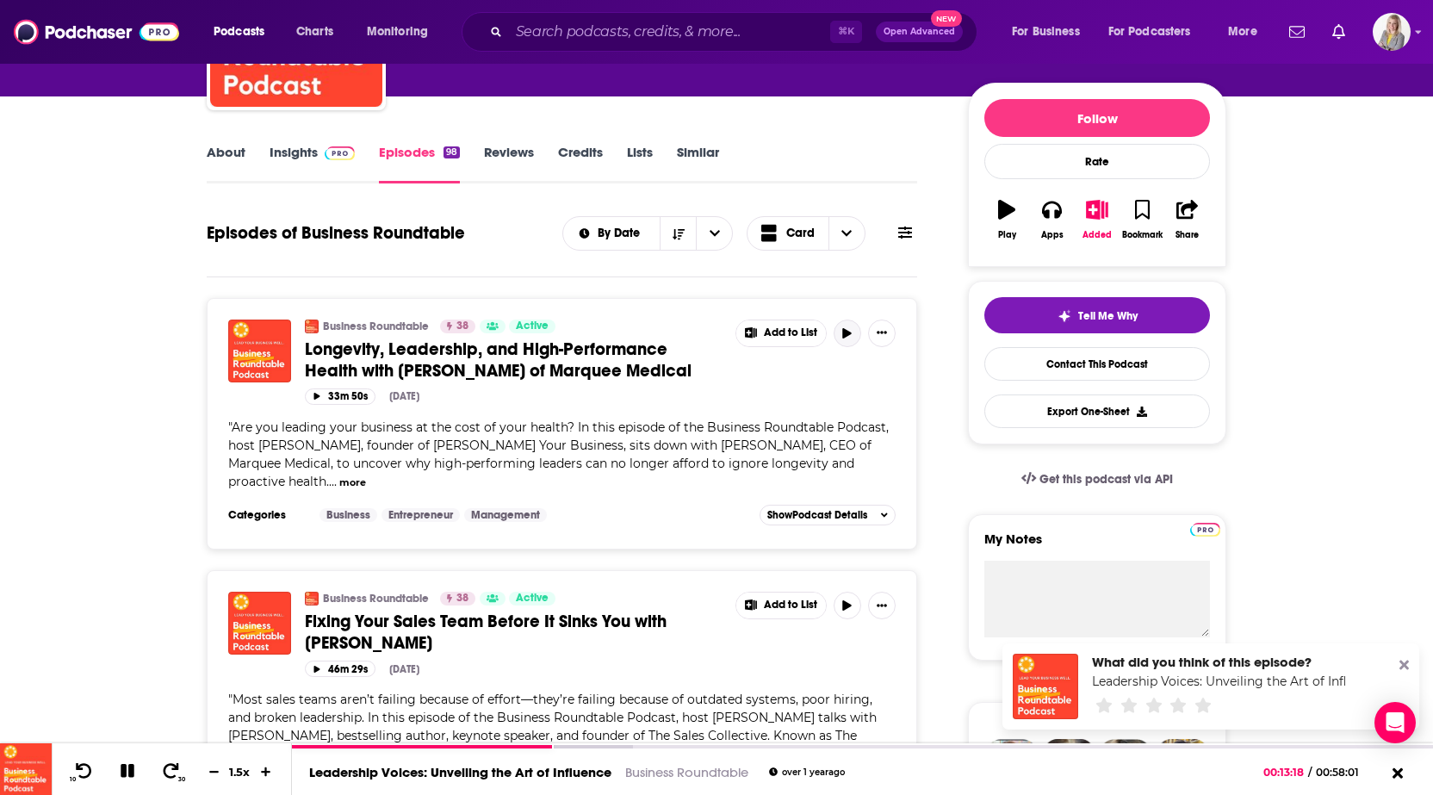
click at [852, 330] on icon "button" at bounding box center [847, 333] width 13 height 10
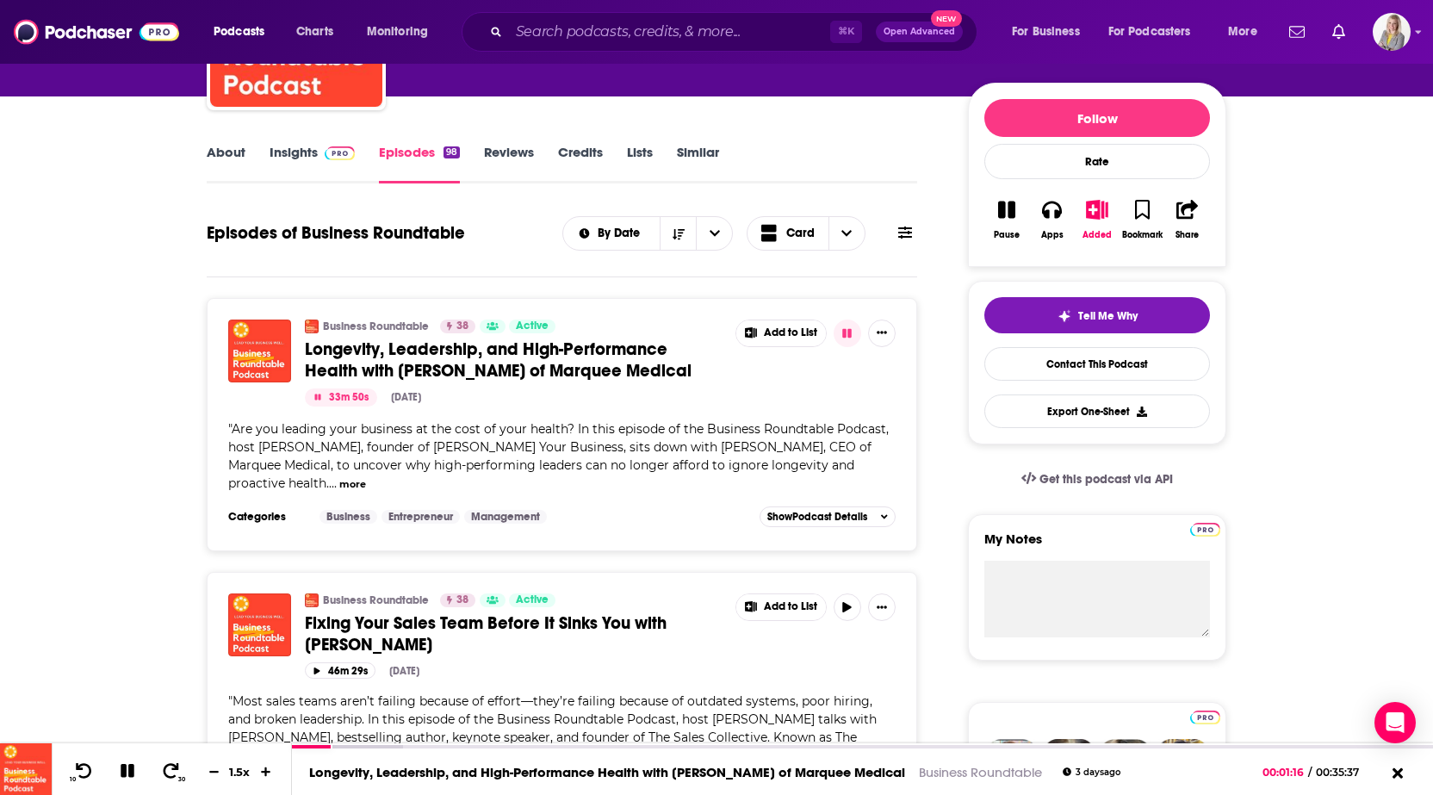
scroll to position [208, 0]
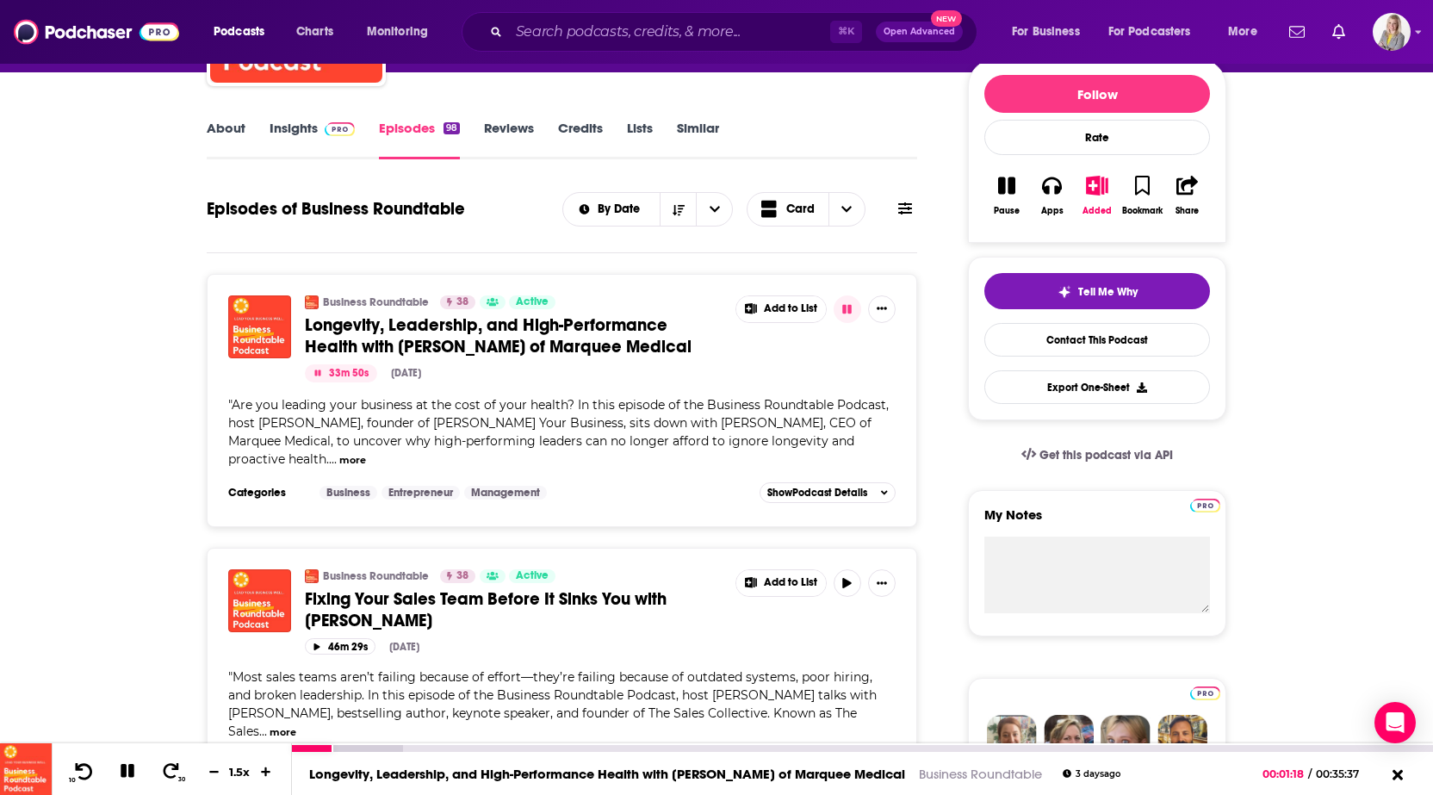
click at [83, 768] on icon at bounding box center [84, 770] width 22 height 17
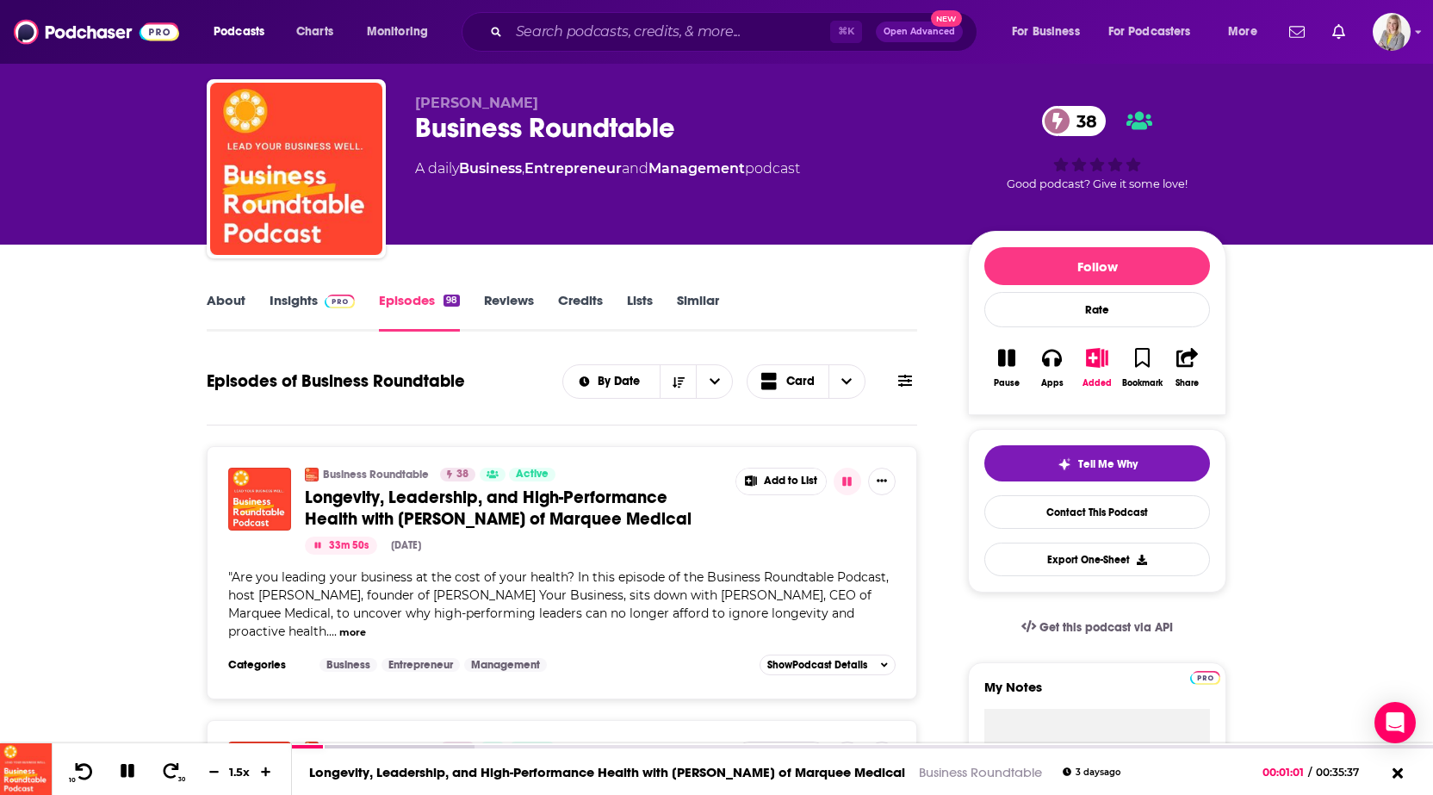
scroll to position [20, 0]
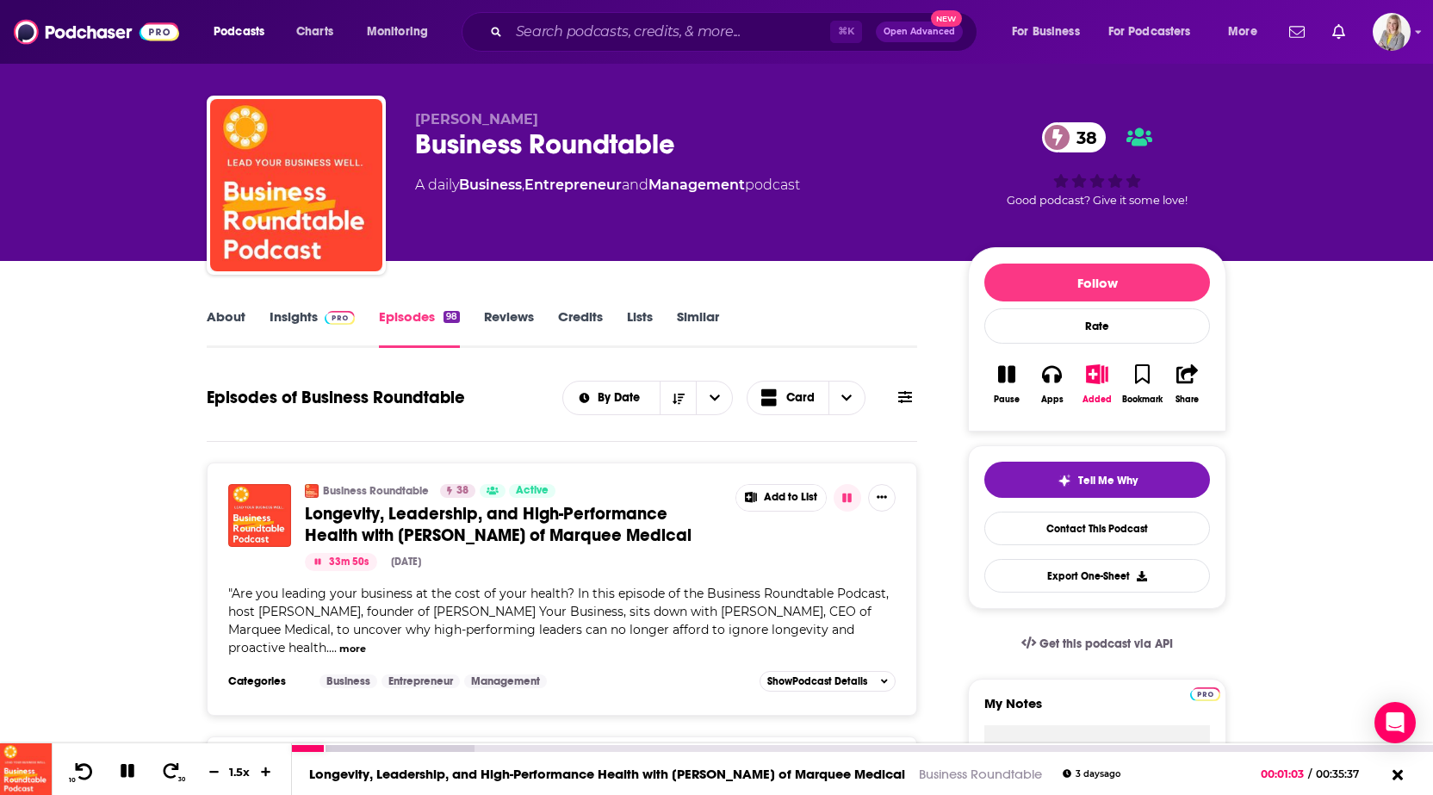
click at [83, 767] on icon at bounding box center [84, 770] width 22 height 17
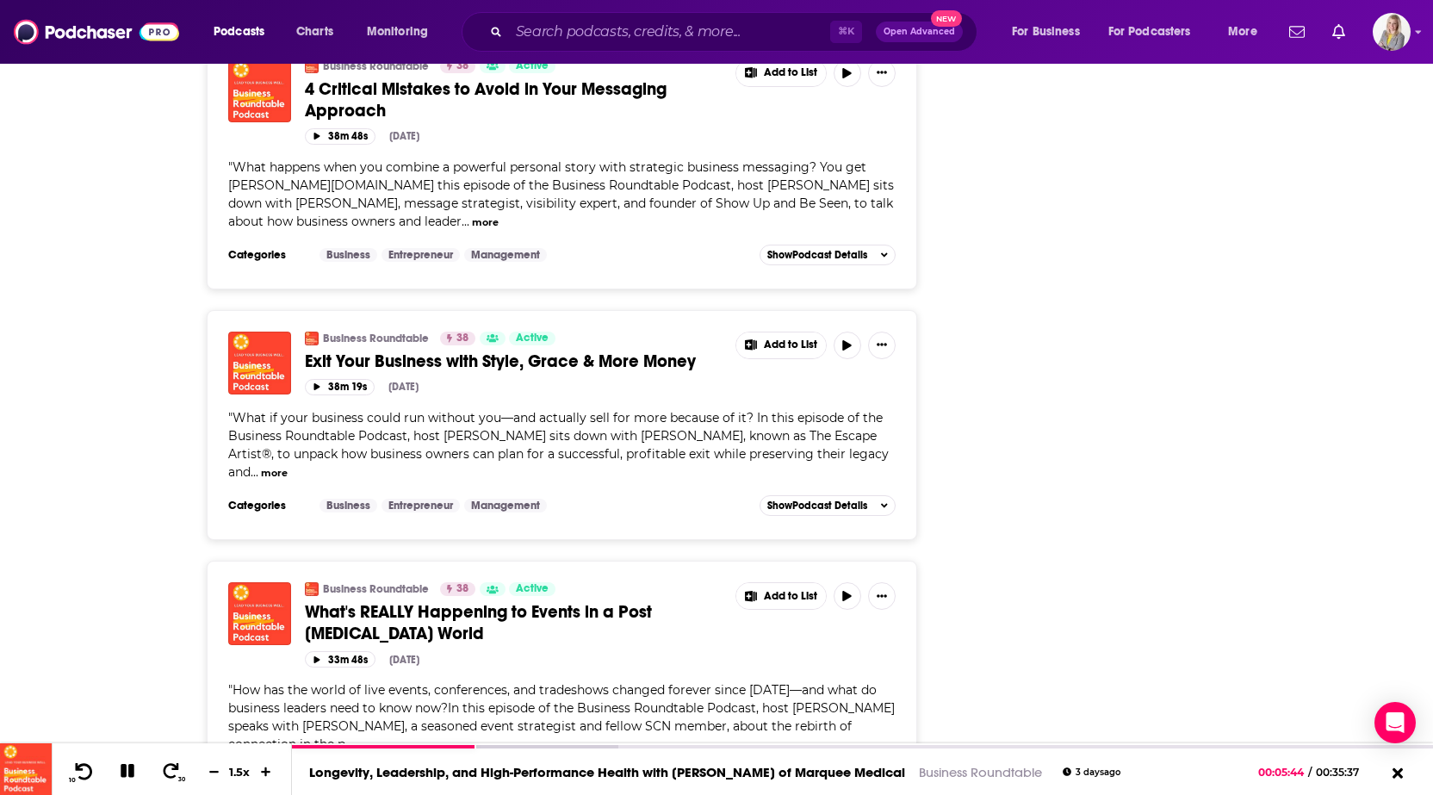
scroll to position [3153, 0]
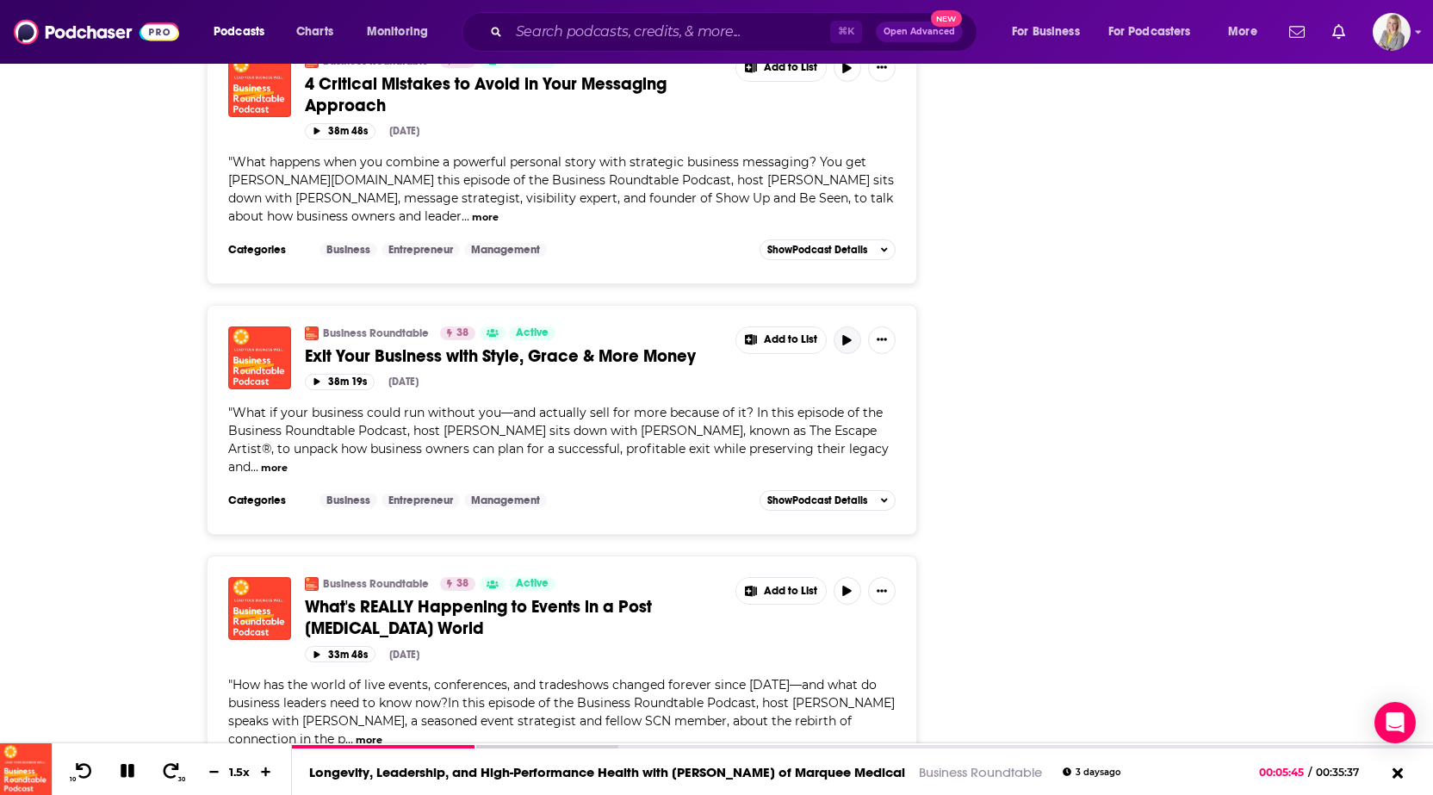
click at [848, 326] on button "button" at bounding box center [848, 340] width 28 height 28
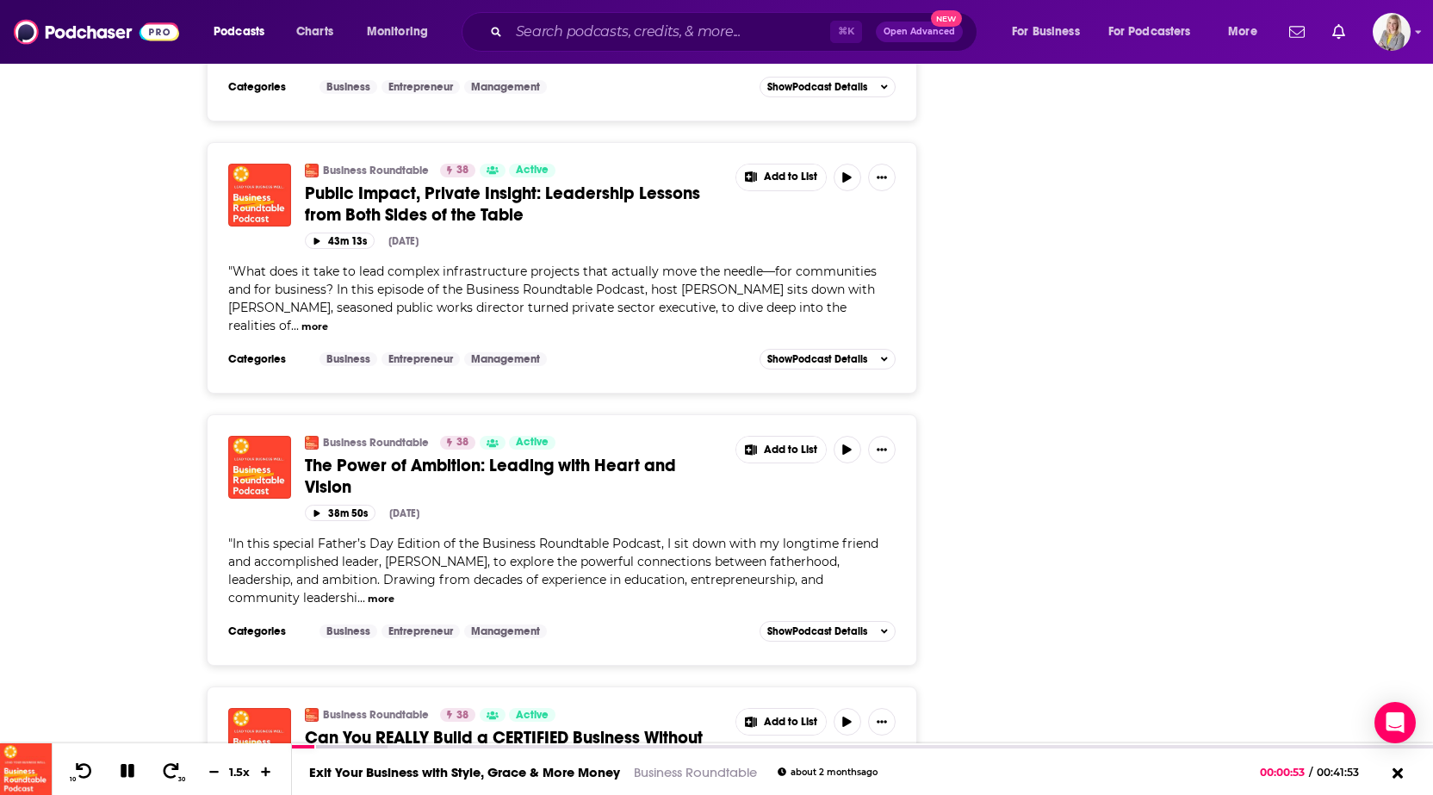
scroll to position [6352, 0]
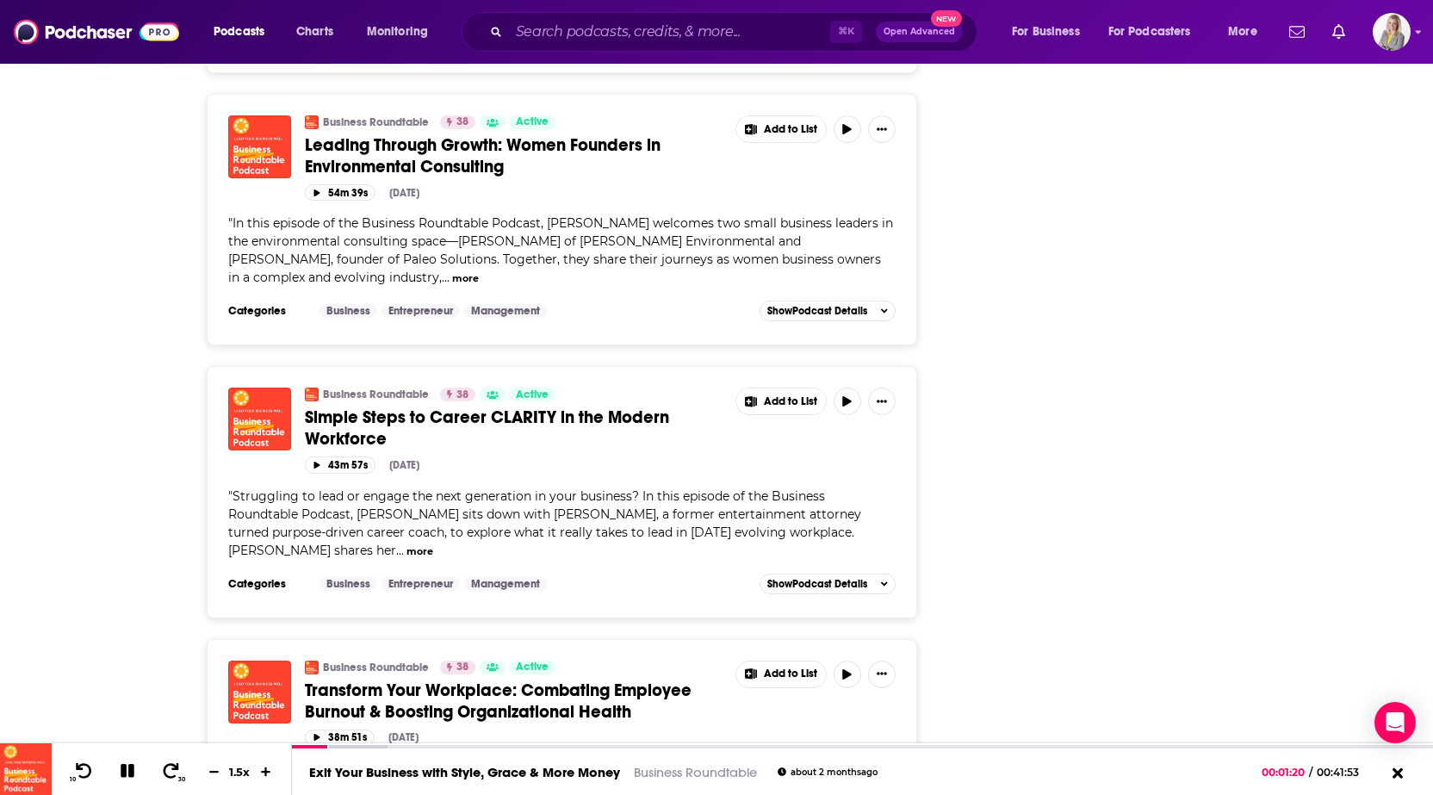
scroll to position [8175, 0]
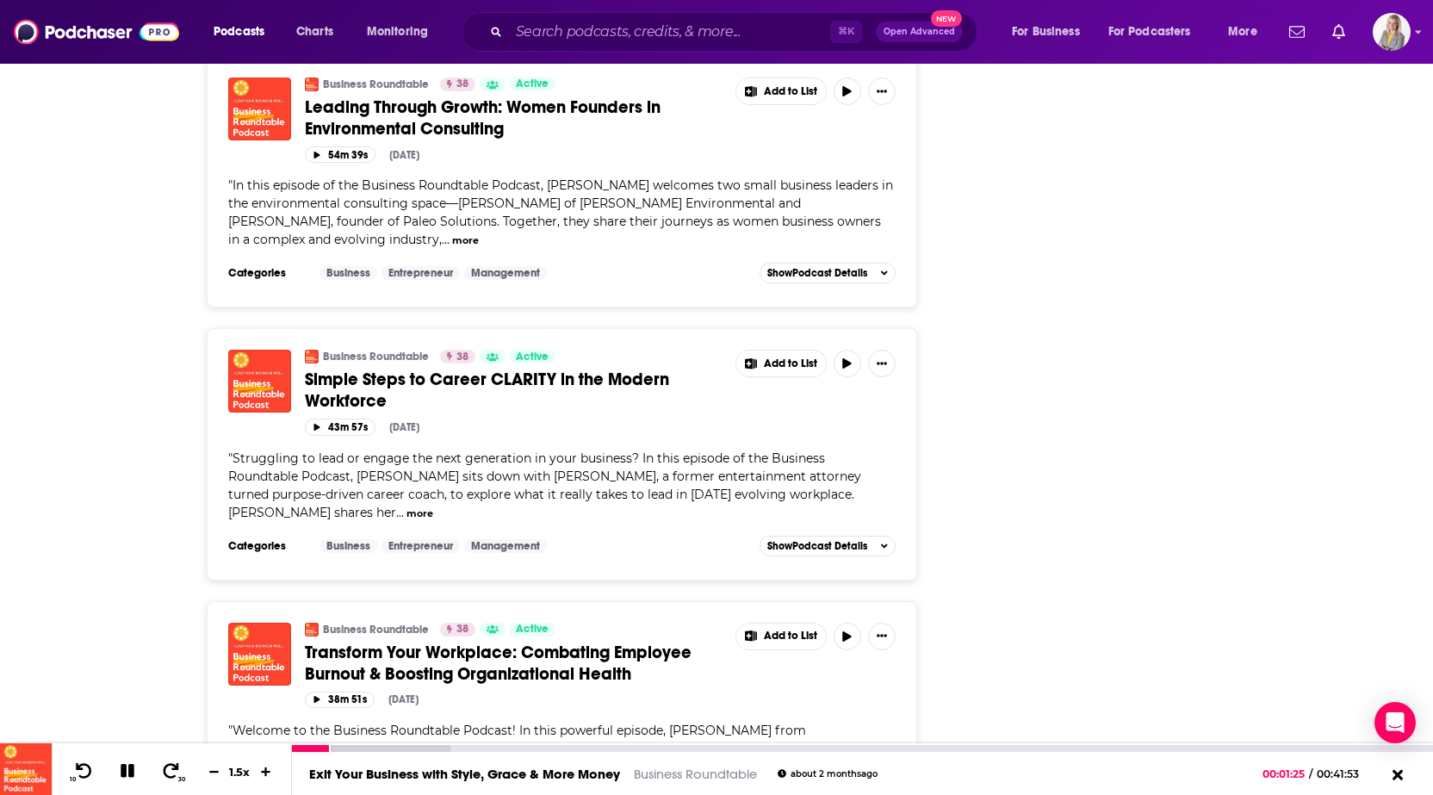
click at [138, 773] on button at bounding box center [128, 772] width 30 height 22
